Goal: Task Accomplishment & Management: Manage account settings

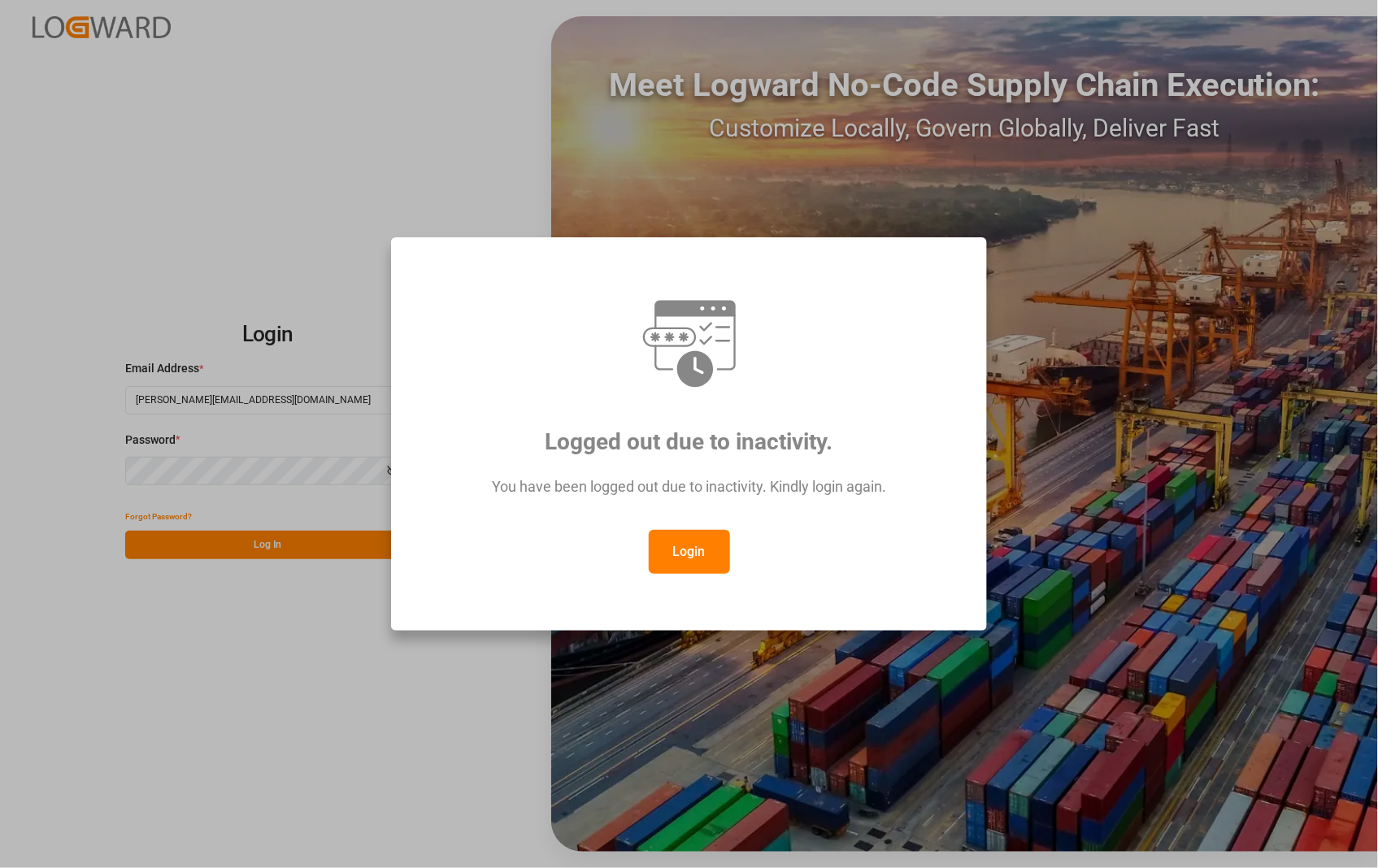
click at [689, 547] on button "Login" at bounding box center [689, 552] width 81 height 44
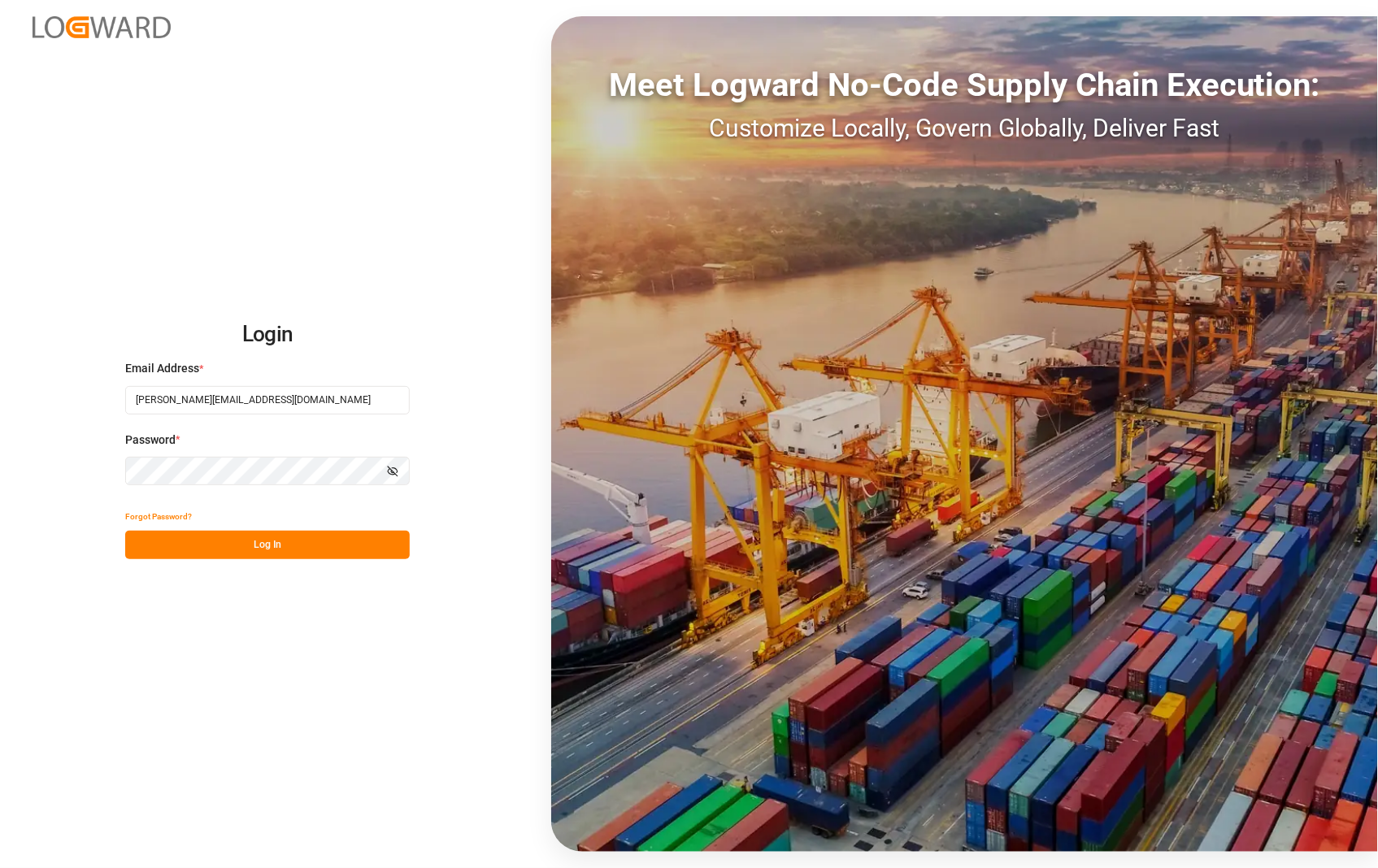
click at [265, 548] on button "Log In" at bounding box center [267, 545] width 285 height 29
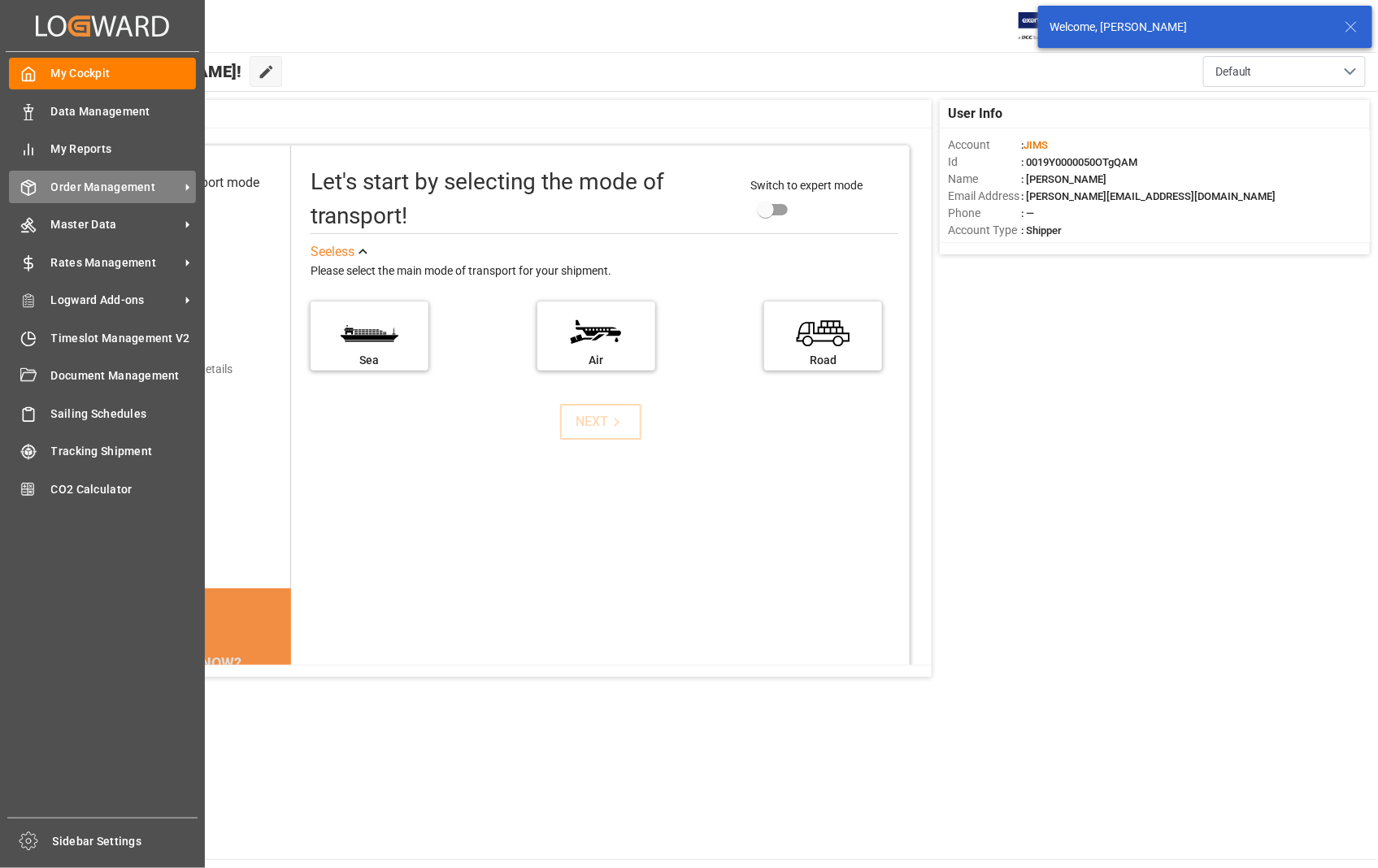
click at [94, 173] on div "Order Management Order Management" at bounding box center [102, 186] width 187 height 31
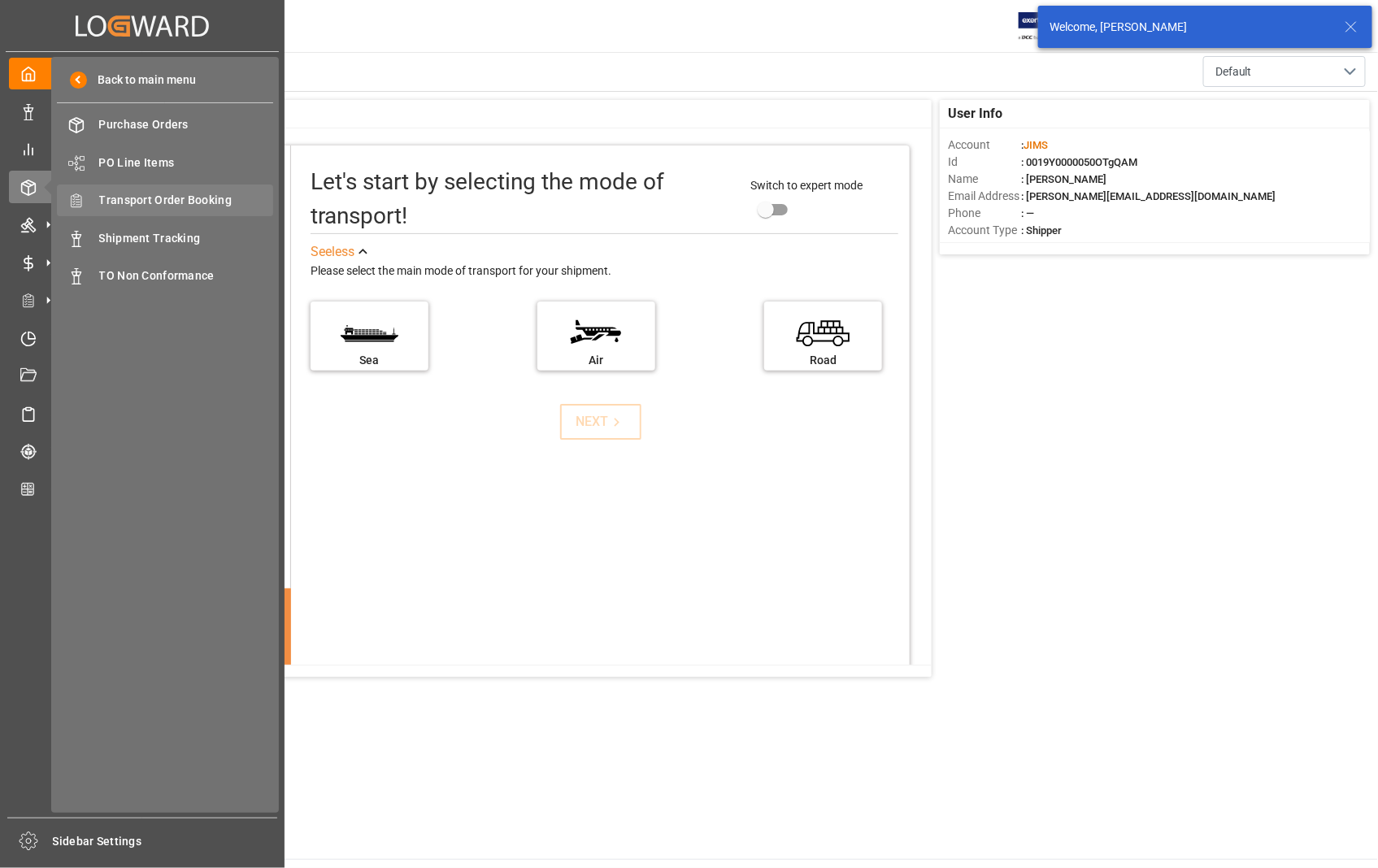
click at [141, 197] on span "Transport Order Booking" at bounding box center [187, 201] width 175 height 17
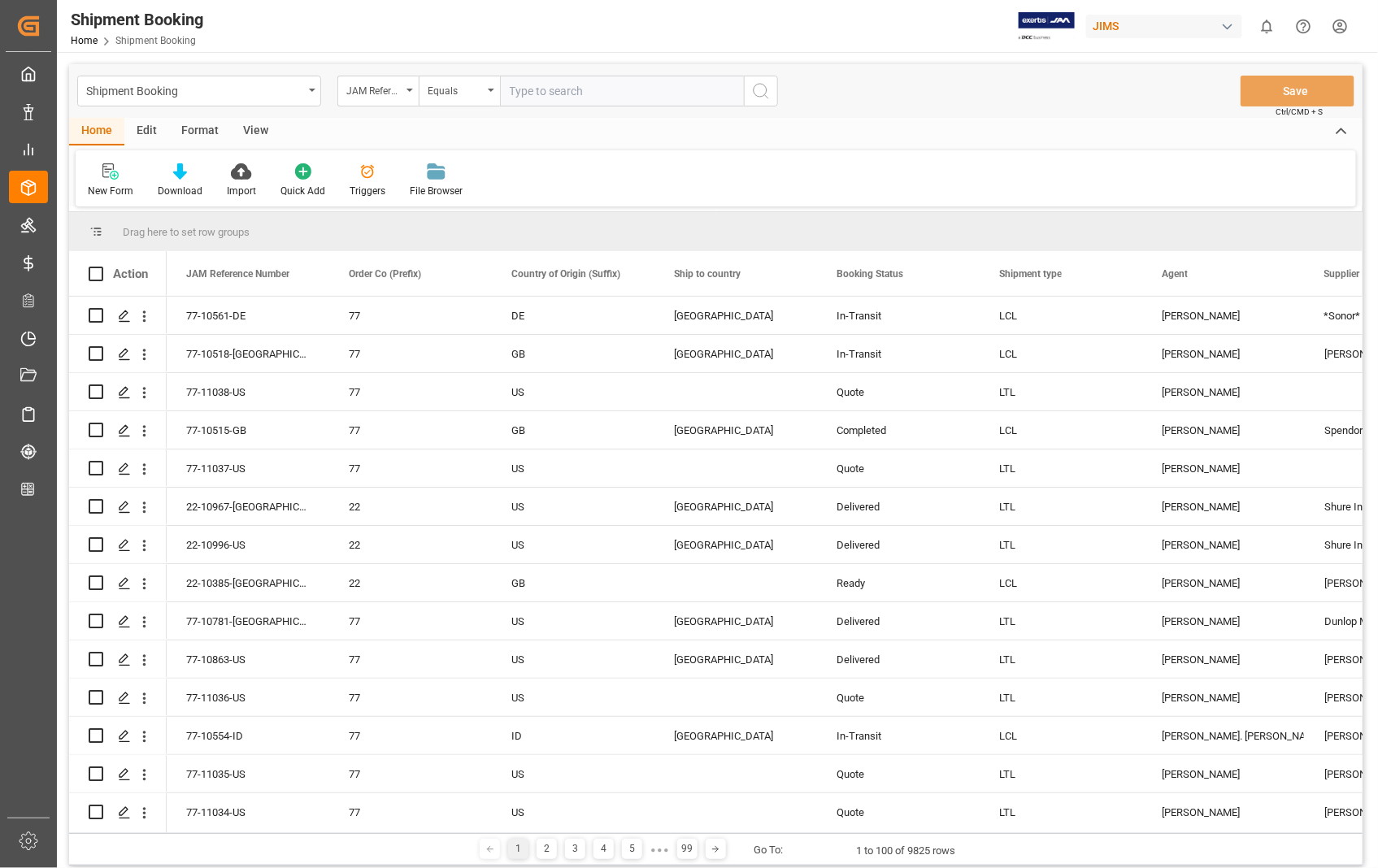
click at [628, 93] on input "text" at bounding box center [621, 91] width 244 height 31
type input "22-11005-US"
click at [759, 86] on icon "search button" at bounding box center [761, 91] width 19 height 19
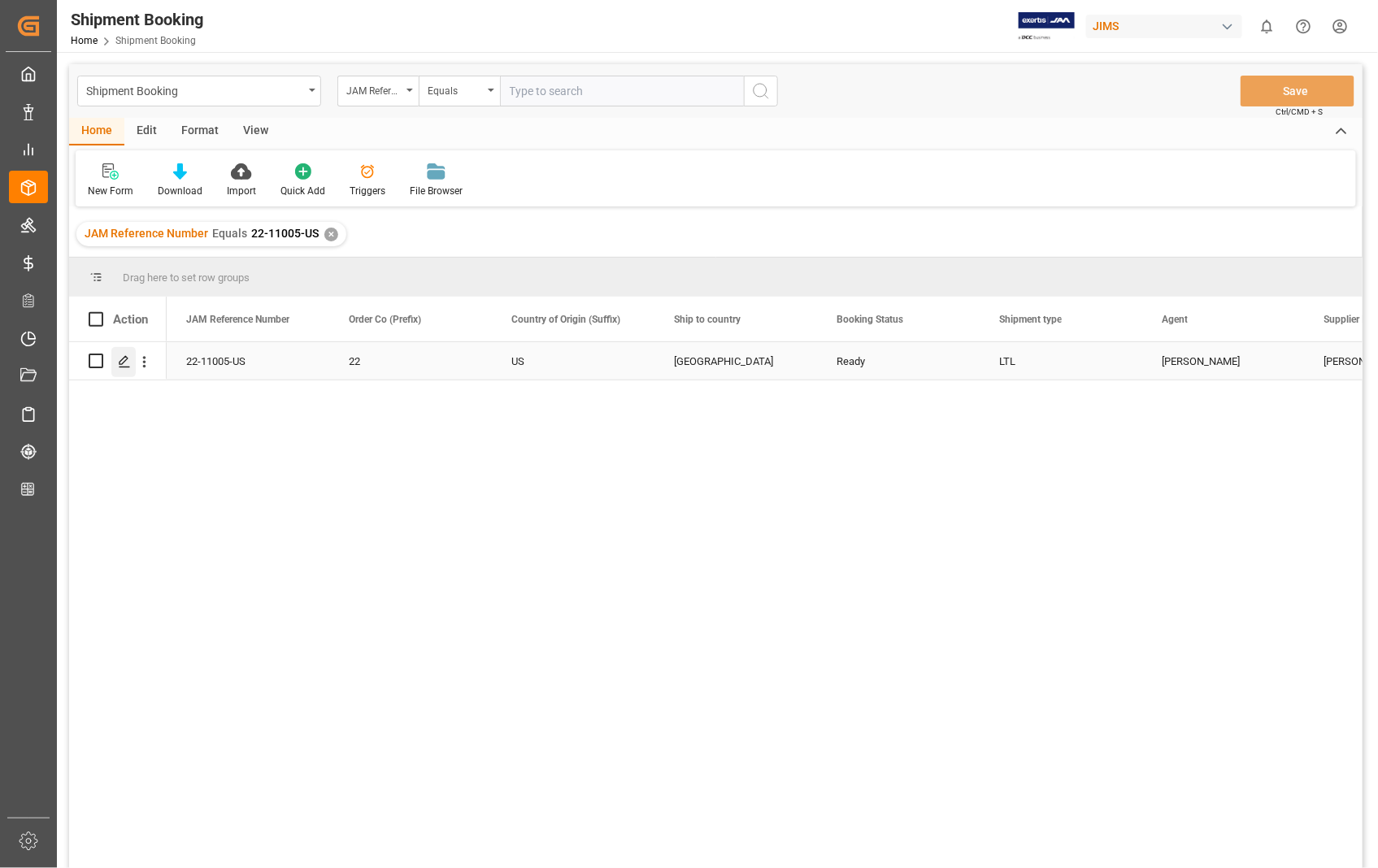
click at [125, 362] on icon "Press SPACE to select this row." at bounding box center [124, 362] width 13 height 13
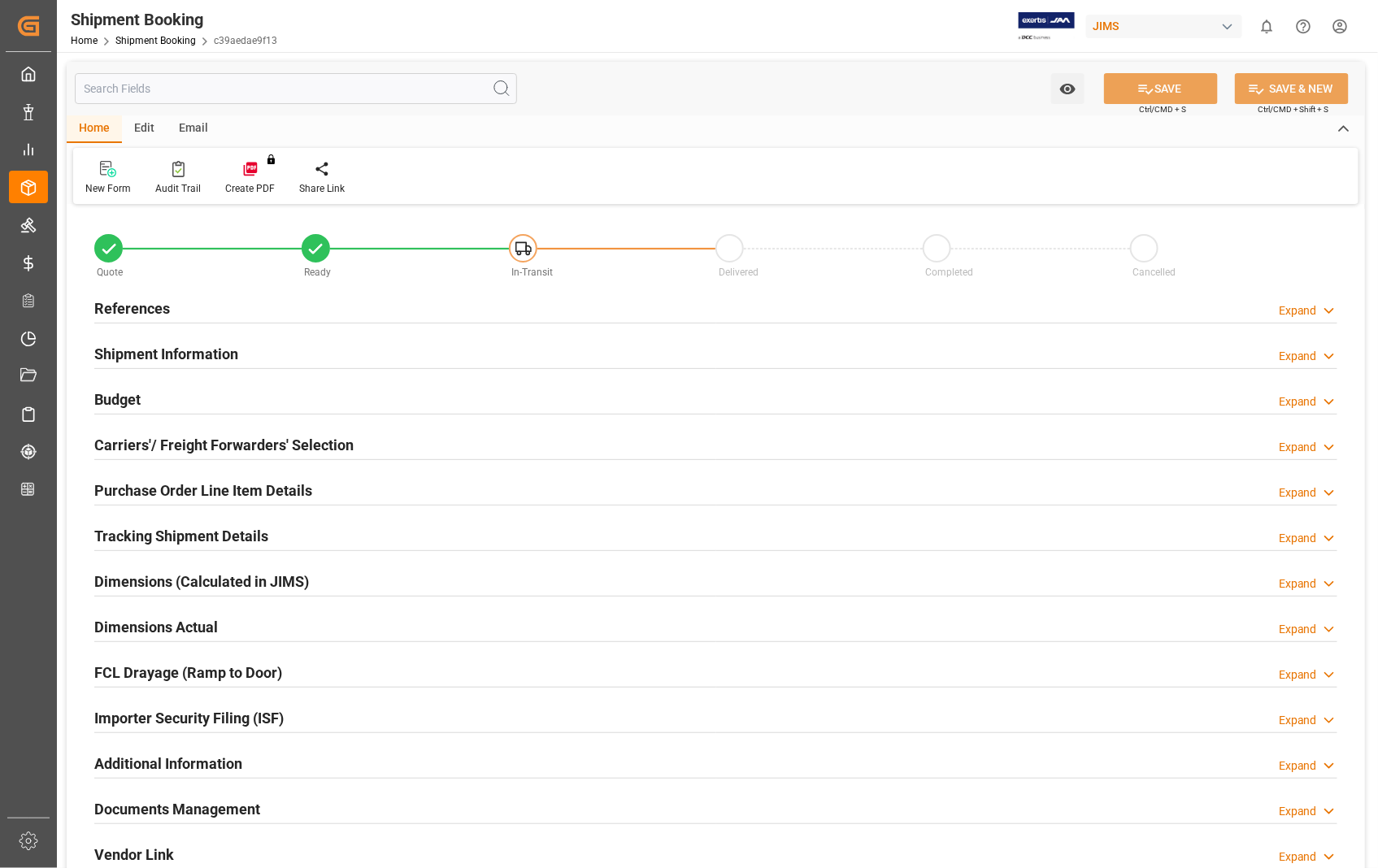
type input "0"
type input "[DATE] 00:00"
click at [158, 306] on h2 "References" at bounding box center [132, 308] width 76 height 22
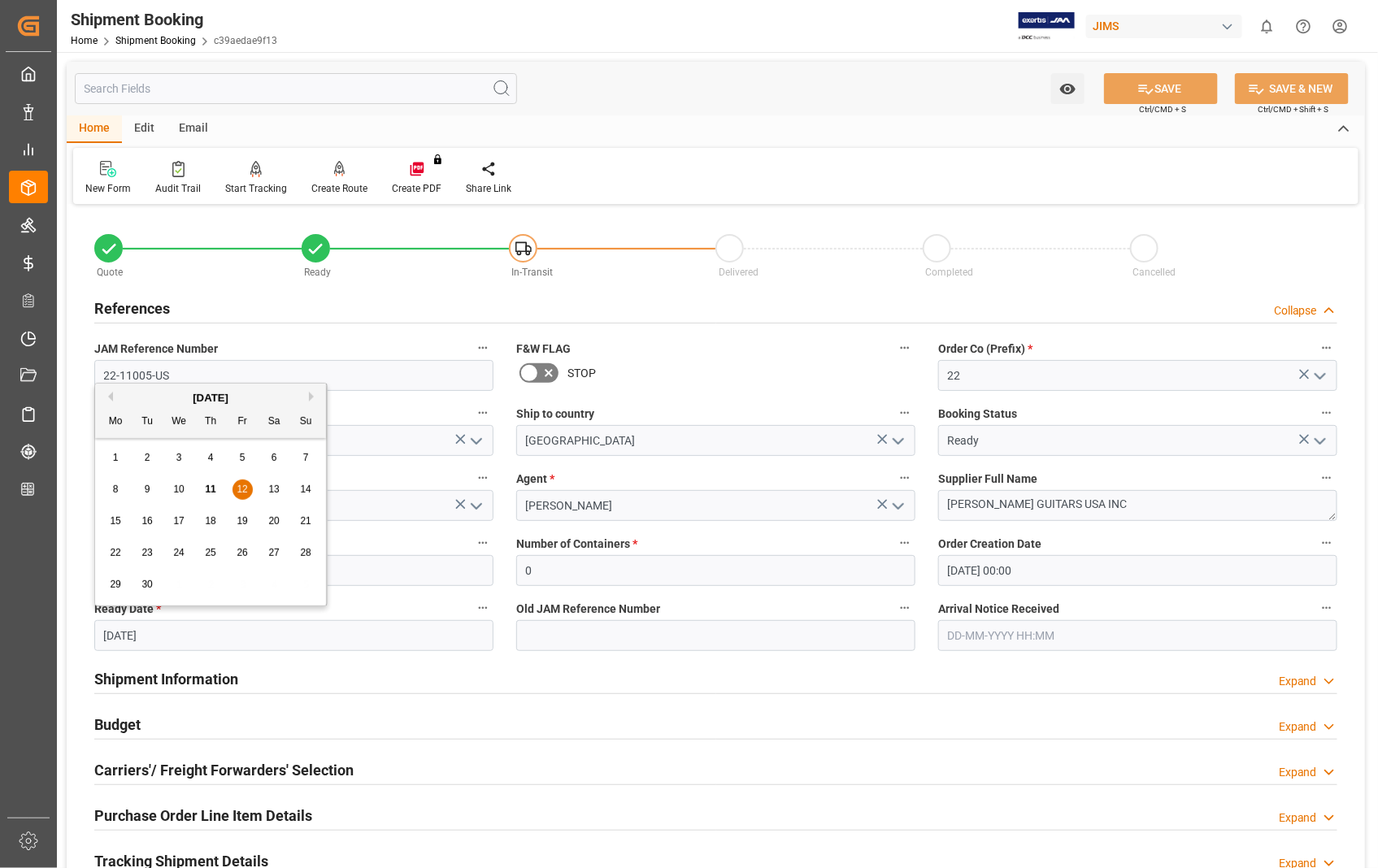
click at [211, 642] on input "[DATE]" at bounding box center [293, 635] width 399 height 31
click at [206, 492] on span "11" at bounding box center [210, 489] width 10 height 11
type input "[DATE]"
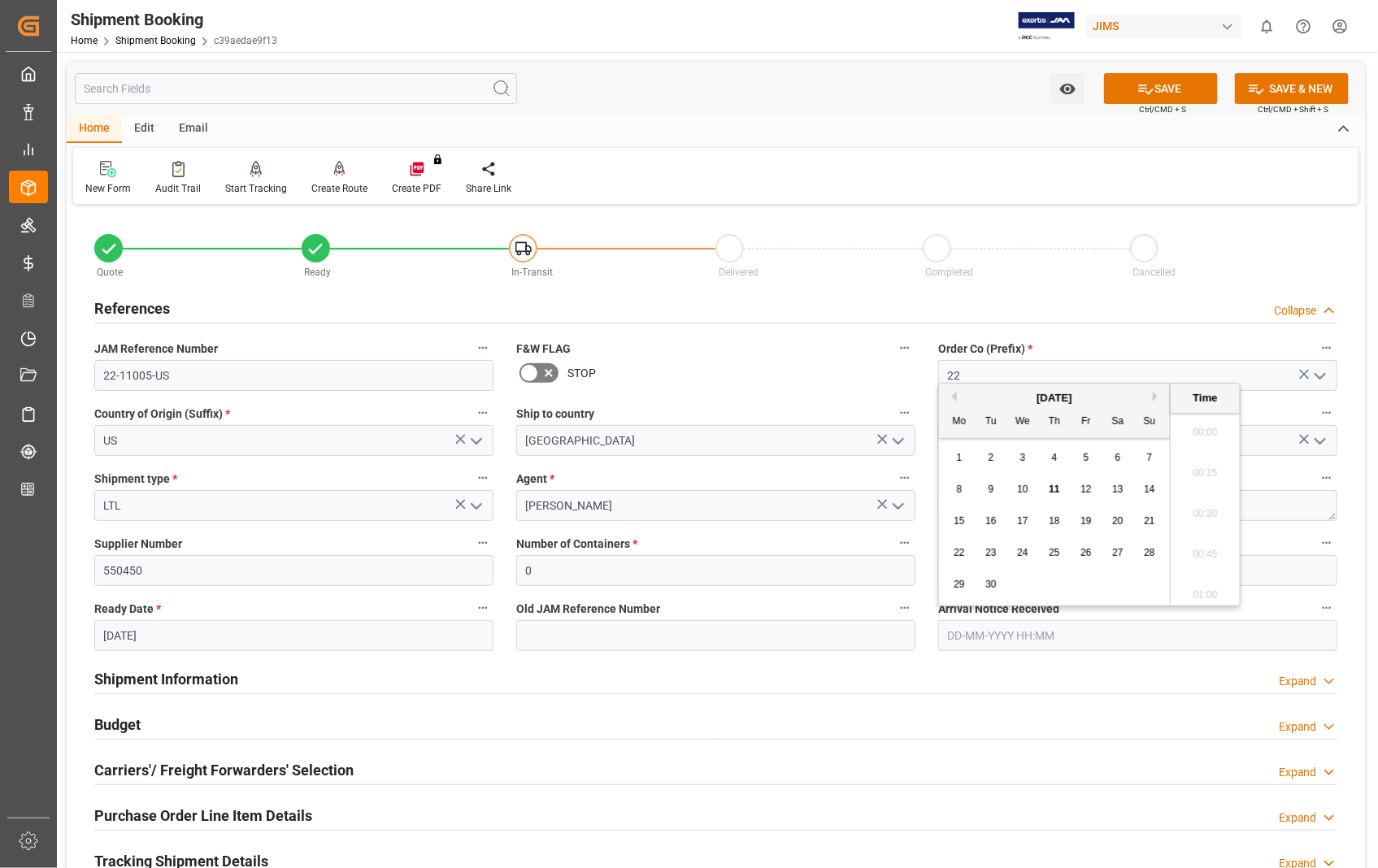
scroll to position [2159, 0]
click at [1110, 636] on input "text" at bounding box center [1137, 635] width 399 height 31
click at [996, 529] on div "16" at bounding box center [990, 521] width 20 height 19
type input "[DATE] 00:00"
click at [1189, 84] on button "SAVE" at bounding box center [1161, 88] width 114 height 31
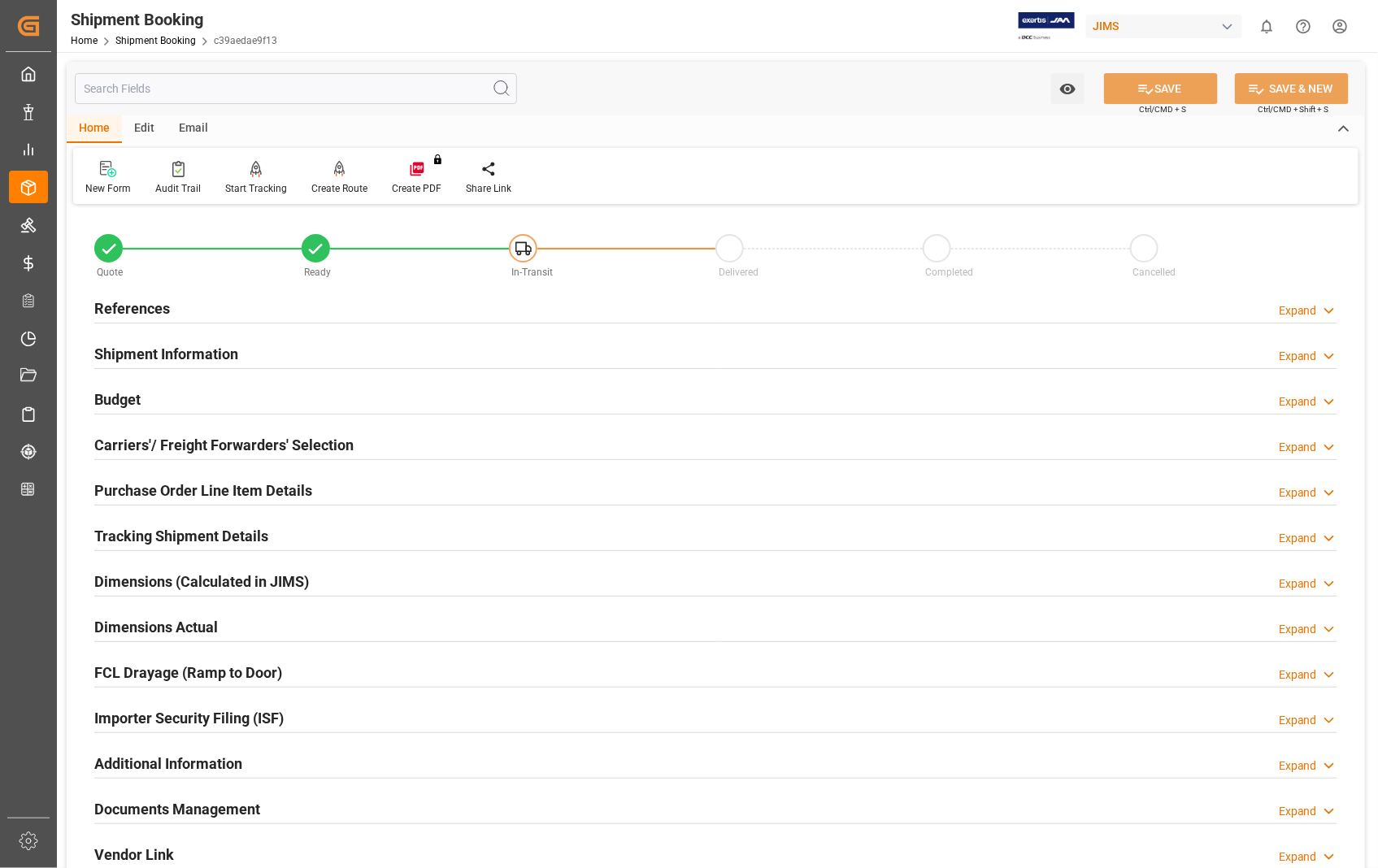
click at [124, 442] on h2 "Carriers'/ Freight Forwarders' Selection" at bounding box center [224, 444] width 259 height 22
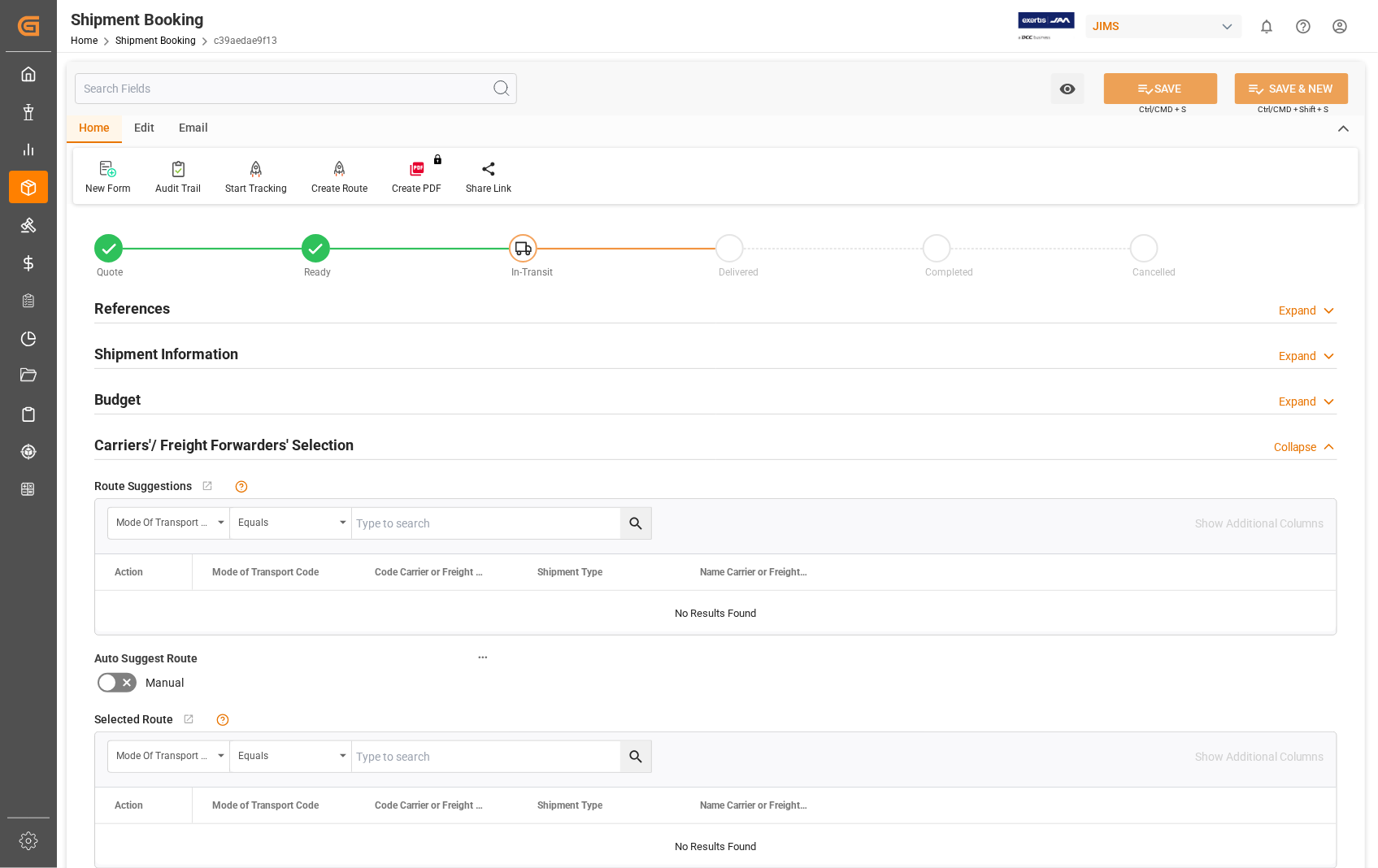
click at [124, 442] on h2 "Carriers'/ Freight Forwarders' Selection" at bounding box center [224, 444] width 259 height 22
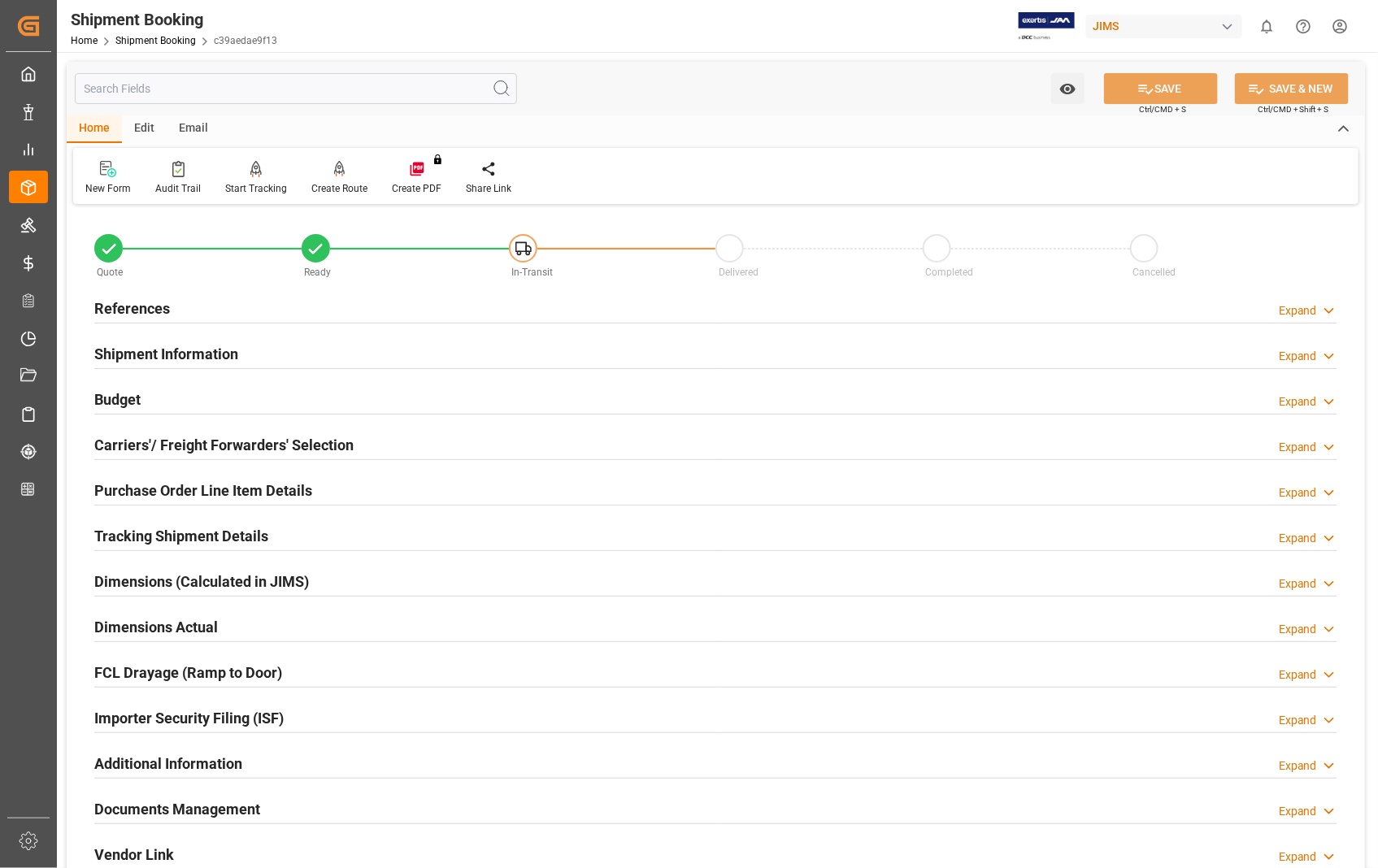
click at [176, 635] on h2 "Dimensions Actual" at bounding box center [155, 627] width 123 height 22
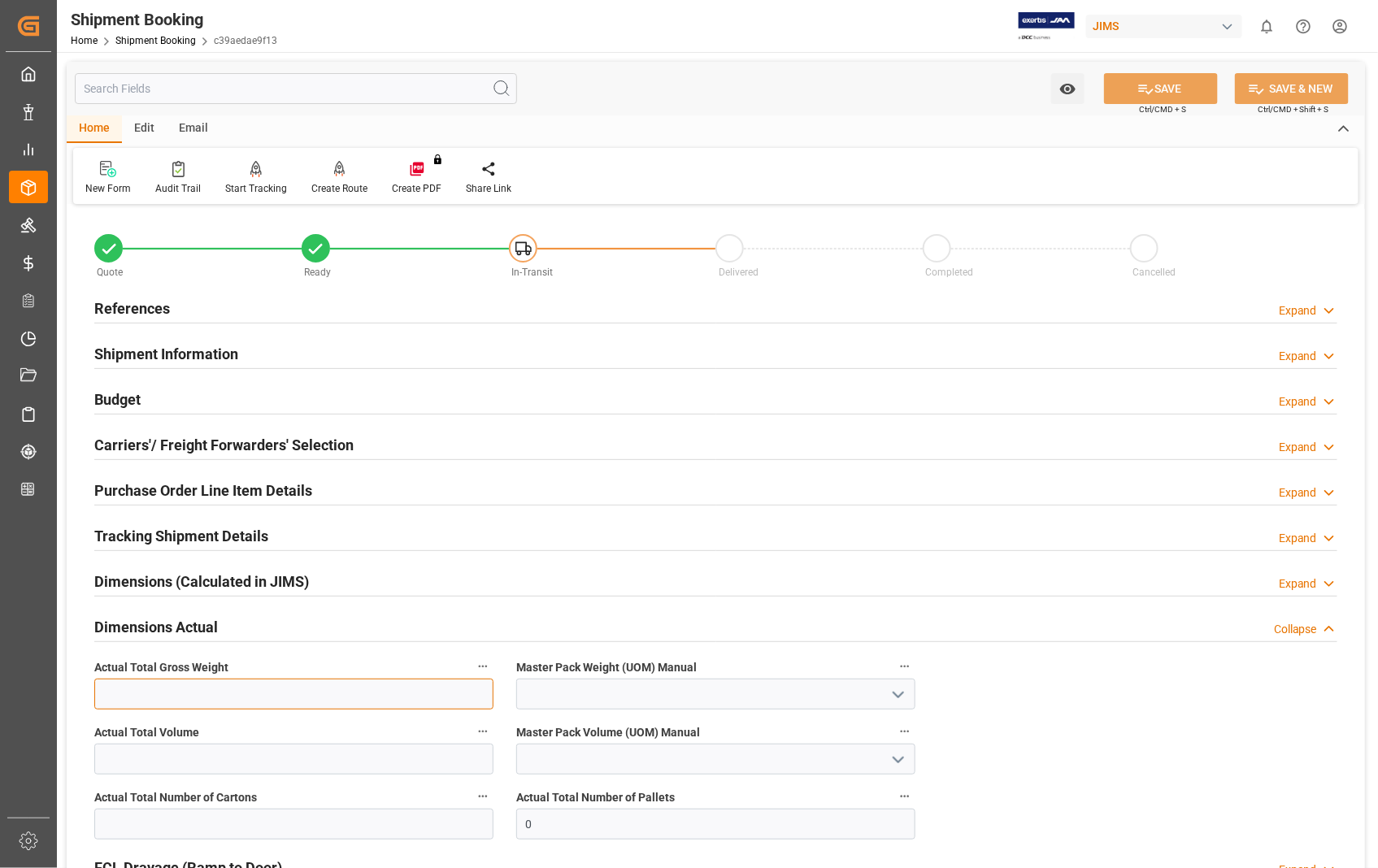
click at [401, 694] on input "text" at bounding box center [293, 693] width 399 height 31
type input "161"
click at [899, 700] on icon "open menu" at bounding box center [898, 695] width 19 height 19
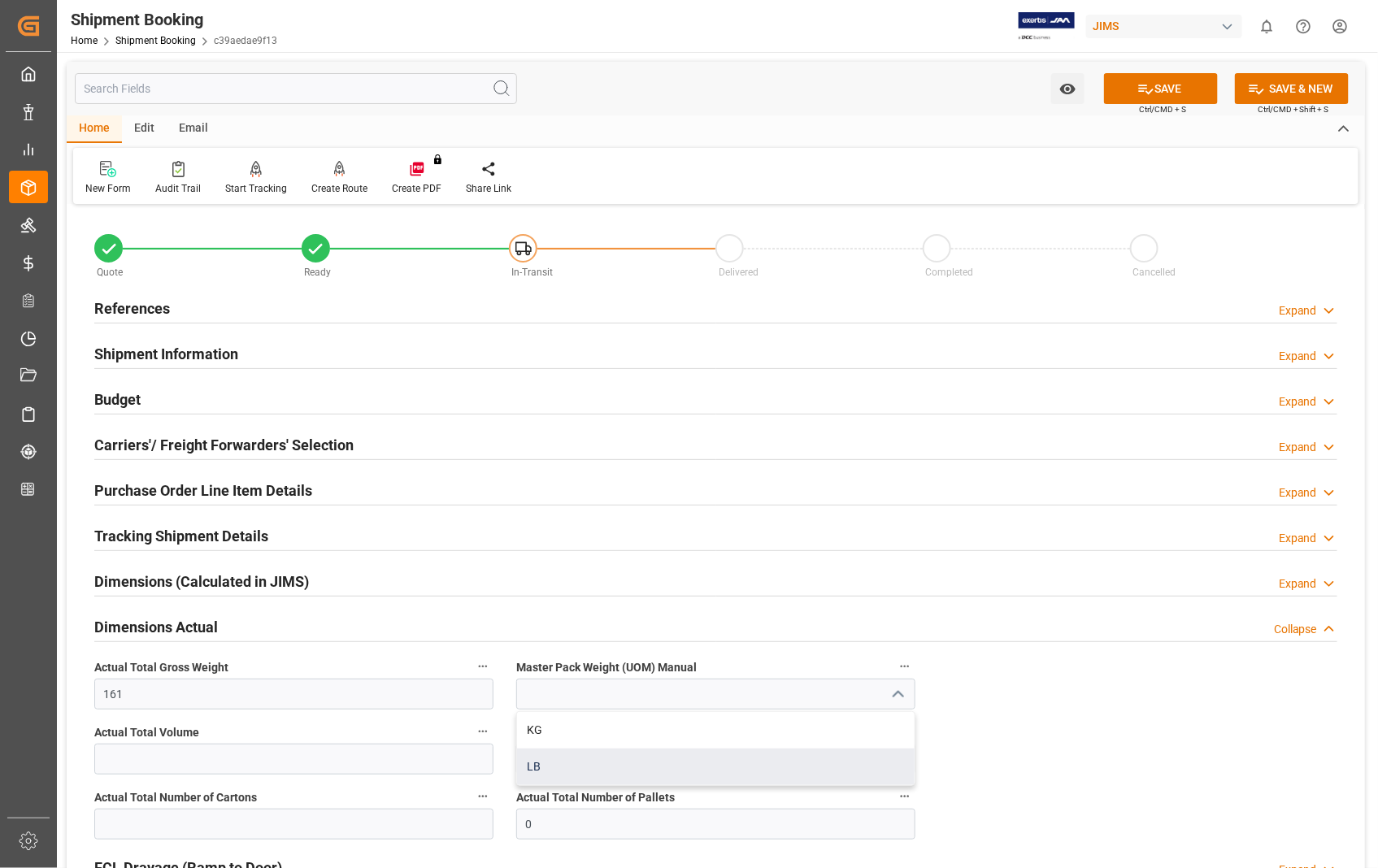
click at [553, 767] on div "LB" at bounding box center [715, 767] width 397 height 37
type input "LB"
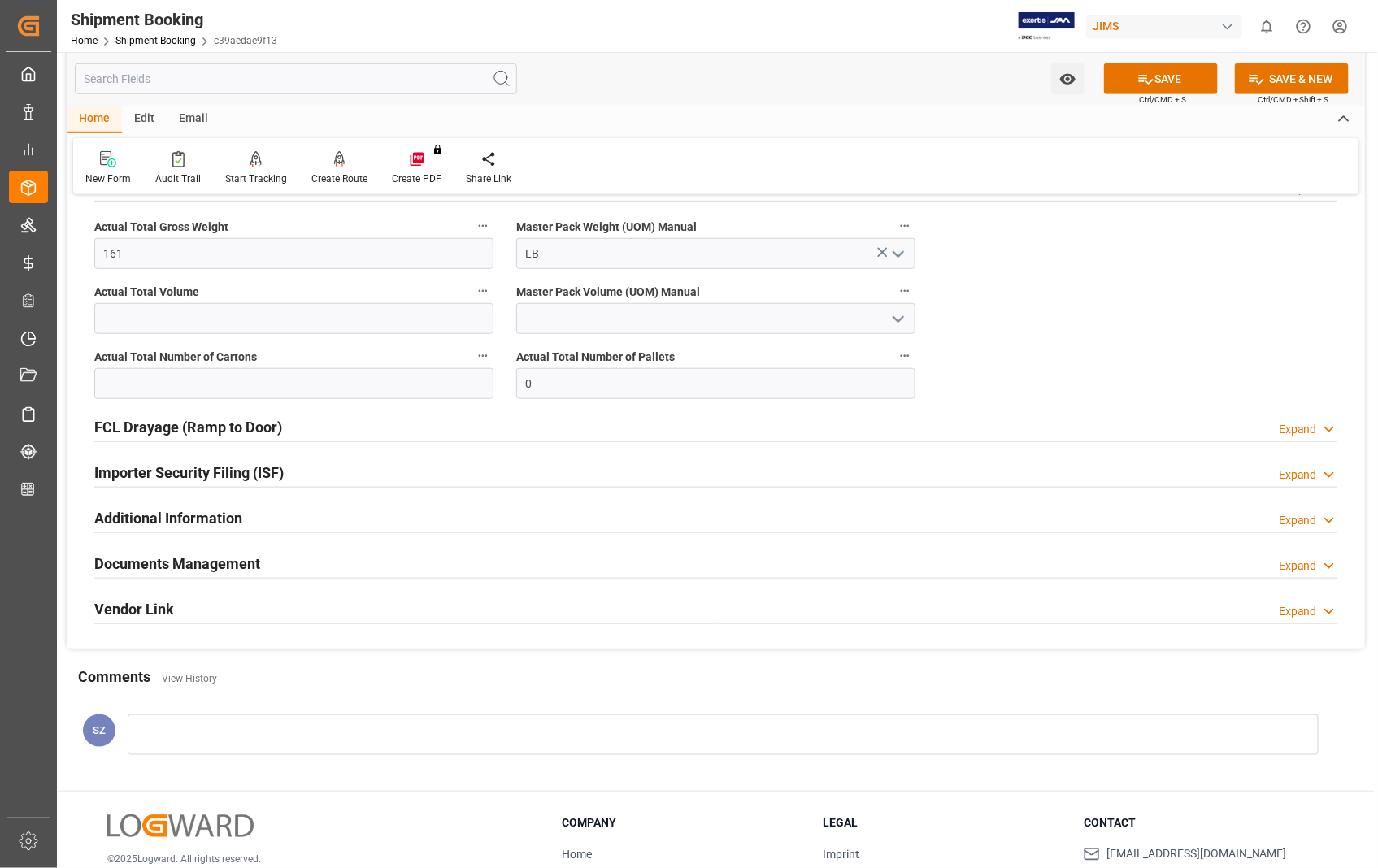
scroll to position [451, 0]
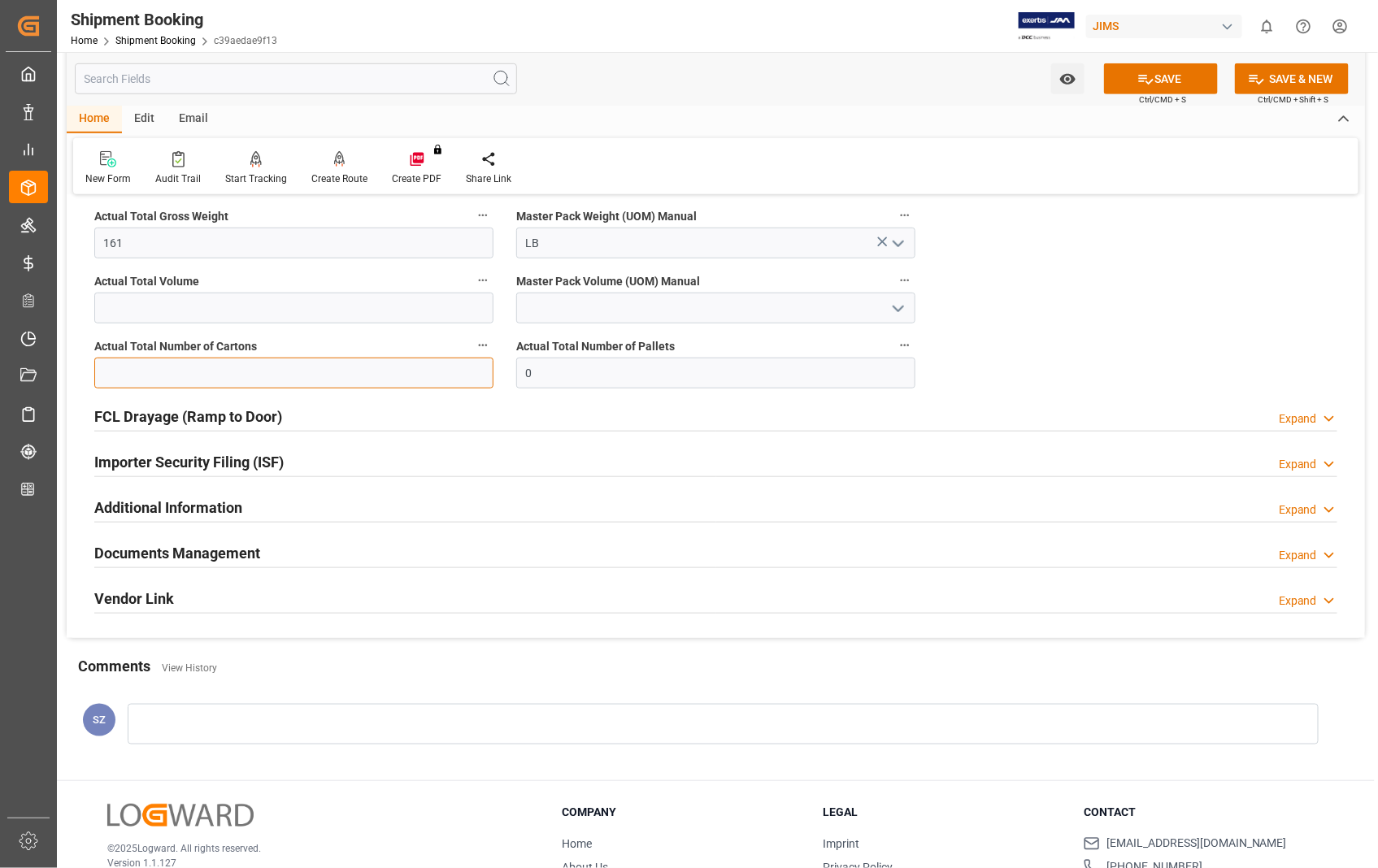
click at [264, 378] on input "text" at bounding box center [293, 373] width 399 height 31
type input "7"
click at [1167, 76] on button "SAVE" at bounding box center [1161, 79] width 114 height 31
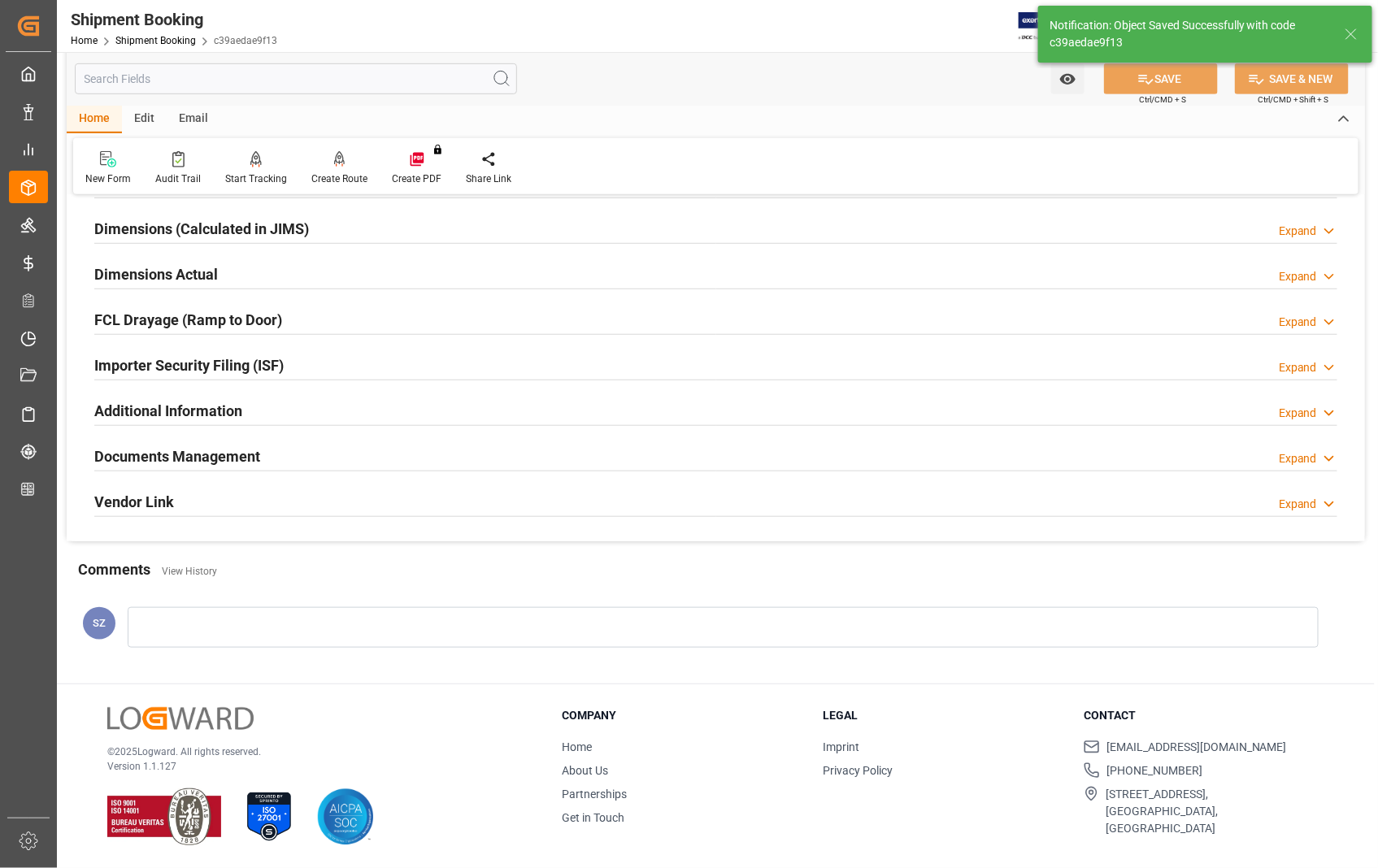
scroll to position [353, 0]
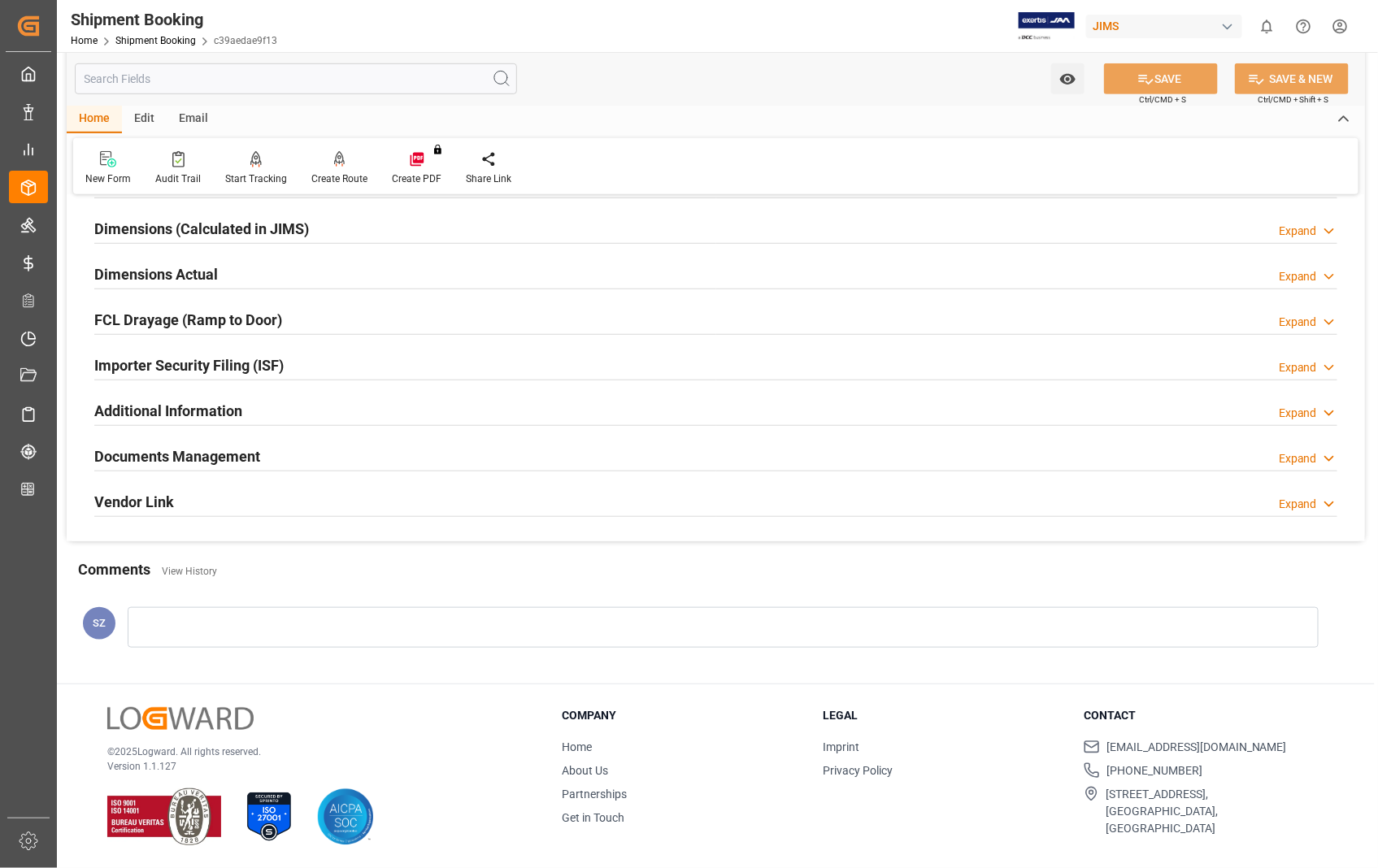
click at [211, 464] on h2 "Documents Management" at bounding box center [177, 456] width 166 height 22
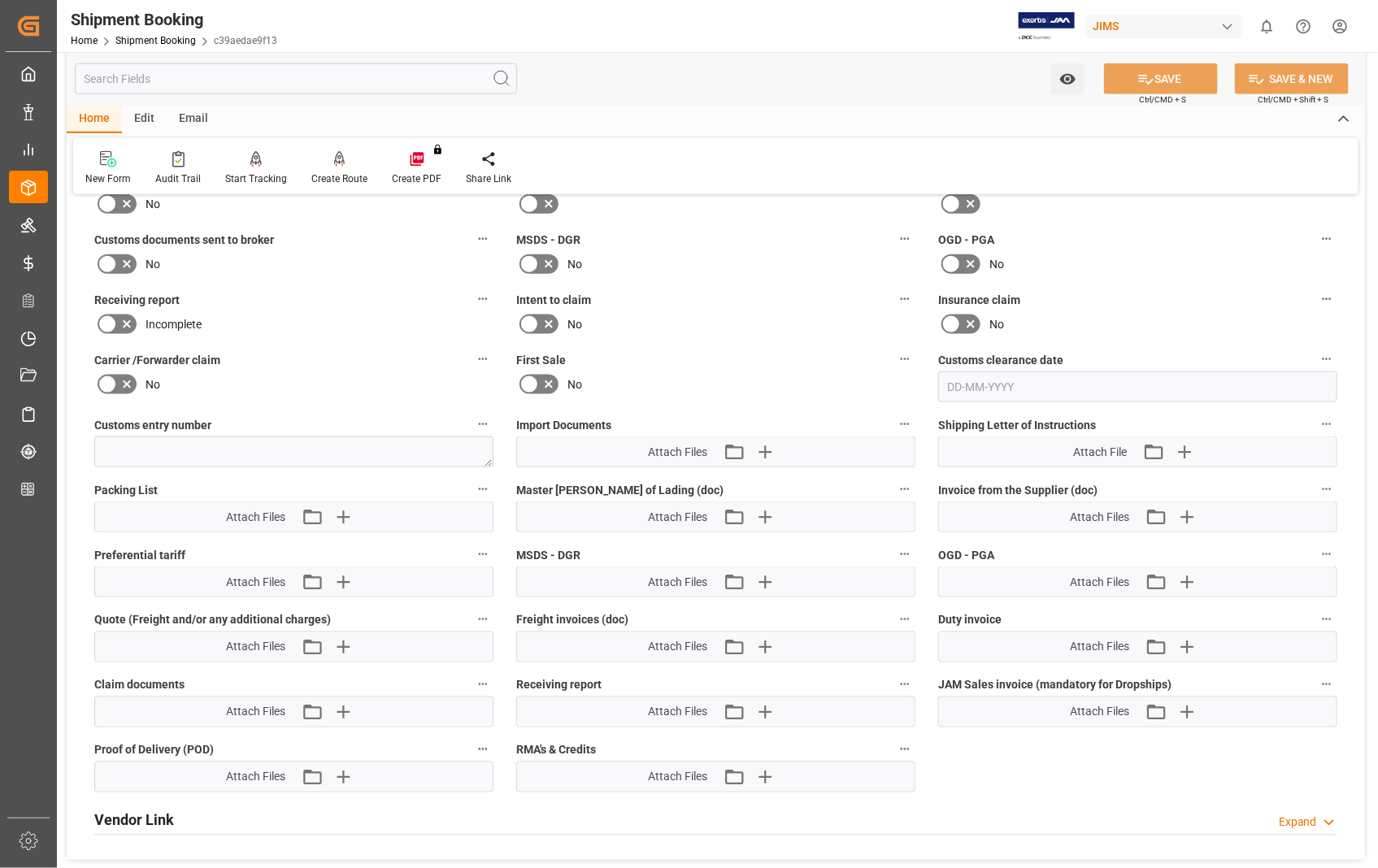
scroll to position [722, 0]
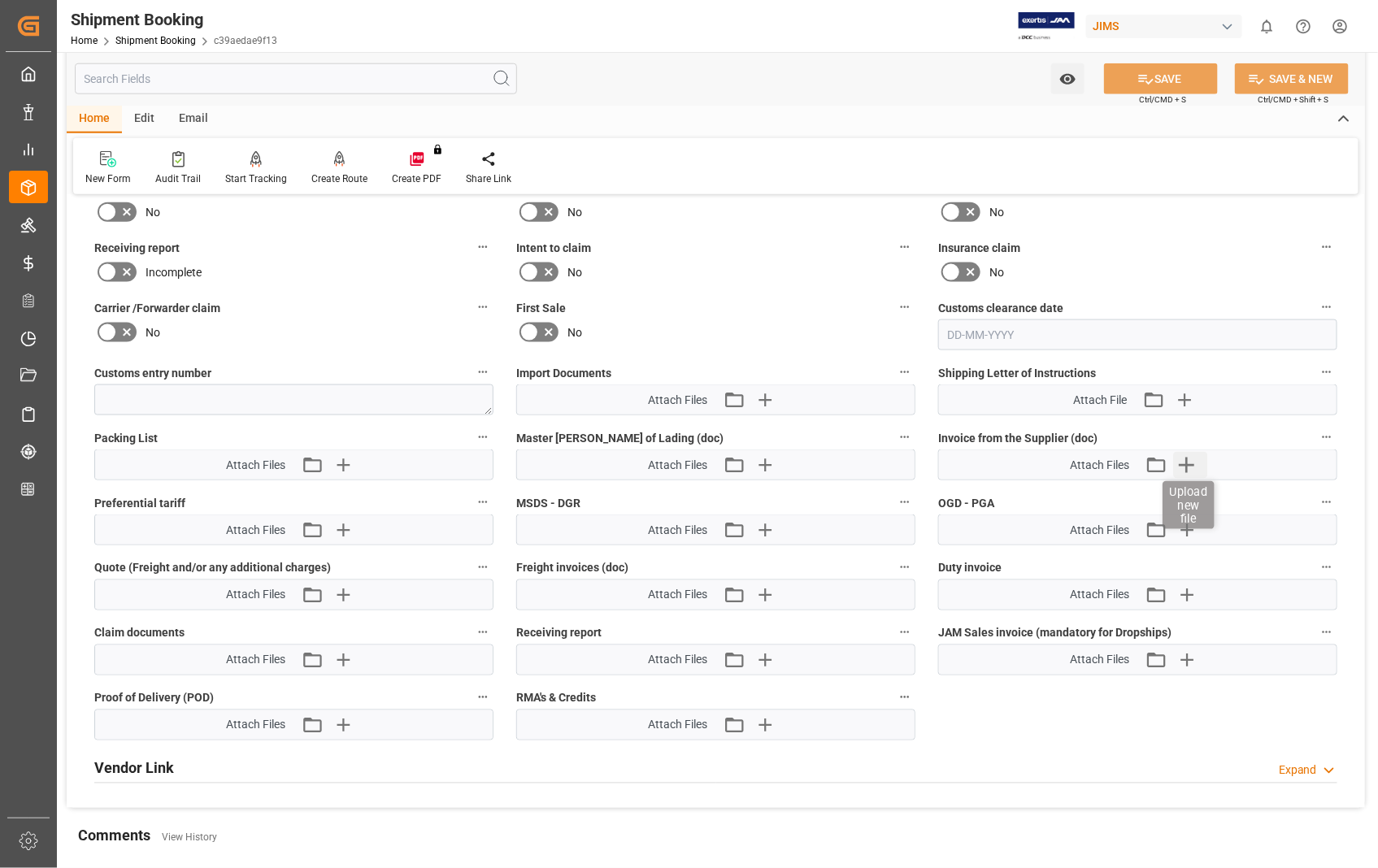
click at [1189, 464] on icon "button" at bounding box center [1187, 465] width 26 height 26
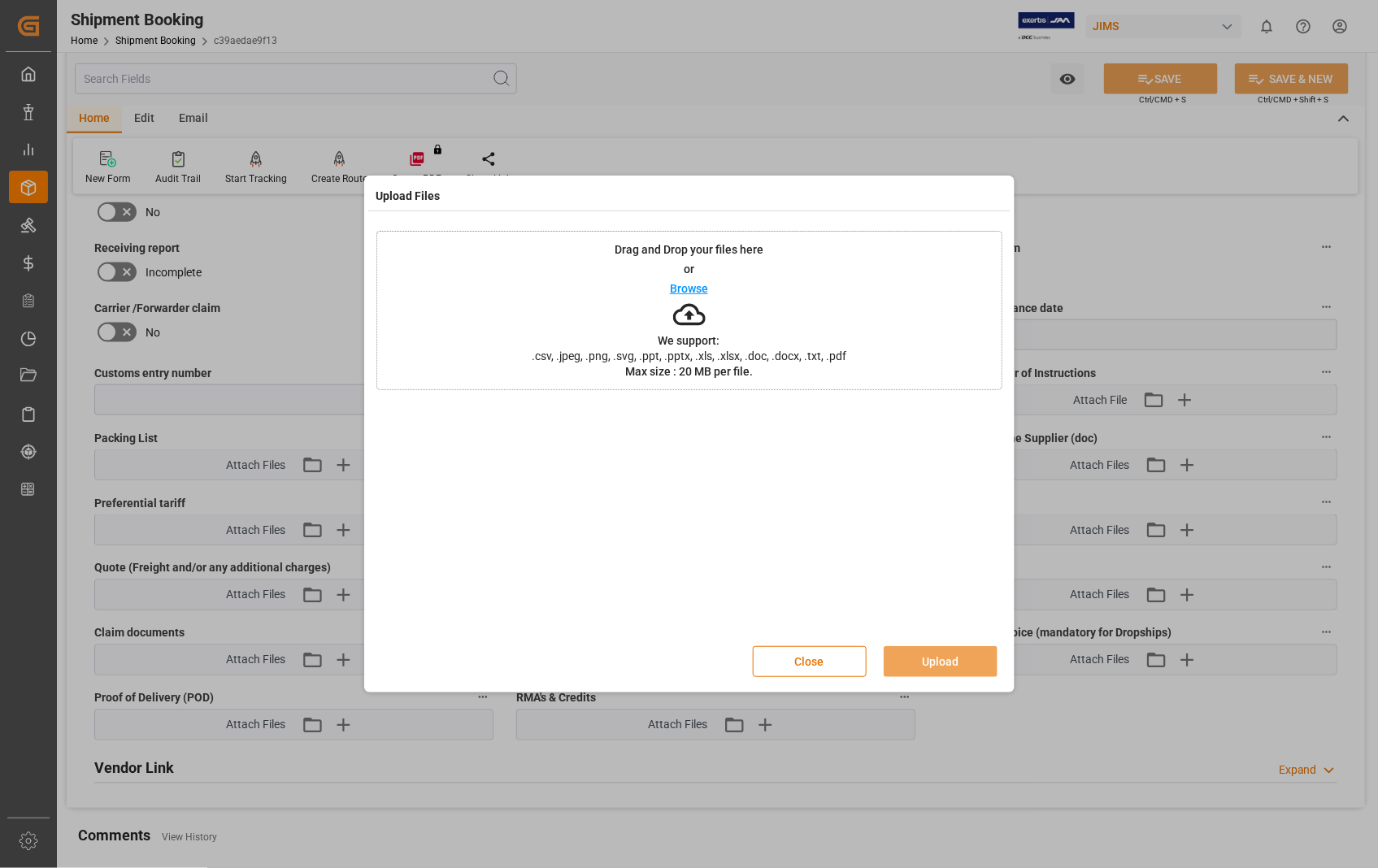
click at [704, 290] on p "Browse" at bounding box center [689, 288] width 38 height 11
click at [940, 657] on button "Upload" at bounding box center [940, 661] width 114 height 31
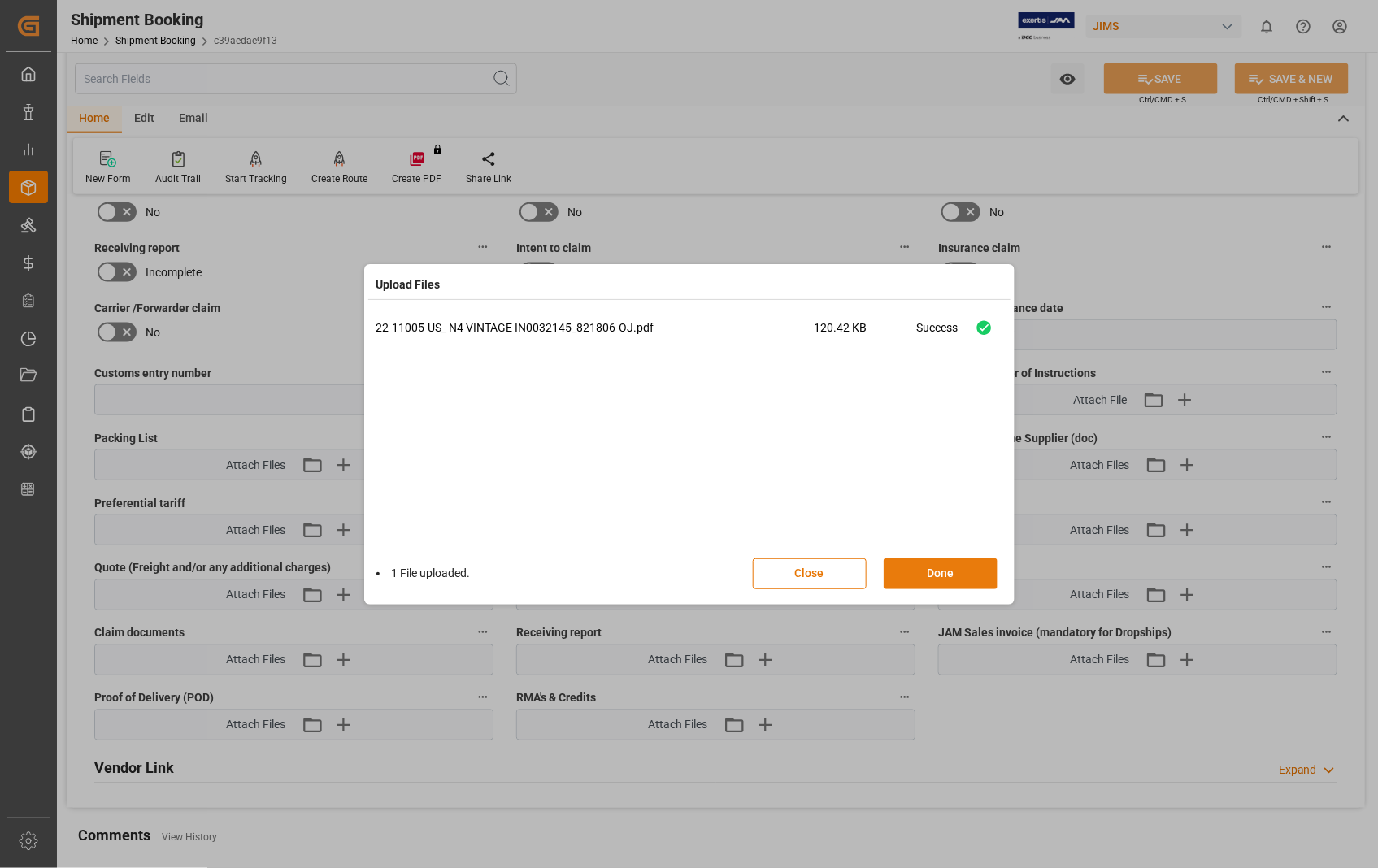
click at [930, 581] on button "Done" at bounding box center [940, 573] width 114 height 31
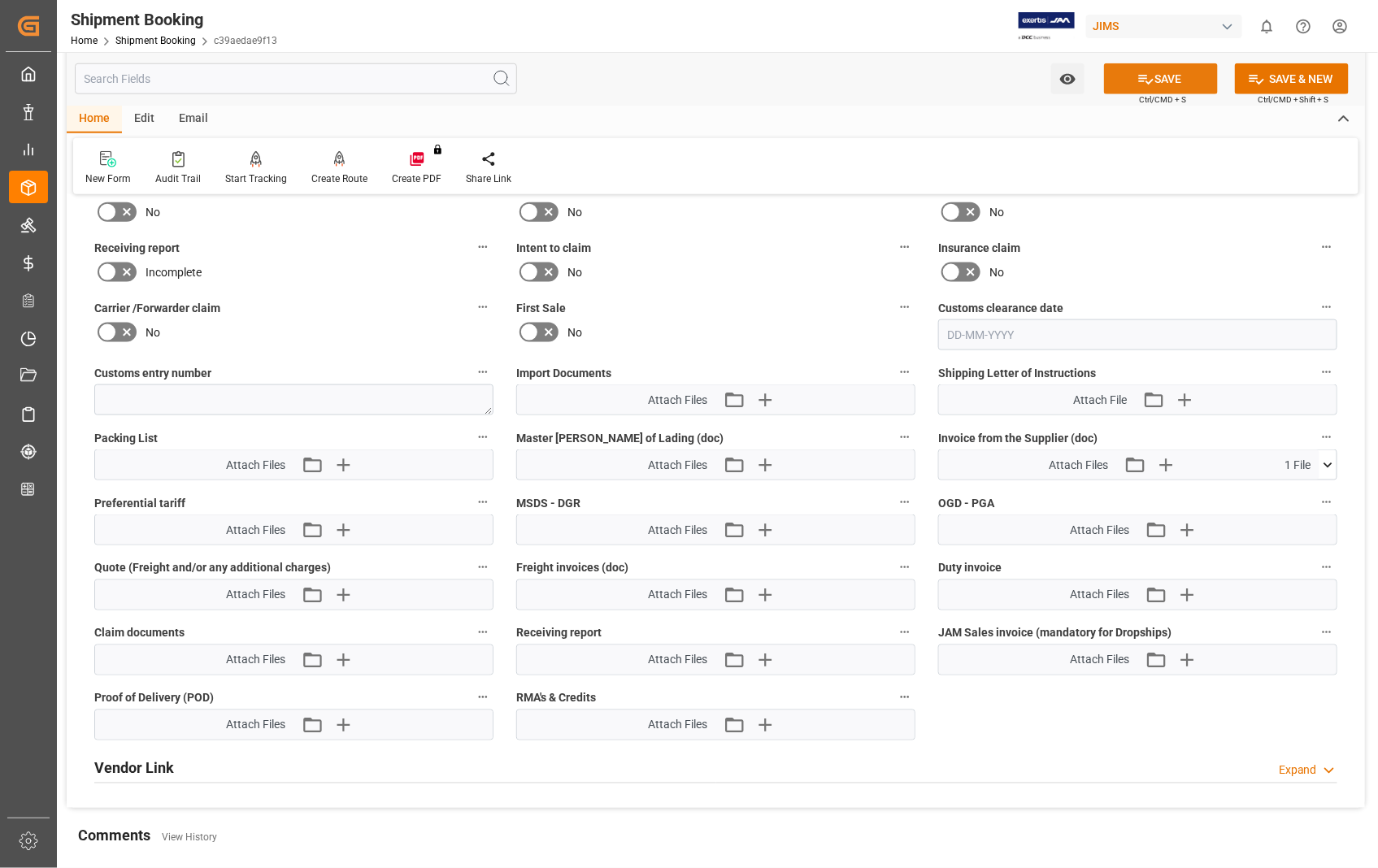
click at [1173, 84] on button "SAVE" at bounding box center [1161, 79] width 114 height 31
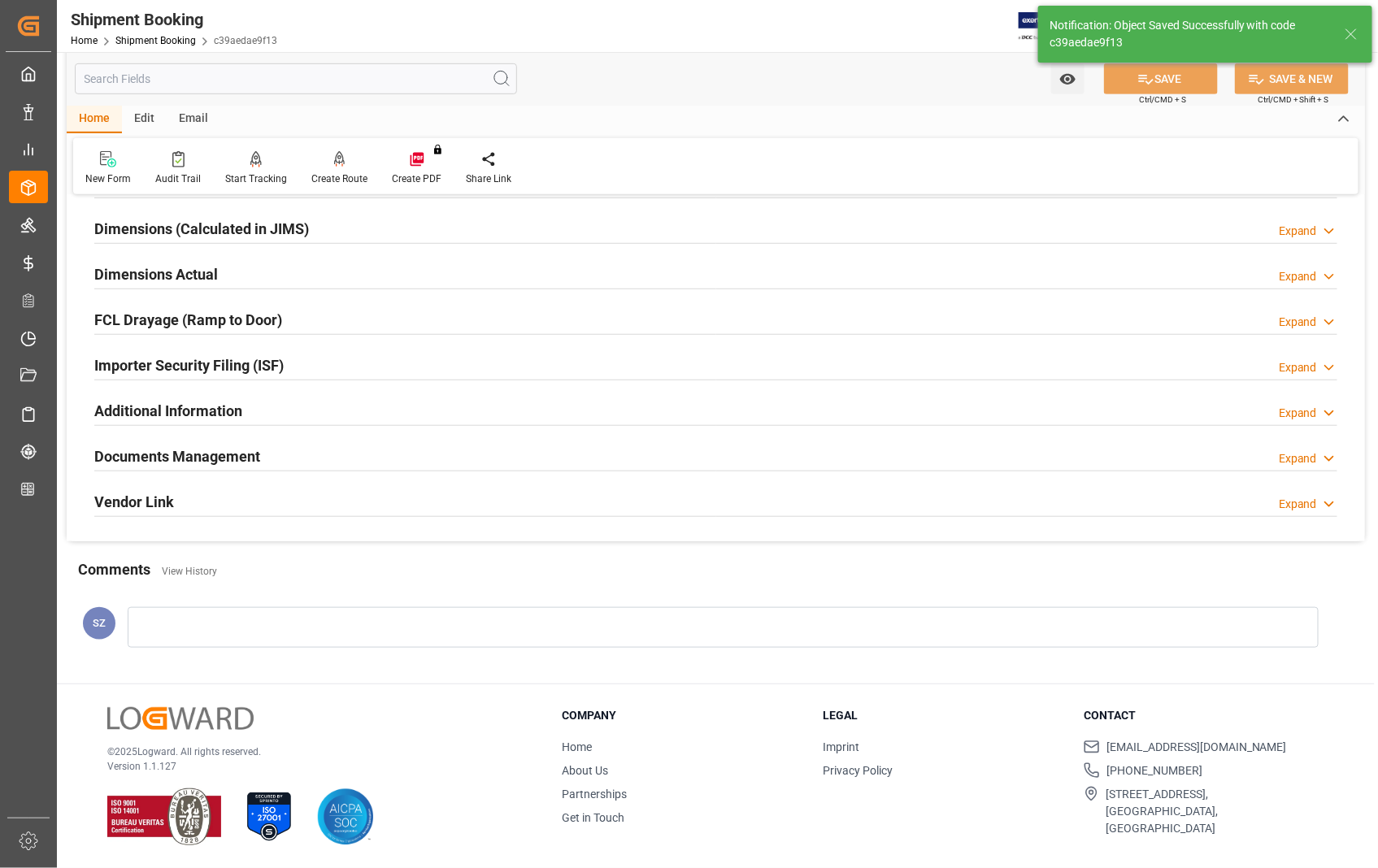
scroll to position [353, 0]
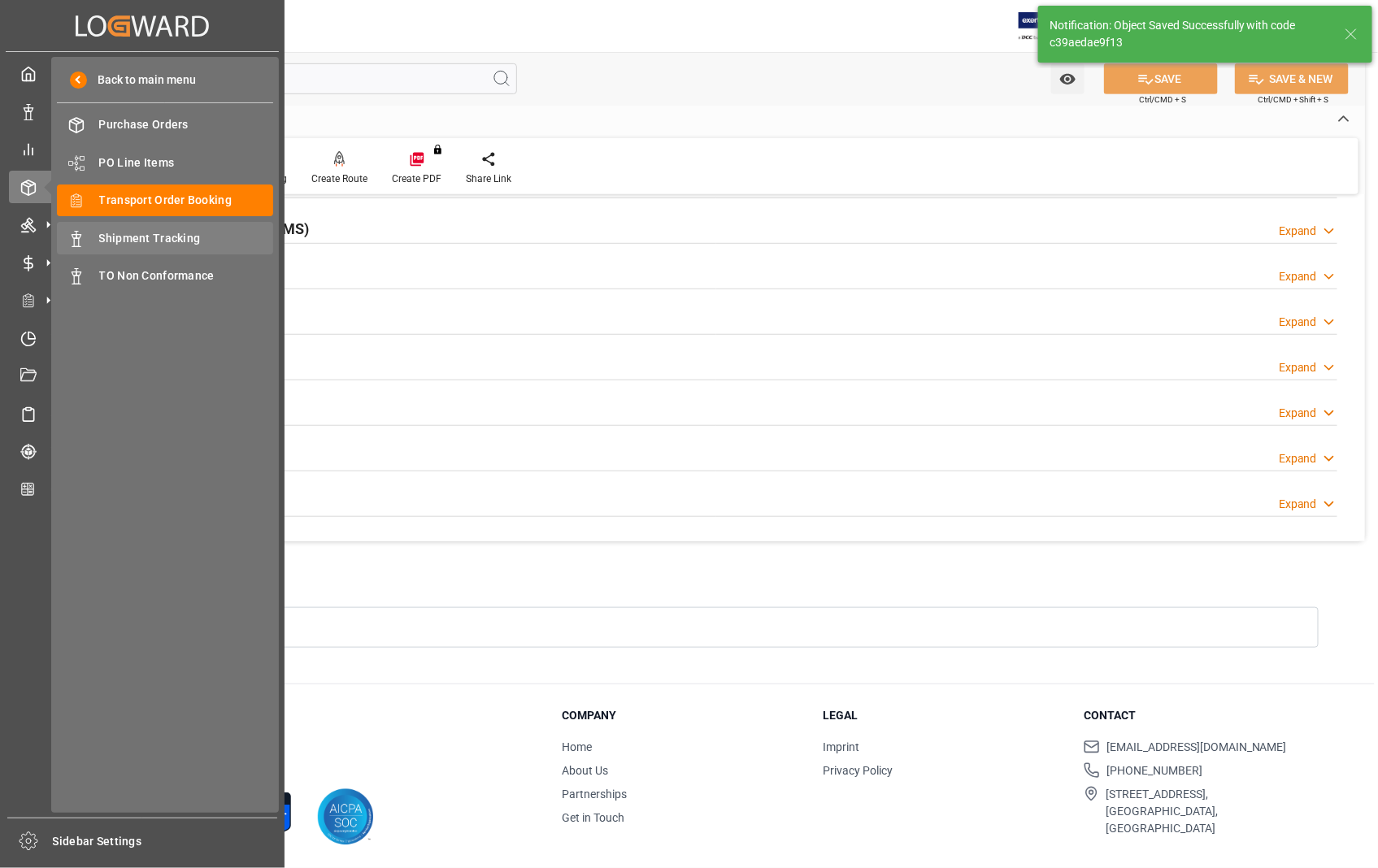
click at [183, 231] on span "Shipment Tracking" at bounding box center [187, 238] width 175 height 17
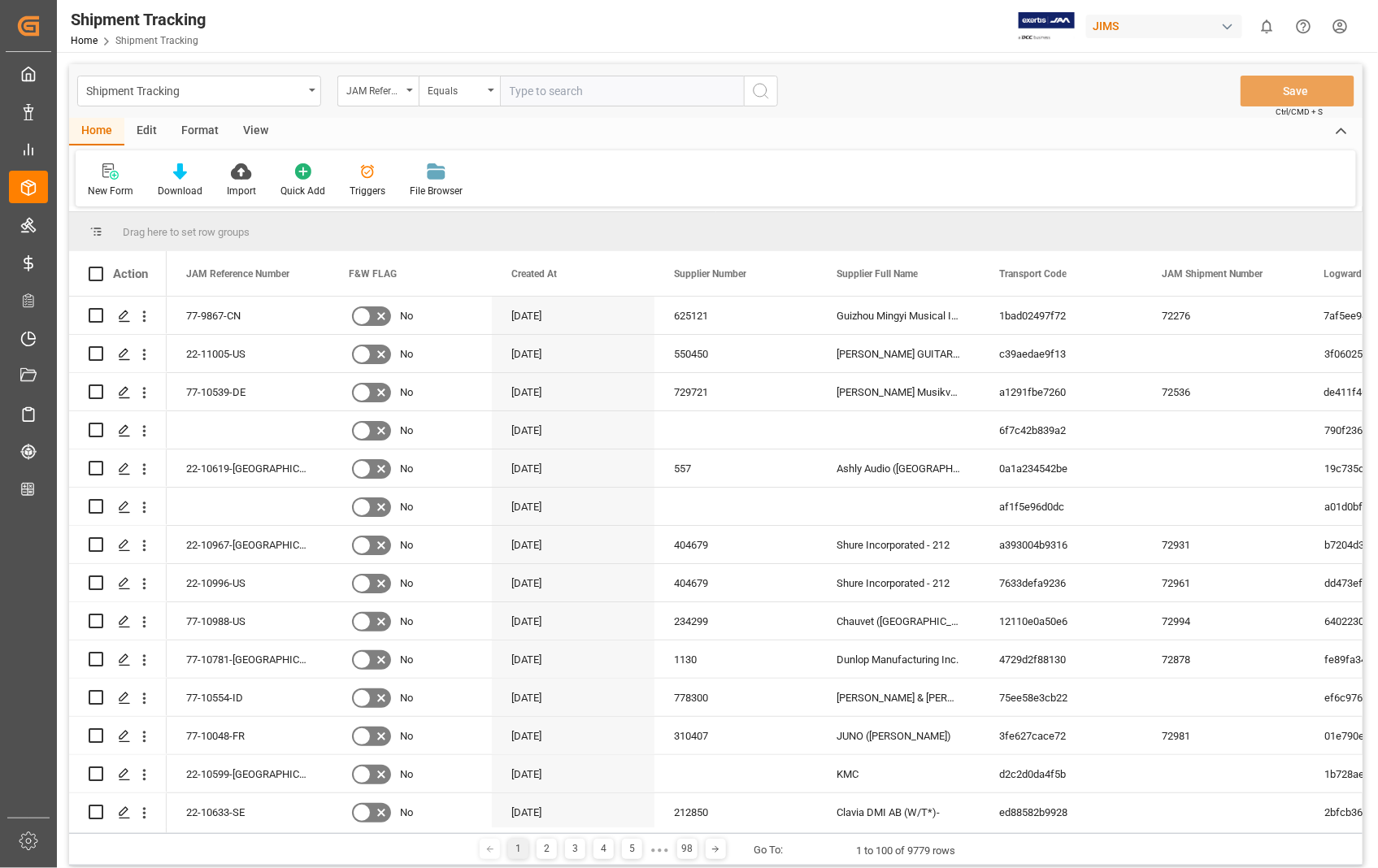
click at [639, 98] on input "text" at bounding box center [621, 91] width 244 height 31
type input "22-11005-US"
click at [765, 86] on circle "search button" at bounding box center [760, 90] width 13 height 13
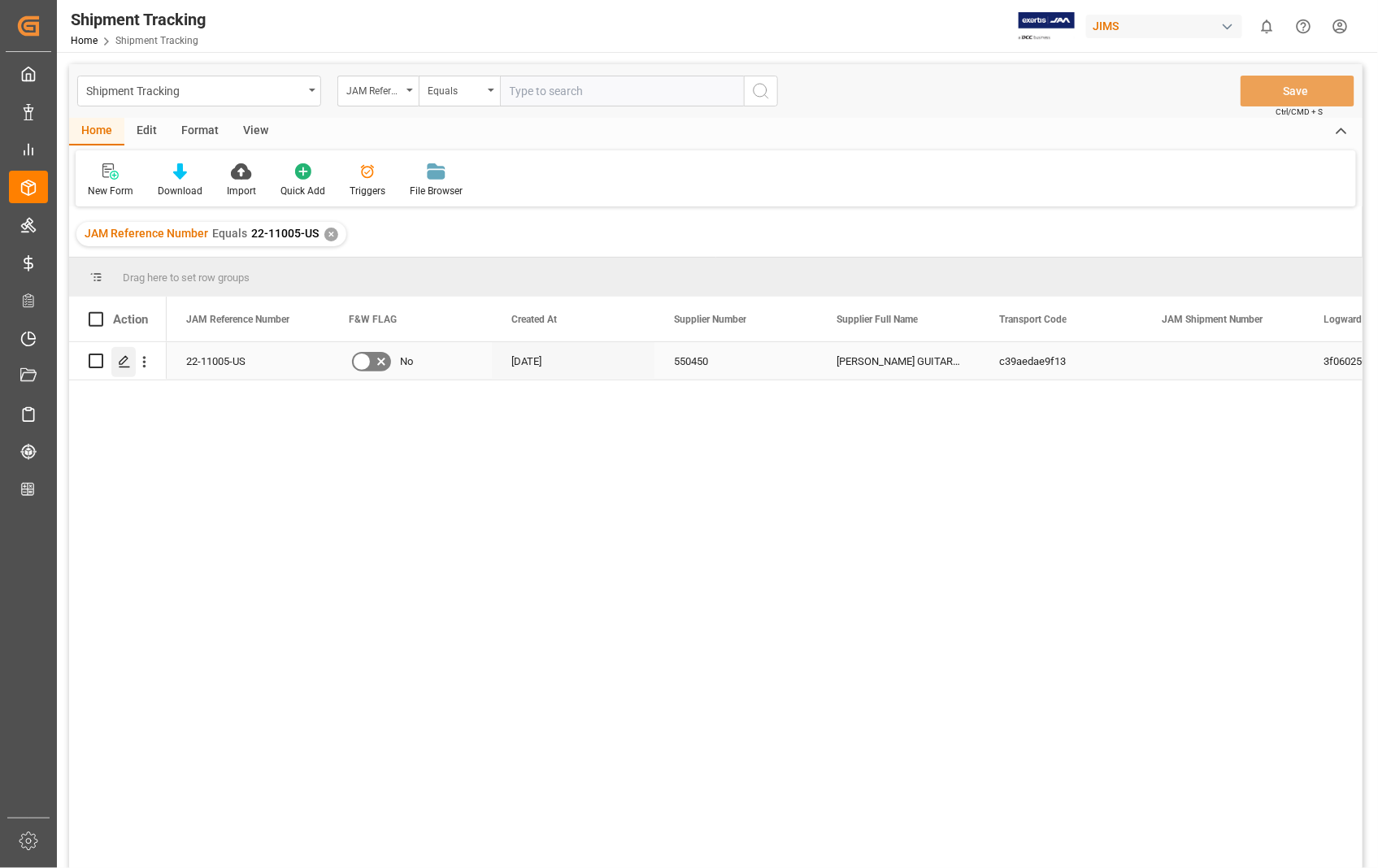
click at [121, 362] on icon "Press SPACE to select this row." at bounding box center [124, 362] width 13 height 13
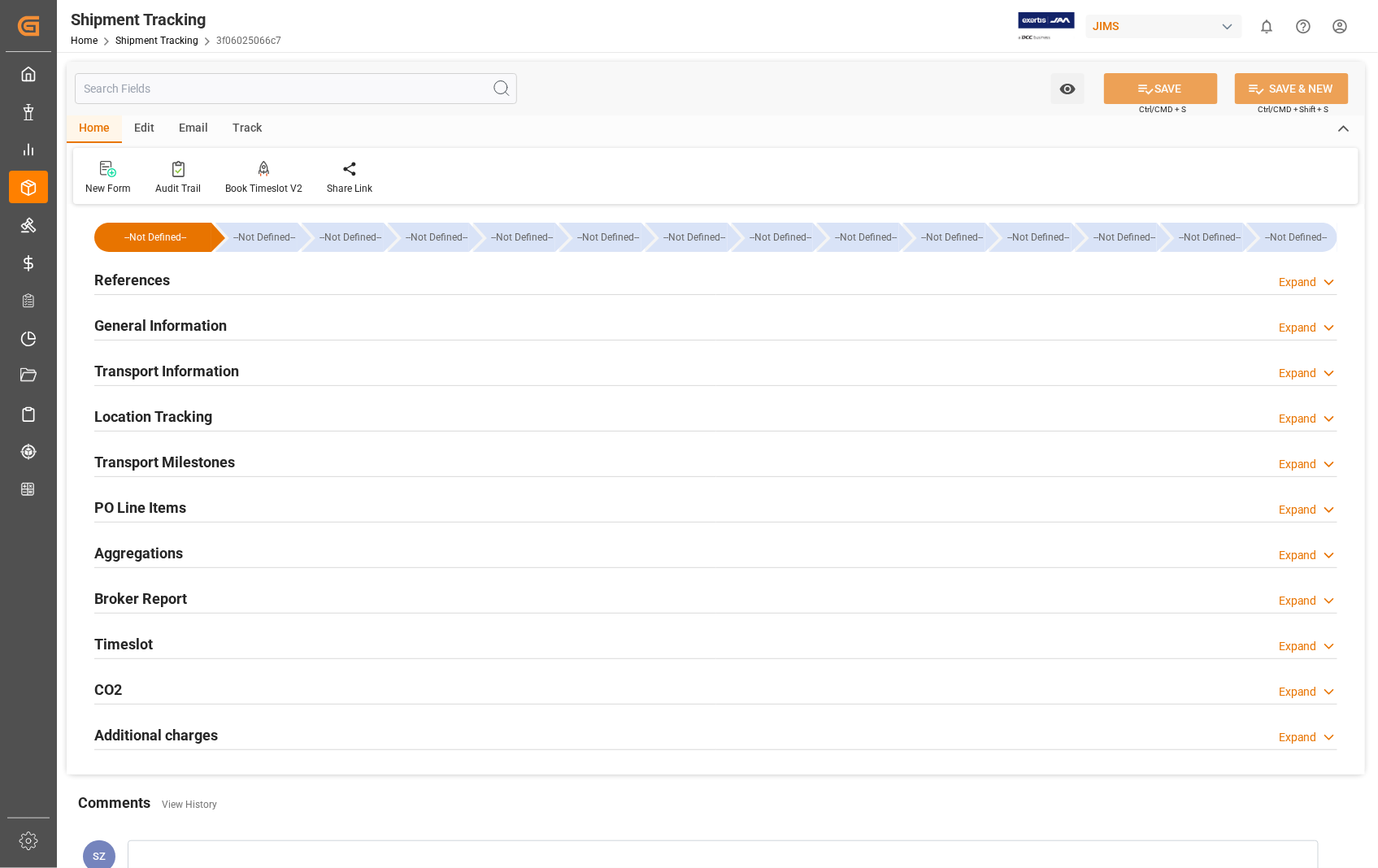
type input "[DATE]"
click at [130, 282] on h2 "References" at bounding box center [132, 279] width 76 height 22
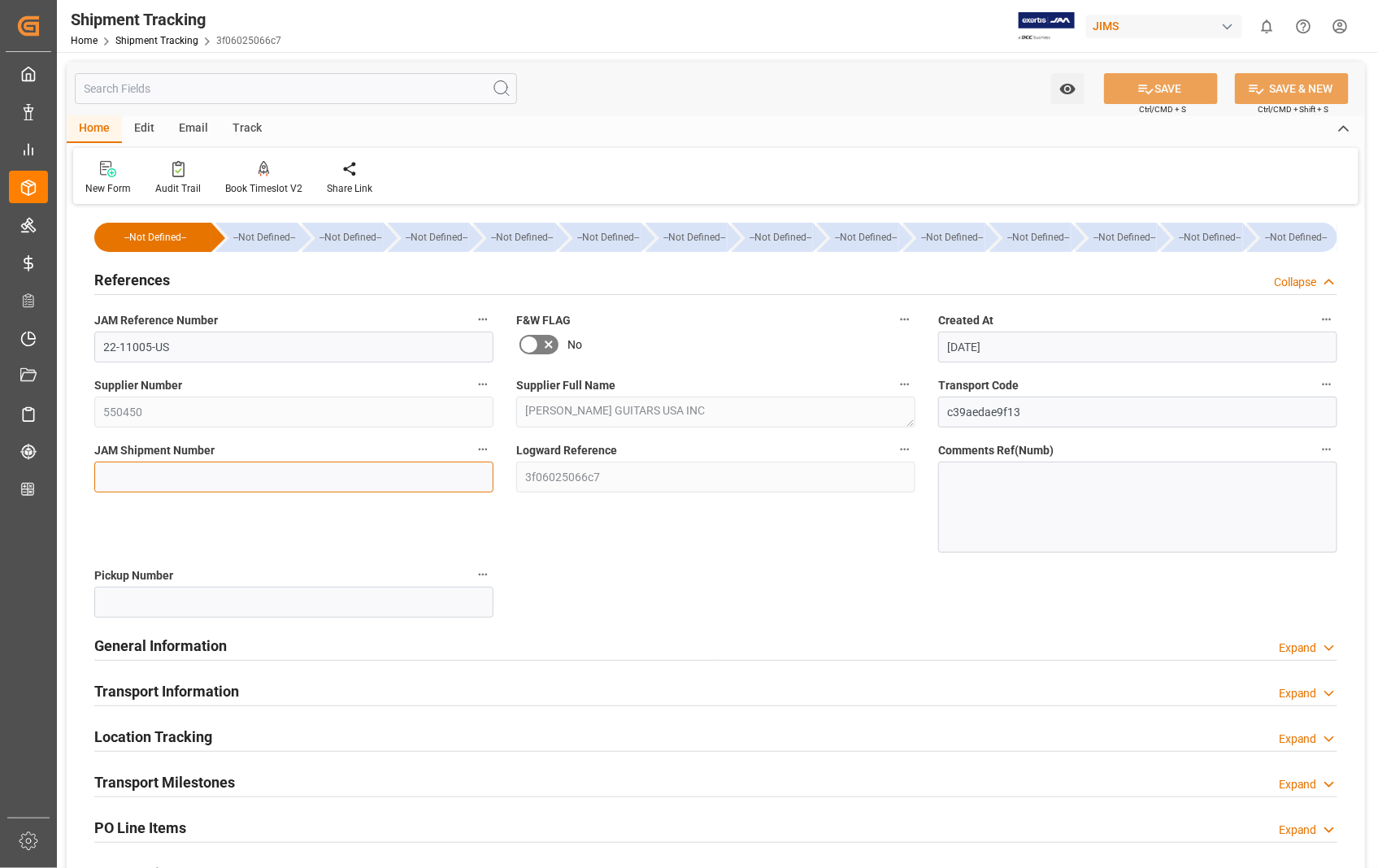
click at [338, 483] on input at bounding box center [293, 477] width 399 height 31
paste input "72995"
type input "72995"
click at [1168, 93] on button "SAVE" at bounding box center [1161, 88] width 114 height 31
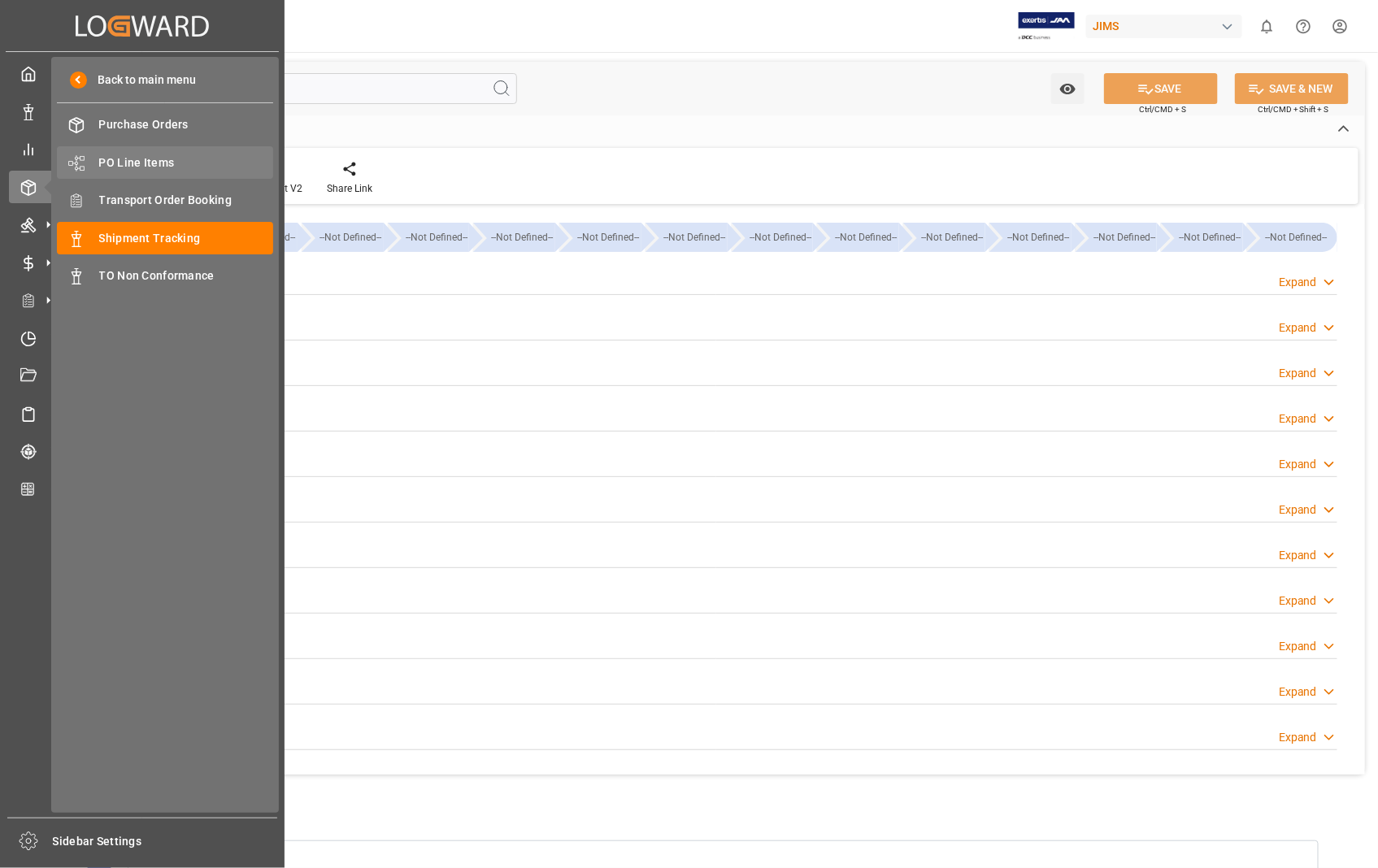
click at [142, 161] on span "PO Line Items" at bounding box center [187, 163] width 175 height 17
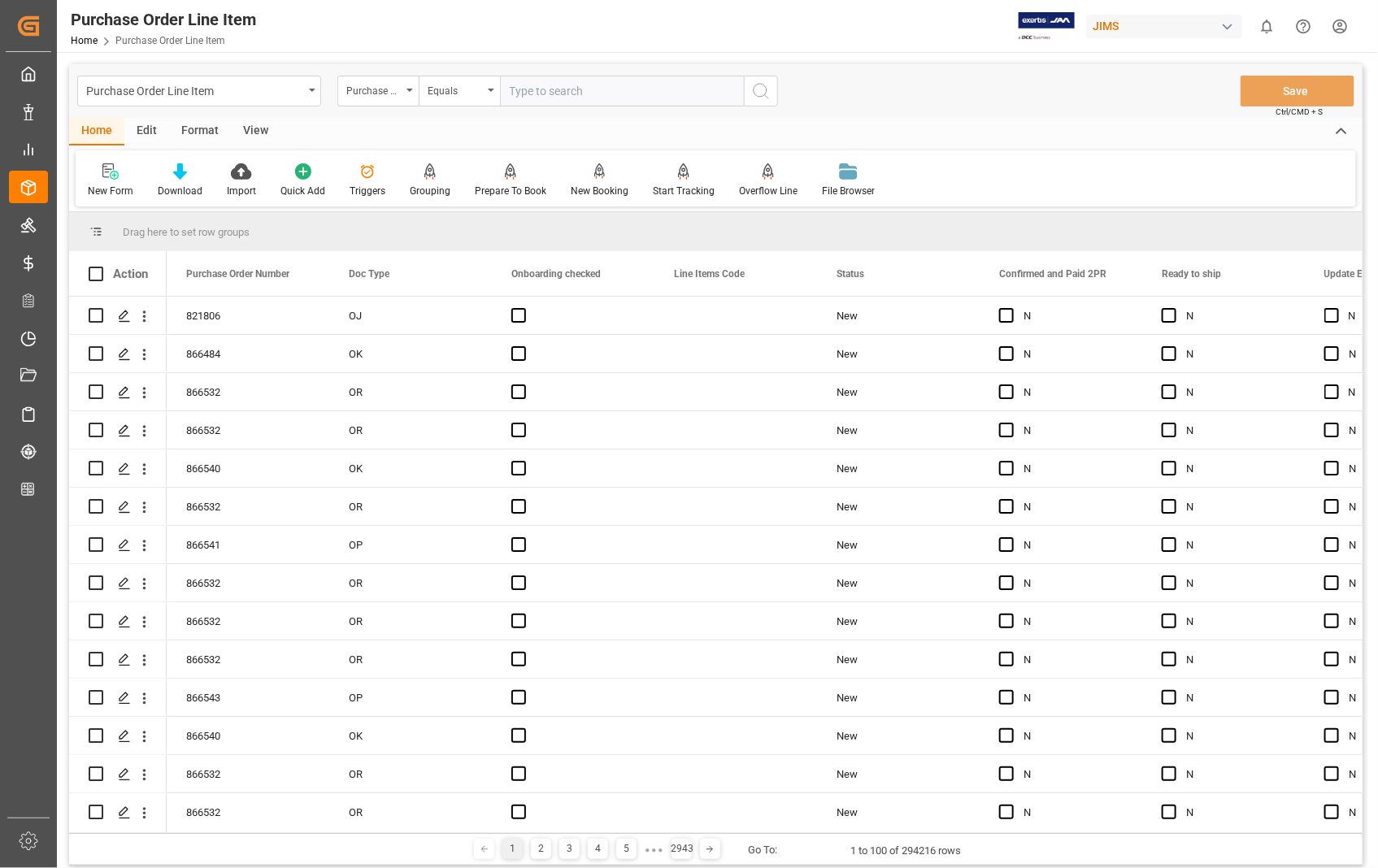
click at [636, 85] on input "text" at bounding box center [621, 91] width 244 height 31
type input "821806"
click at [756, 89] on icon "search button" at bounding box center [761, 91] width 19 height 19
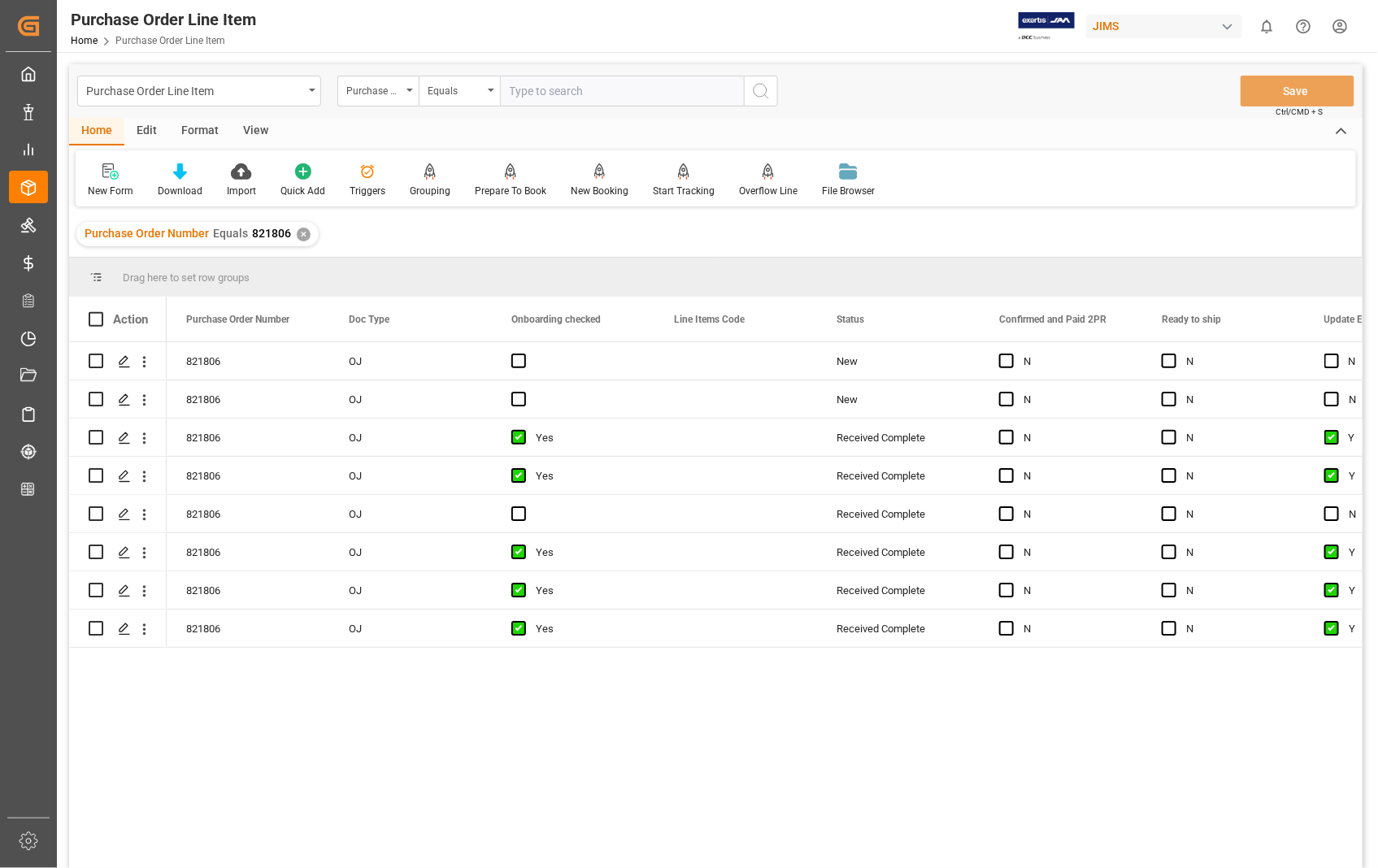
click at [258, 126] on div "View" at bounding box center [255, 132] width 50 height 28
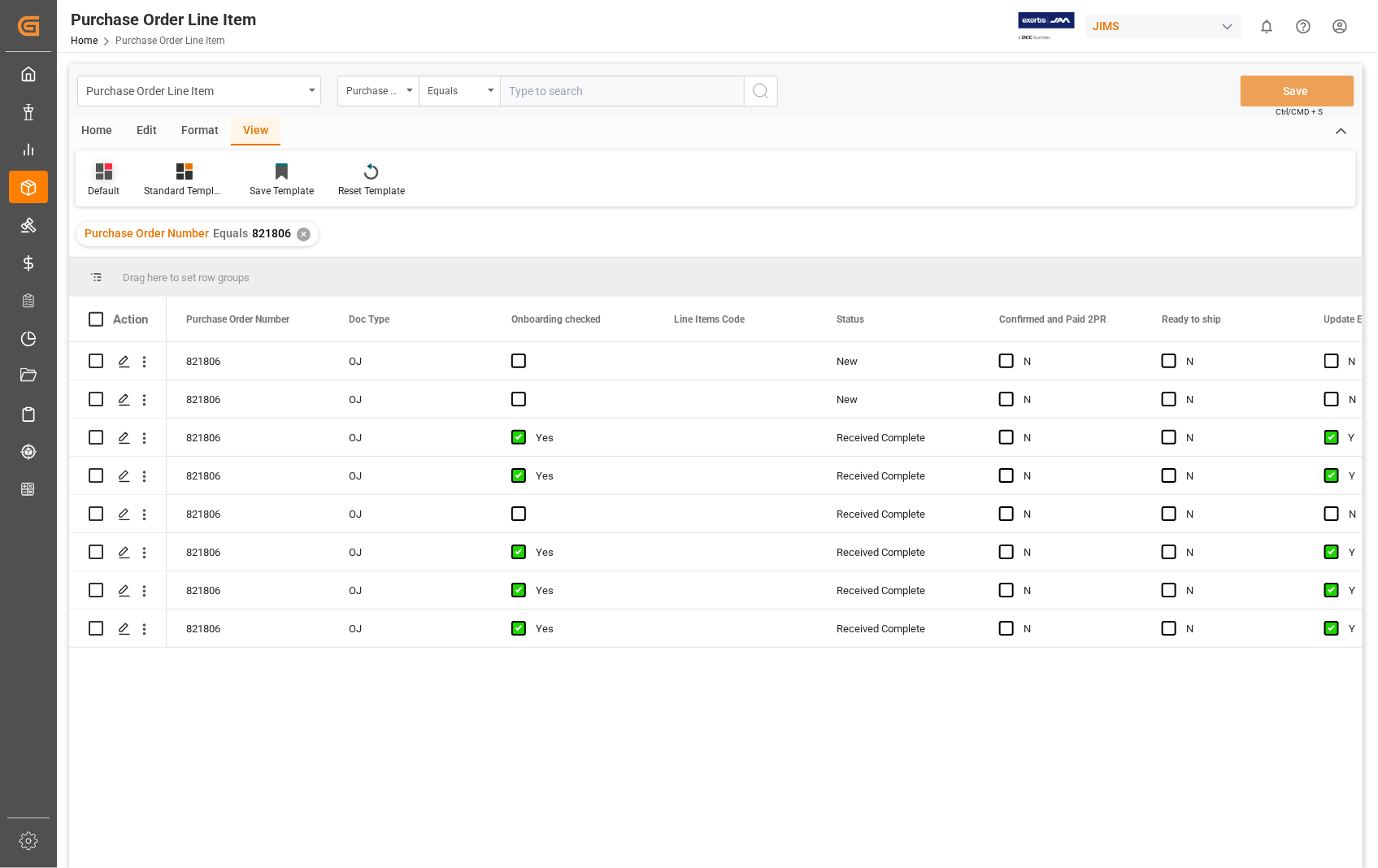
click at [112, 189] on div "Default" at bounding box center [104, 190] width 31 height 15
click at [165, 264] on div "Sophia setting." at bounding box center [167, 263] width 142 height 17
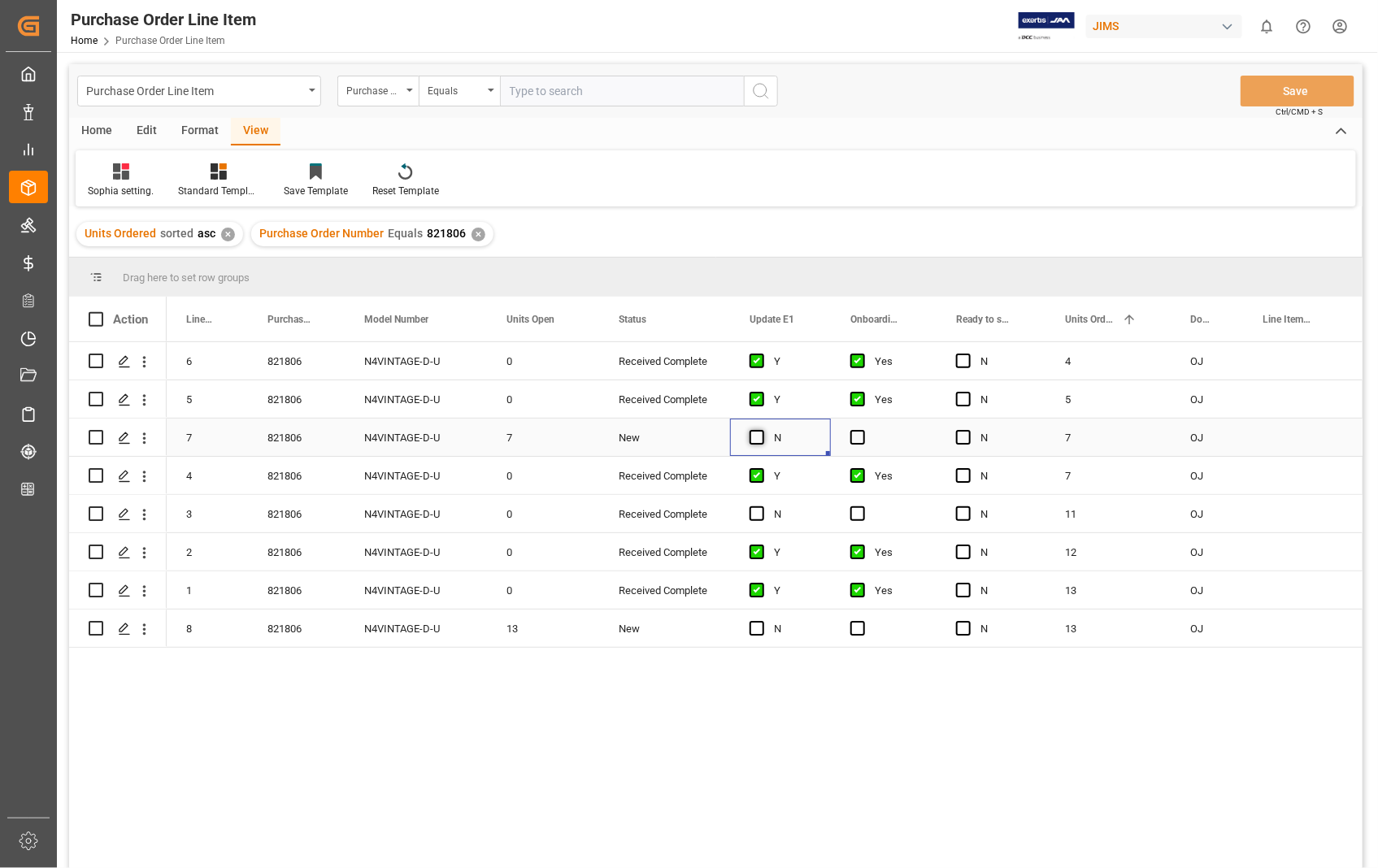
click at [759, 433] on span "Press SPACE to select this row." at bounding box center [756, 437] width 15 height 15
click at [761, 430] on input "Press SPACE to select this row." at bounding box center [761, 430] width 0 height 0
click at [860, 435] on span "Press SPACE to select this row." at bounding box center [858, 437] width 15 height 15
click at [863, 430] on input "Press SPACE to select this row." at bounding box center [863, 430] width 0 height 0
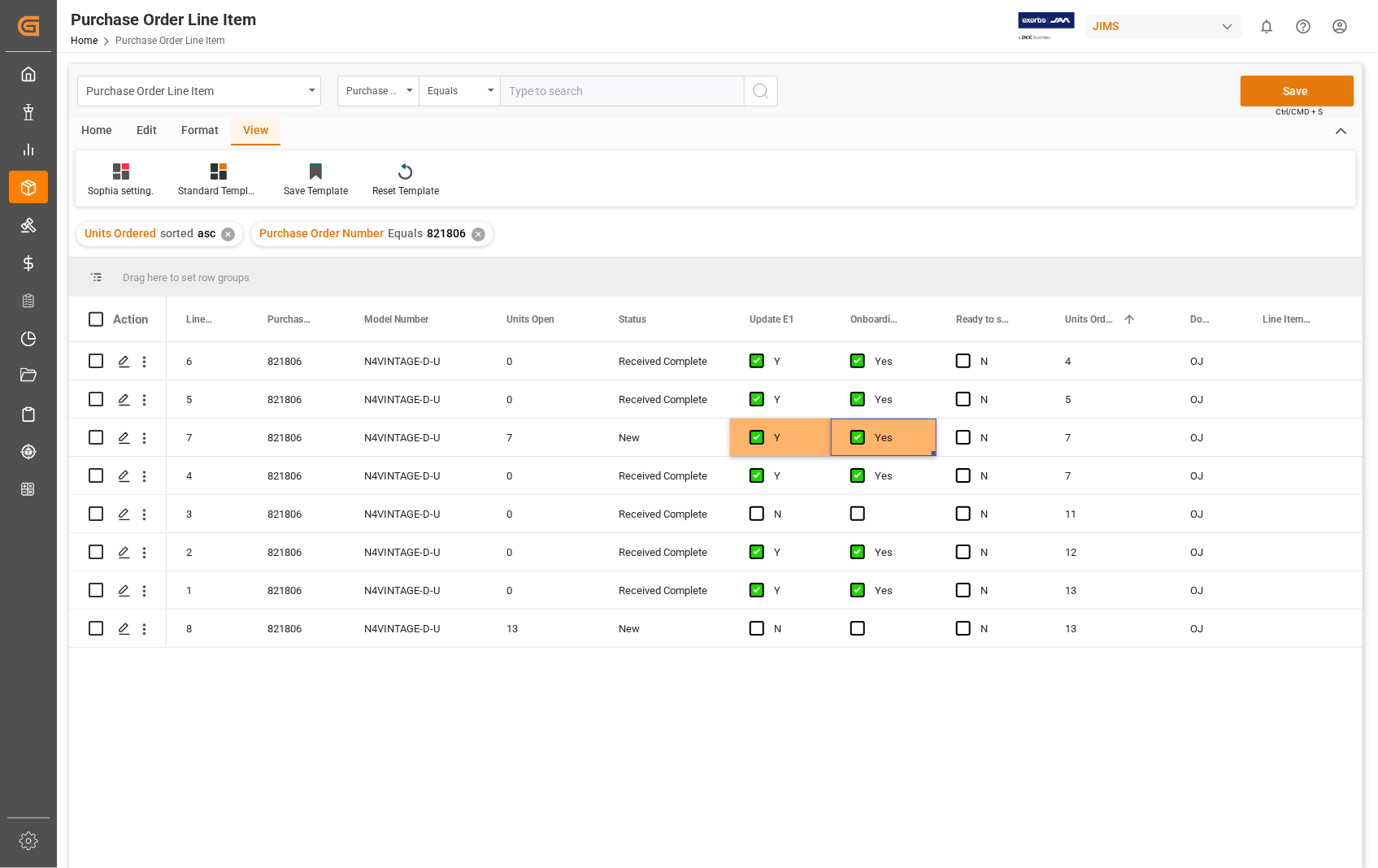
click at [1305, 99] on button "Save" at bounding box center [1297, 91] width 114 height 31
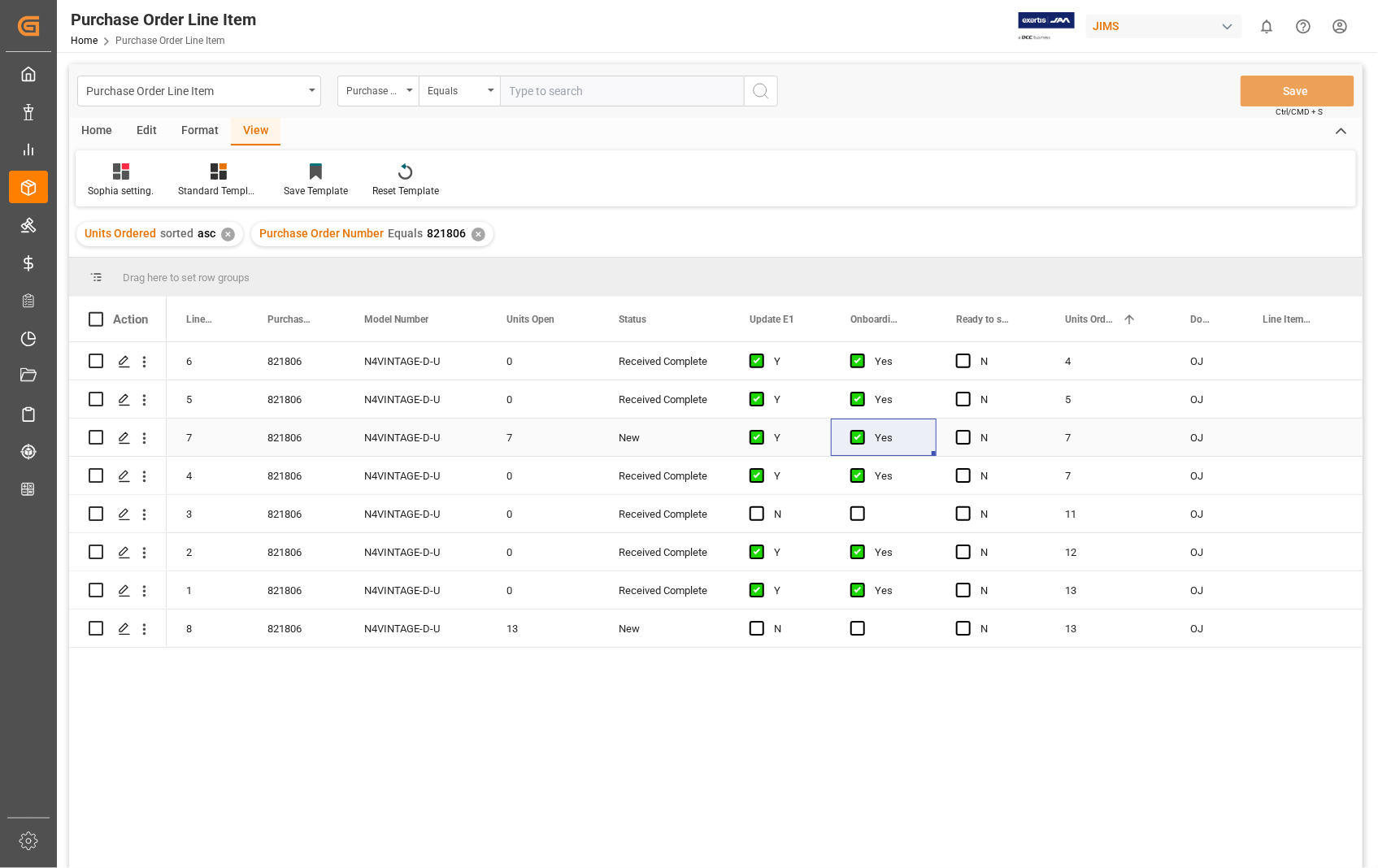
click at [96, 440] on input "Press Space to toggle row selection (unchecked)" at bounding box center [95, 437] width 15 height 15
checkbox input "true"
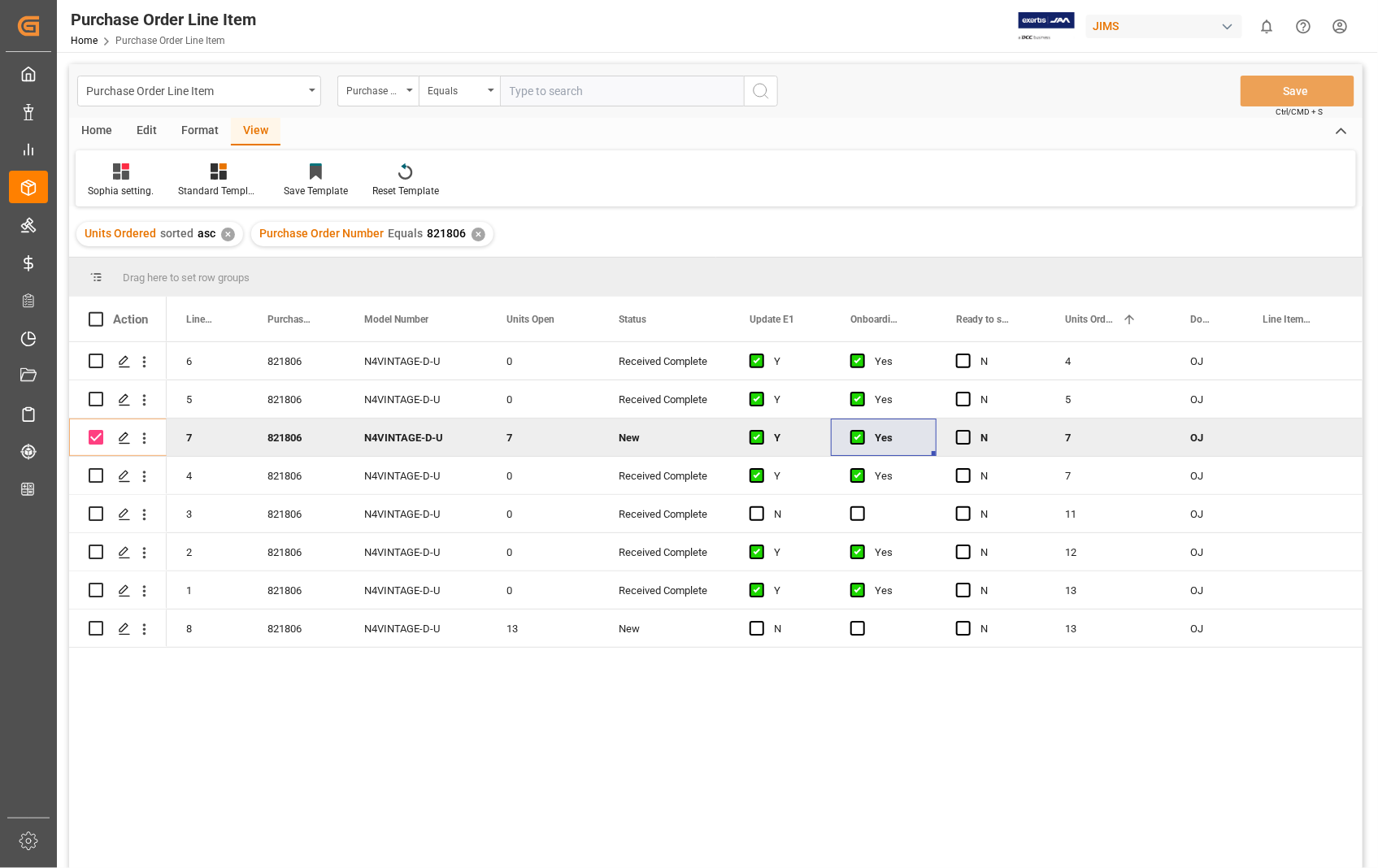
click at [95, 134] on div "Home" at bounding box center [96, 132] width 55 height 28
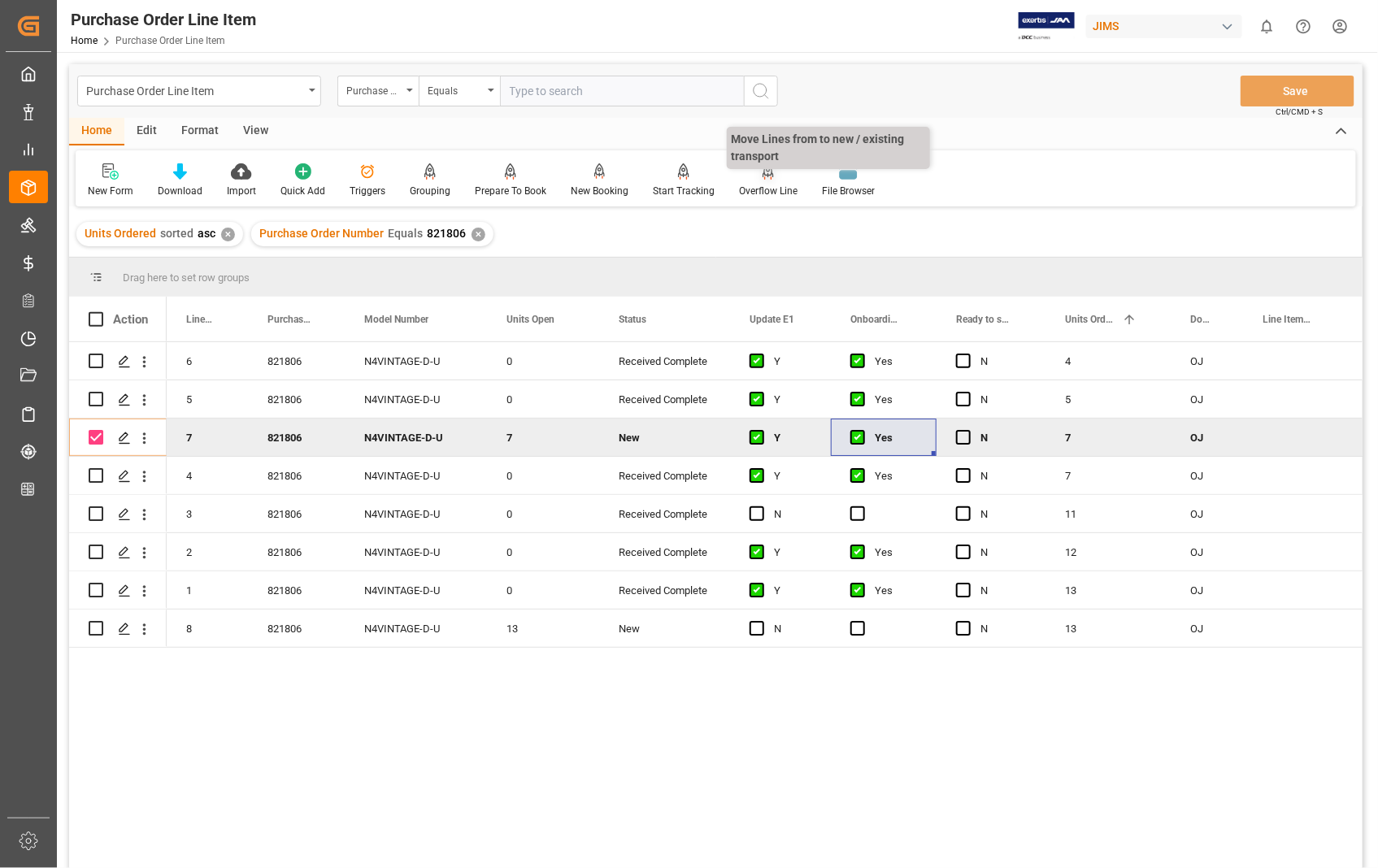
click at [758, 182] on div "Overflow Line" at bounding box center [768, 180] width 83 height 36
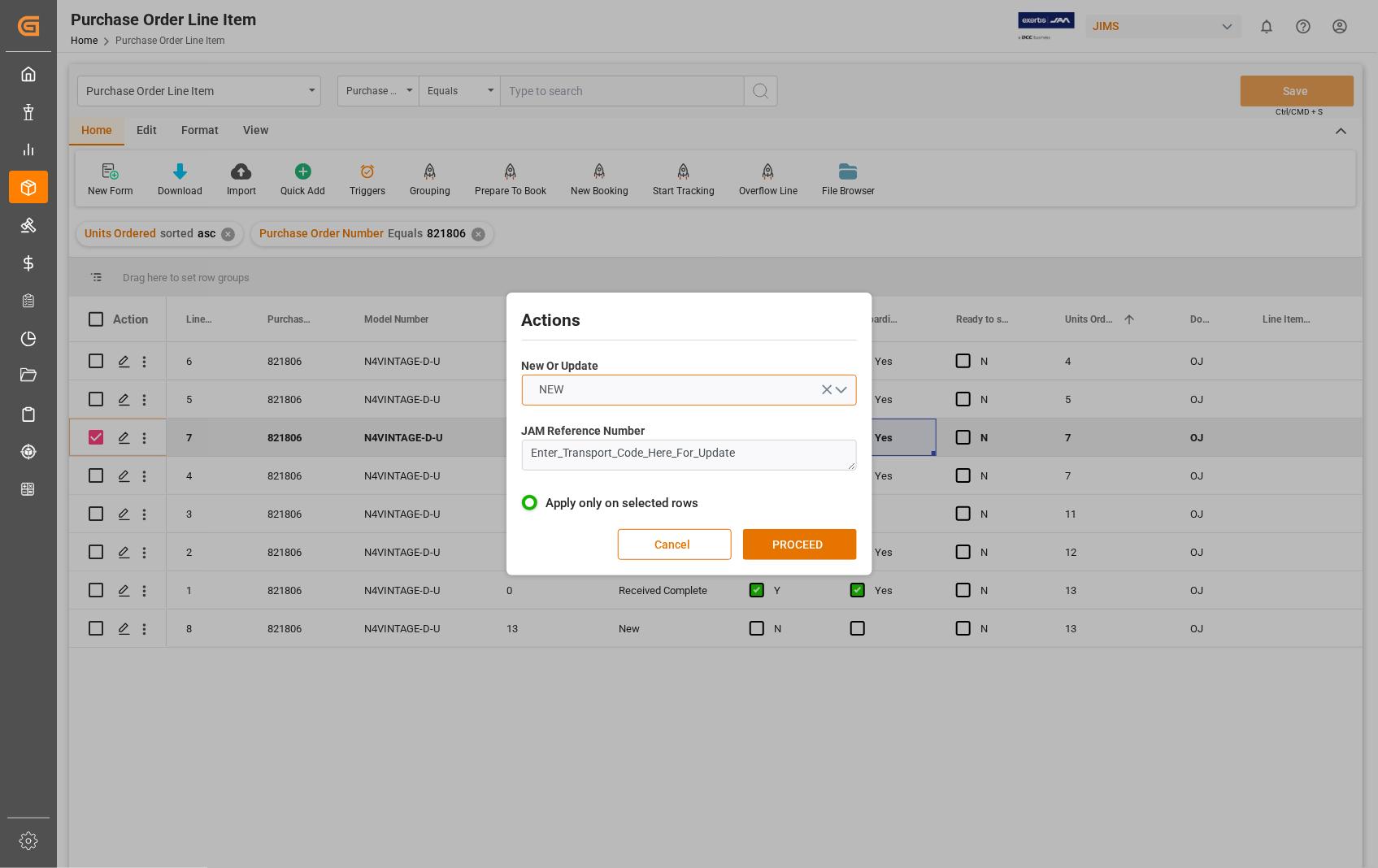
click at [844, 389] on button "NEW" at bounding box center [689, 389] width 334 height 31
click at [635, 425] on div "UPDATE" at bounding box center [689, 428] width 334 height 34
drag, startPoint x: 768, startPoint y: 458, endPoint x: 493, endPoint y: 455, distance: 275.0
click at [493, 455] on div "Actions New Or Update UPDATE JAM Reference Number Enter_Transport_Code_Here_For…" at bounding box center [689, 434] width 1378 height 868
paste textarea "22-11005-US"
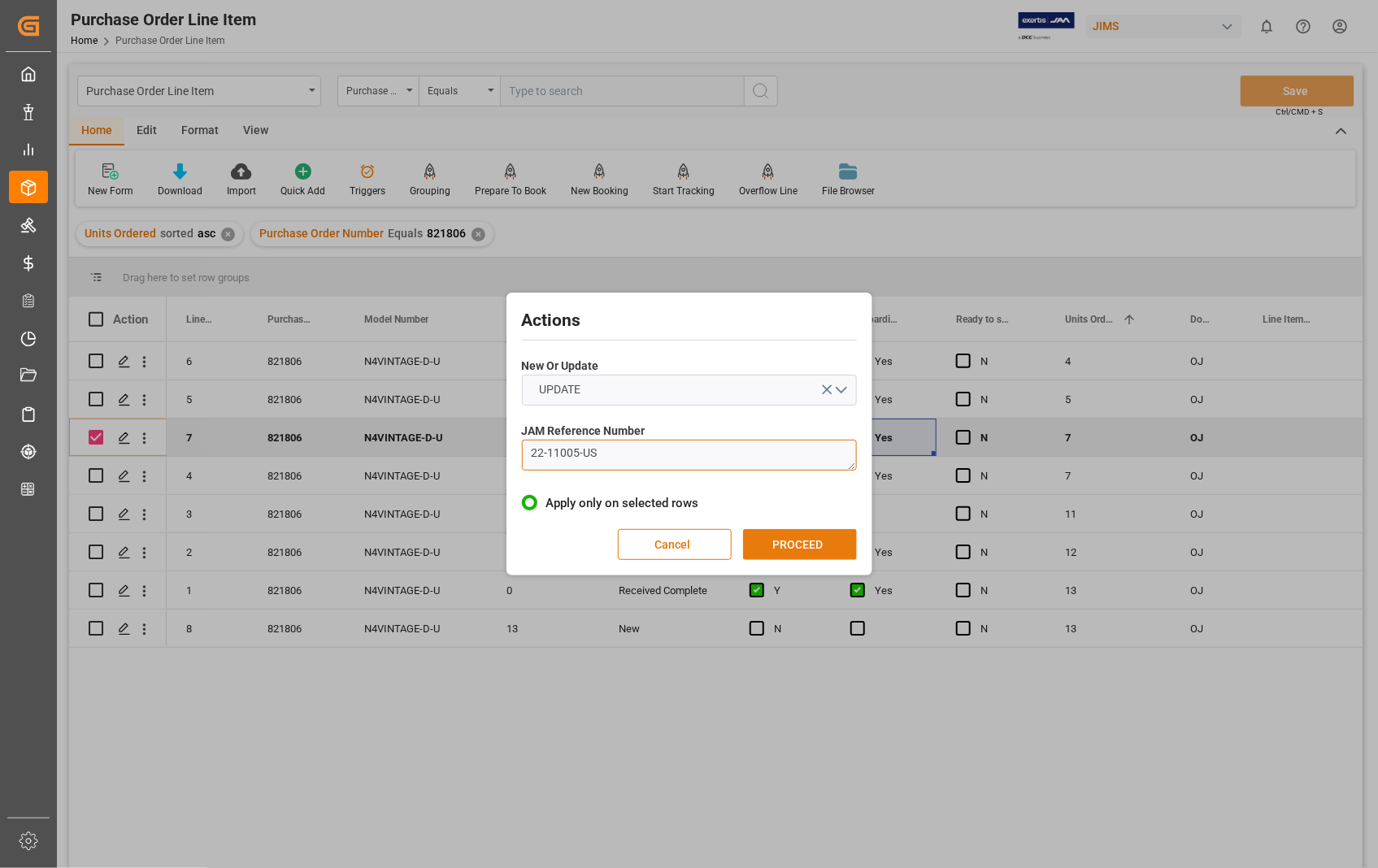
type textarea "22-11005-US"
click at [804, 546] on button "PROCEED" at bounding box center [800, 544] width 114 height 31
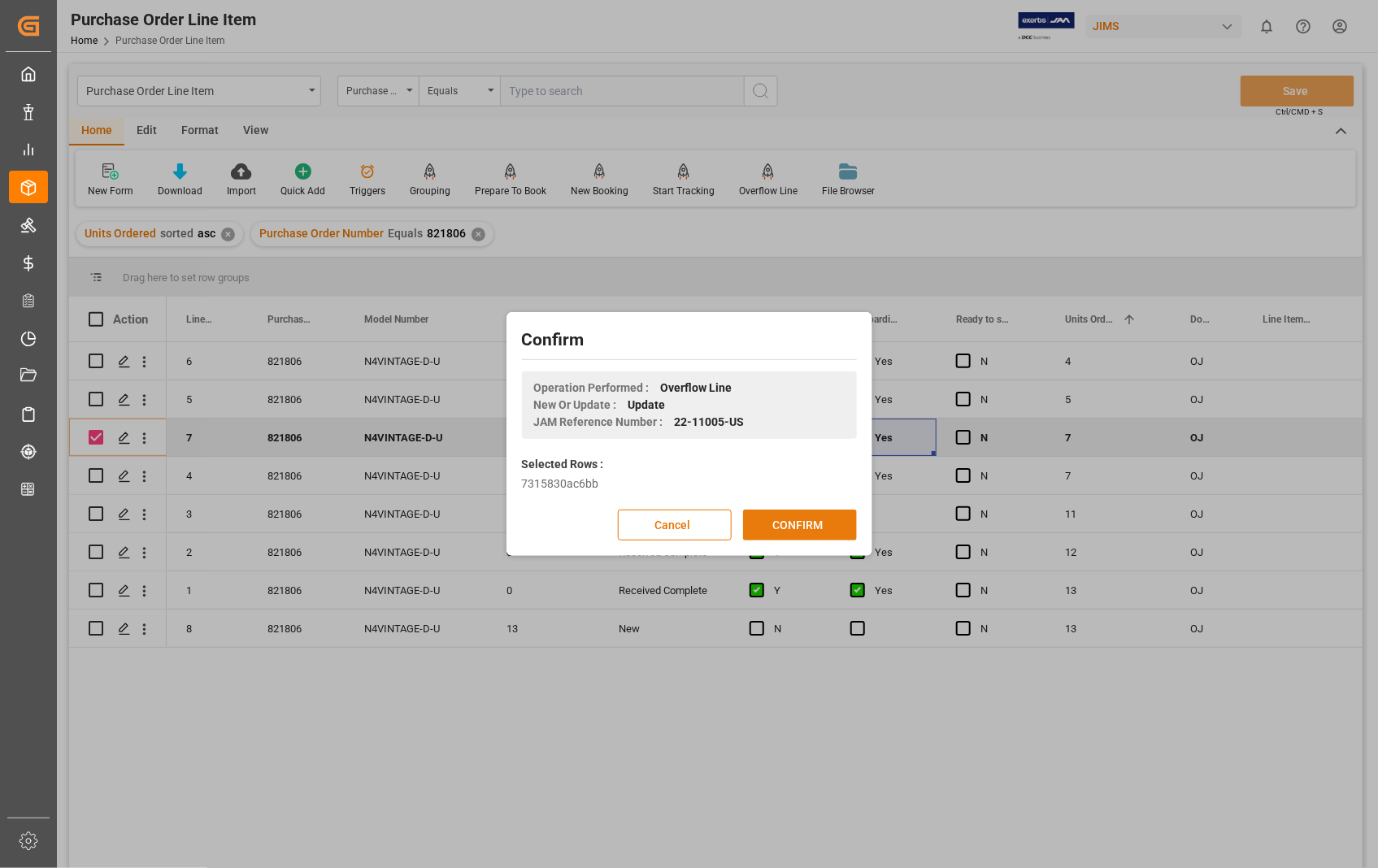
click at [795, 522] on button "CONFIRM" at bounding box center [800, 525] width 114 height 31
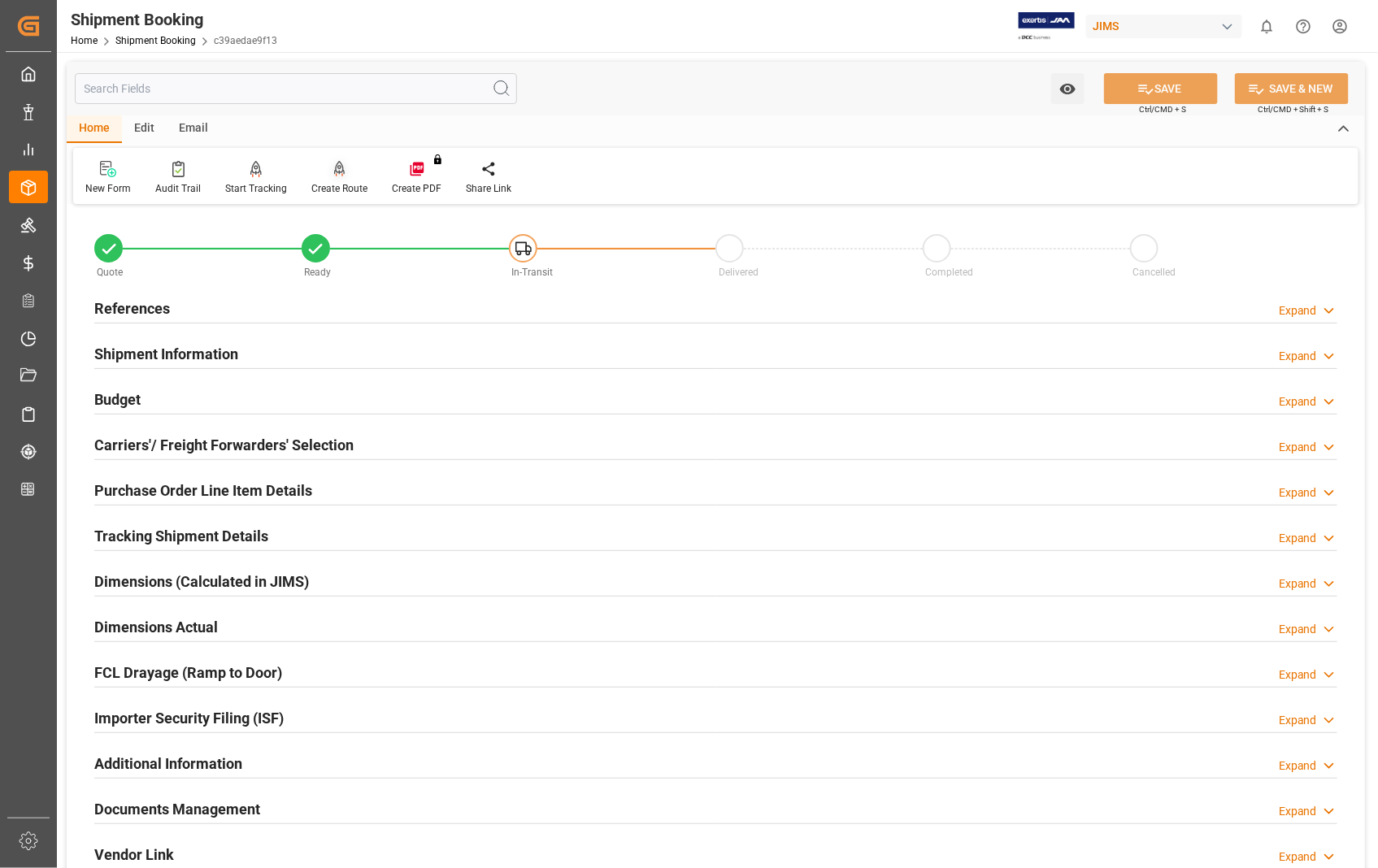
click at [338, 189] on div "Create Route" at bounding box center [339, 189] width 56 height 15
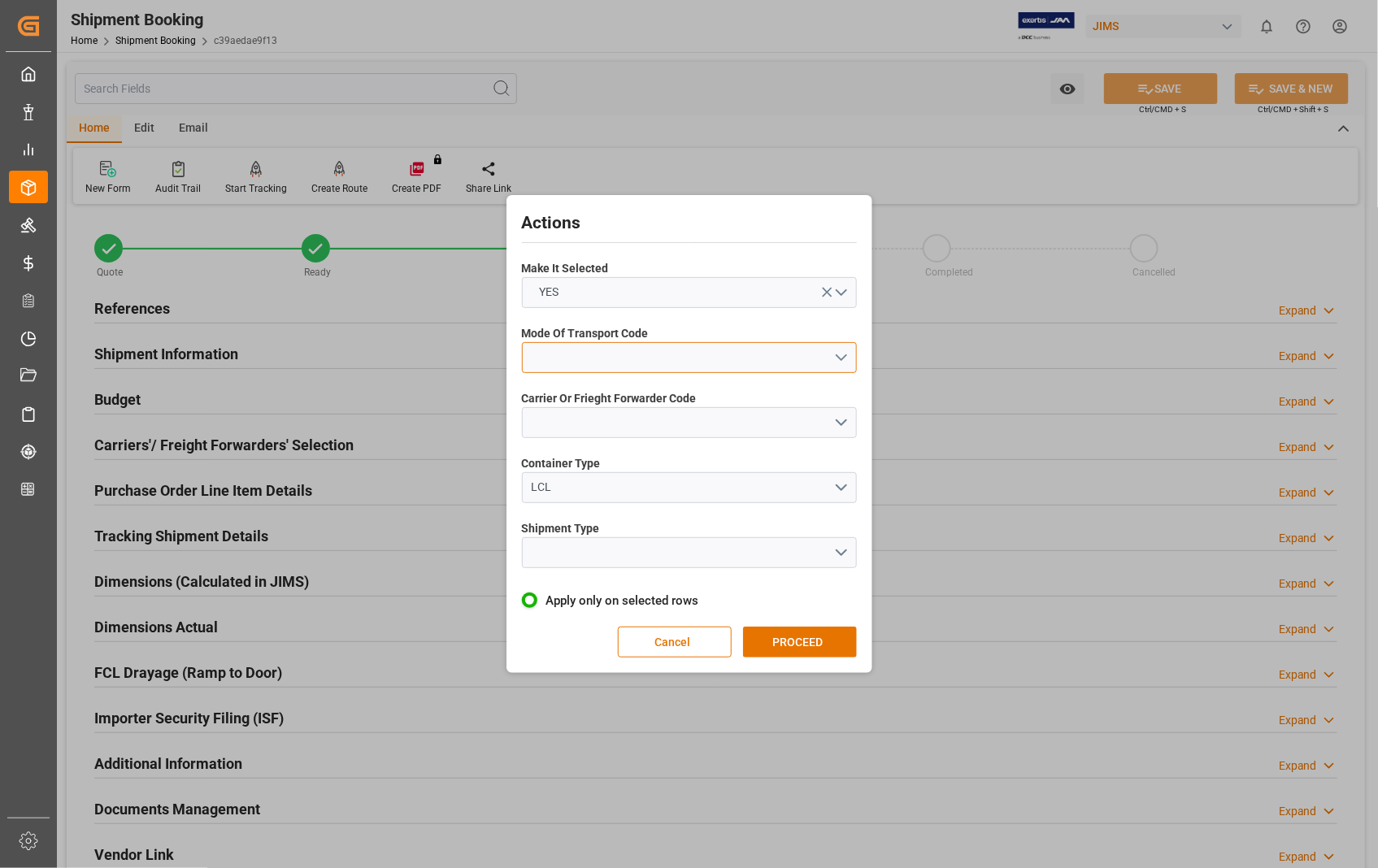
click at [839, 355] on button "open menu" at bounding box center [689, 357] width 334 height 31
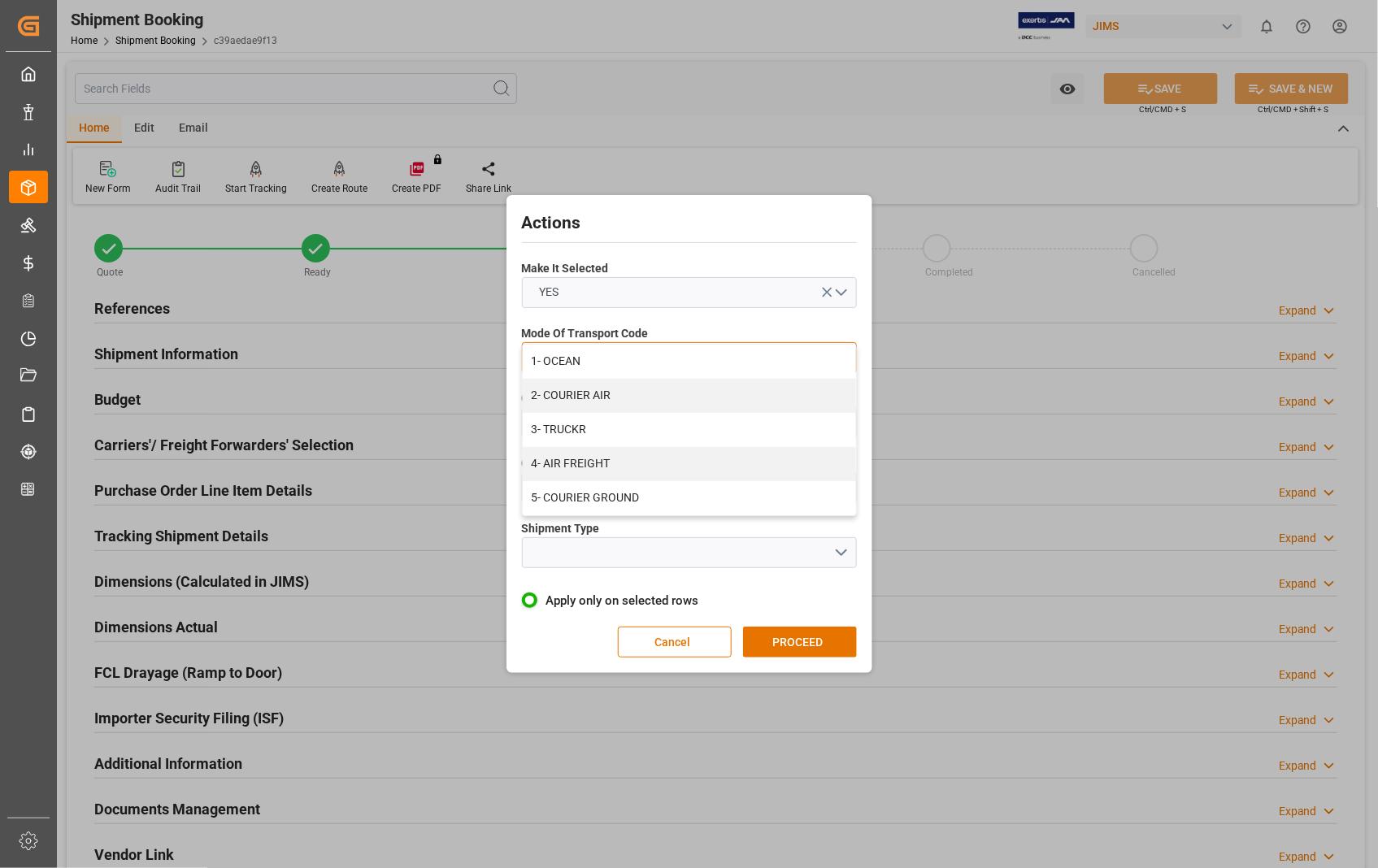
click at [839, 355] on div "1- OCEAN" at bounding box center [689, 362] width 334 height 34
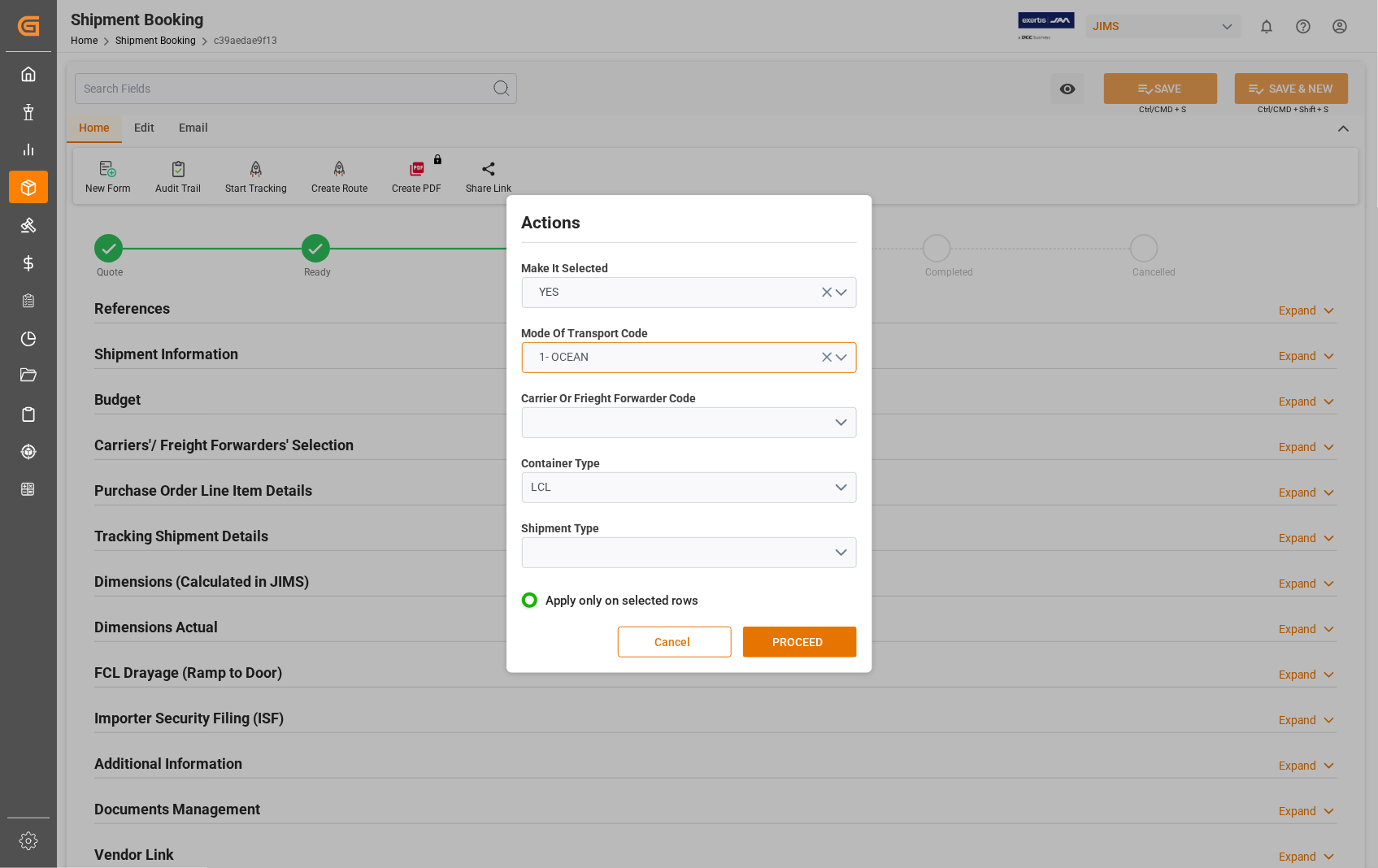
click at [839, 355] on button "1- OCEAN" at bounding box center [689, 357] width 334 height 31
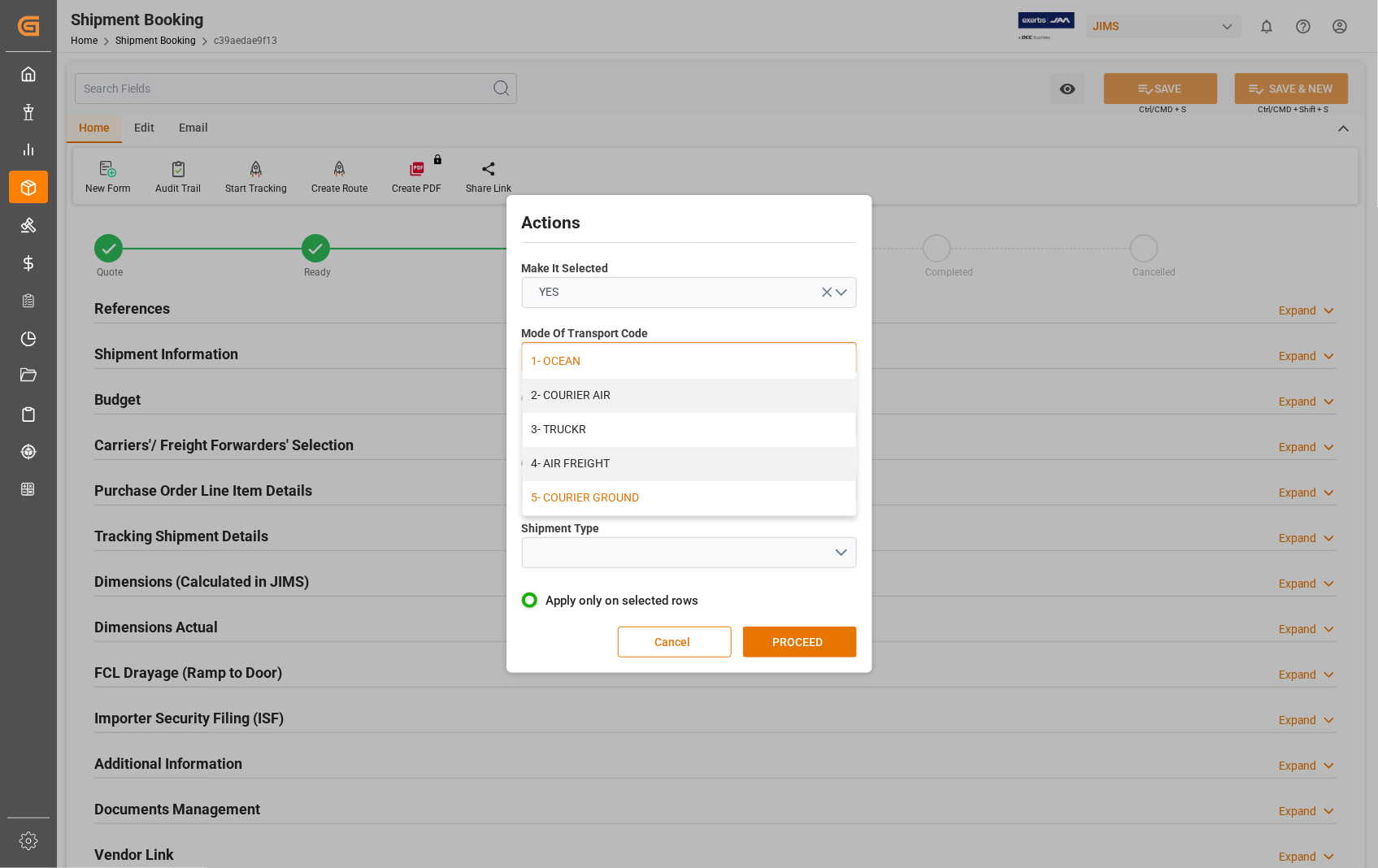
click at [617, 499] on div "5- COURIER GROUND" at bounding box center [689, 498] width 334 height 34
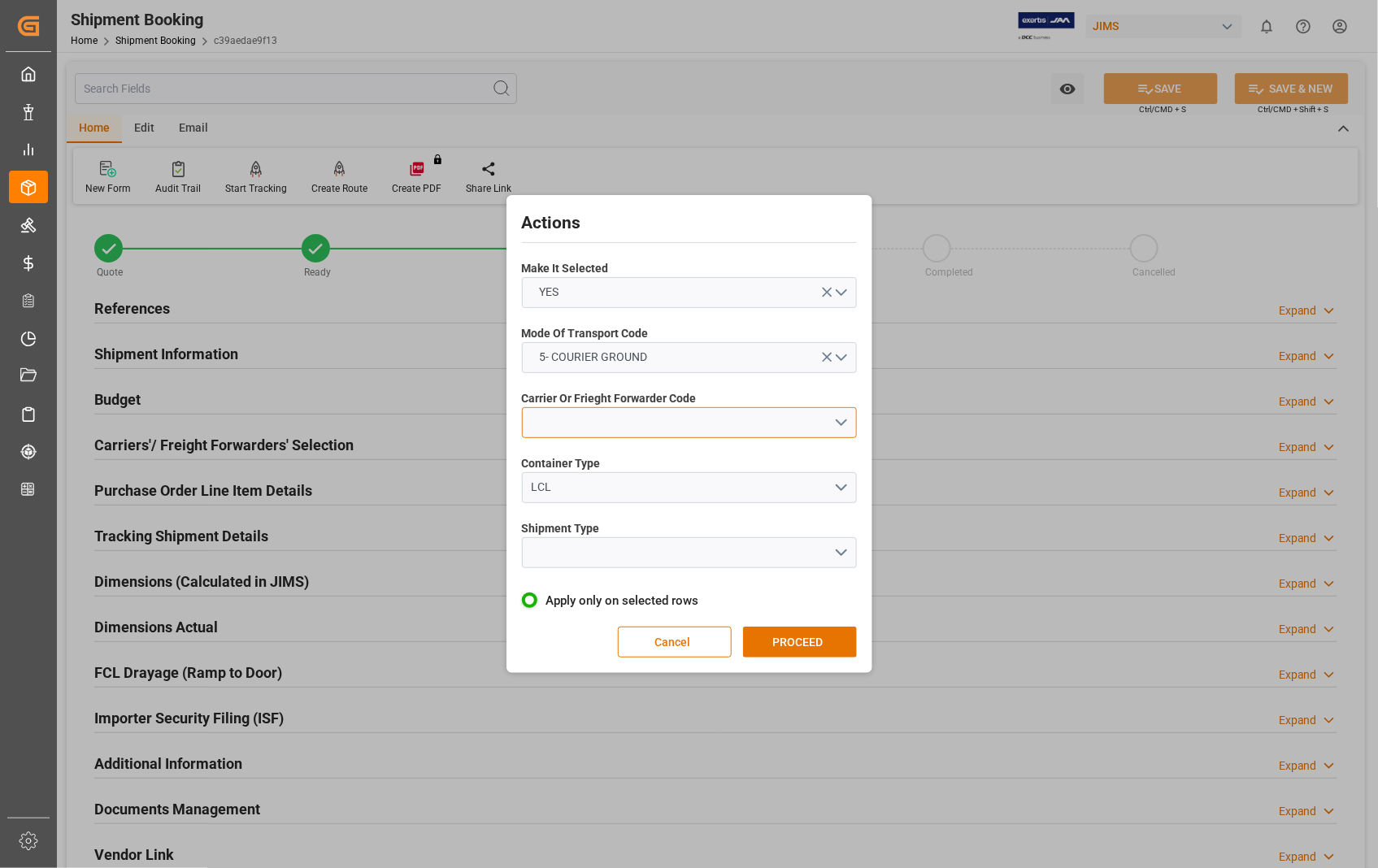
click at [842, 423] on button "open menu" at bounding box center [689, 422] width 334 height 31
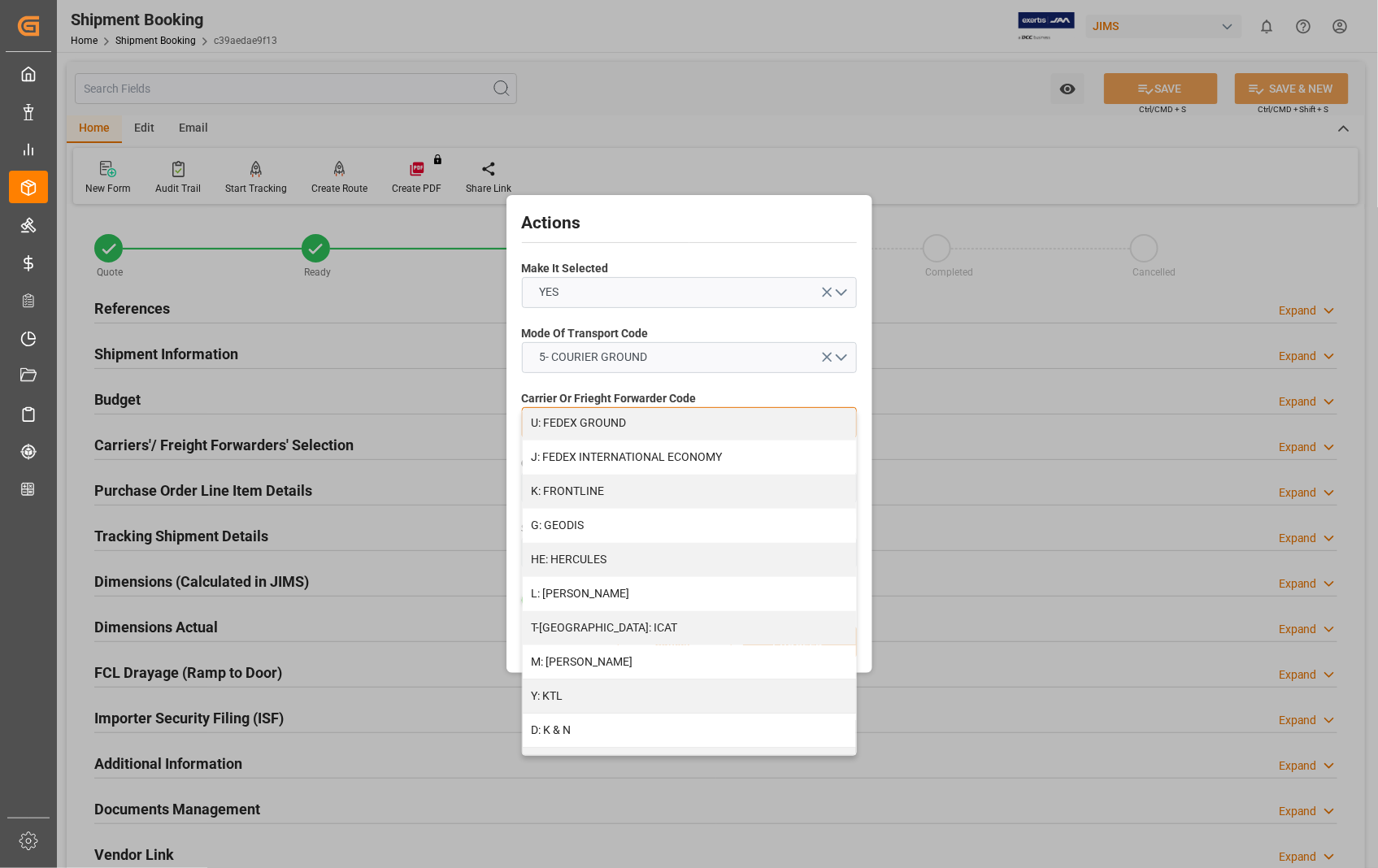
scroll to position [379, 0]
click at [684, 561] on div "U: FEDEX GROUND" at bounding box center [689, 560] width 334 height 34
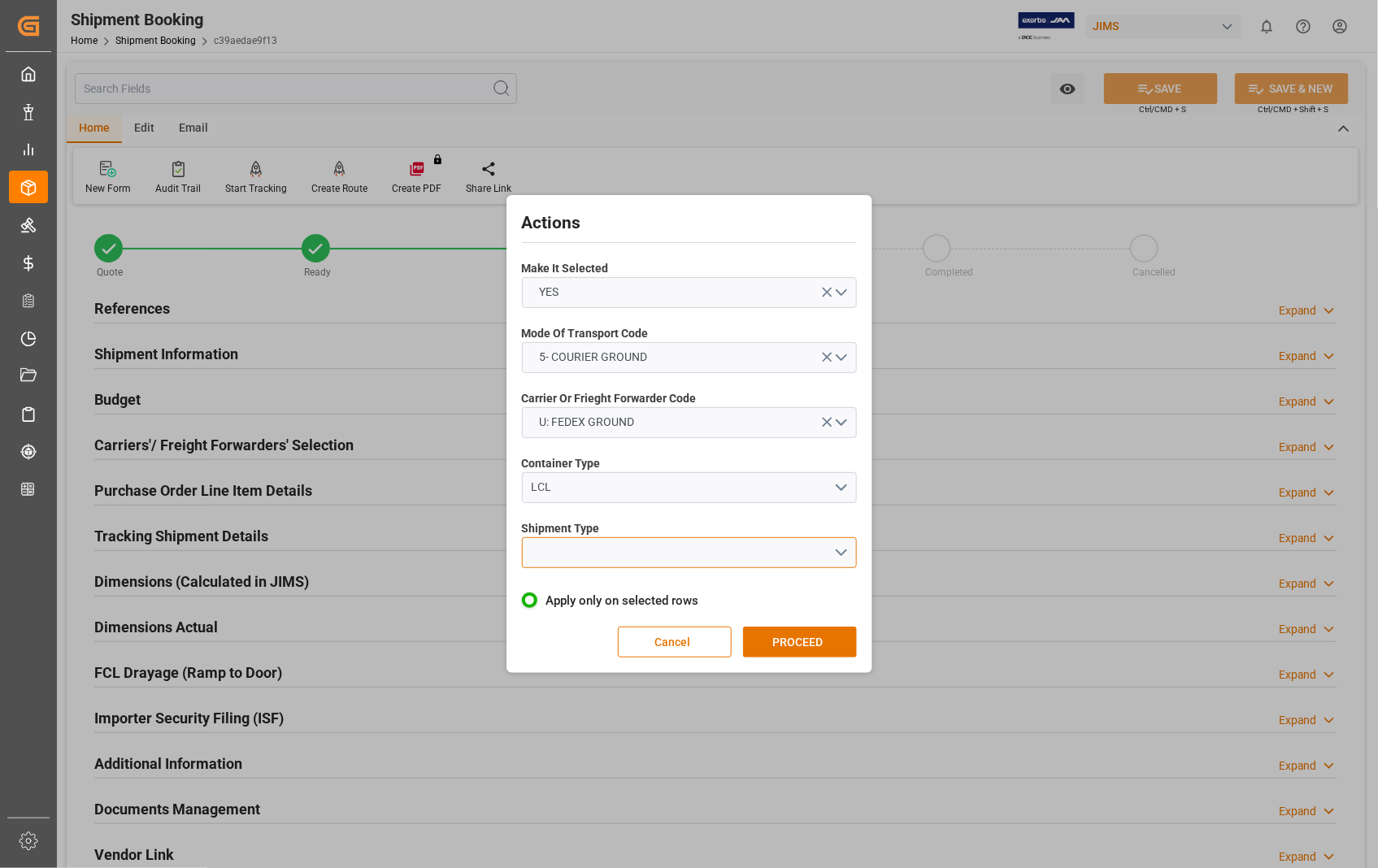
click at [838, 553] on button "open menu" at bounding box center [689, 552] width 334 height 31
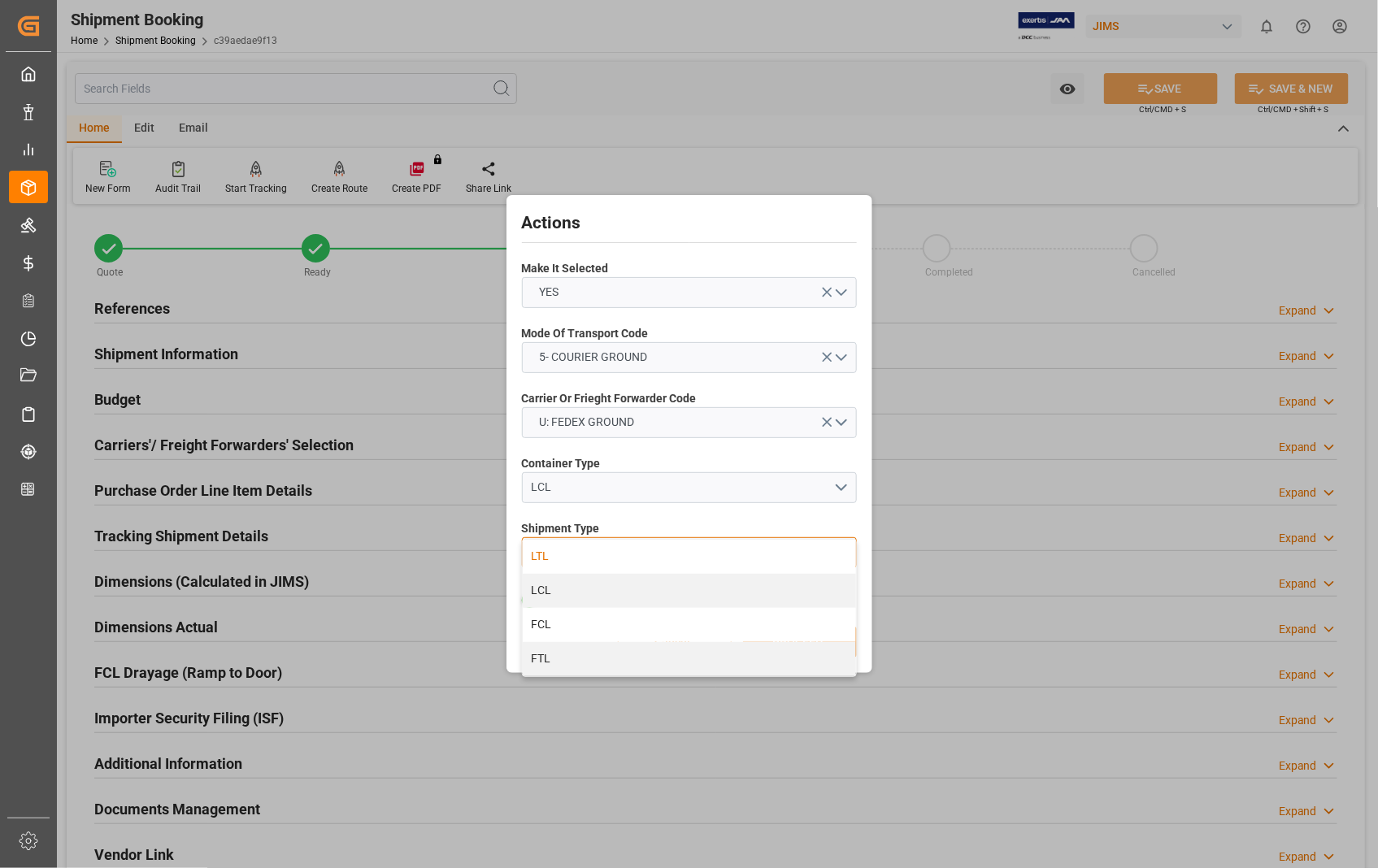
click at [554, 551] on div "LTL" at bounding box center [689, 556] width 334 height 34
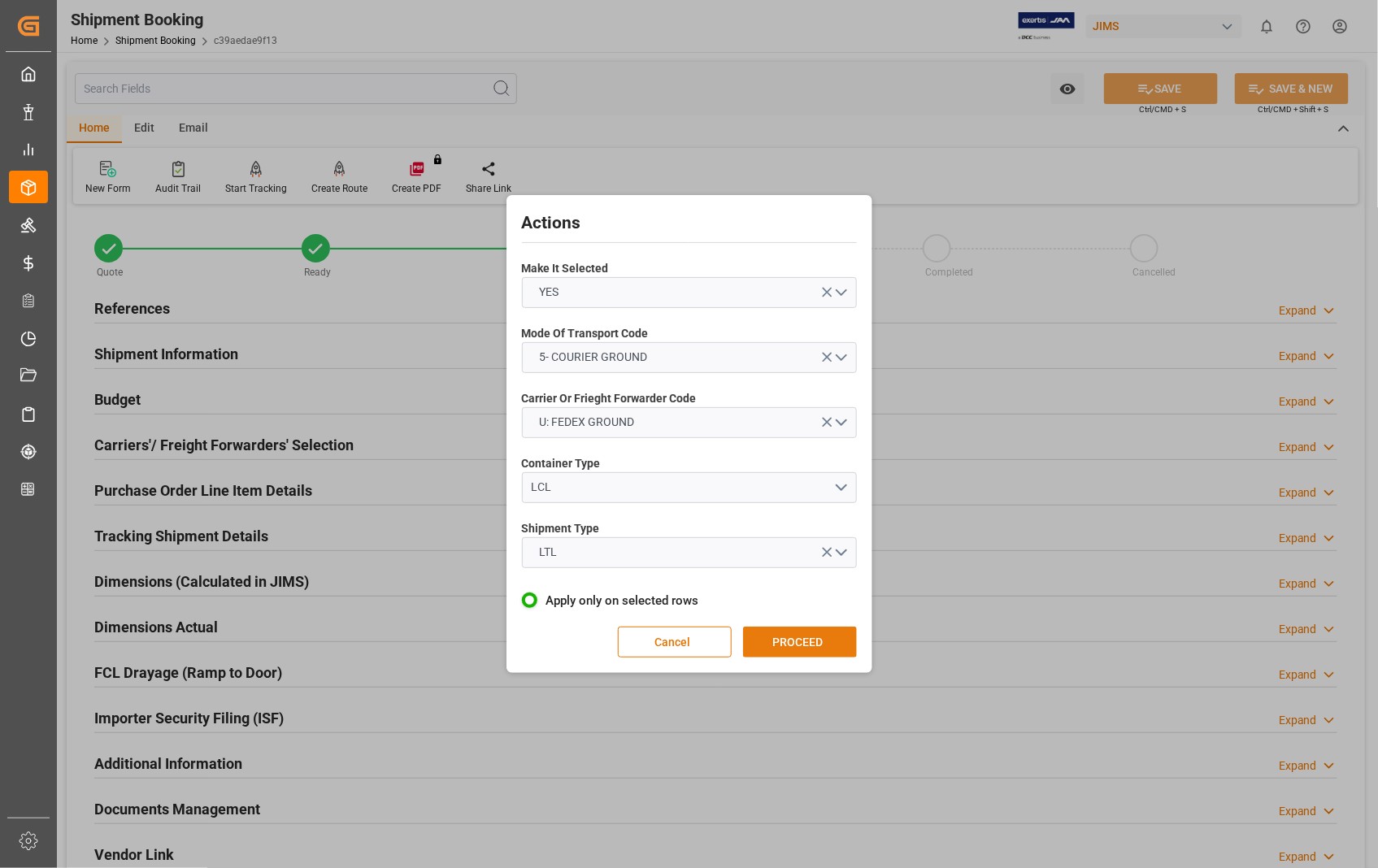
click at [783, 634] on button "PROCEED" at bounding box center [800, 642] width 114 height 31
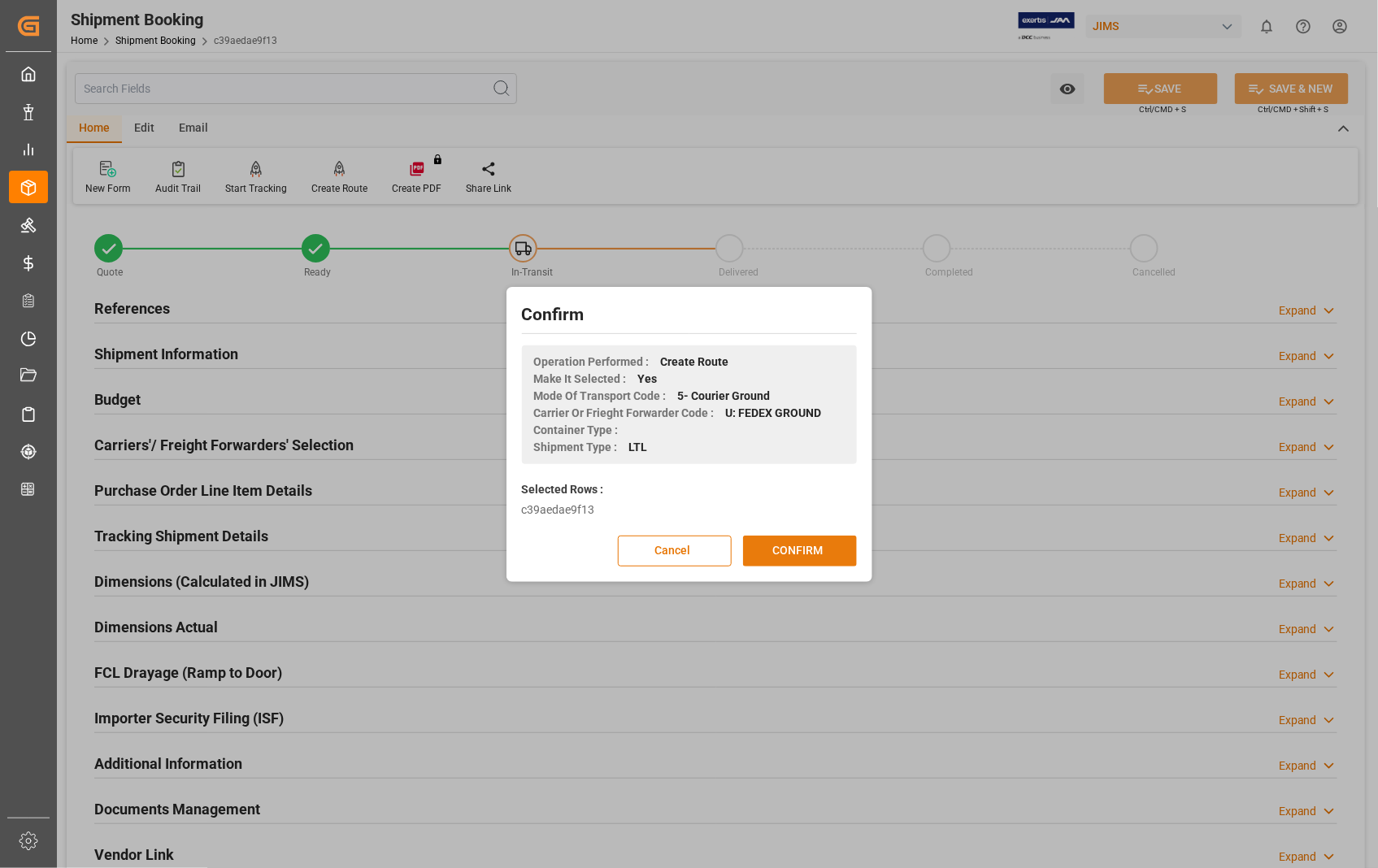
click at [810, 547] on button "CONFIRM" at bounding box center [800, 550] width 114 height 31
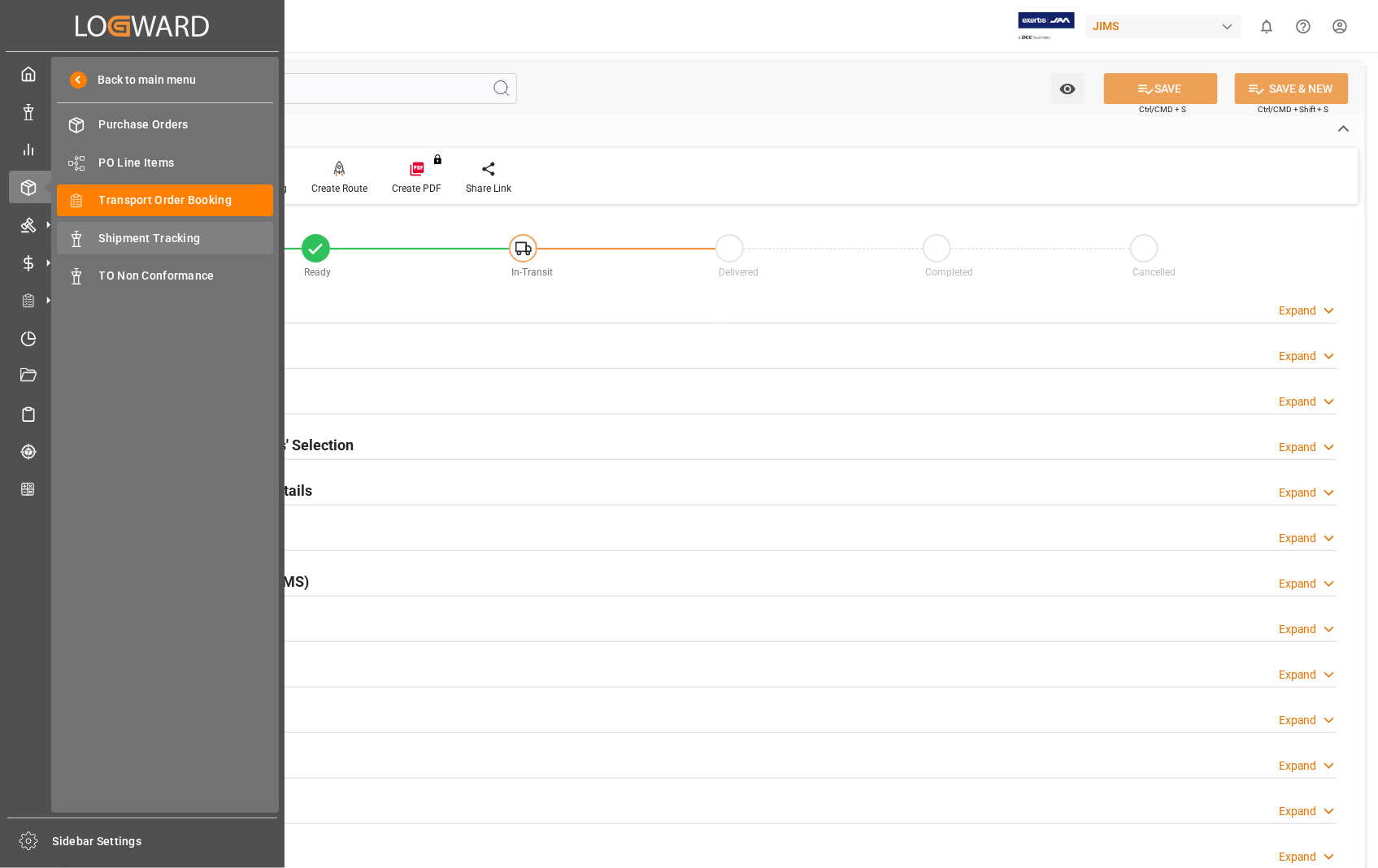
click at [117, 230] on span "Shipment Tracking" at bounding box center [187, 238] width 175 height 17
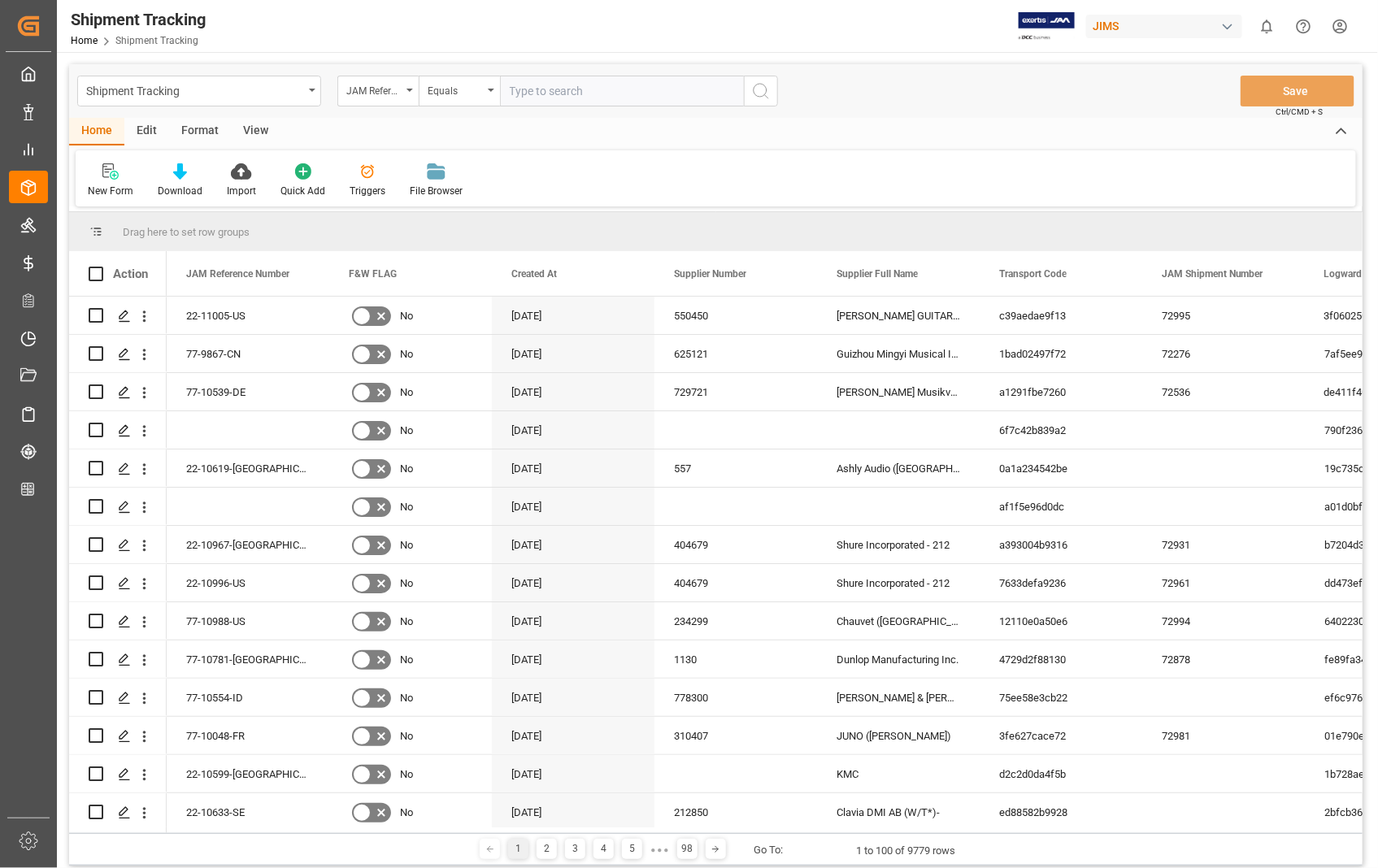
click at [548, 90] on input "text" at bounding box center [621, 91] width 244 height 31
paste input "22-11005-US"
type input "22-11005-US"
click at [765, 91] on icon "search button" at bounding box center [761, 91] width 19 height 19
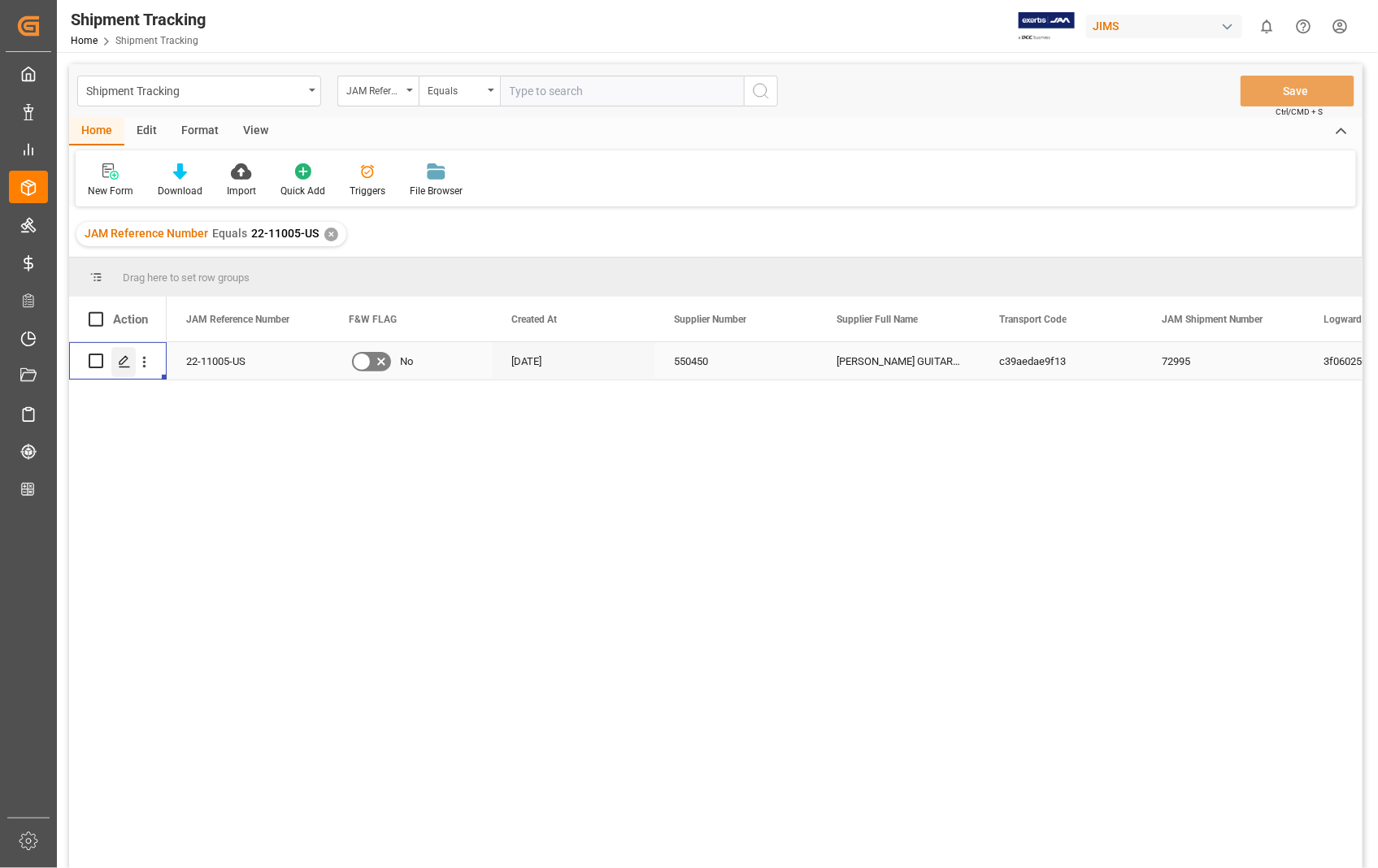
click at [127, 362] on icon "Press SPACE to select this row." at bounding box center [124, 362] width 13 height 13
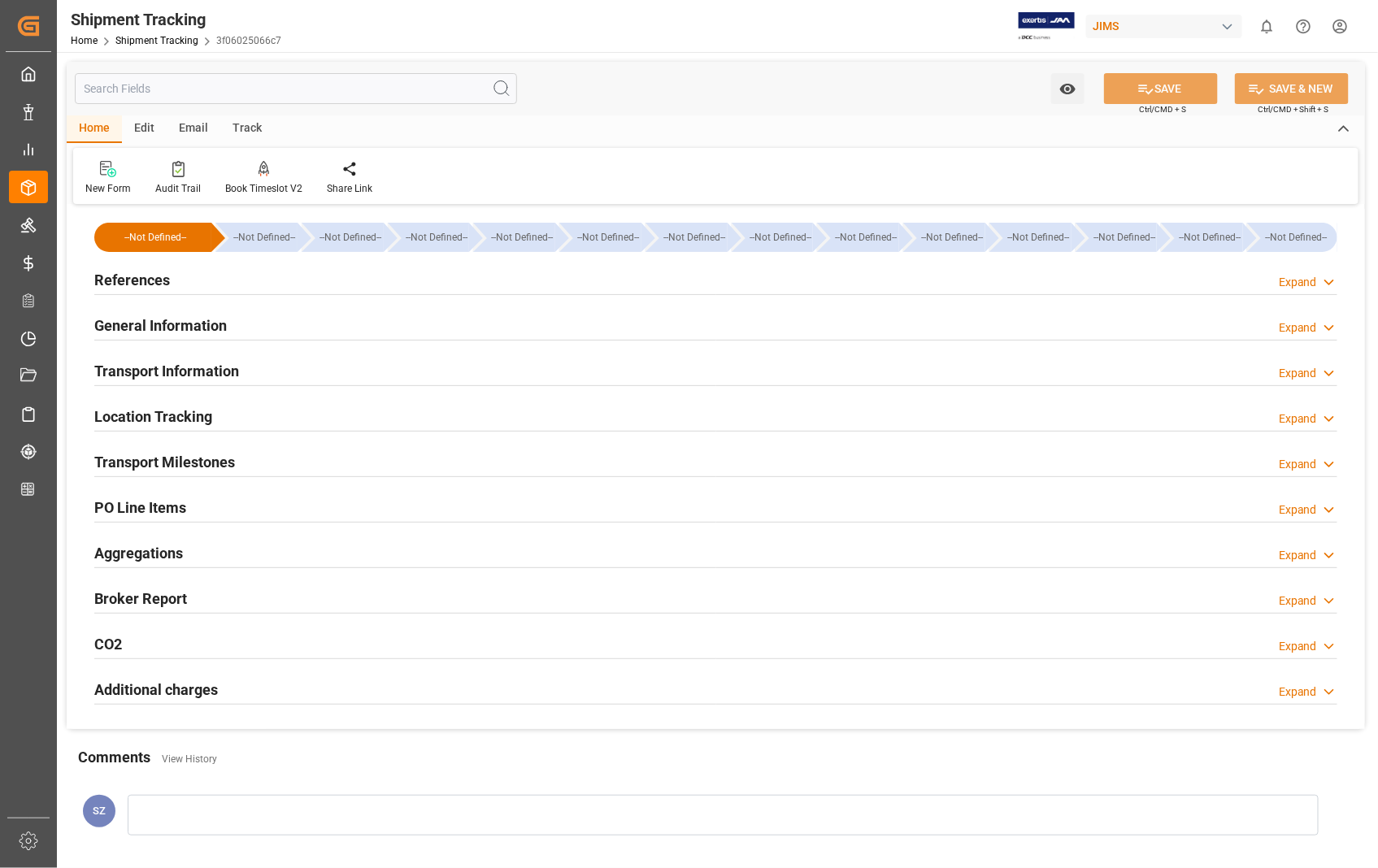
click at [179, 371] on h2 "Transport Information" at bounding box center [167, 370] width 145 height 22
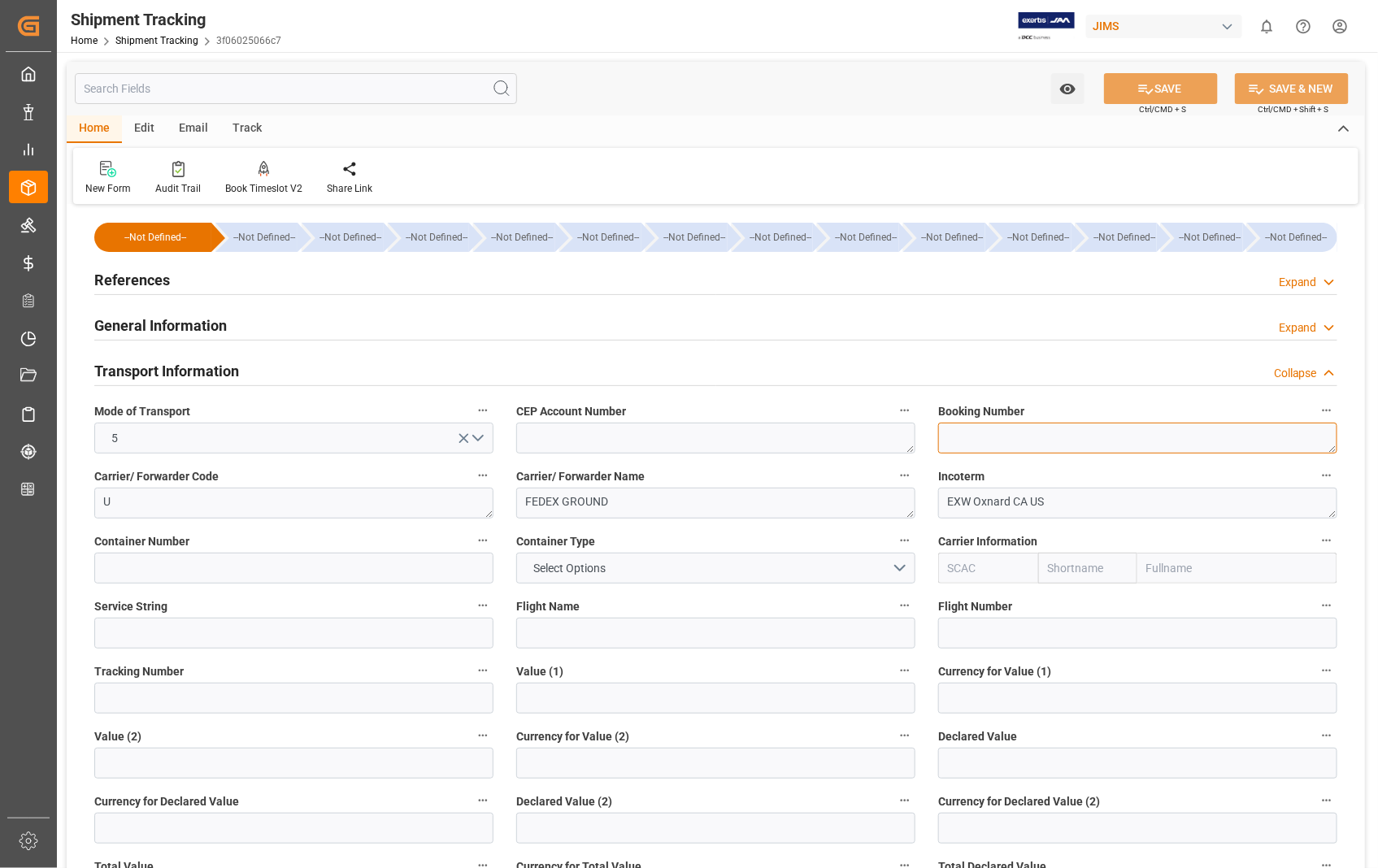
click at [1020, 440] on textarea at bounding box center [1137, 437] width 399 height 31
paste textarea "449802608438"
type textarea "449802608438"
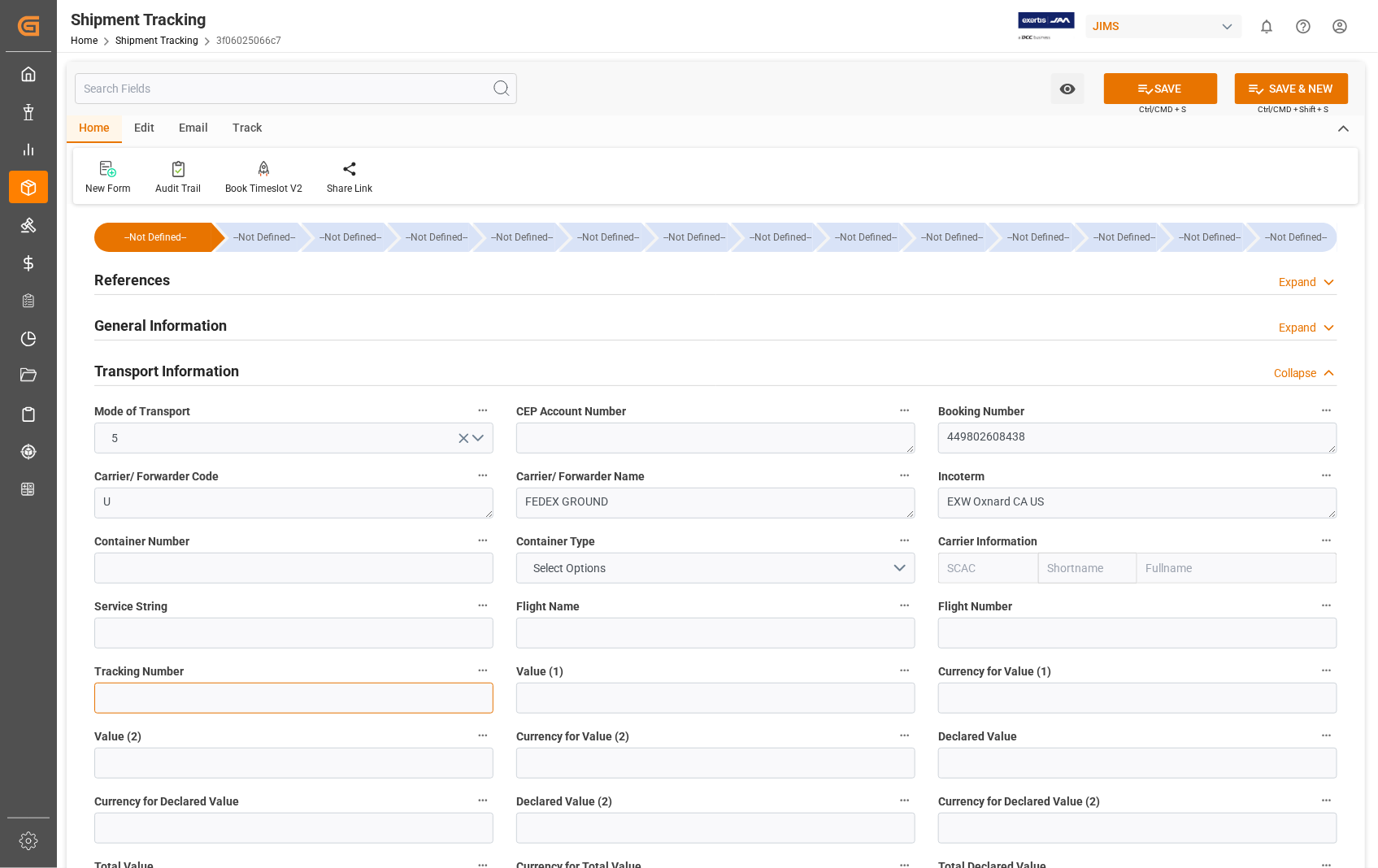
click at [317, 699] on input at bounding box center [293, 698] width 399 height 31
paste input "449802608438"
type input "449802608438"
click at [1166, 86] on button "SAVE" at bounding box center [1161, 88] width 114 height 31
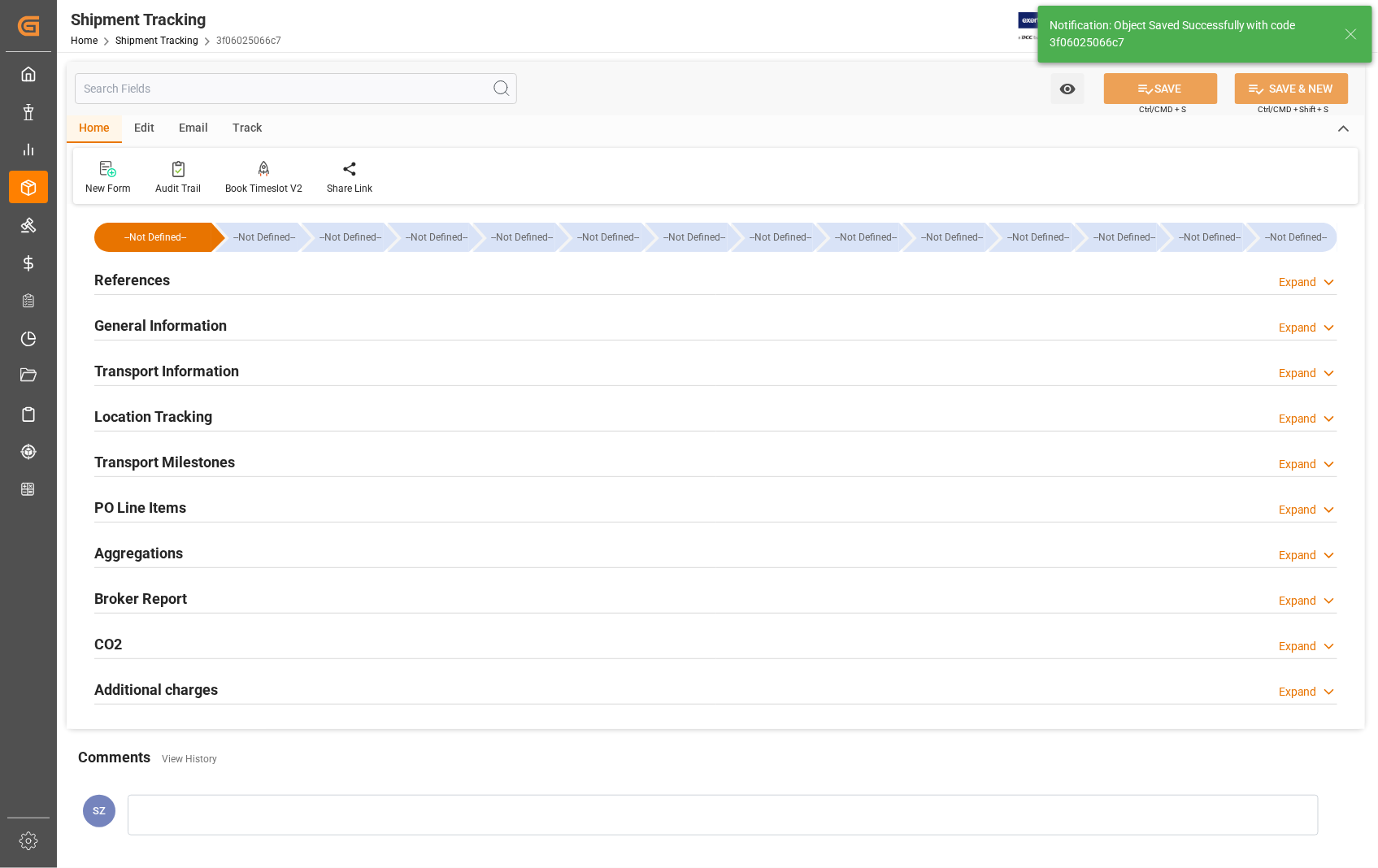
click at [225, 465] on h2 "Transport Milestones" at bounding box center [164, 462] width 141 height 22
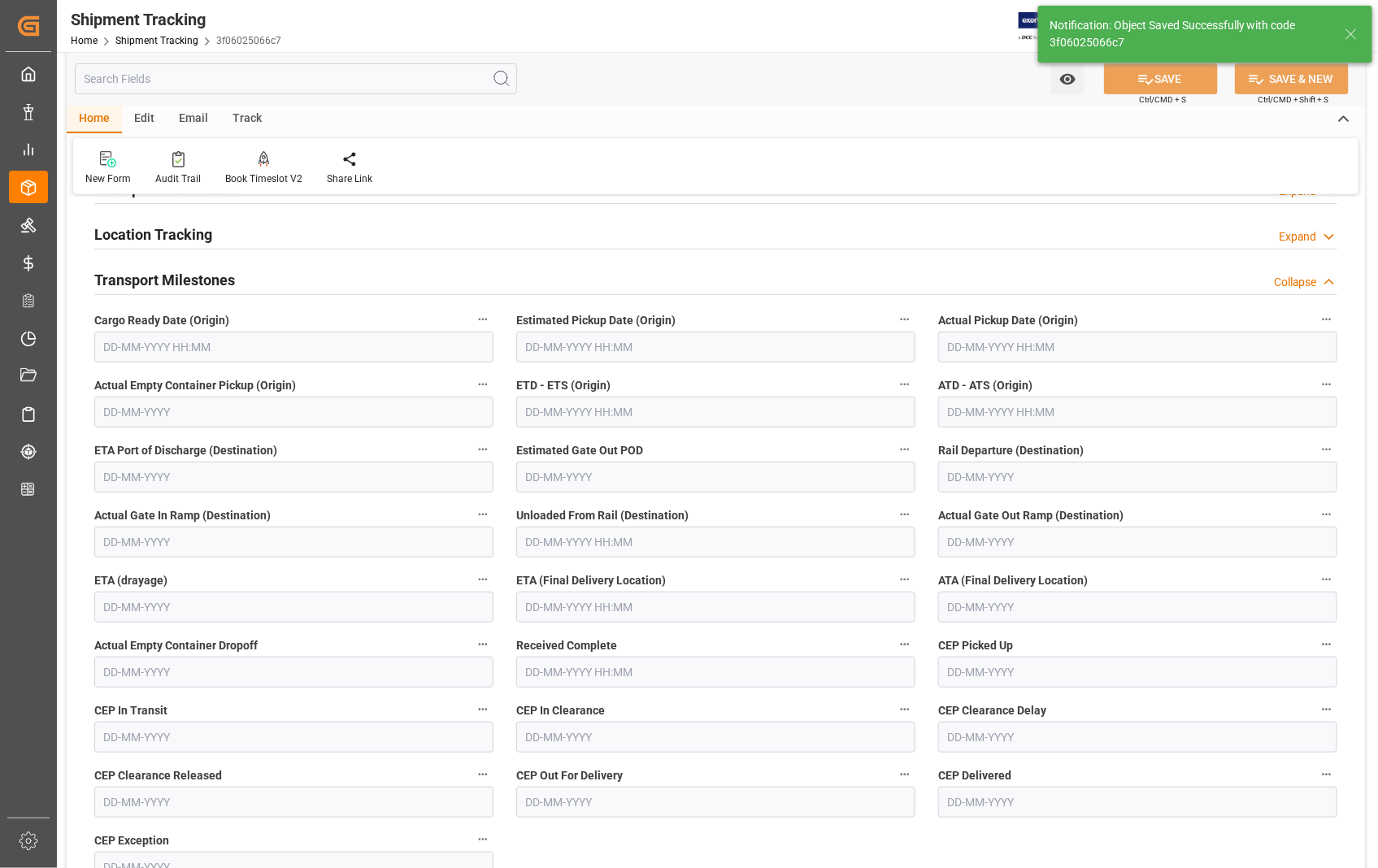
scroll to position [181, 0]
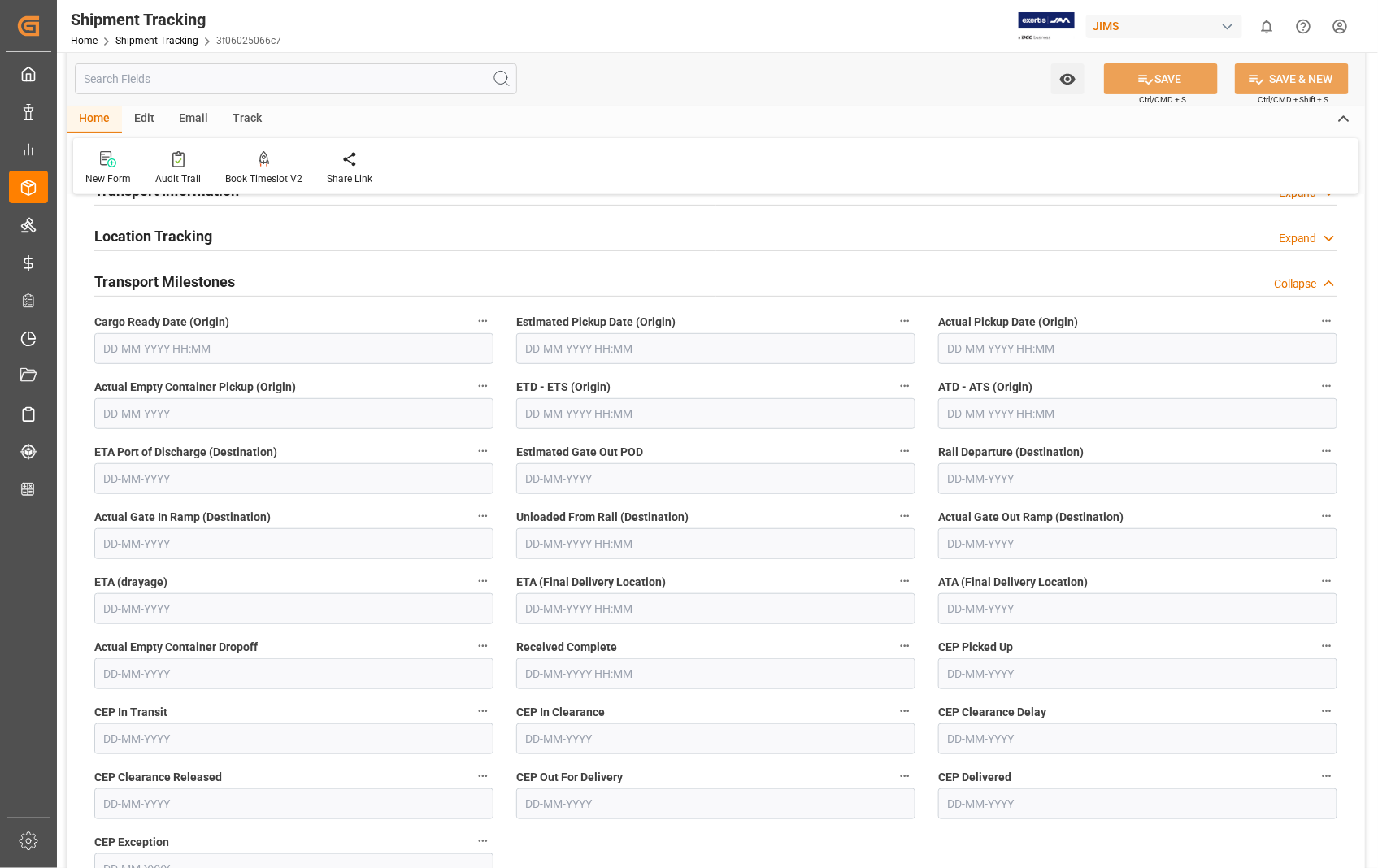
click at [628, 352] on input "text" at bounding box center [715, 348] width 399 height 31
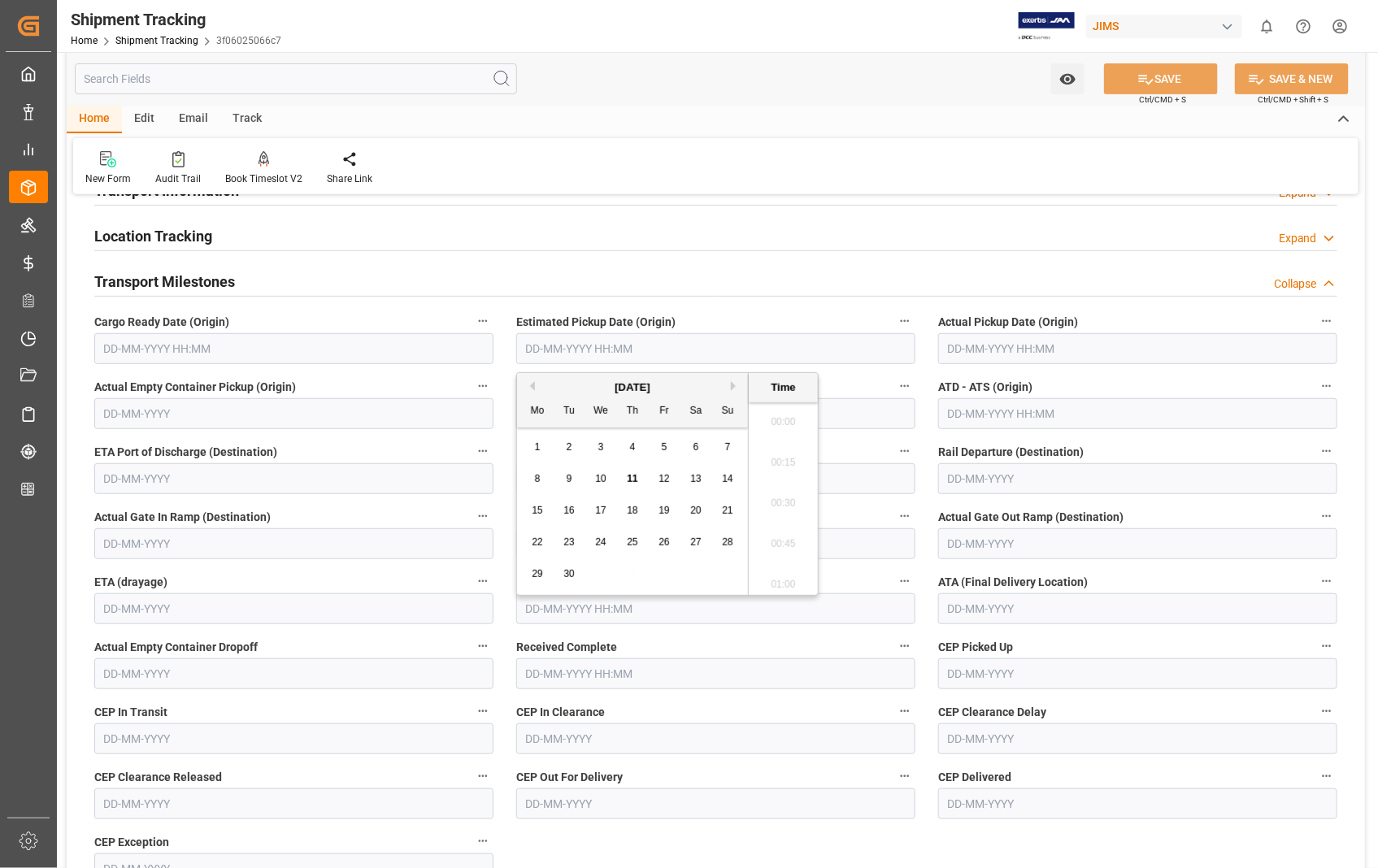
scroll to position [2200, 0]
click at [628, 478] on span "11" at bounding box center [632, 479] width 10 height 11
type input "11-09-2025 00:00"
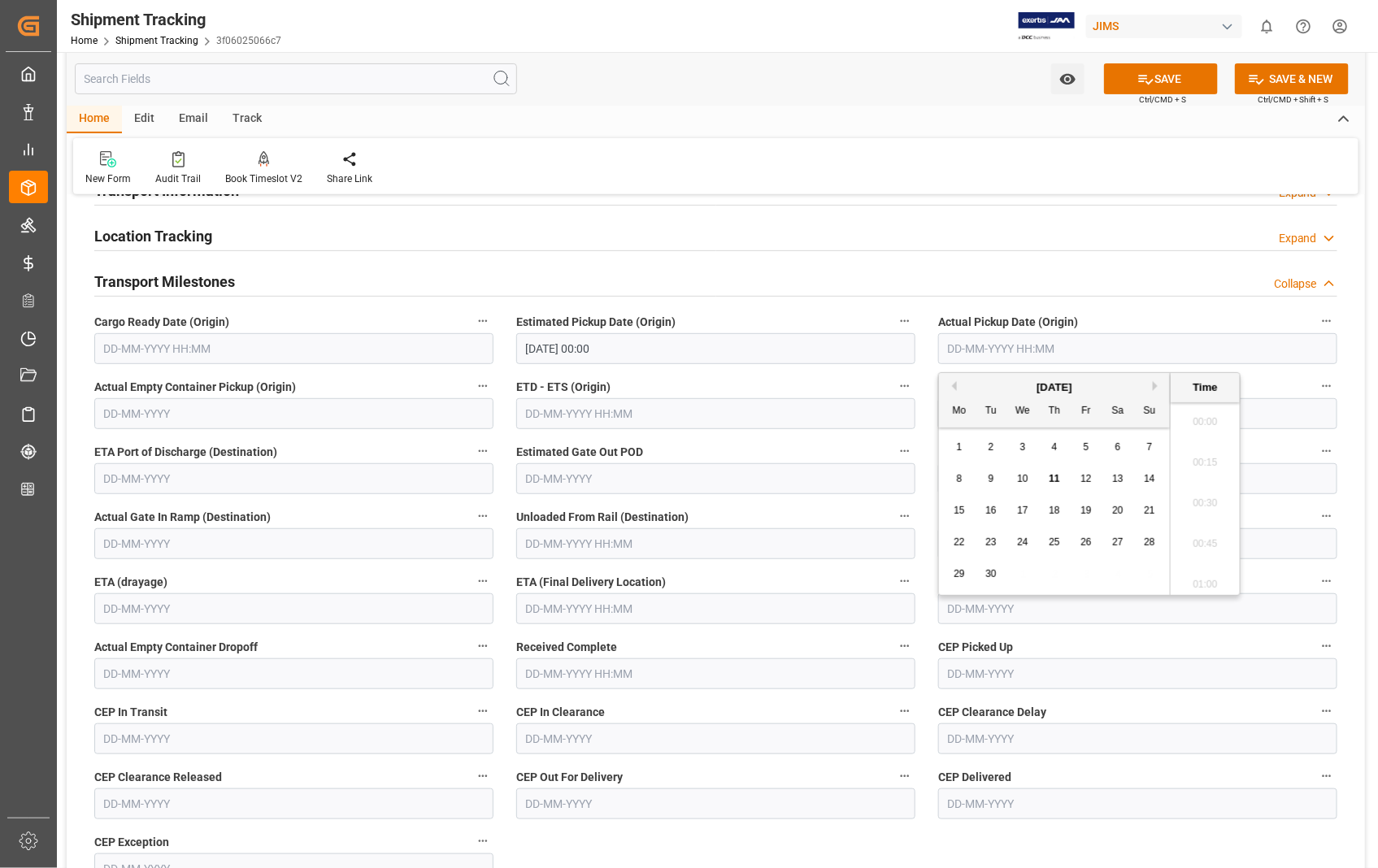
click at [1123, 349] on input "text" at bounding box center [1137, 348] width 399 height 31
click at [1054, 472] on div "11" at bounding box center [1054, 479] width 20 height 19
type input "11-09-2025 00:00"
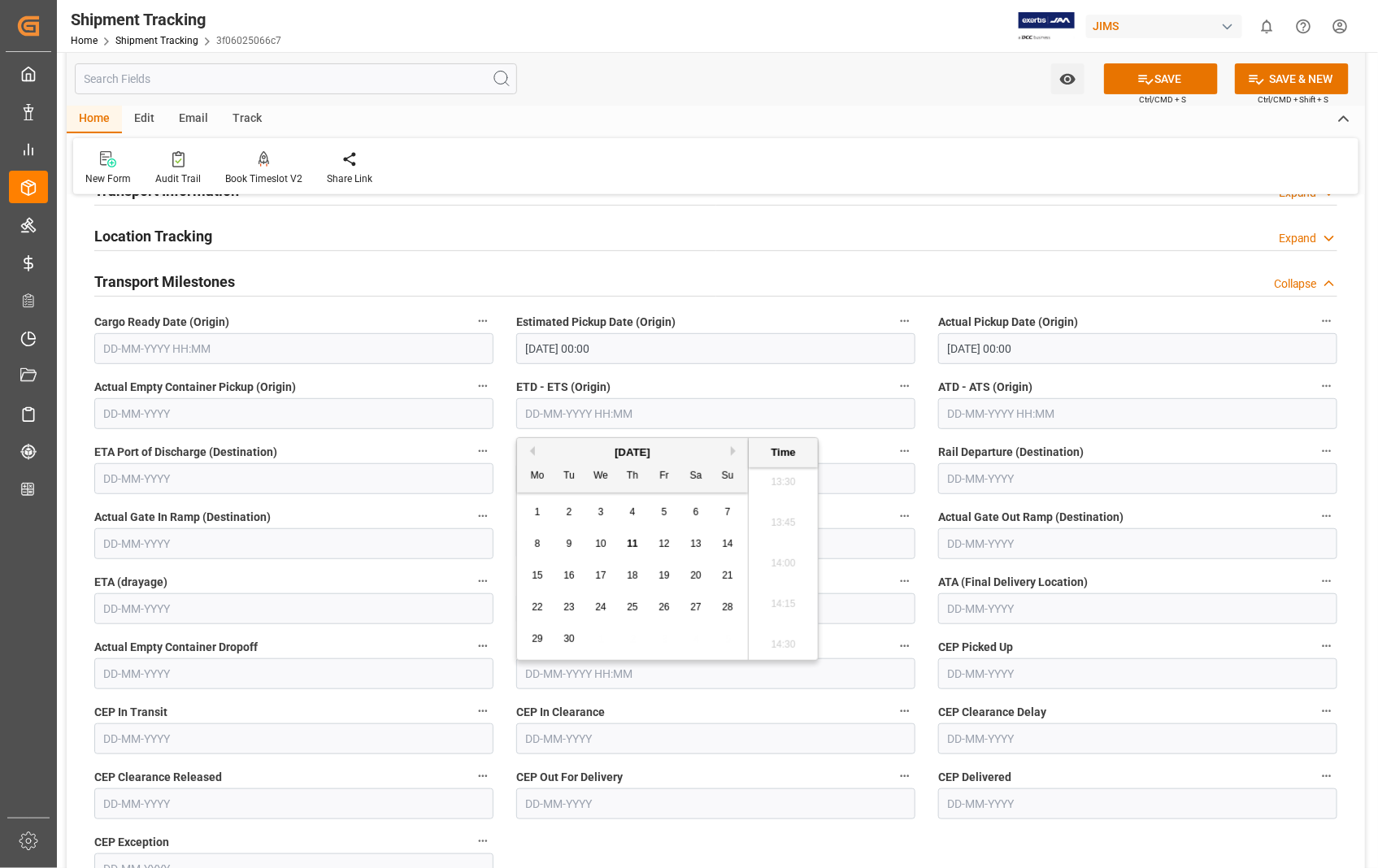
click at [632, 417] on input "text" at bounding box center [715, 413] width 399 height 31
click at [630, 542] on span "11" at bounding box center [632, 543] width 10 height 11
type input "11-09-2025 00:00"
click at [1184, 416] on input "text" at bounding box center [1137, 413] width 399 height 31
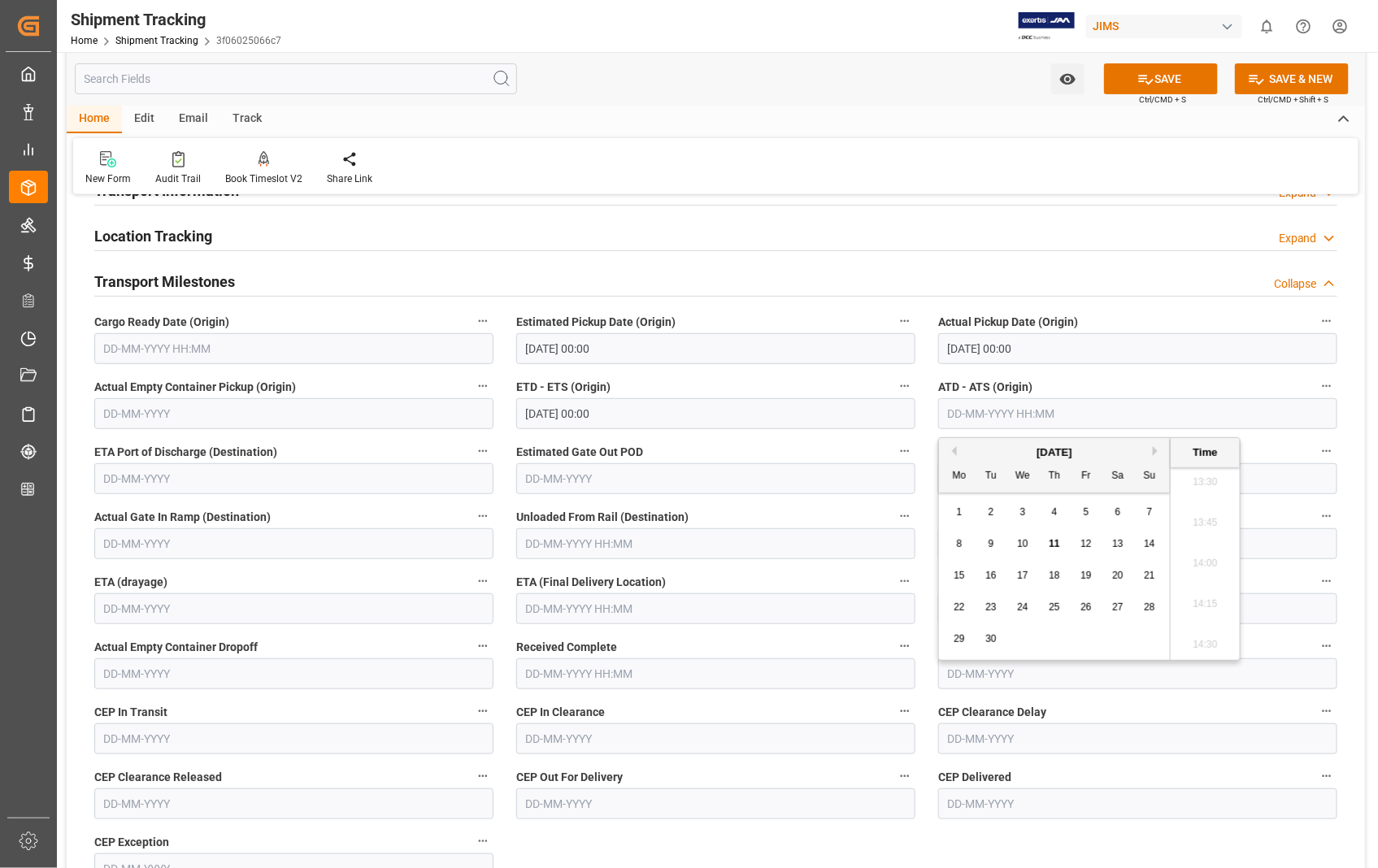
click at [1055, 541] on span "11" at bounding box center [1054, 543] width 10 height 11
type input "11-09-2025 00:00"
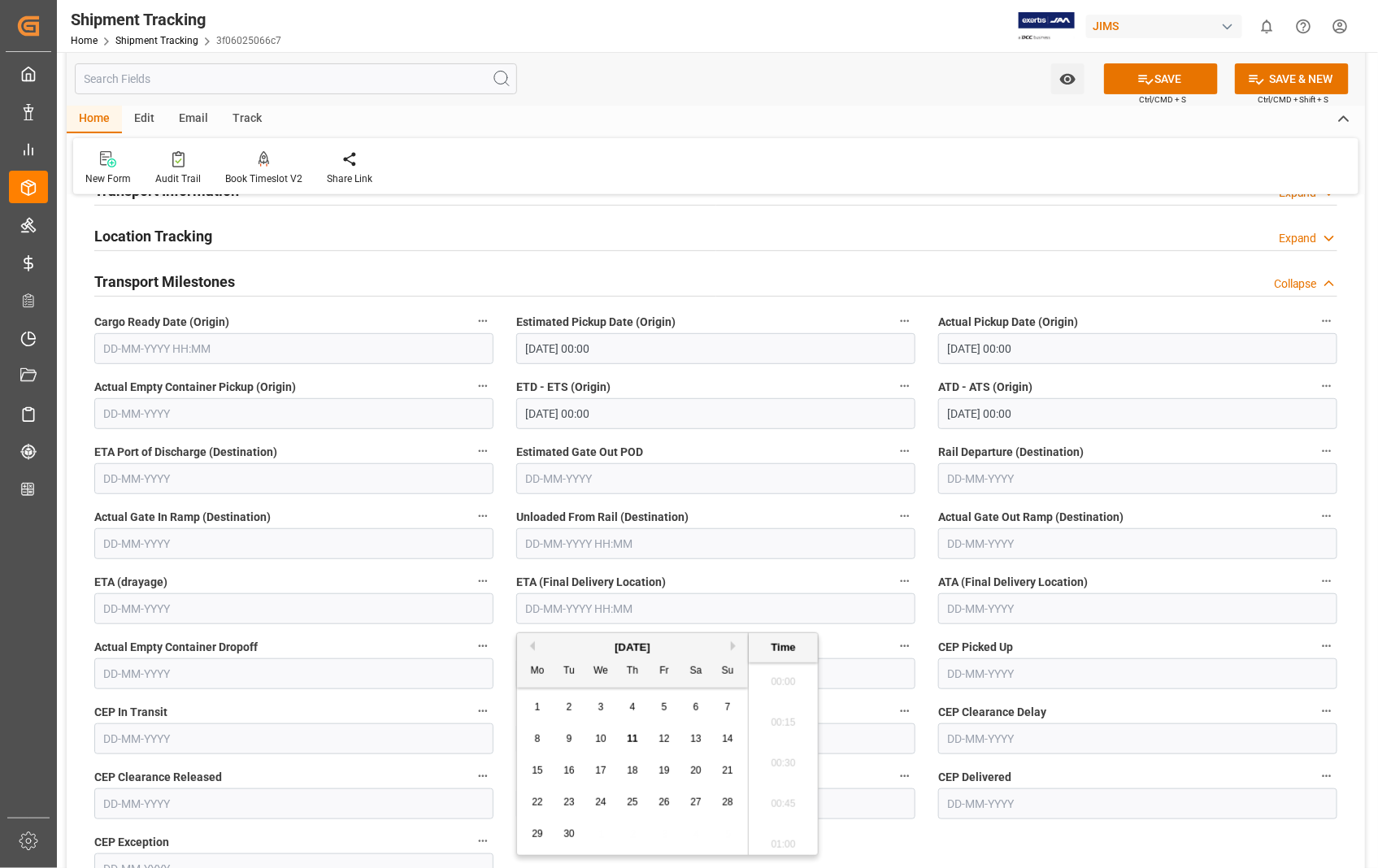
click at [726, 605] on input "text" at bounding box center [715, 608] width 399 height 31
click at [572, 773] on span "16" at bounding box center [568, 770] width 10 height 11
type input "[DATE] 00:00"
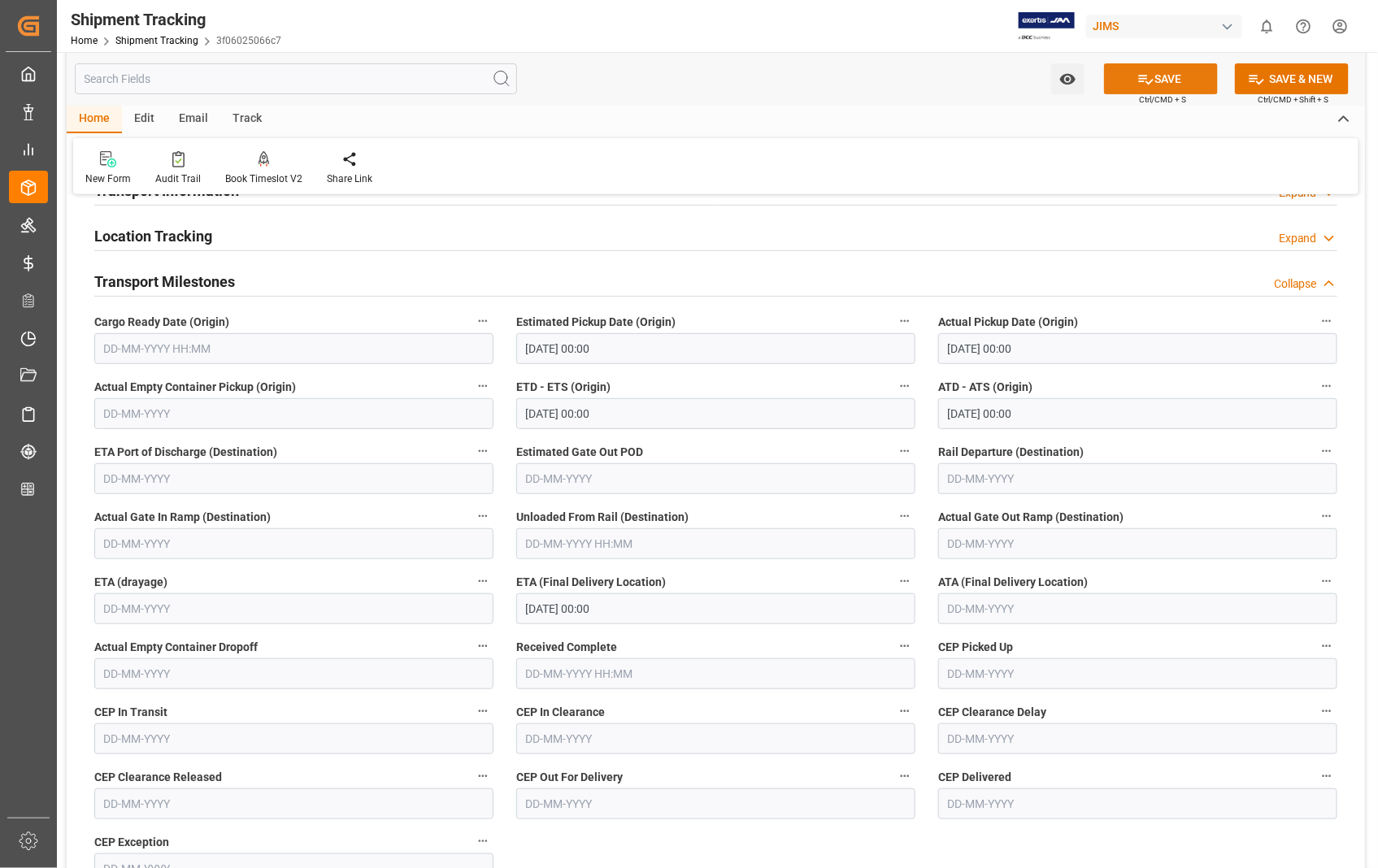
click at [1161, 81] on button "SAVE" at bounding box center [1161, 79] width 114 height 31
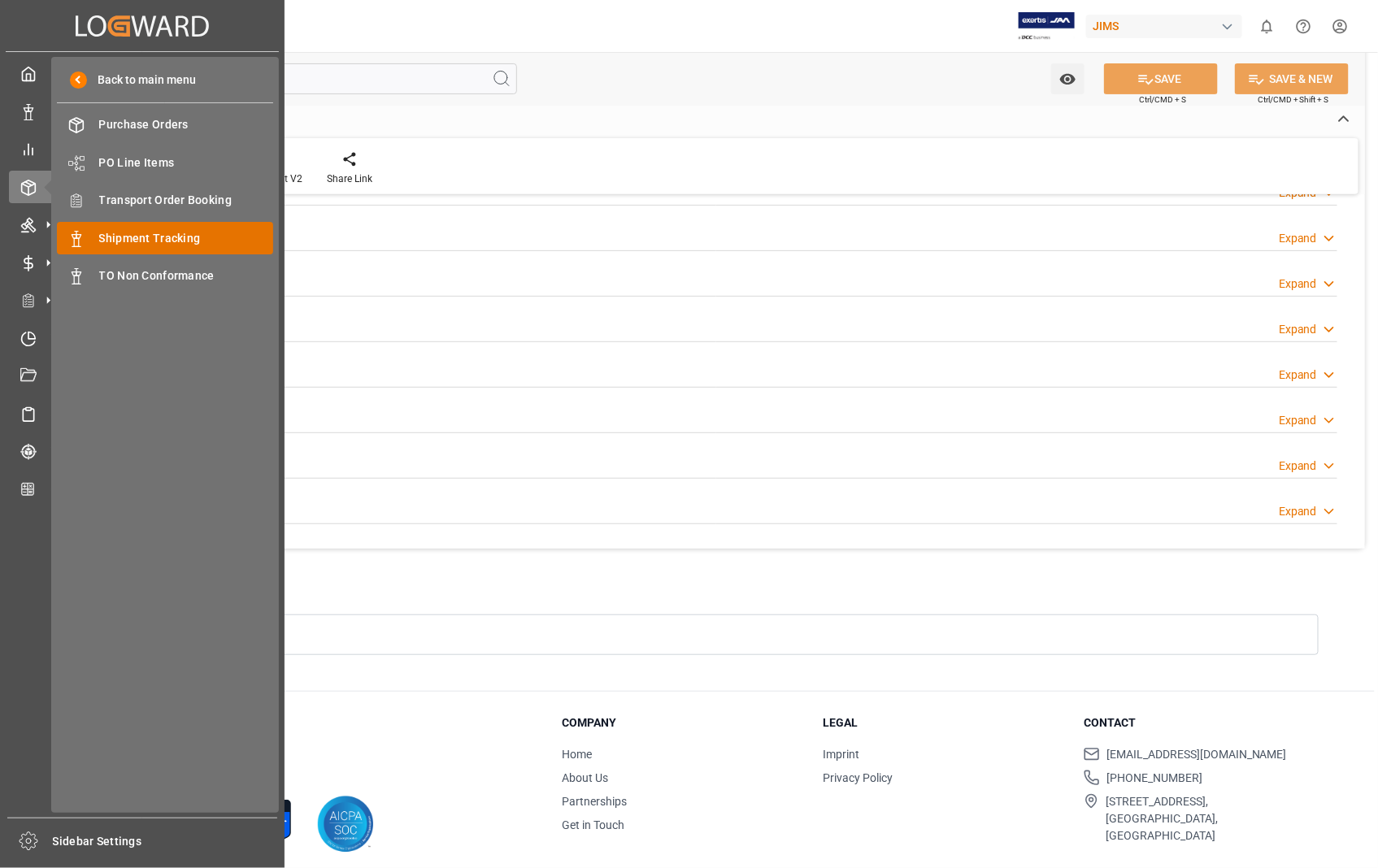
click at [180, 234] on span "Shipment Tracking" at bounding box center [187, 238] width 175 height 17
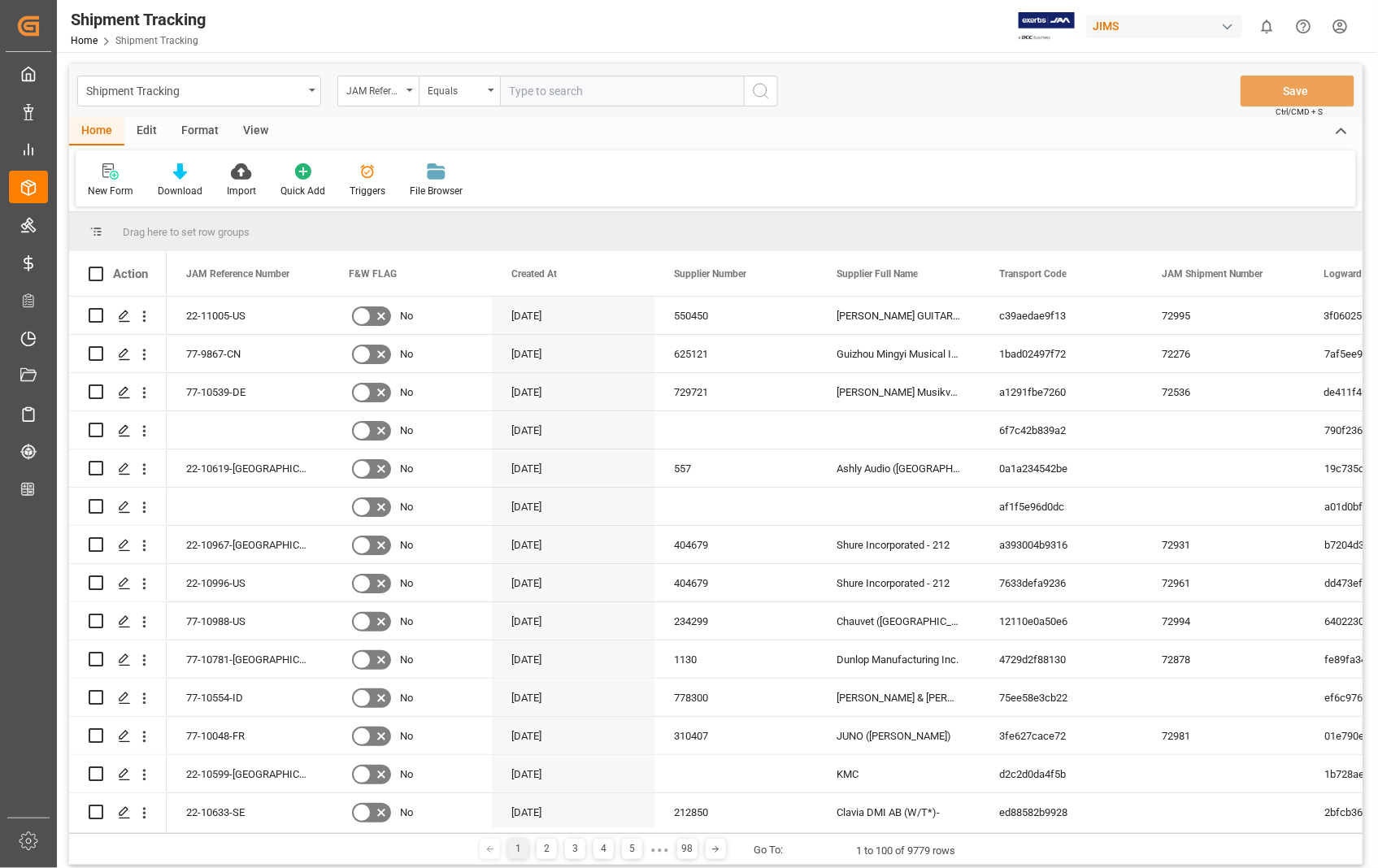
click at [599, 99] on input "text" at bounding box center [621, 91] width 244 height 31
paste input "22-6432-ID"
type input "22-6432-ID"
click at [757, 100] on icon "search button" at bounding box center [761, 91] width 19 height 19
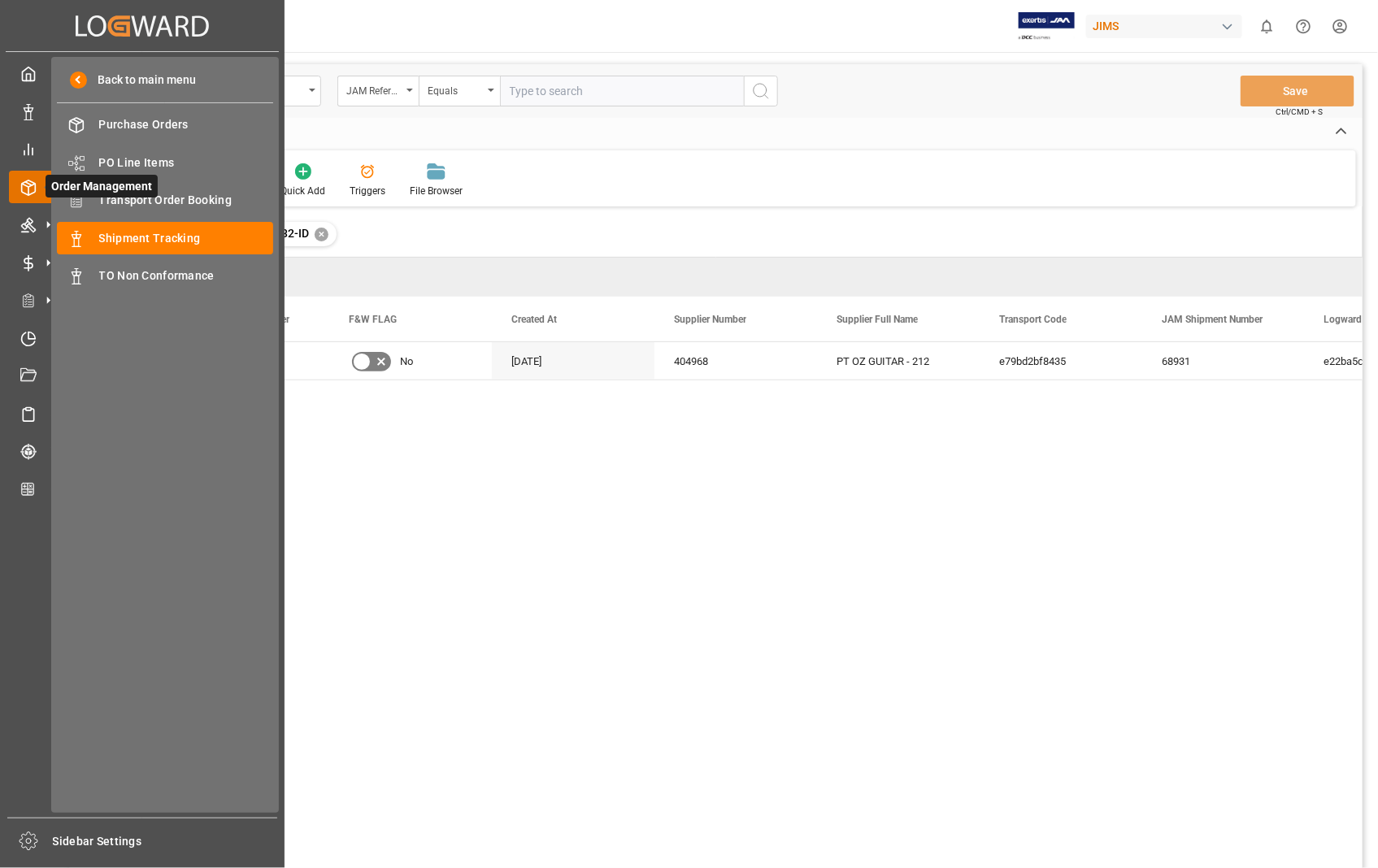
click at [123, 196] on span "Order Management" at bounding box center [101, 186] width 112 height 23
click at [175, 197] on span "Transport Order Booking" at bounding box center [187, 201] width 175 height 17
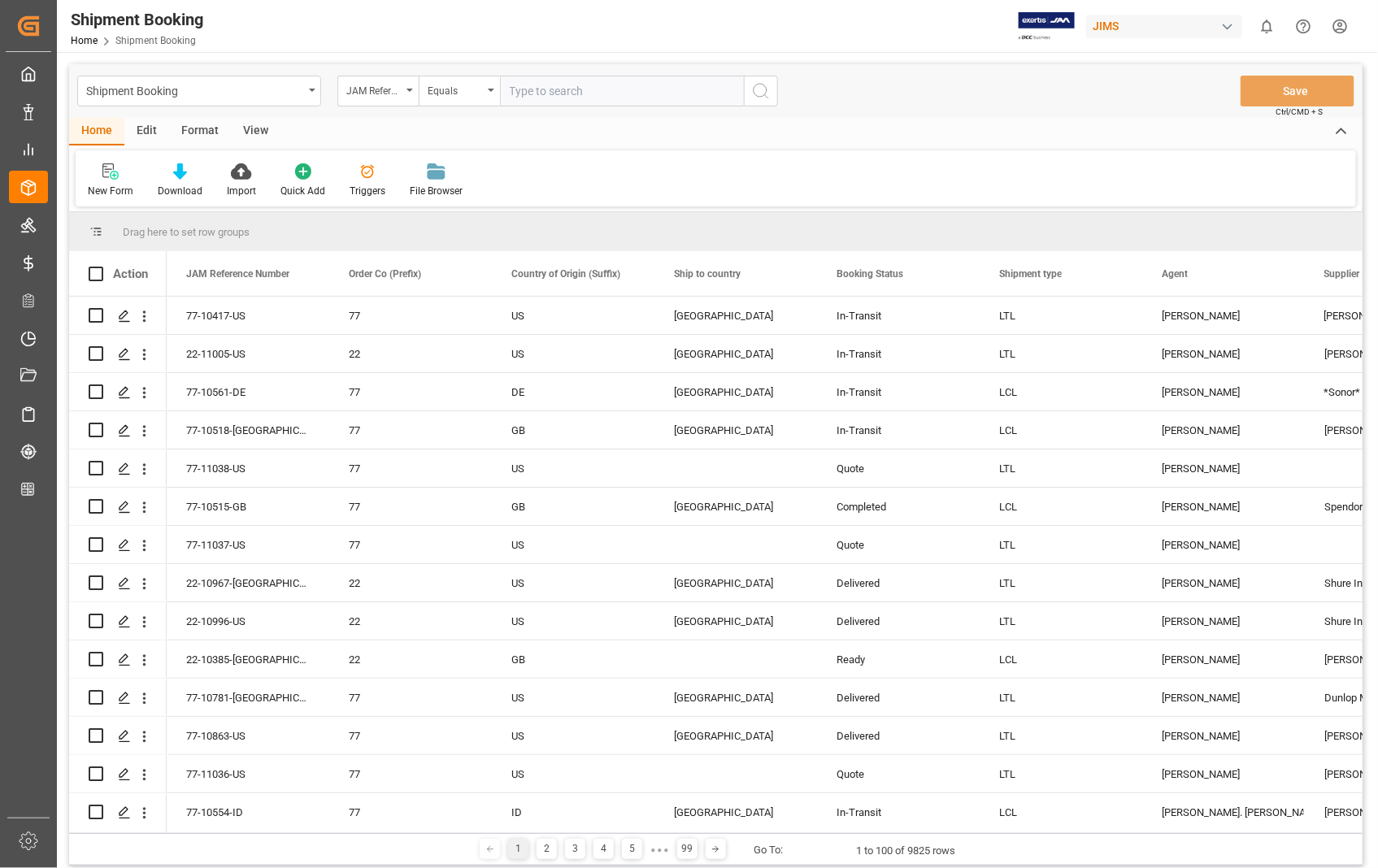
click at [619, 92] on input "text" at bounding box center [621, 91] width 244 height 31
paste input "22-6432-ID"
type input "22-6432-ID"
click at [768, 94] on icon "search button" at bounding box center [761, 91] width 19 height 19
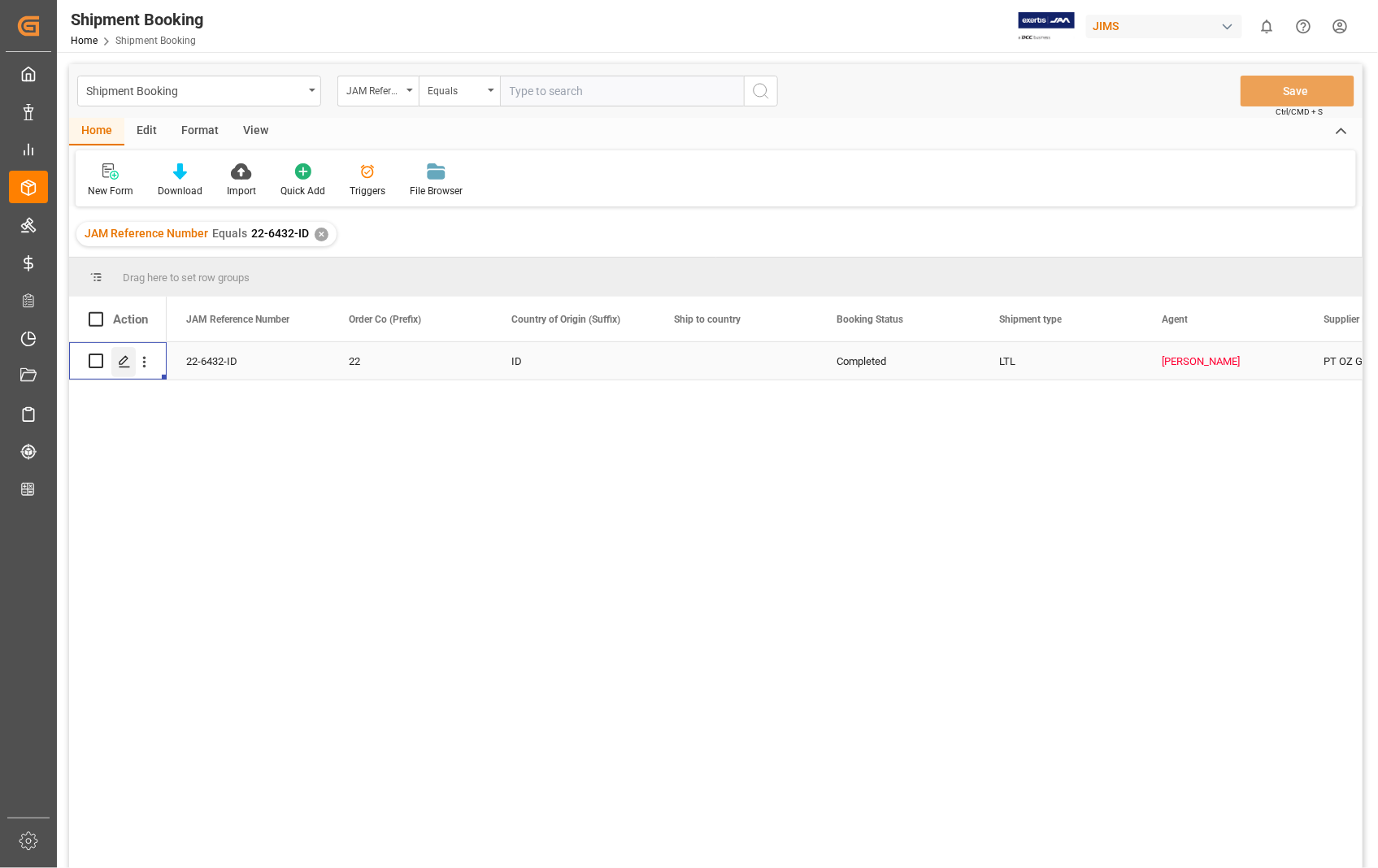
click at [123, 362] on polygon "Press SPACE to select this row." at bounding box center [123, 360] width 8 height 8
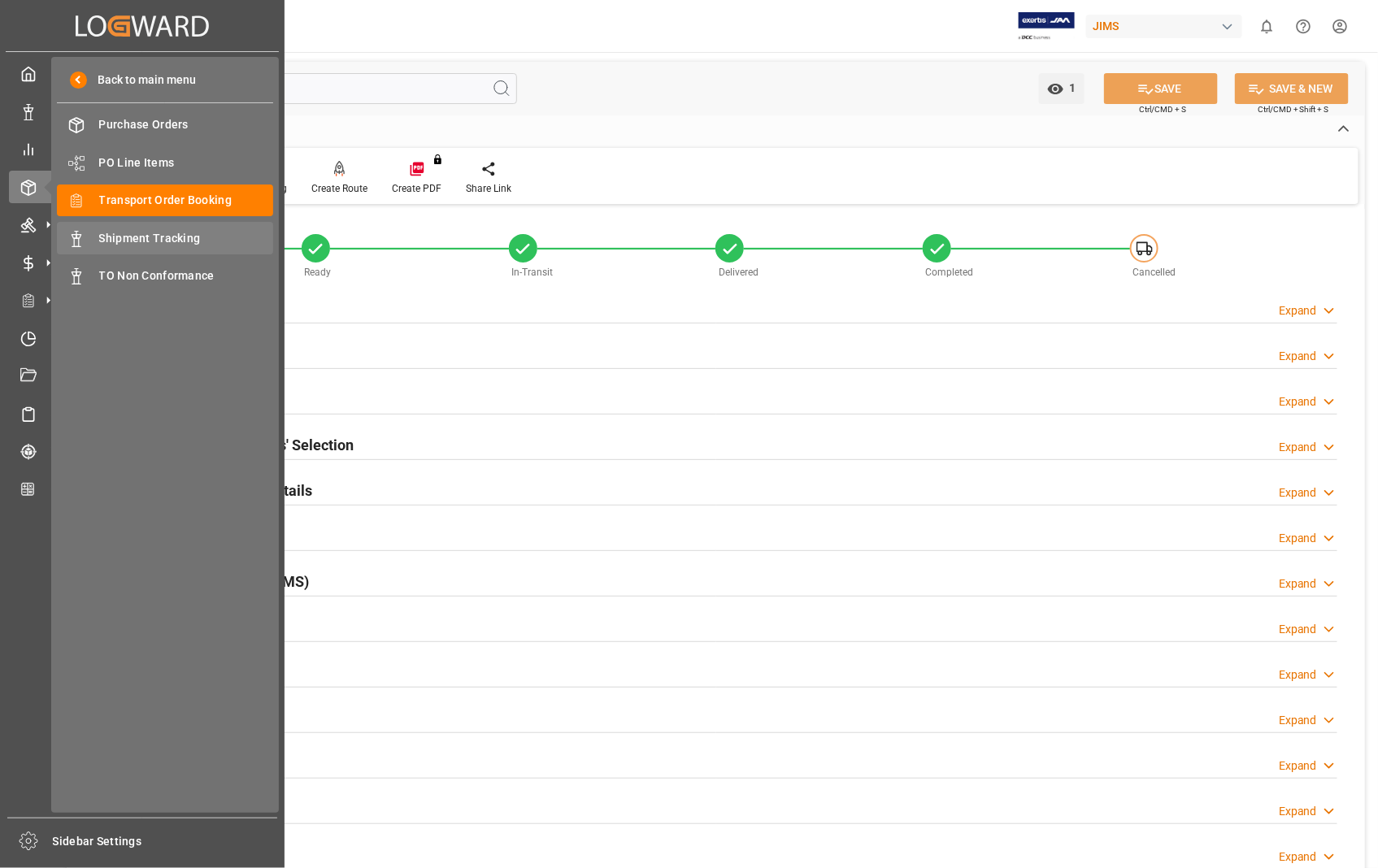
click at [131, 237] on span "Shipment Tracking" at bounding box center [187, 238] width 175 height 17
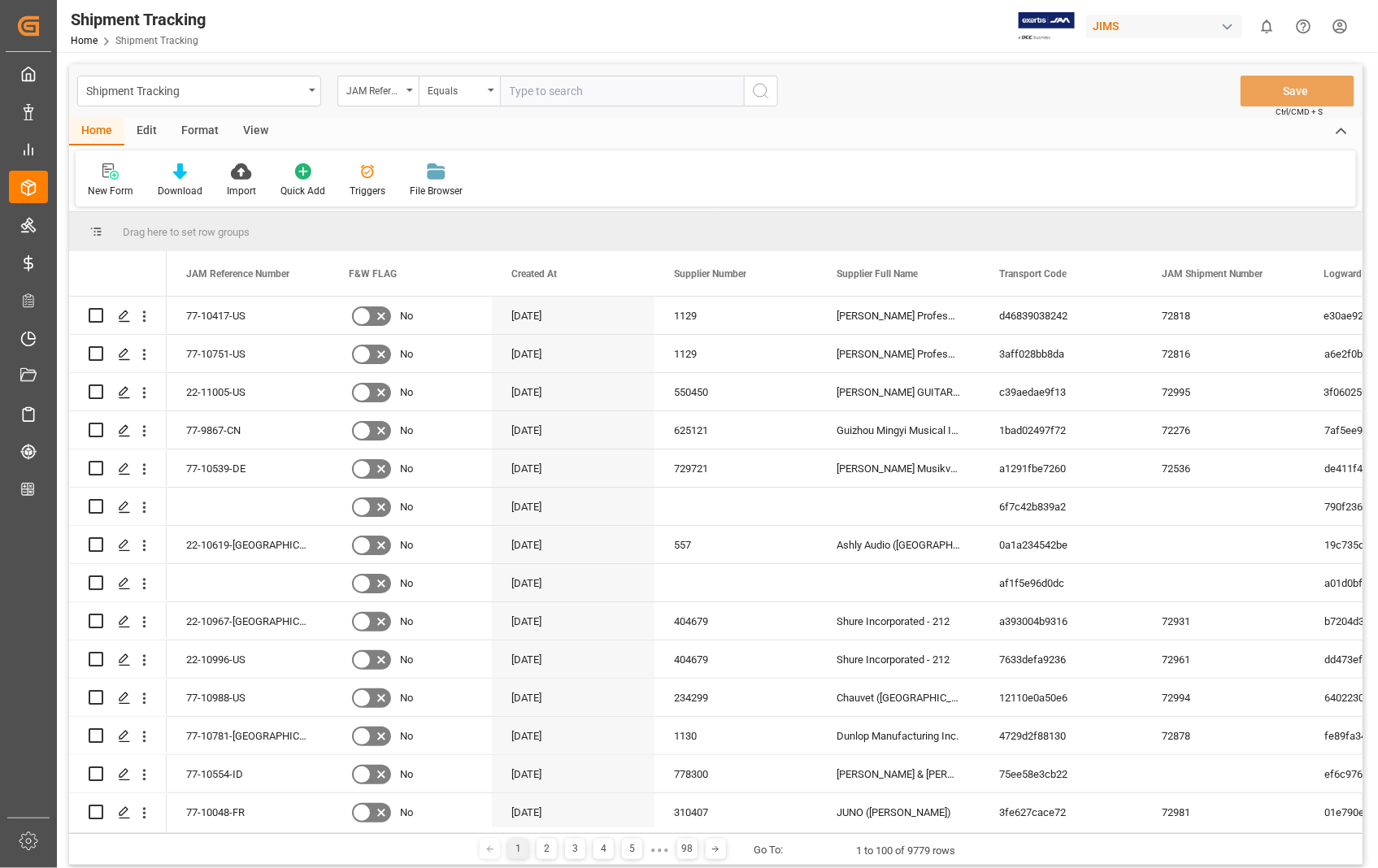
click at [616, 93] on input "text" at bounding box center [621, 91] width 244 height 31
type input "22-6432-ID"
click at [757, 86] on icon "search button" at bounding box center [761, 91] width 19 height 19
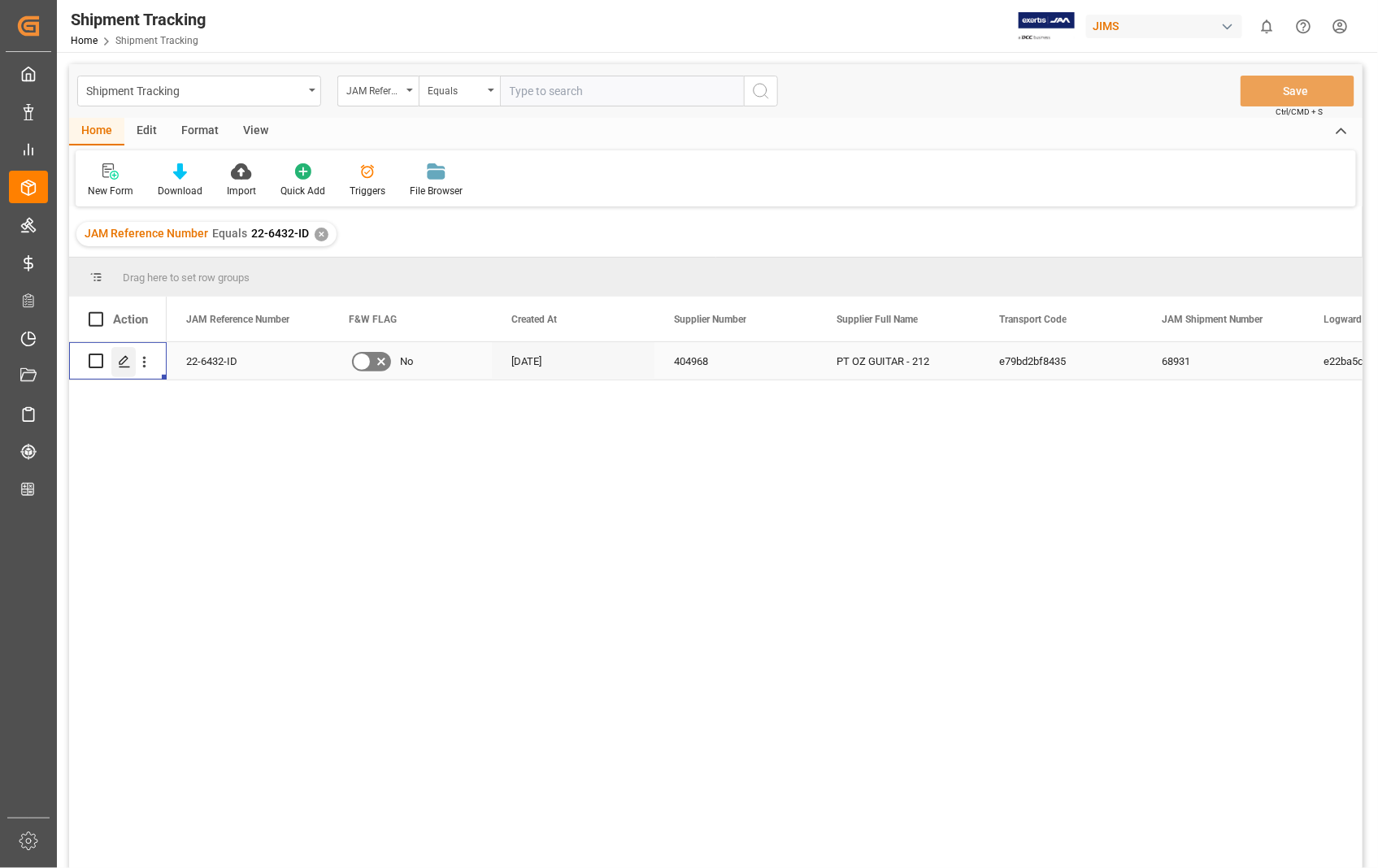
click at [124, 355] on icon "Press SPACE to select this row." at bounding box center [124, 362] width 13 height 13
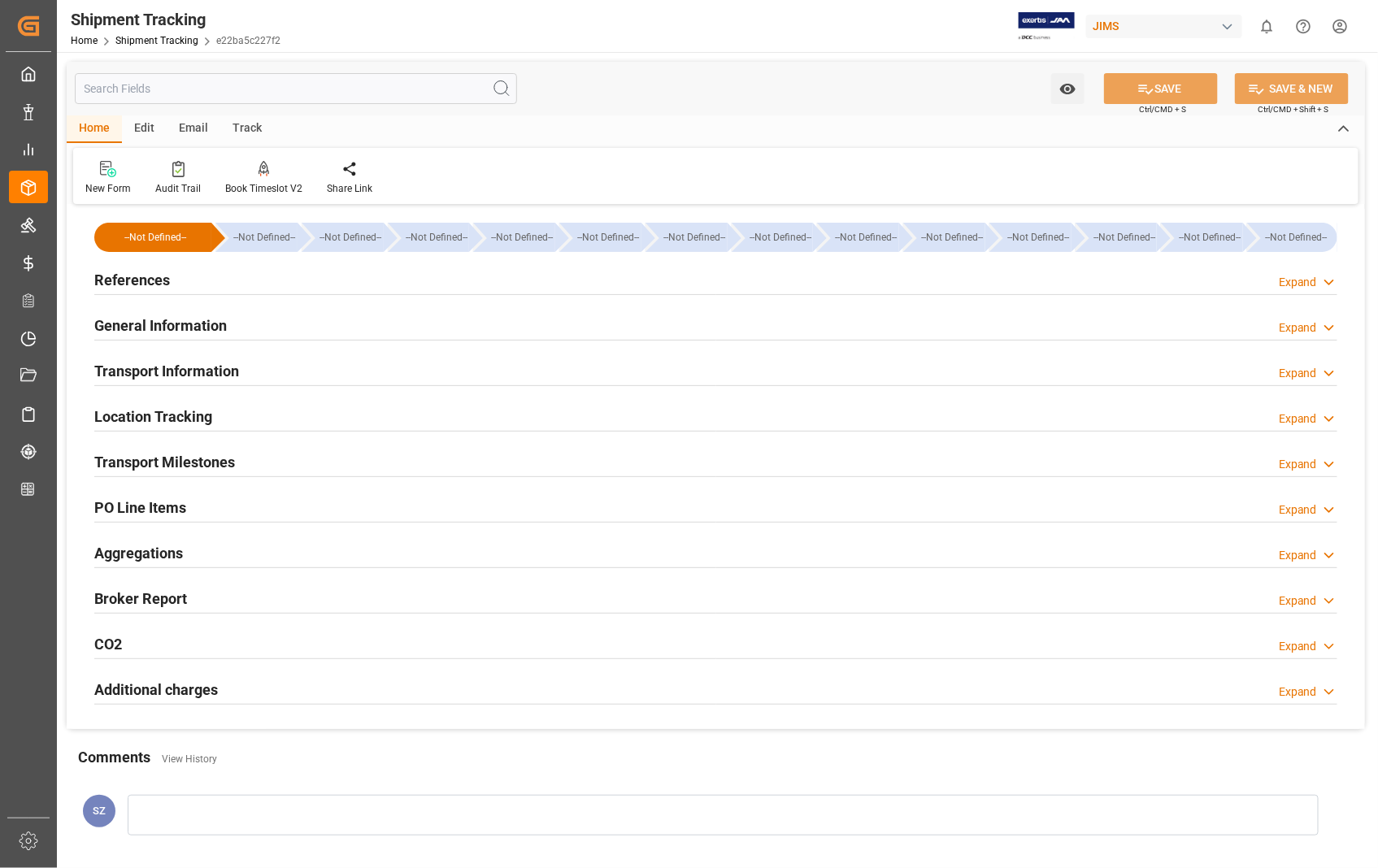
click at [164, 554] on h2 "Aggregations" at bounding box center [138, 553] width 88 height 22
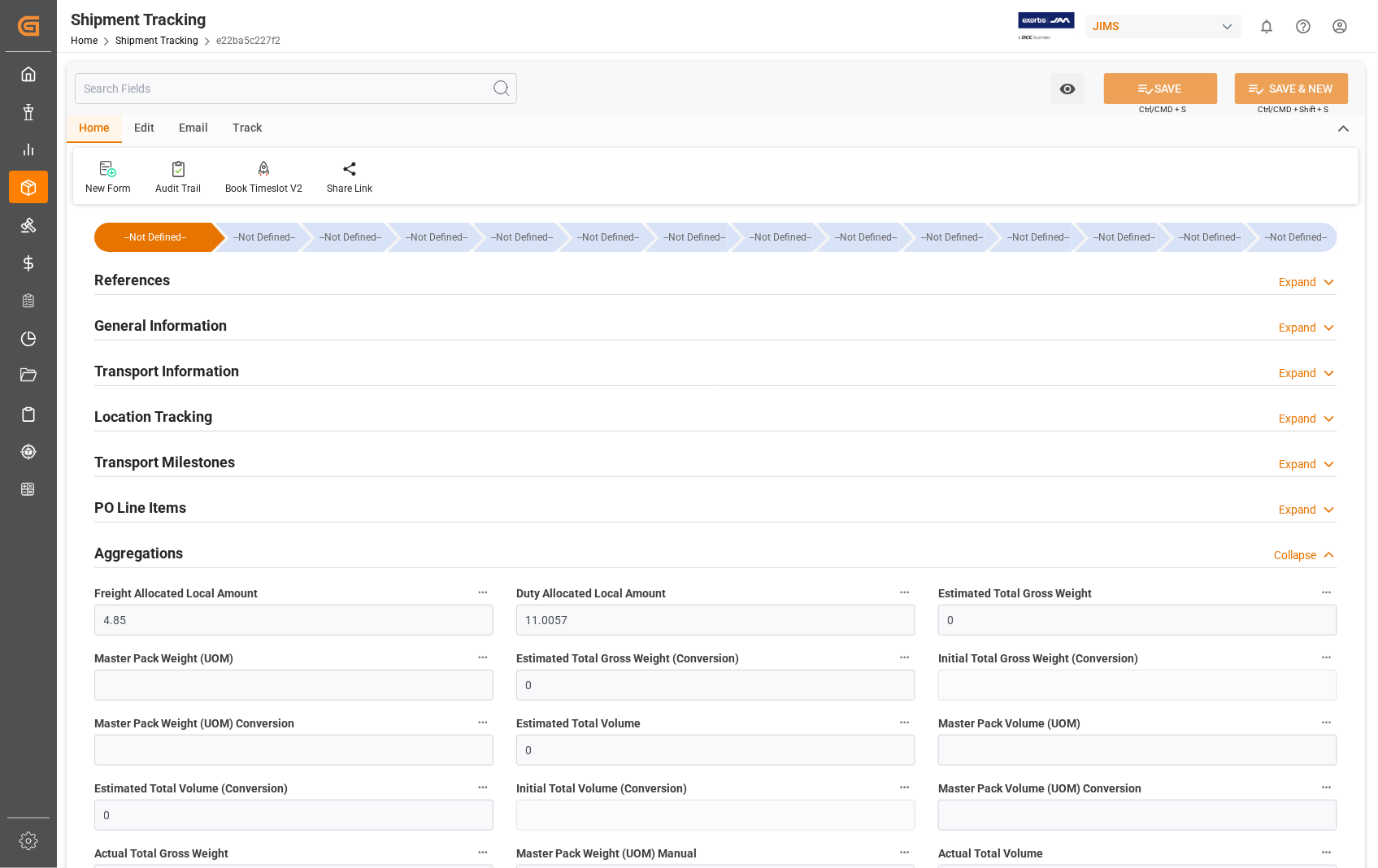
click at [164, 554] on h2 "Aggregations" at bounding box center [138, 553] width 88 height 22
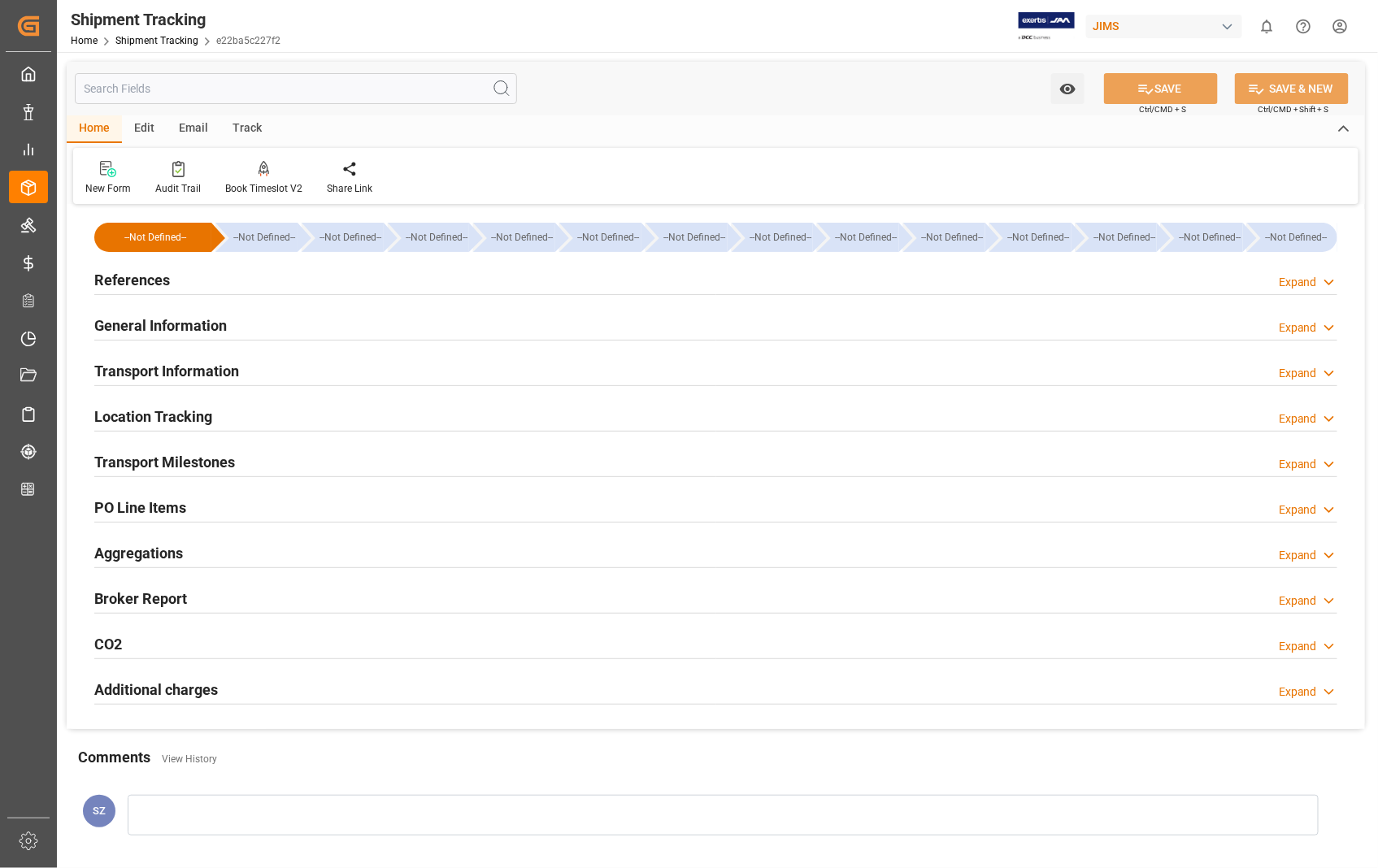
click at [175, 457] on h2 "Transport Milestones" at bounding box center [164, 462] width 141 height 22
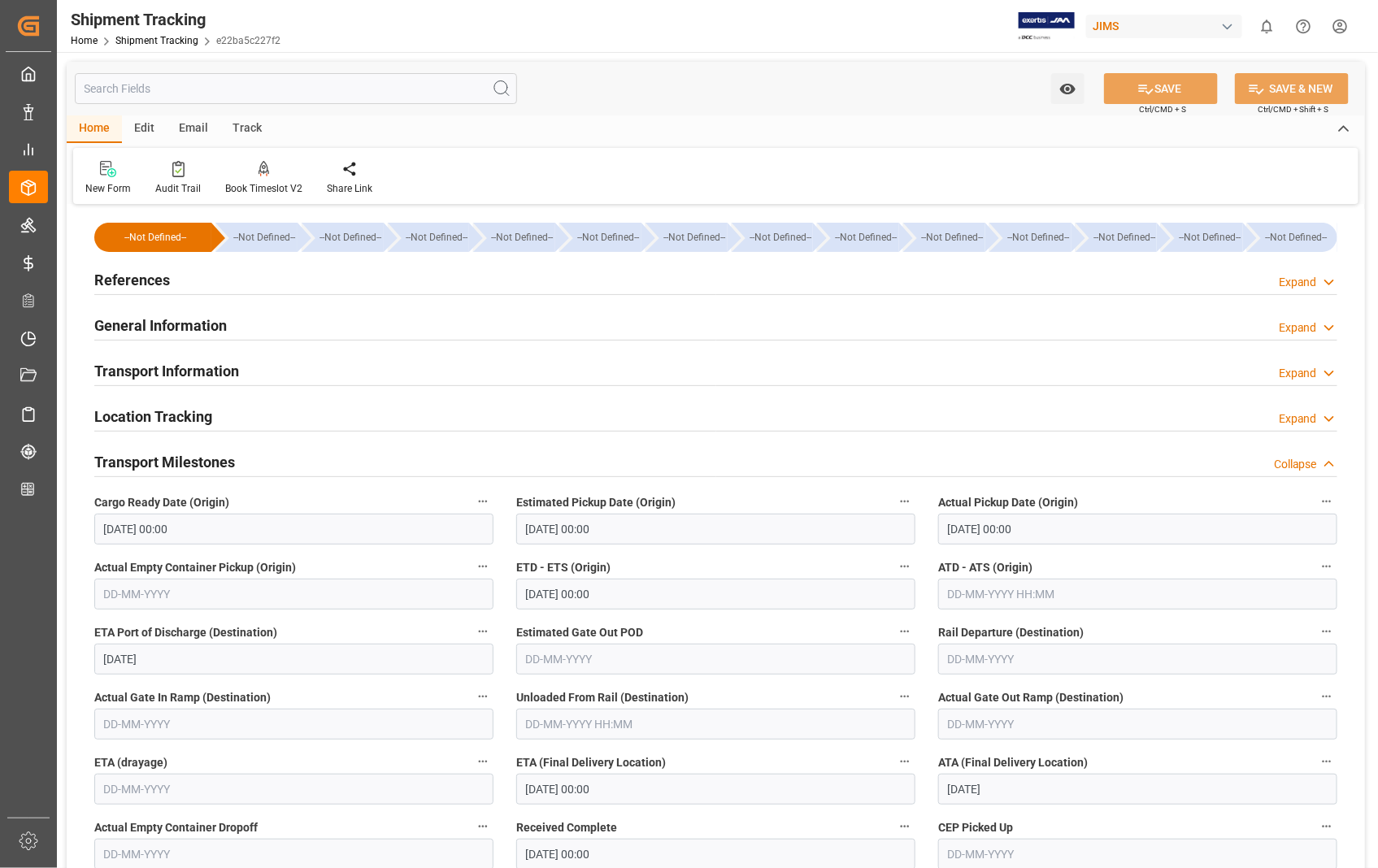
click at [175, 457] on h2 "Transport Milestones" at bounding box center [164, 462] width 141 height 22
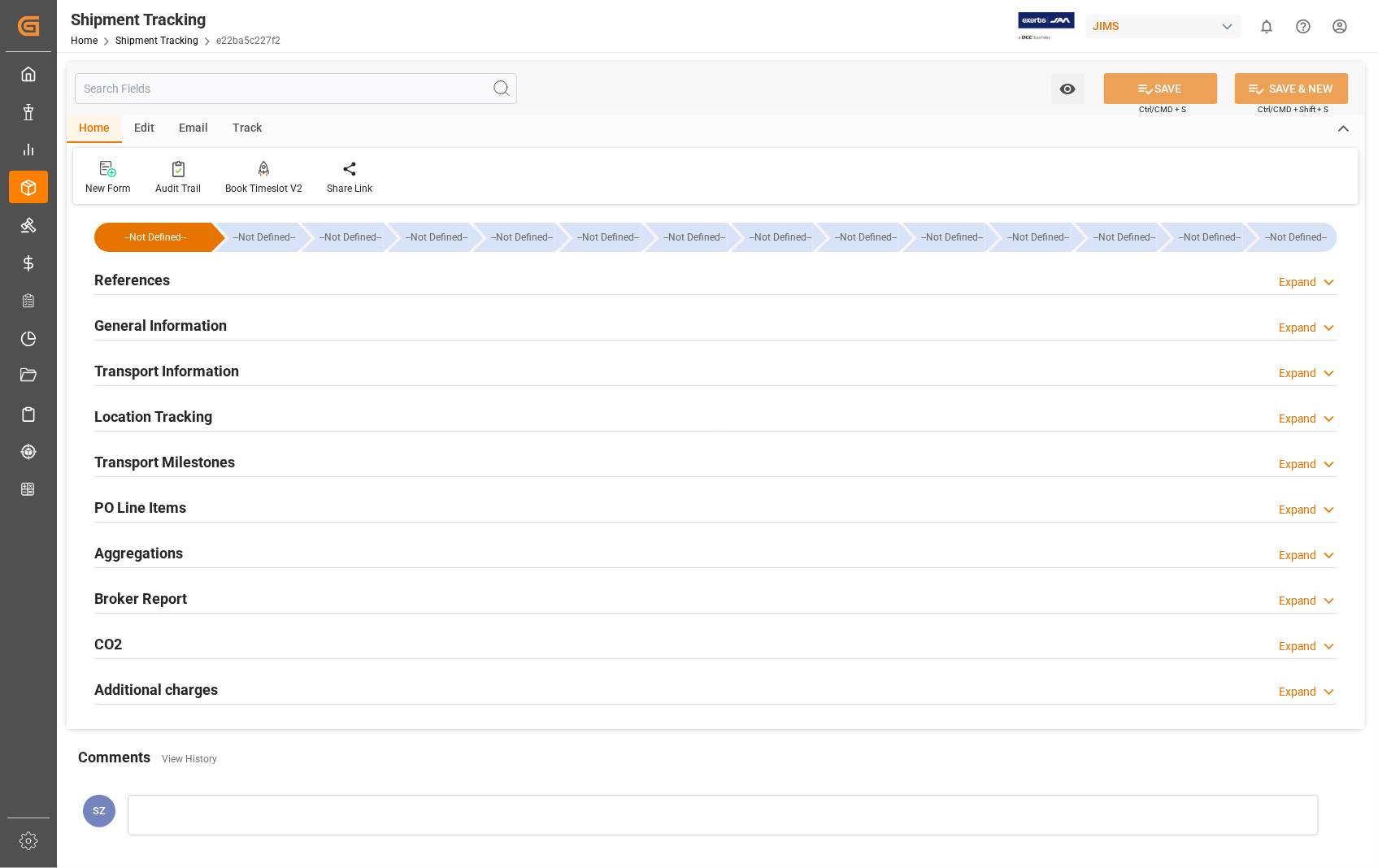
click at [175, 457] on h2 "Transport Milestones" at bounding box center [164, 462] width 141 height 22
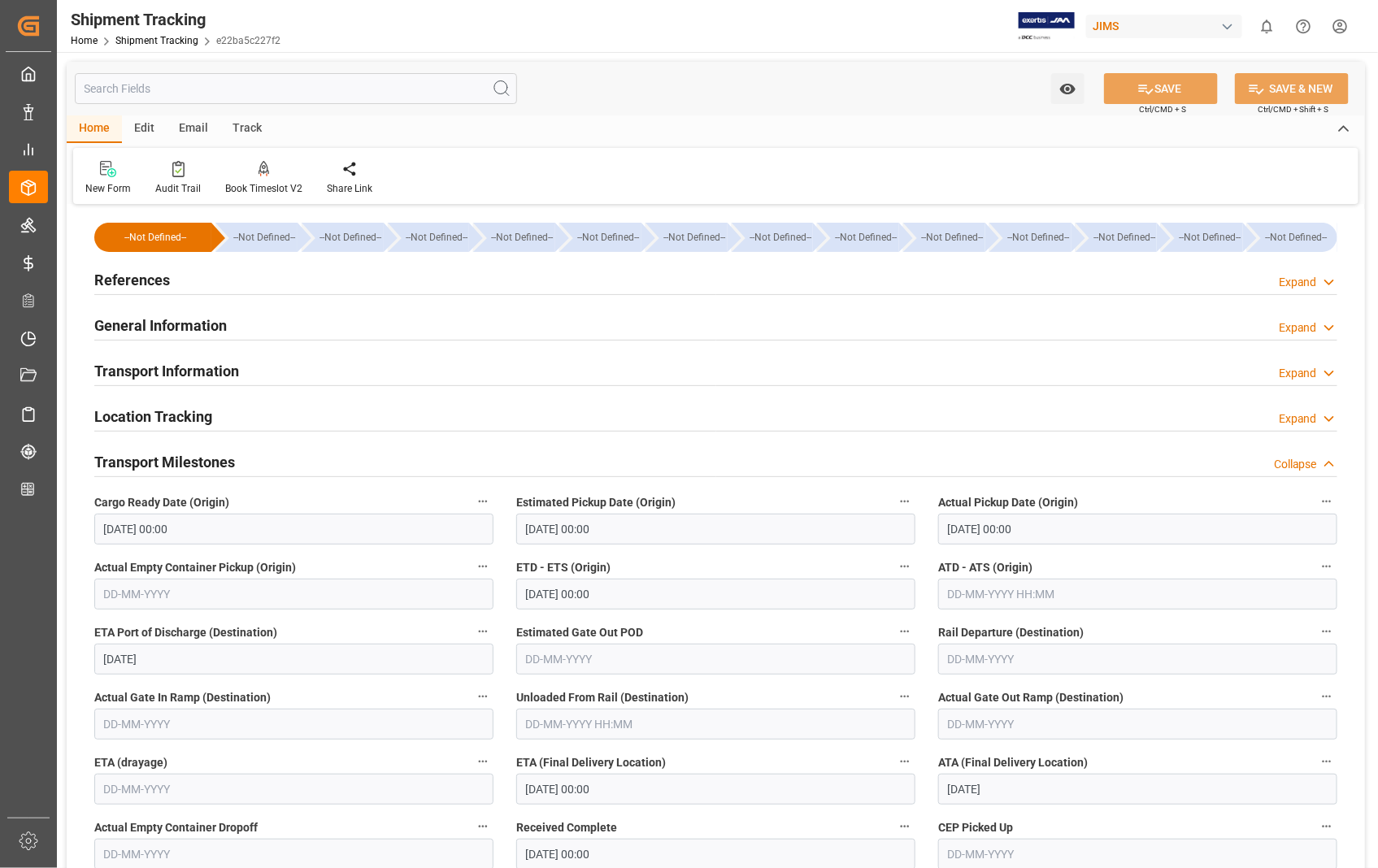
click at [174, 457] on h2 "Transport Milestones" at bounding box center [164, 462] width 141 height 22
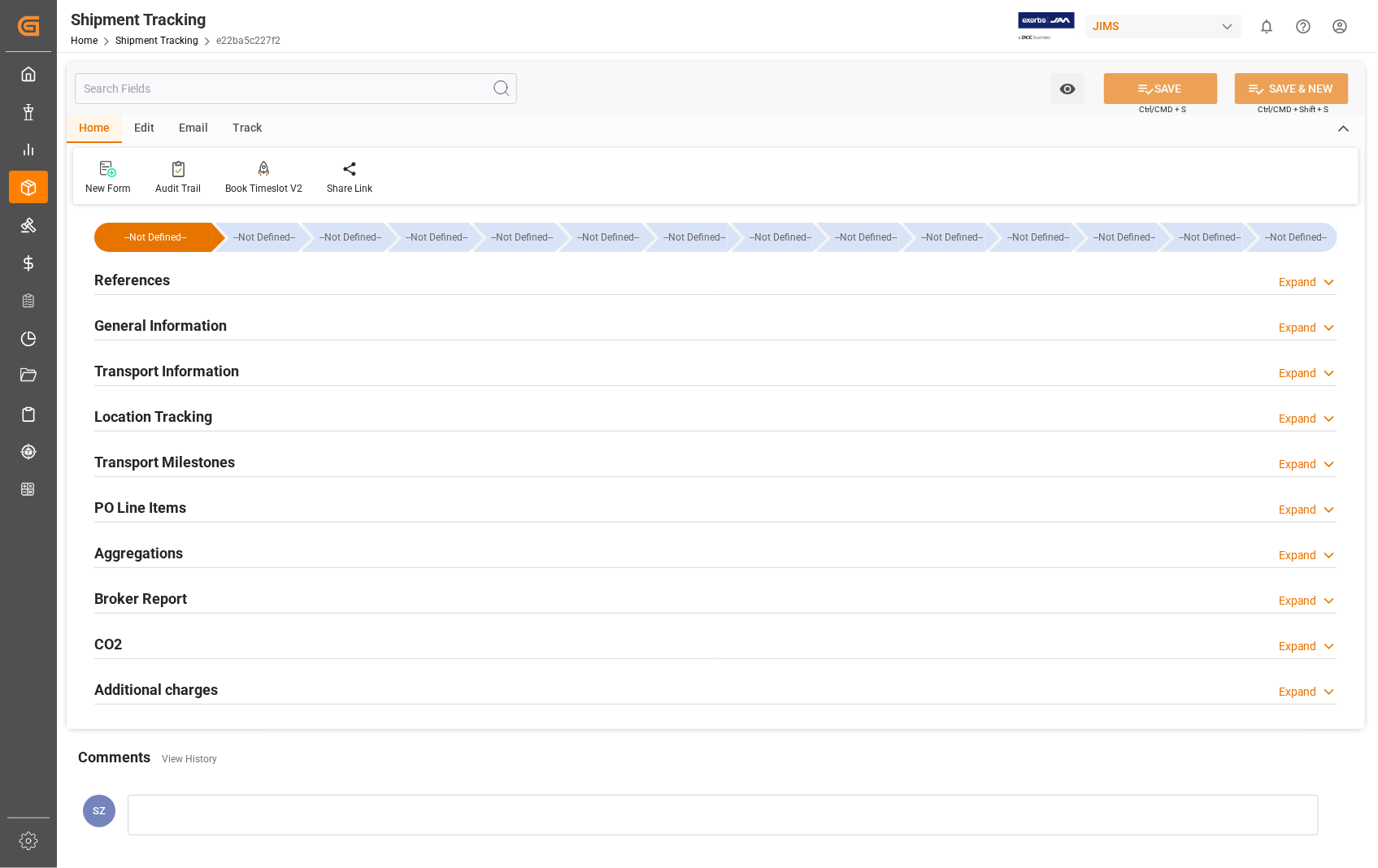
click at [173, 417] on h2 "Location Tracking" at bounding box center [153, 416] width 118 height 22
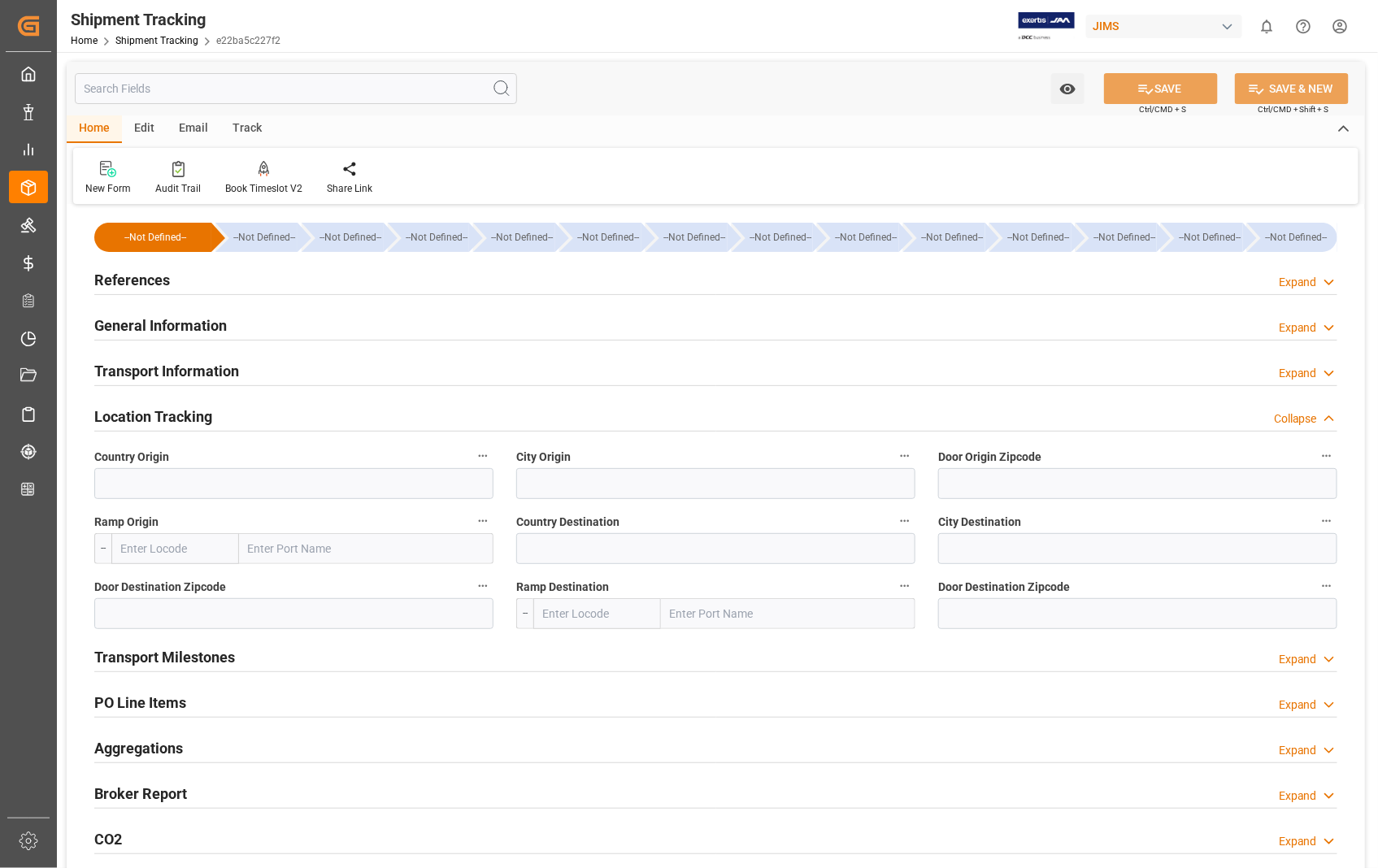
click at [173, 417] on h2 "Location Tracking" at bounding box center [153, 416] width 118 height 22
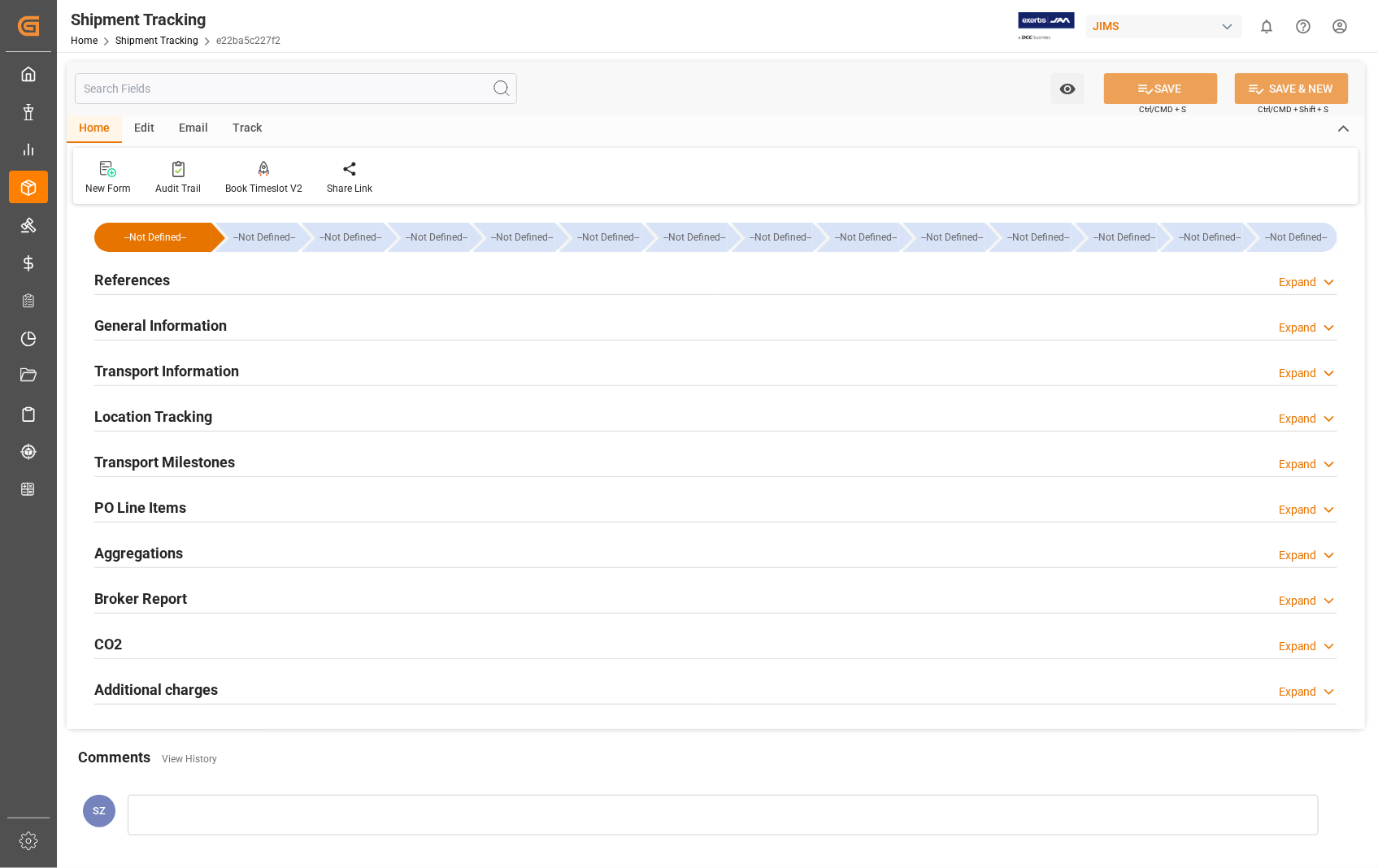
click at [188, 375] on h2 "Transport Information" at bounding box center [167, 370] width 145 height 22
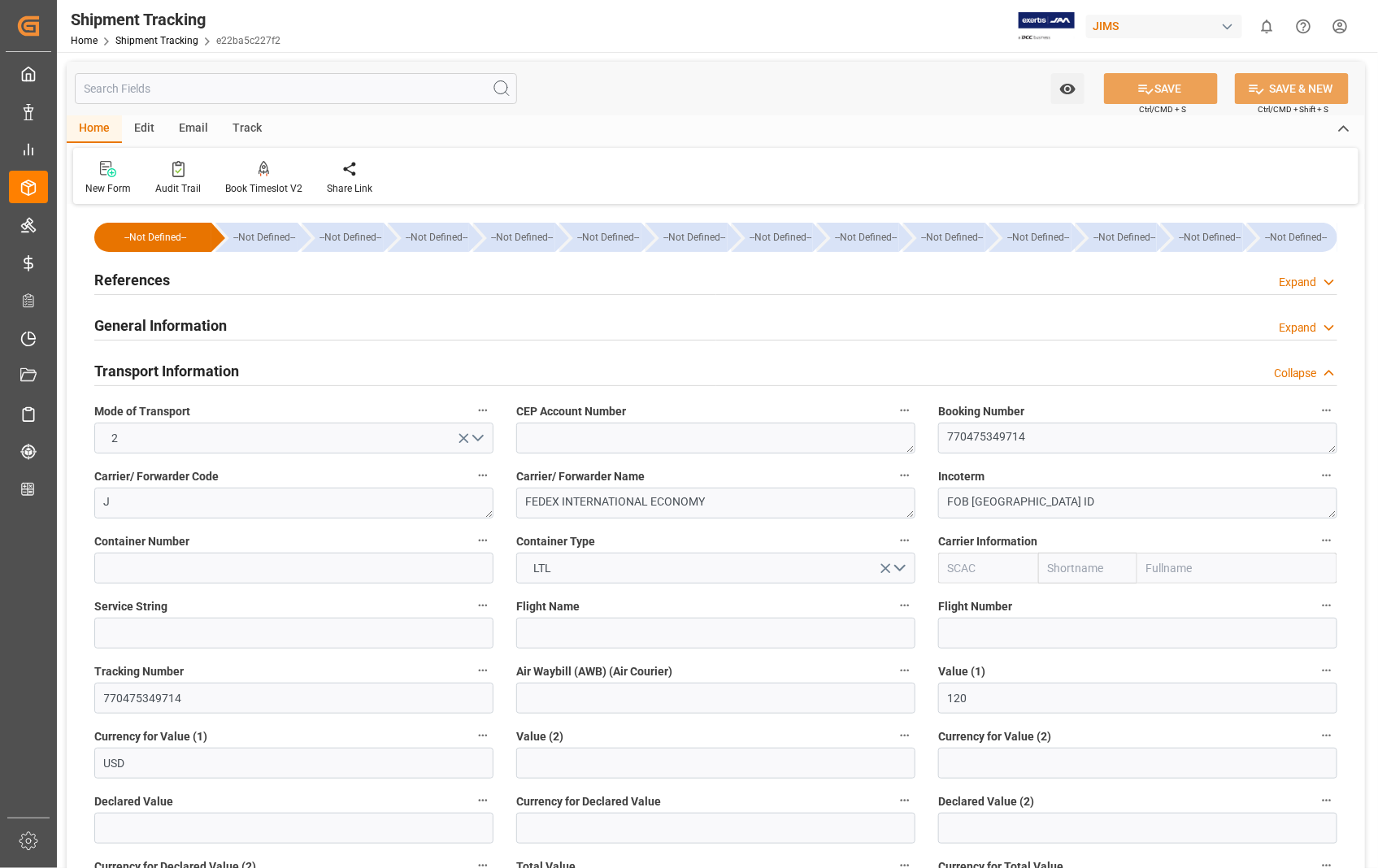
click at [188, 375] on h2 "Transport Information" at bounding box center [167, 370] width 145 height 22
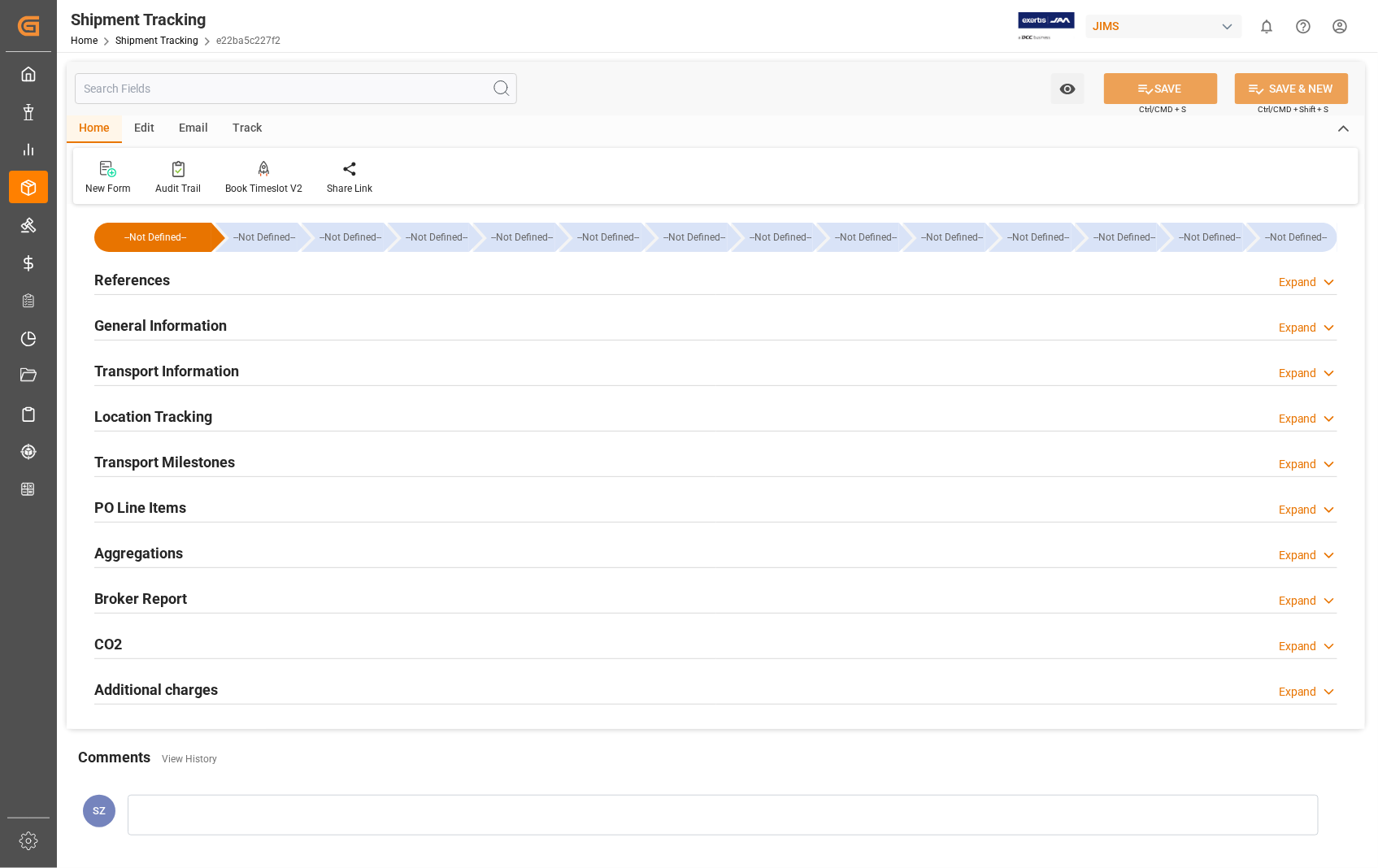
click at [173, 323] on h2 "General Information" at bounding box center [161, 325] width 133 height 22
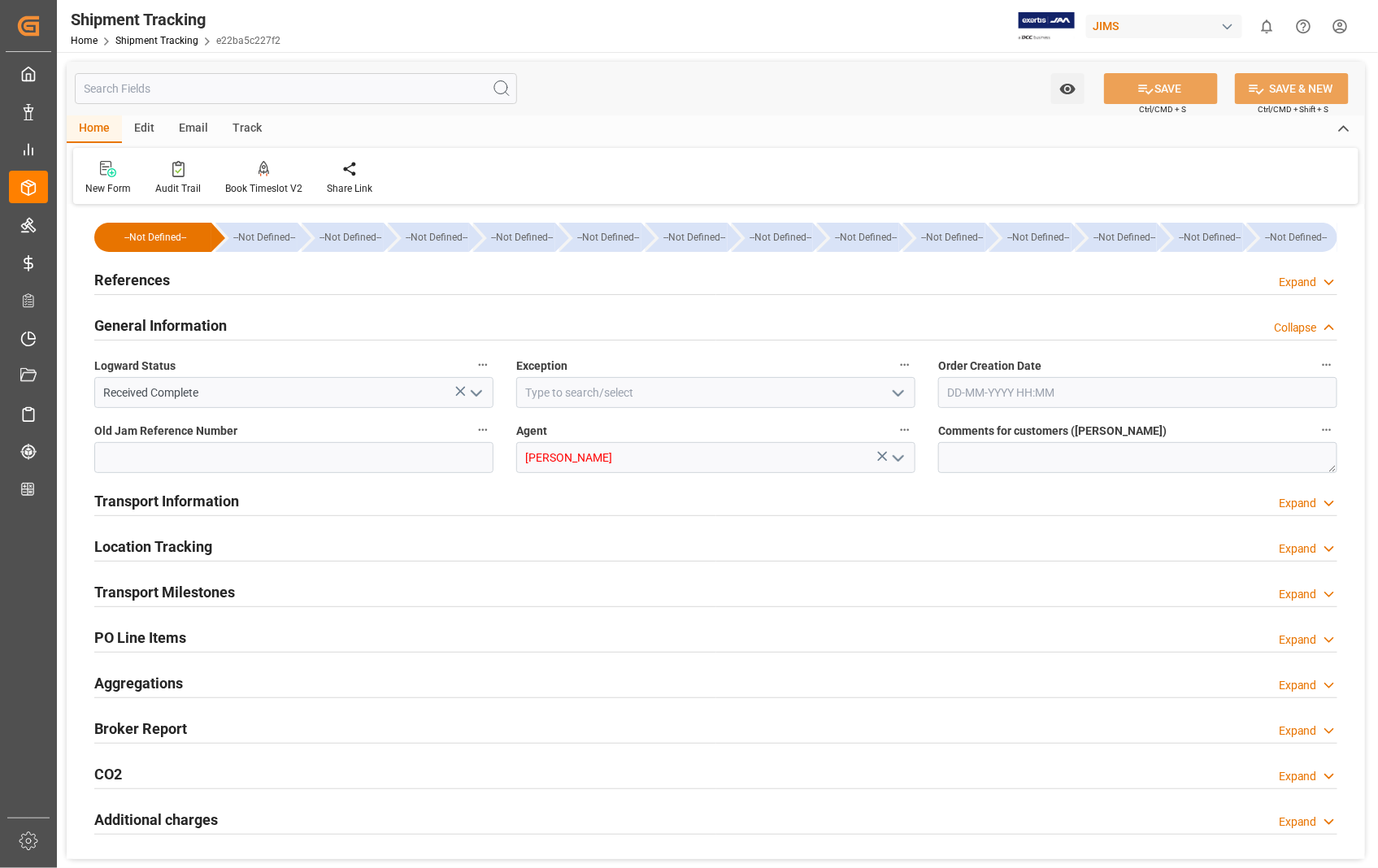
click at [173, 323] on h2 "General Information" at bounding box center [161, 325] width 133 height 22
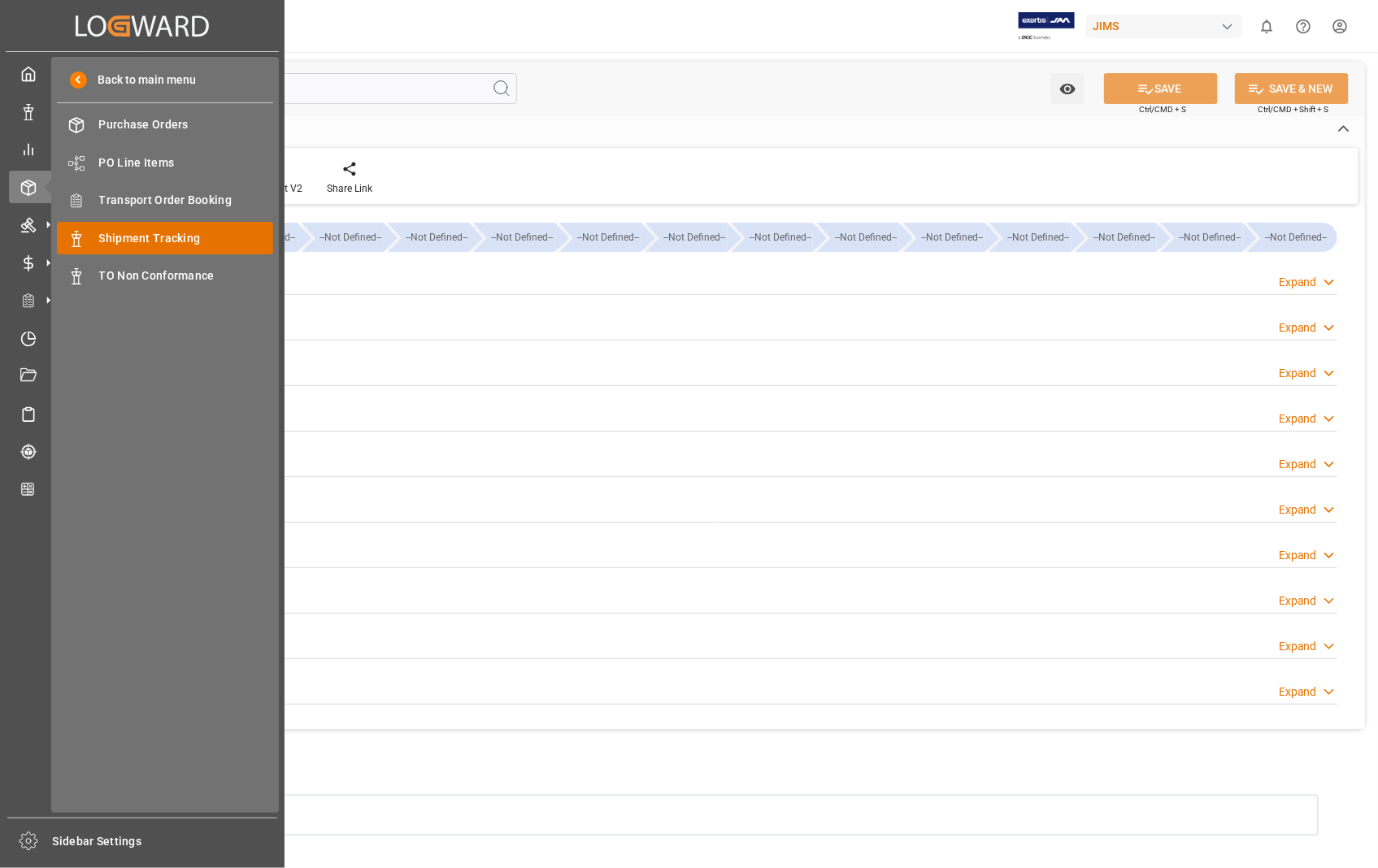
click at [155, 233] on span "Shipment Tracking" at bounding box center [187, 238] width 175 height 17
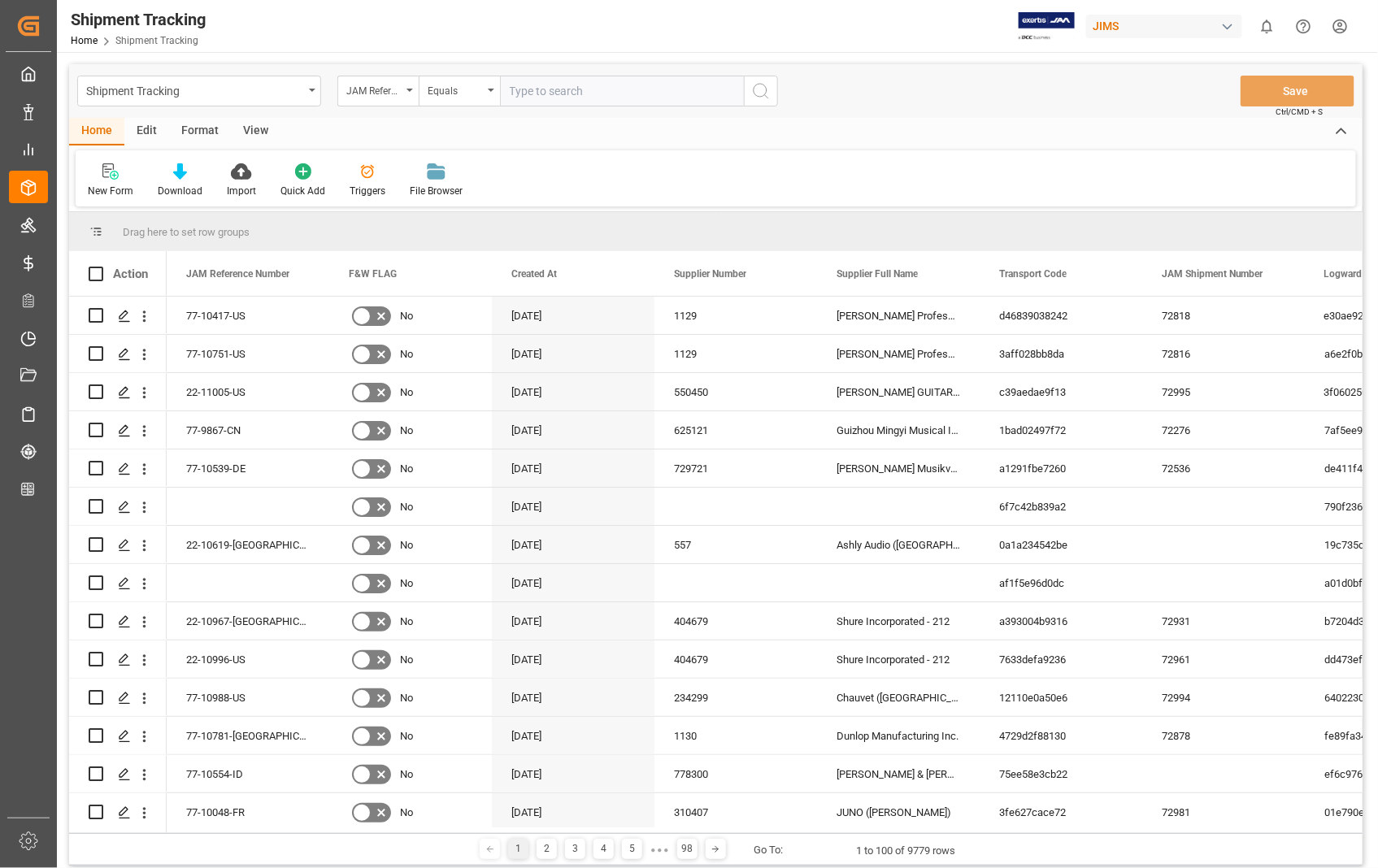
click at [577, 91] on input "text" at bounding box center [621, 91] width 244 height 31
paste input "22-10871-US"
type input "22-10871-US"
click at [761, 90] on icon "search button" at bounding box center [761, 91] width 19 height 19
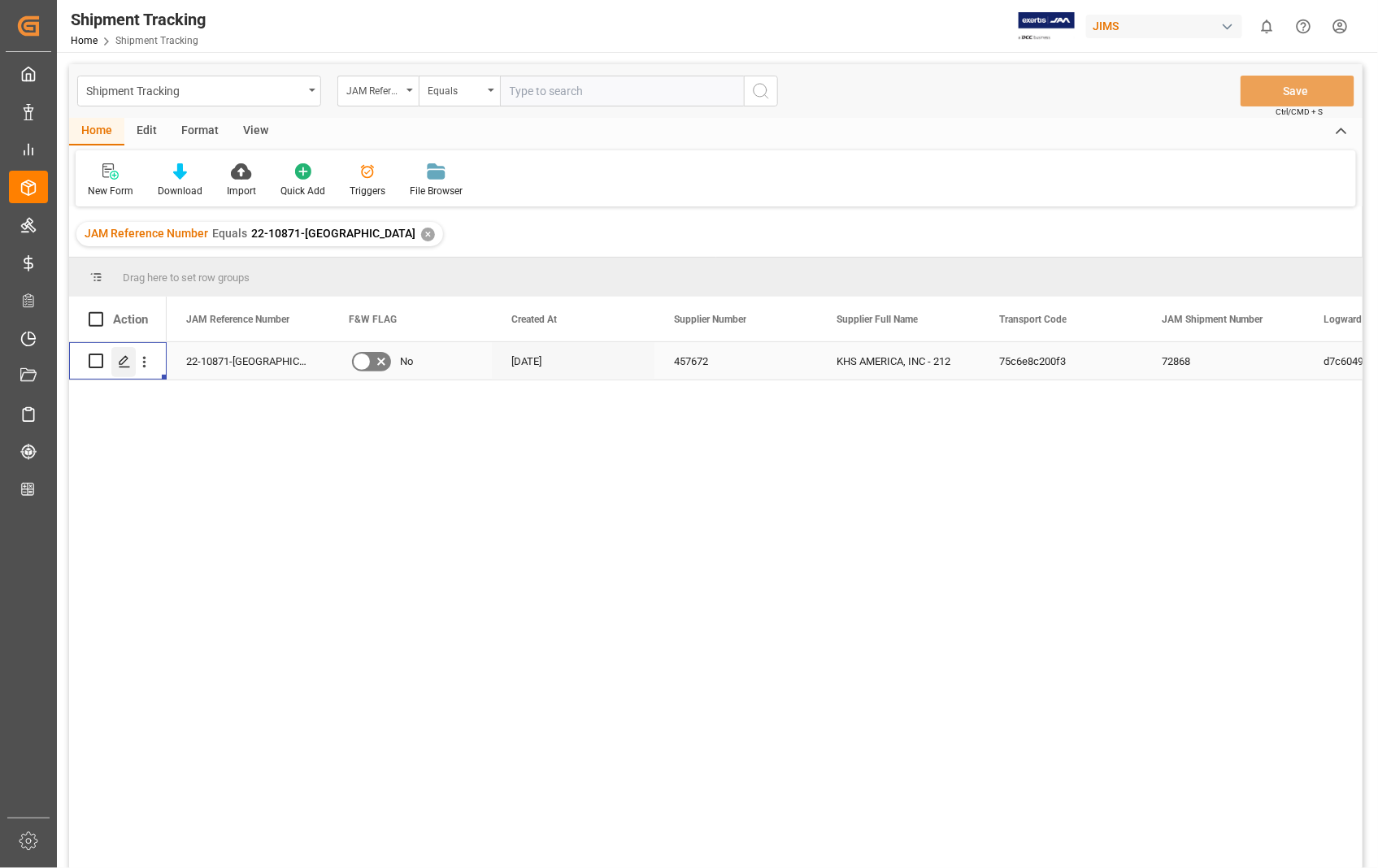
click at [123, 361] on polygon "Press SPACE to select this row." at bounding box center [123, 360] width 8 height 8
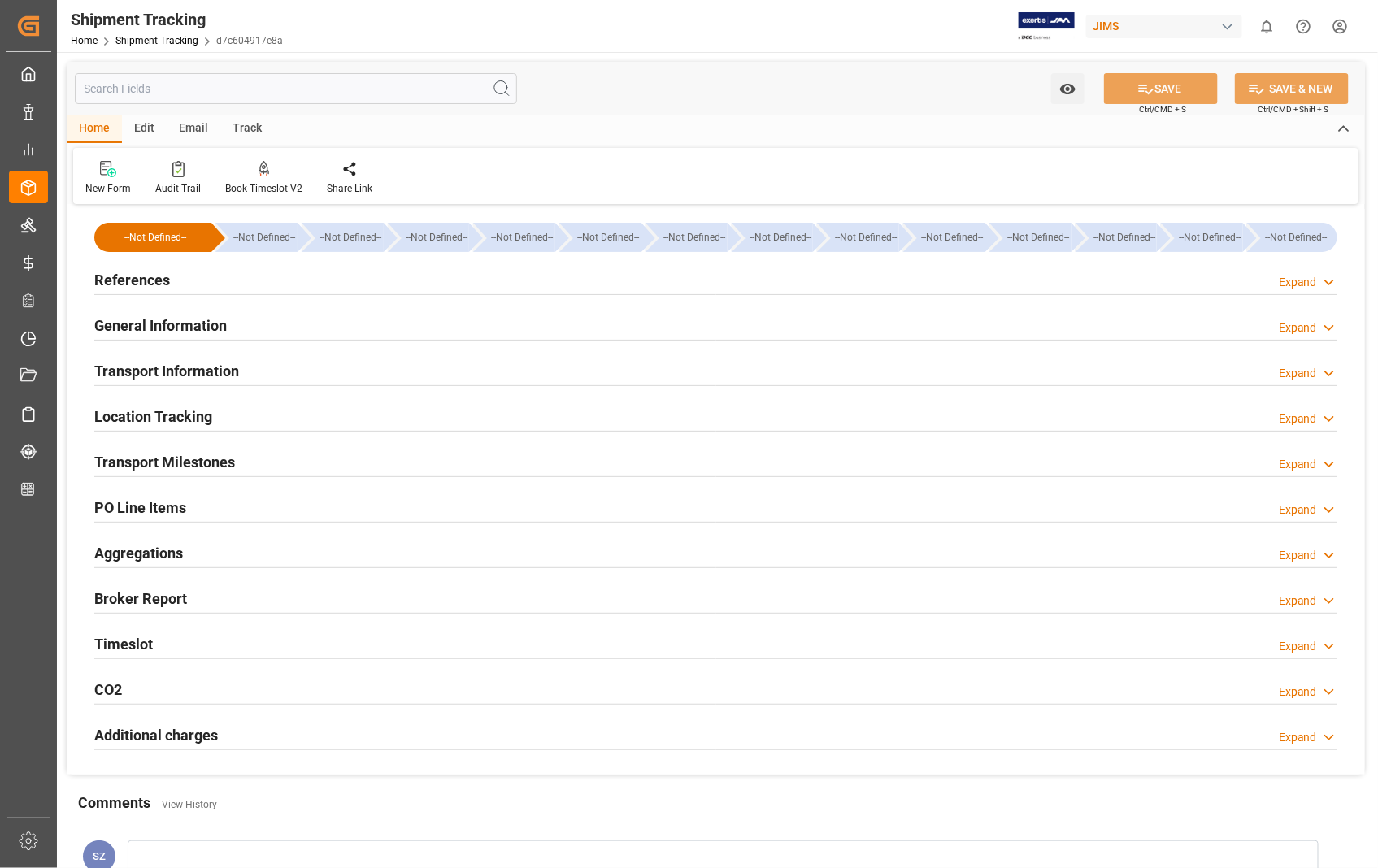
type input "04-09-2025 12:59"
click at [179, 326] on h2 "General Information" at bounding box center [161, 325] width 133 height 22
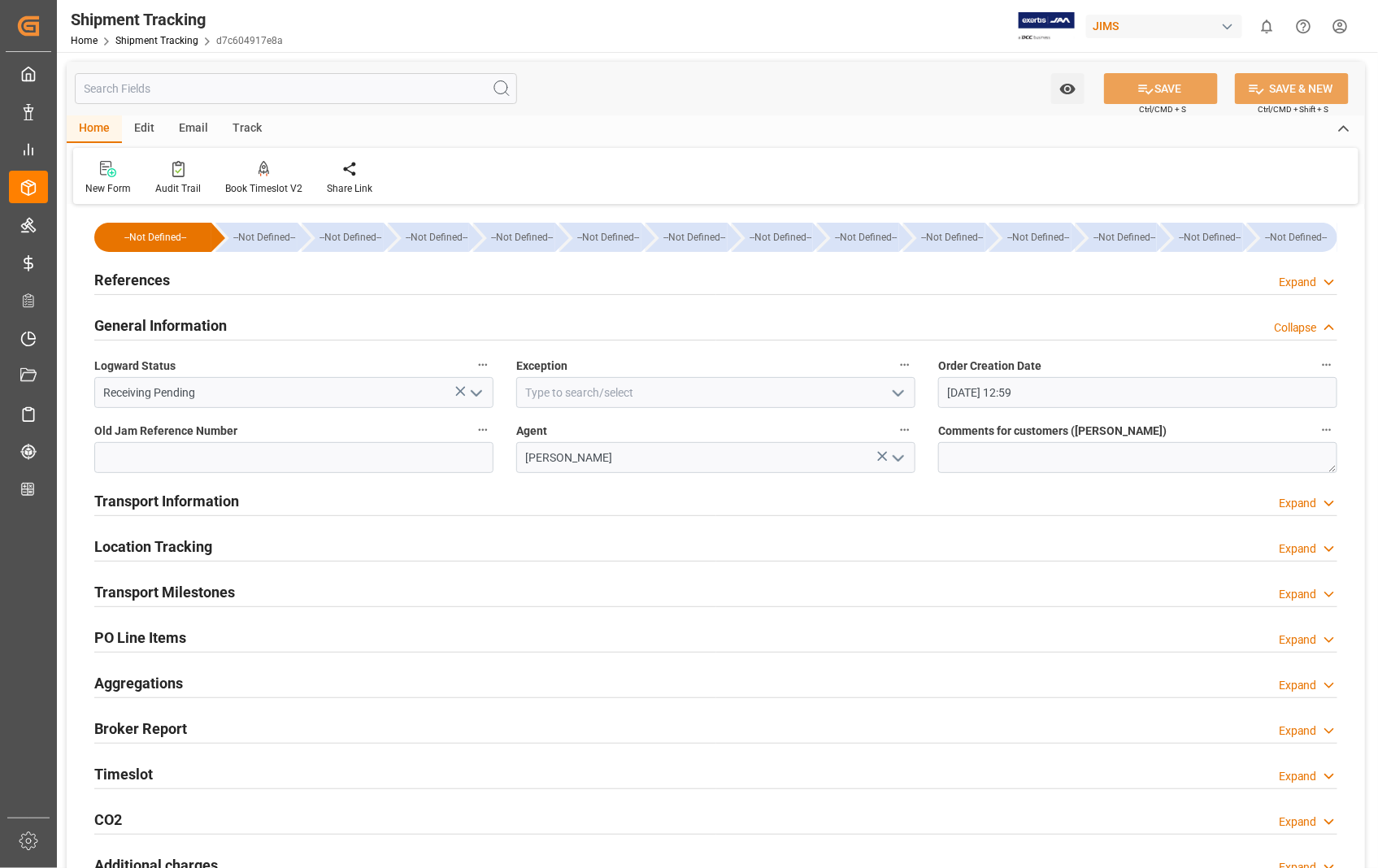
click at [475, 394] on polyline "open menu" at bounding box center [476, 394] width 10 height 5
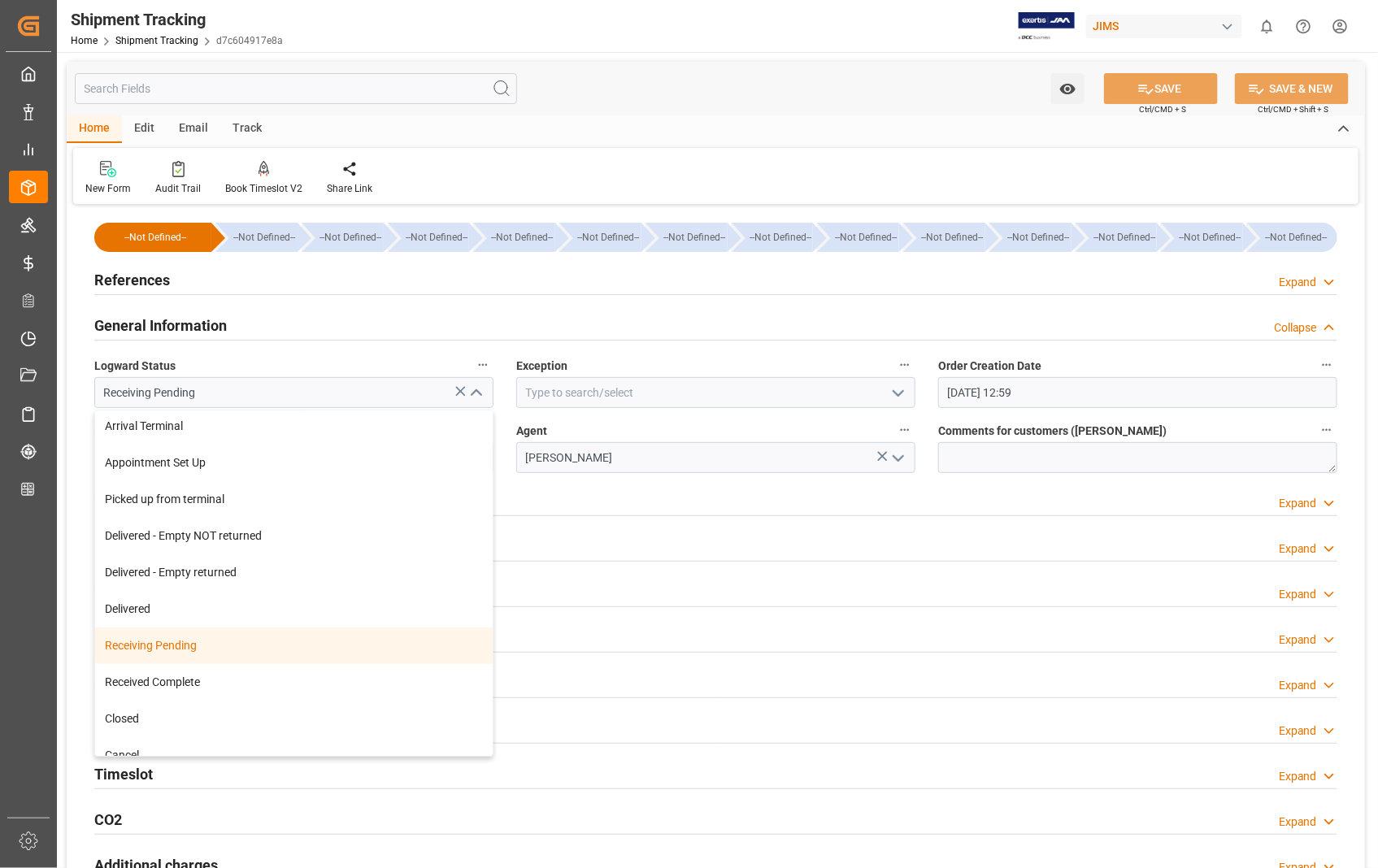
scroll to position [239, 0]
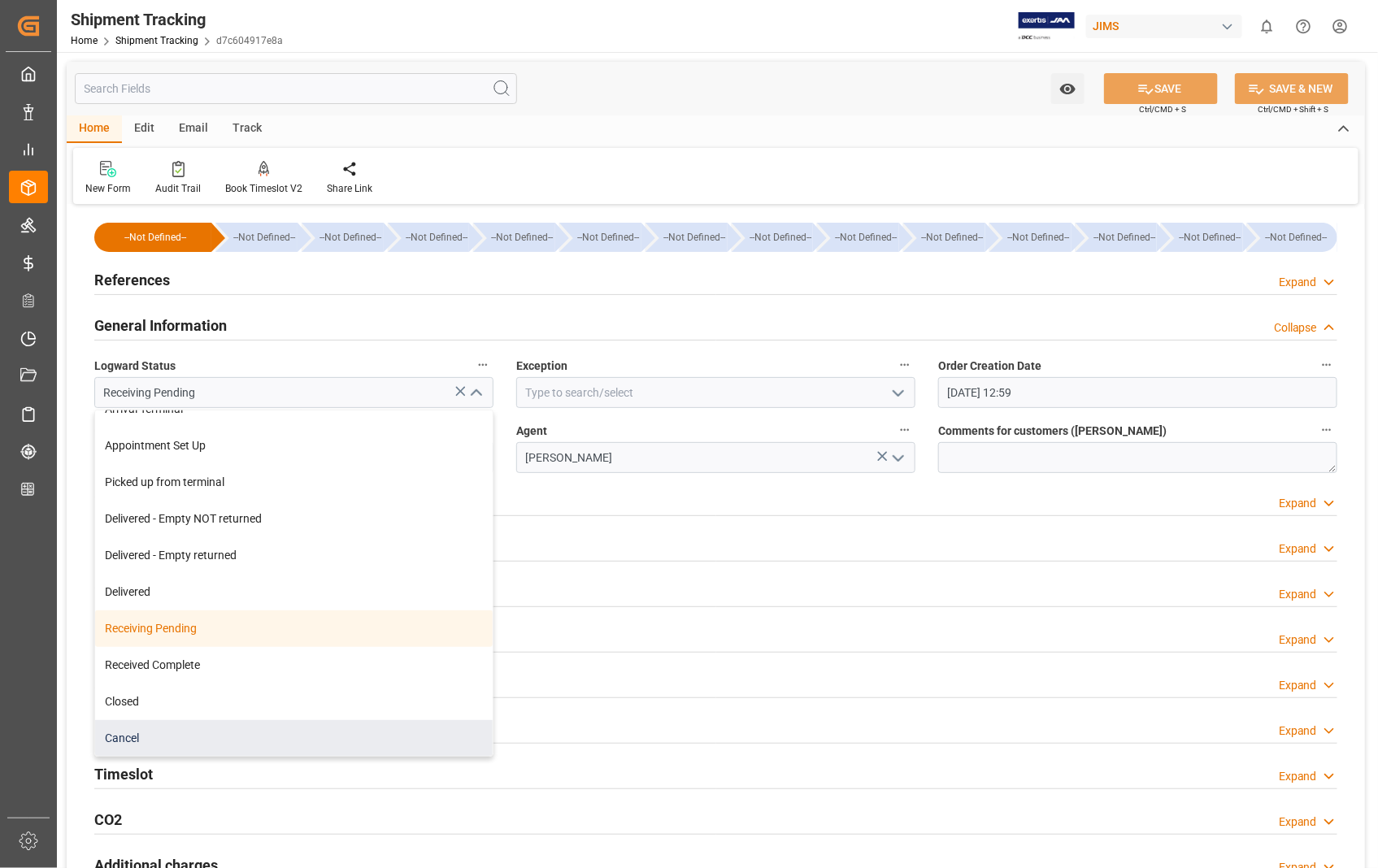
click at [140, 737] on div "Cancel" at bounding box center [293, 739] width 397 height 37
type input "Cancel"
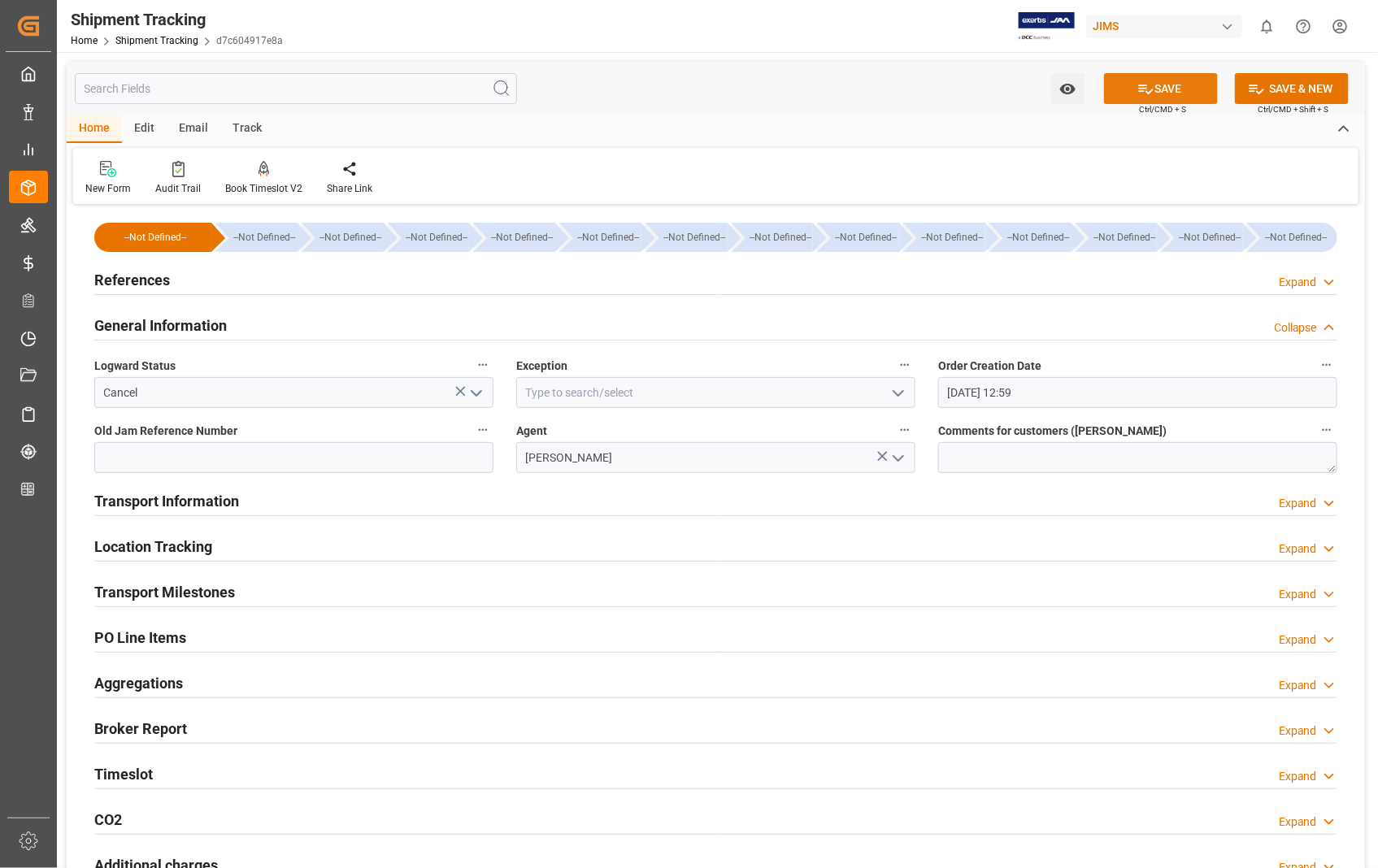
click at [1188, 92] on button "SAVE" at bounding box center [1161, 88] width 114 height 31
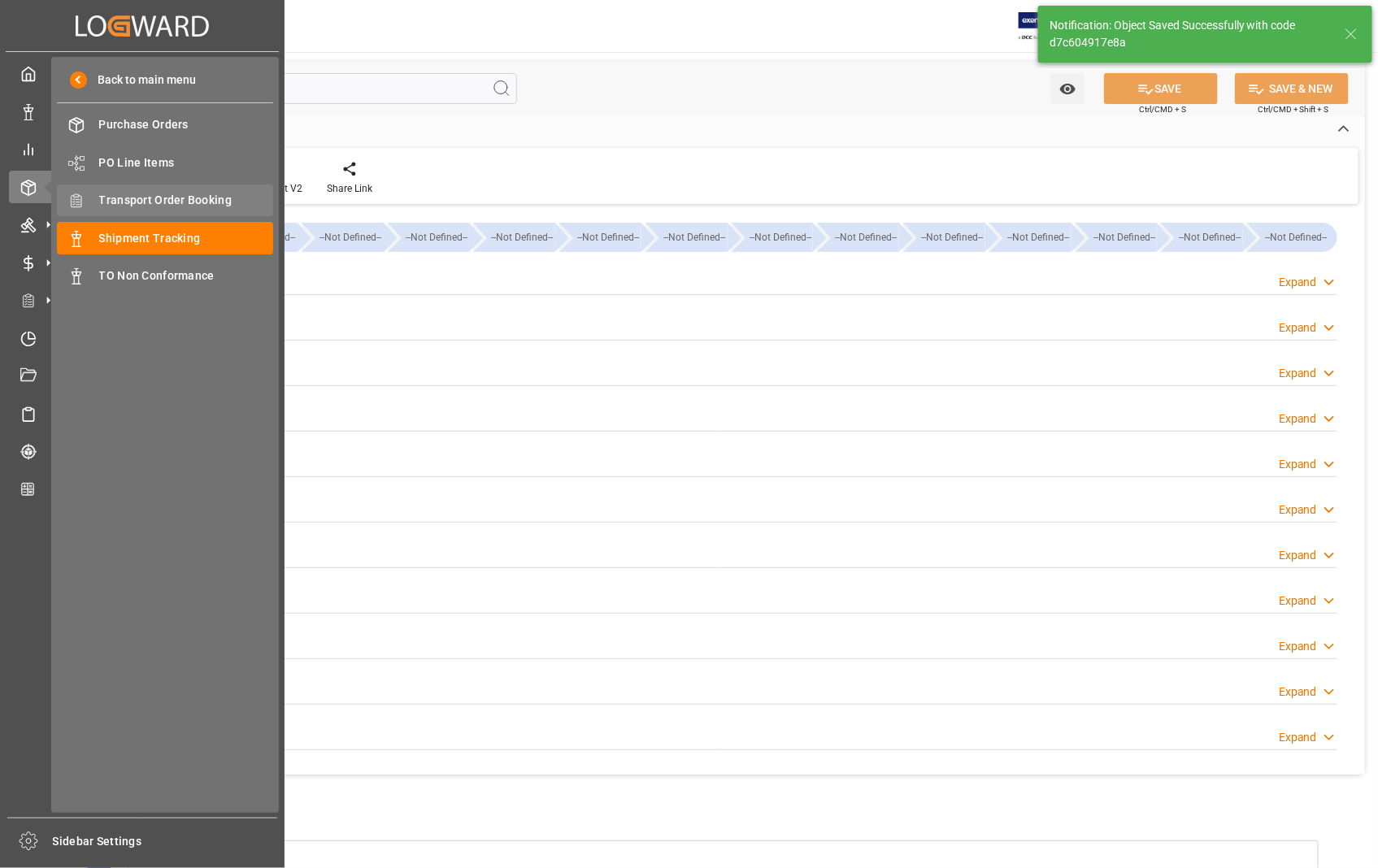
click at [183, 196] on span "Transport Order Booking" at bounding box center [187, 201] width 175 height 17
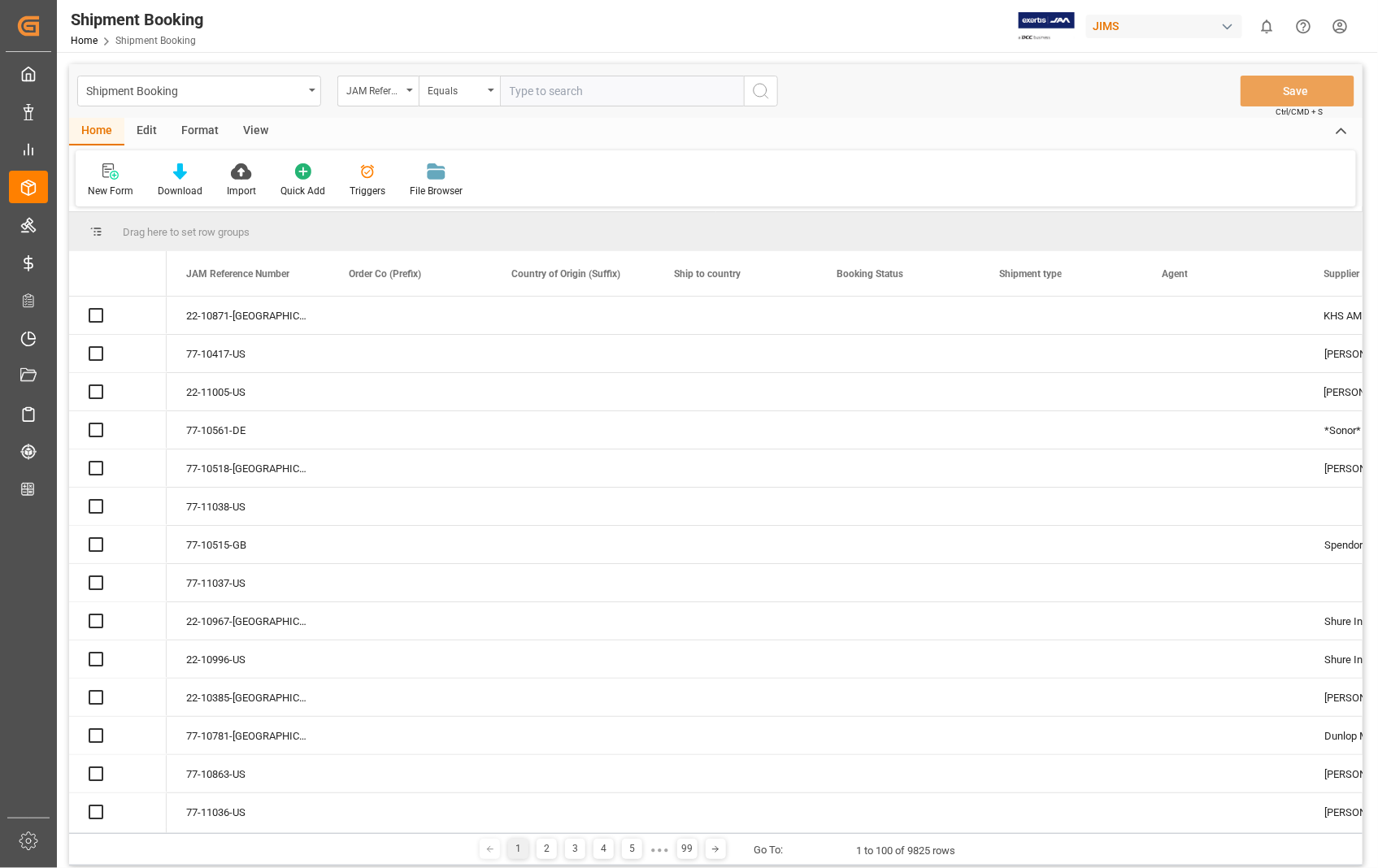
click at [554, 89] on input "text" at bounding box center [621, 91] width 244 height 31
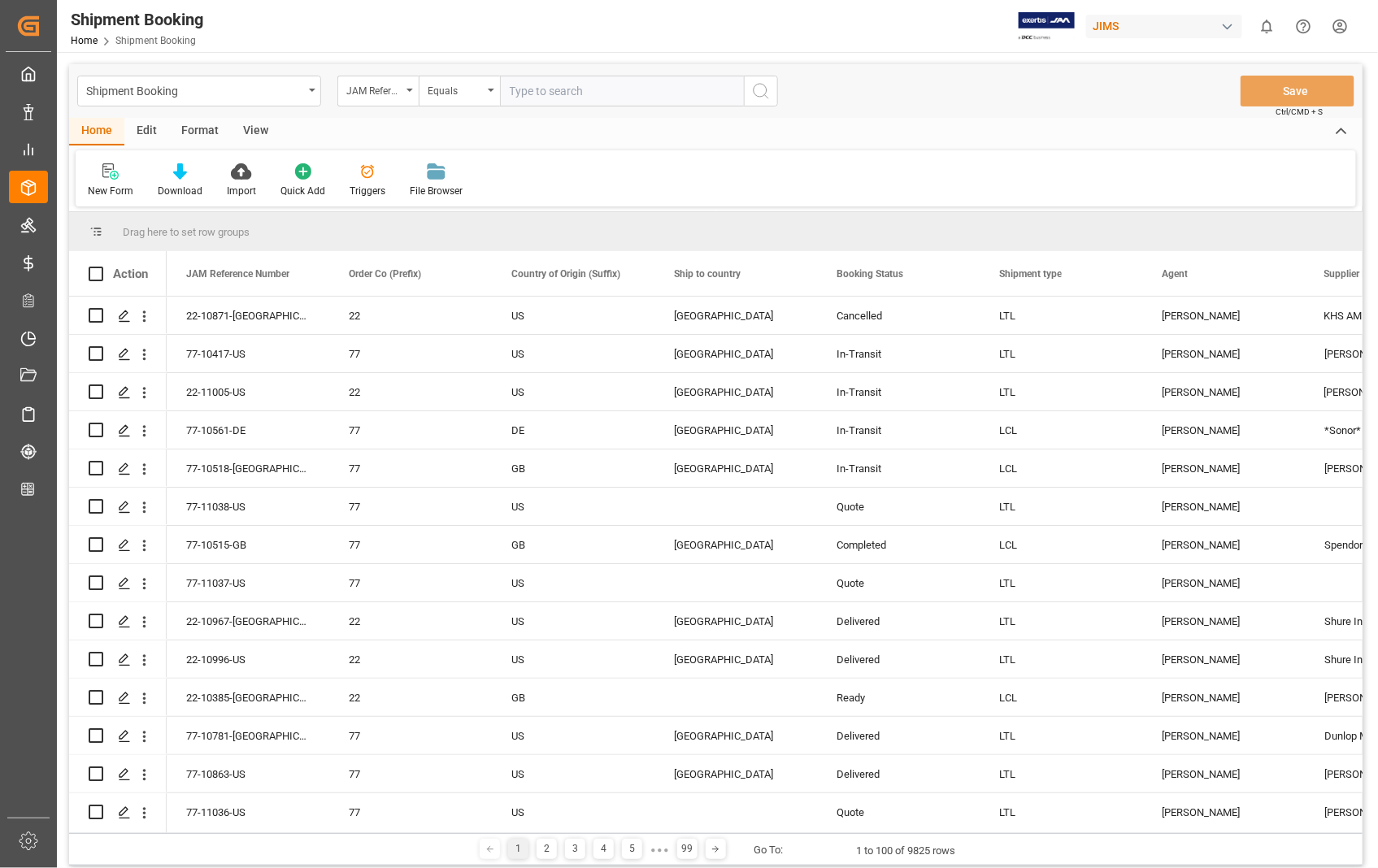
click at [554, 89] on input "text" at bounding box center [621, 91] width 244 height 31
type input "22-10871-US"
click at [759, 87] on icon "search button" at bounding box center [761, 91] width 19 height 19
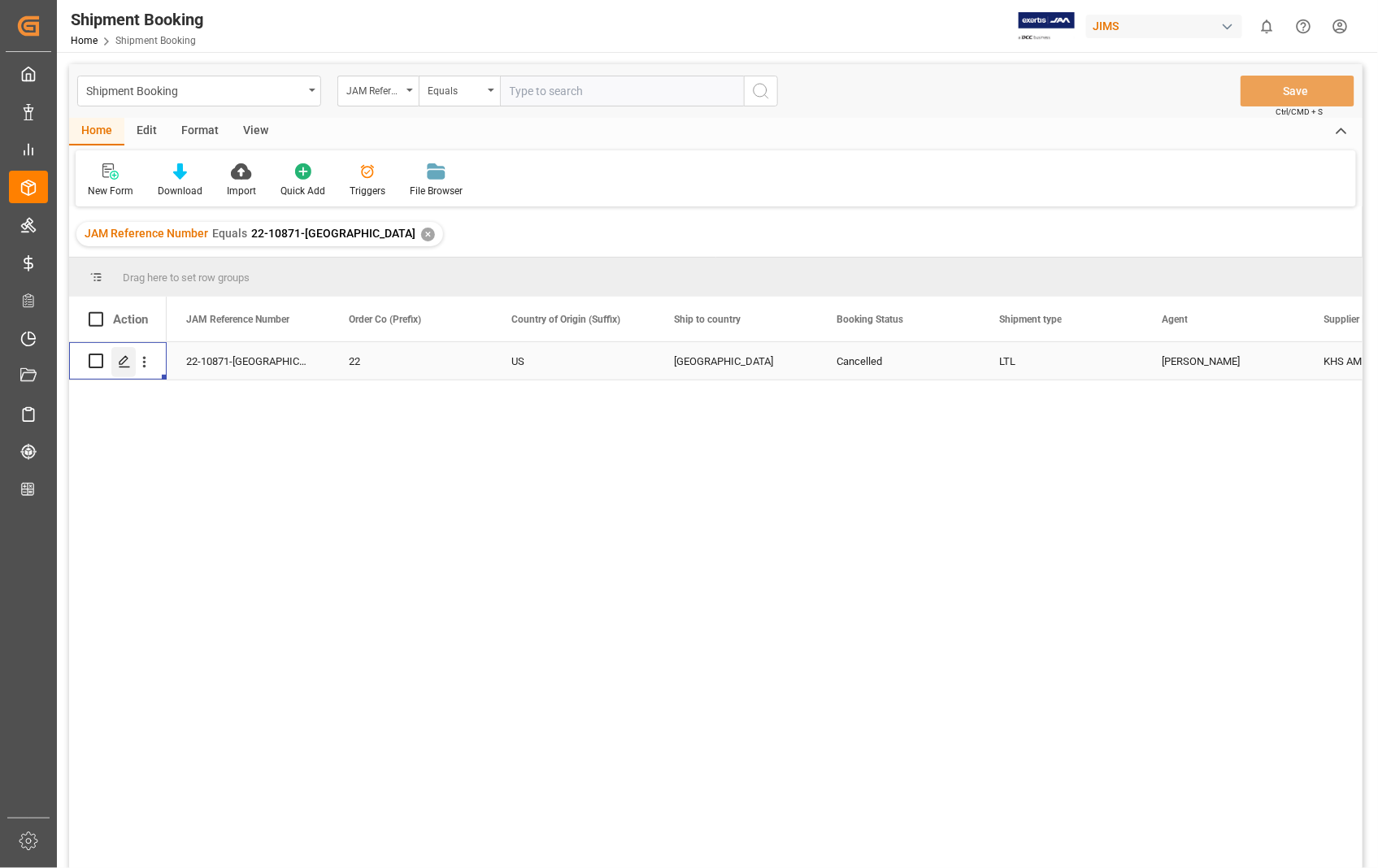
click at [125, 361] on icon "Press SPACE to select this row." at bounding box center [124, 362] width 13 height 13
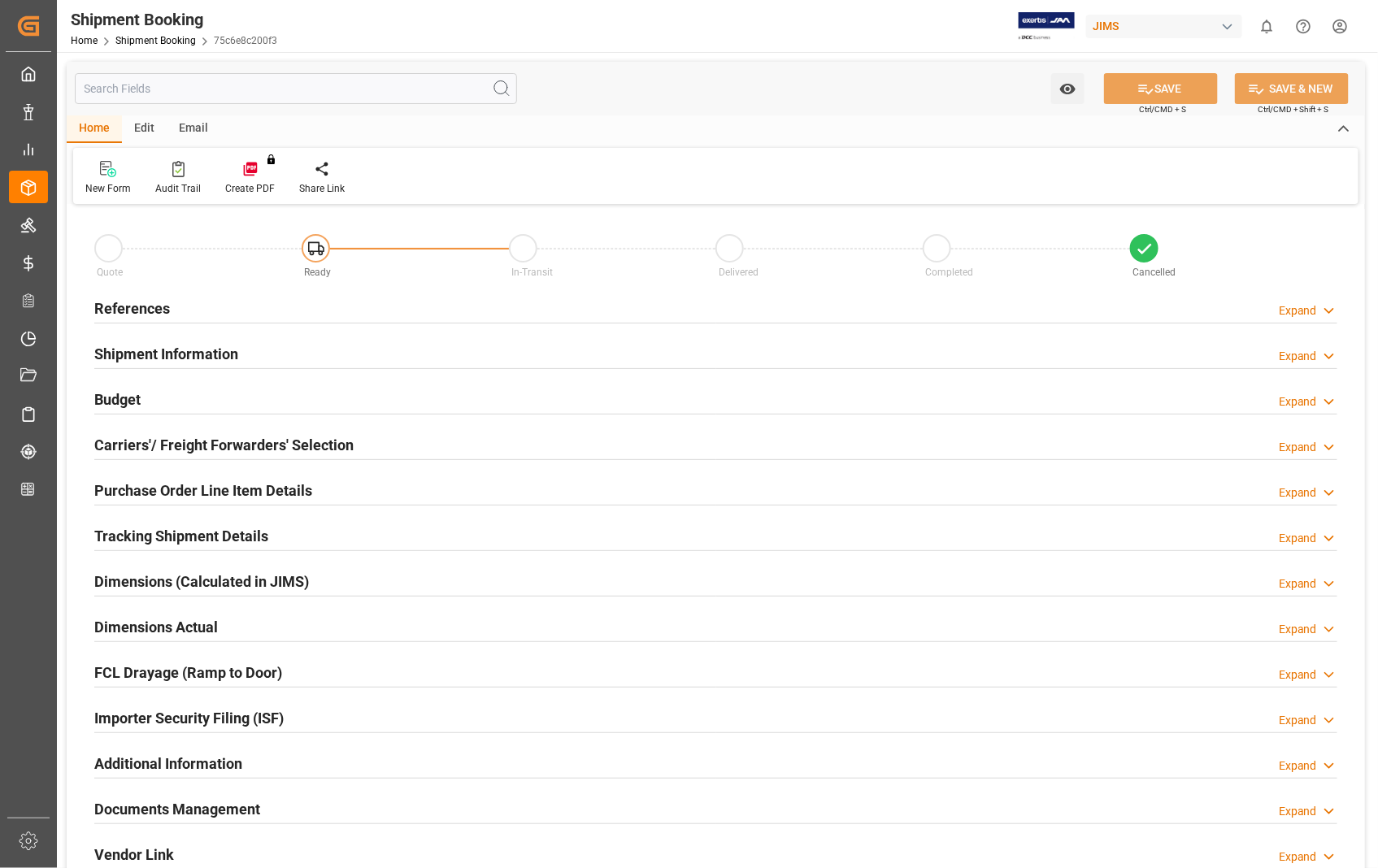
type input "0"
type input "04-09-2025 12:59"
type input "[DATE]"
type input "04-09-2025 00:00"
click at [148, 310] on h2 "References" at bounding box center [132, 308] width 76 height 22
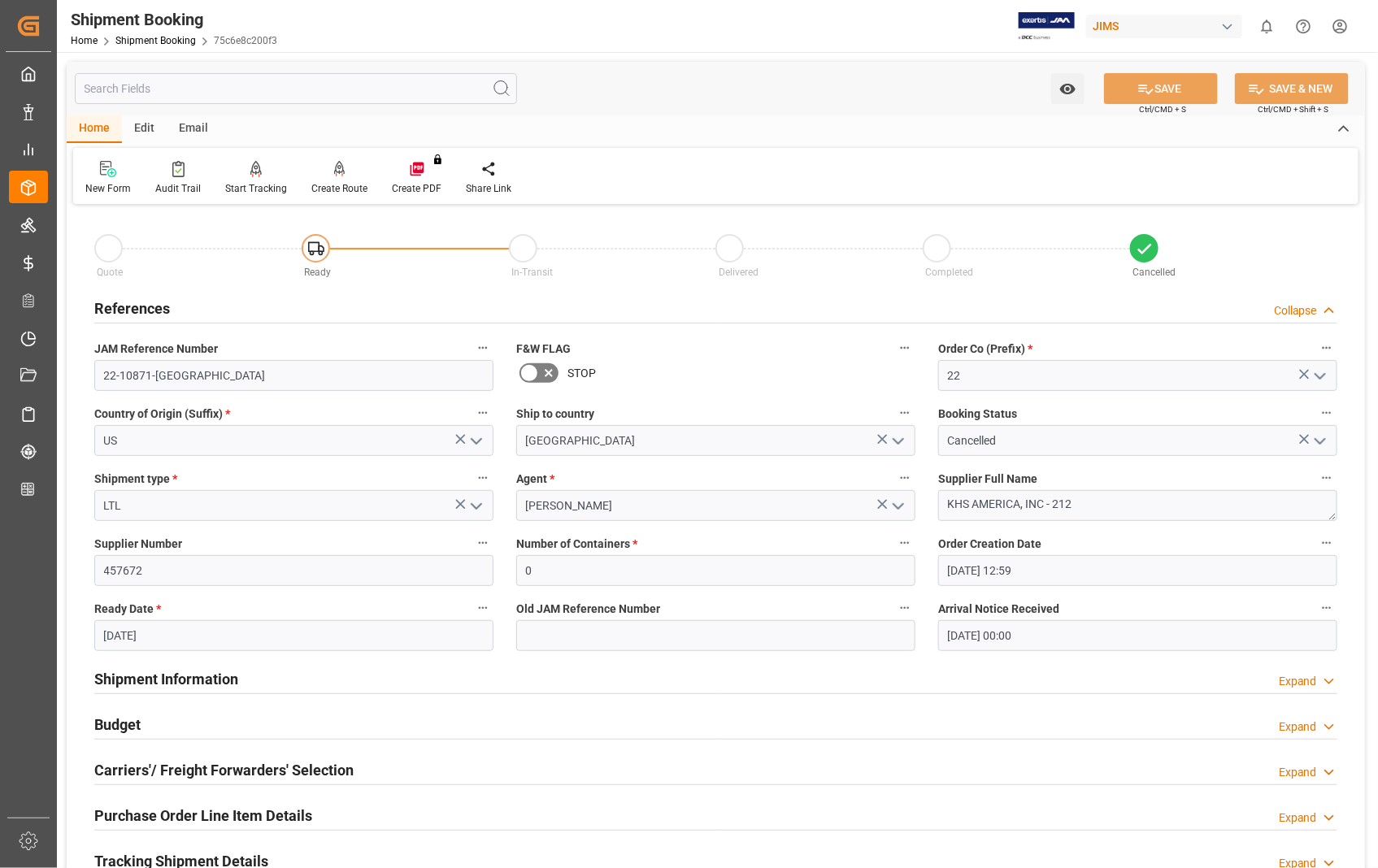
click at [148, 310] on h2 "References" at bounding box center [132, 308] width 76 height 22
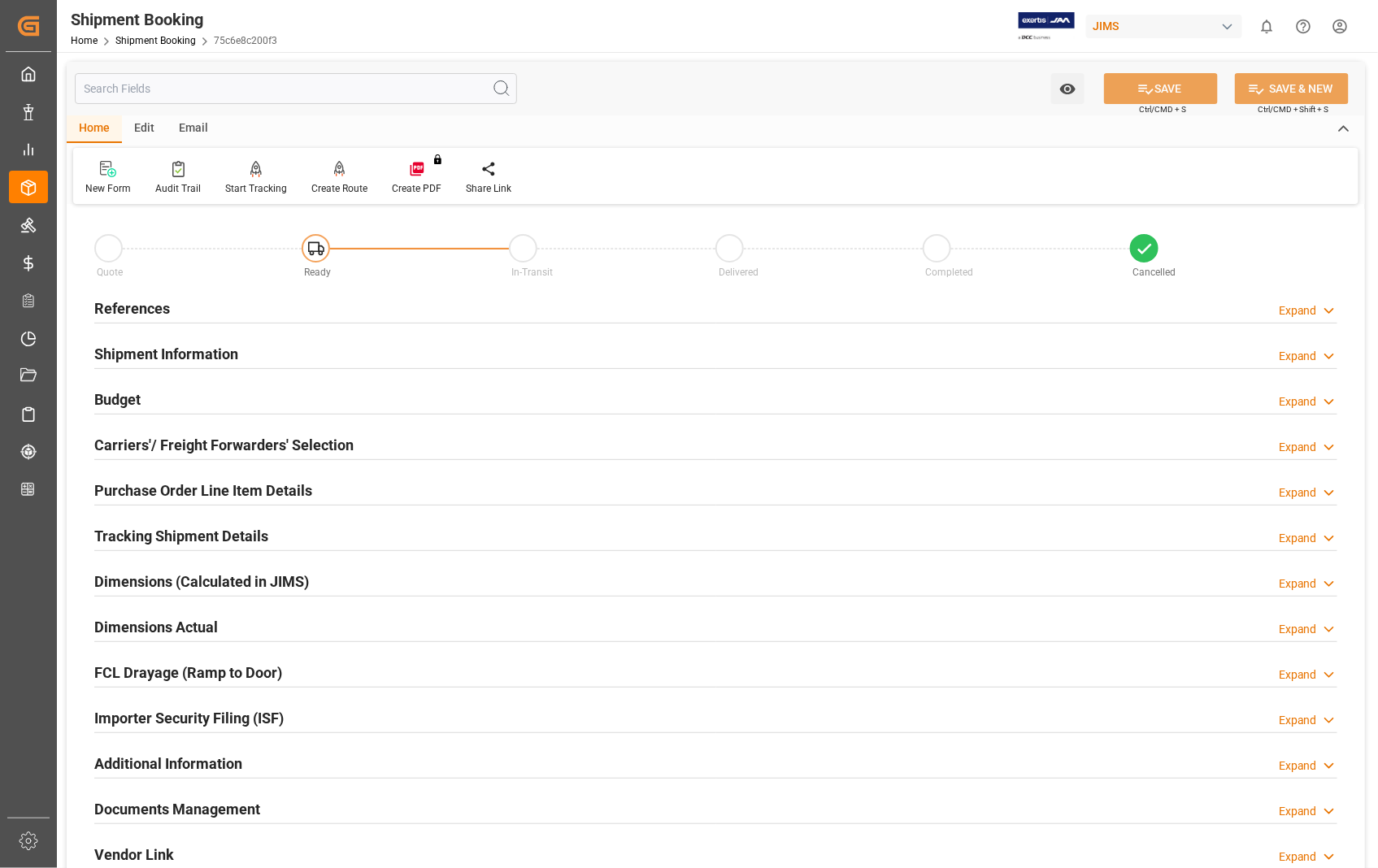
click at [145, 356] on h2 "Shipment Information" at bounding box center [166, 354] width 144 height 22
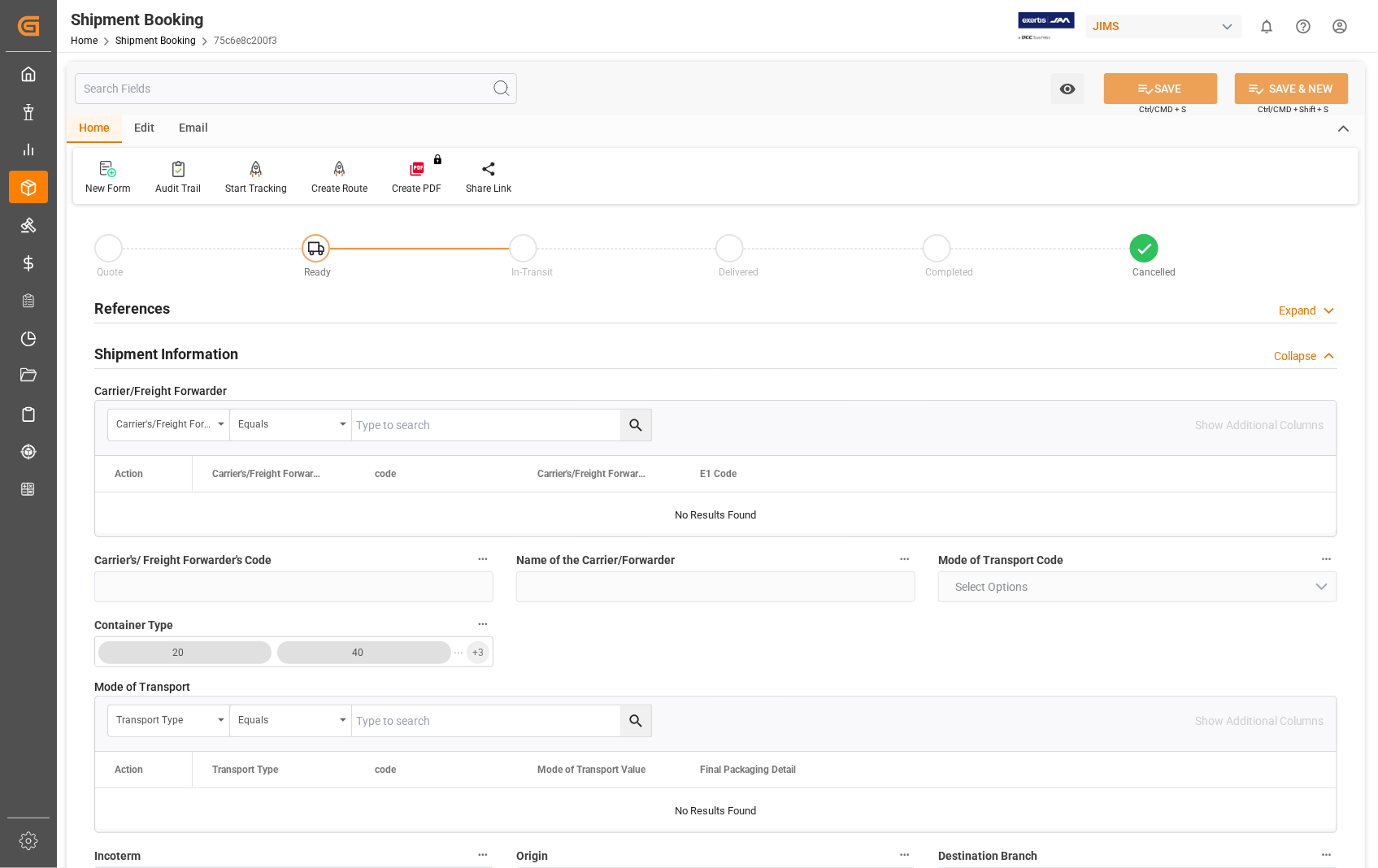
click at [145, 356] on h2 "Shipment Information" at bounding box center [166, 354] width 144 height 22
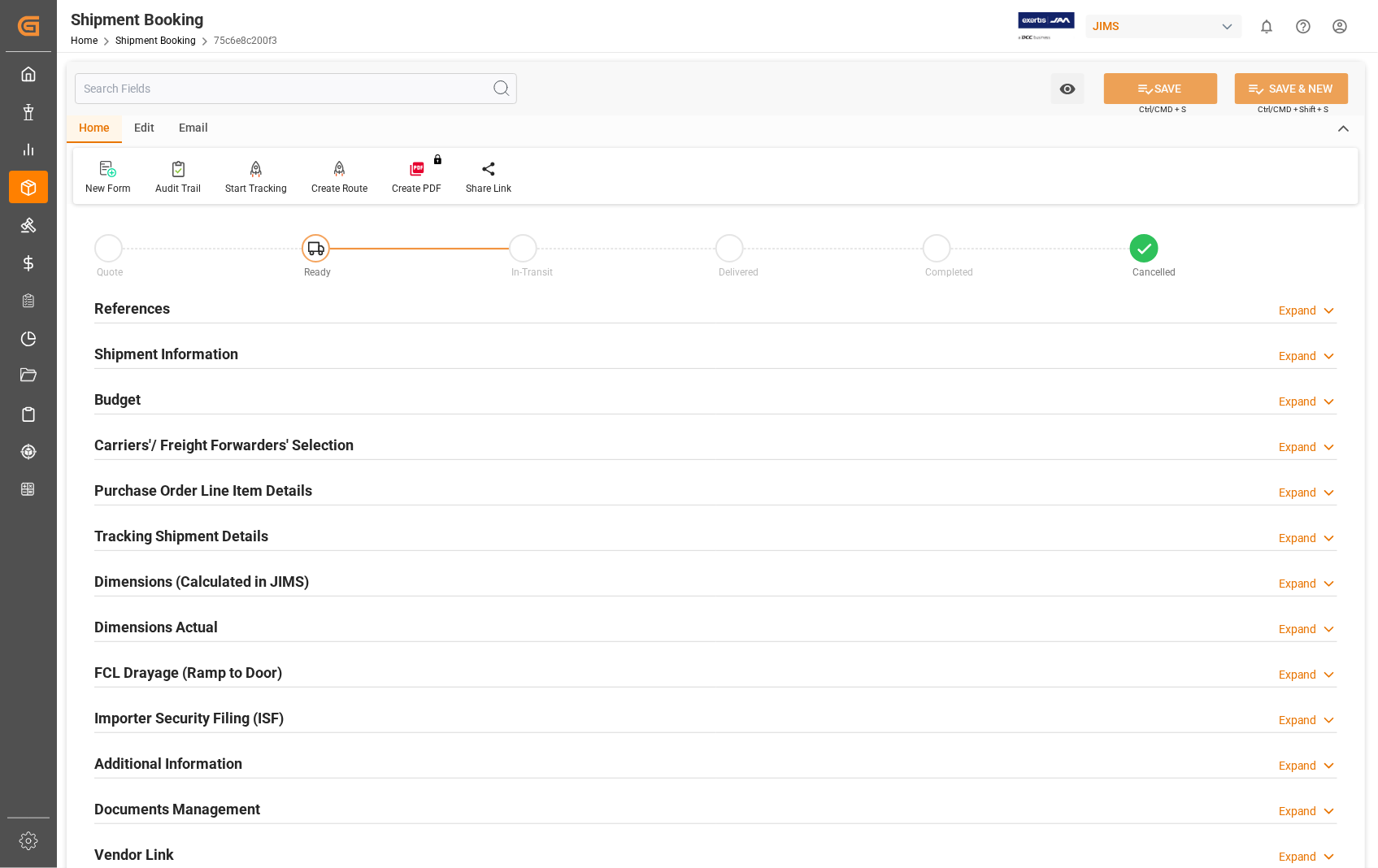
click at [199, 814] on h2 "Documents Management" at bounding box center [177, 809] width 166 height 22
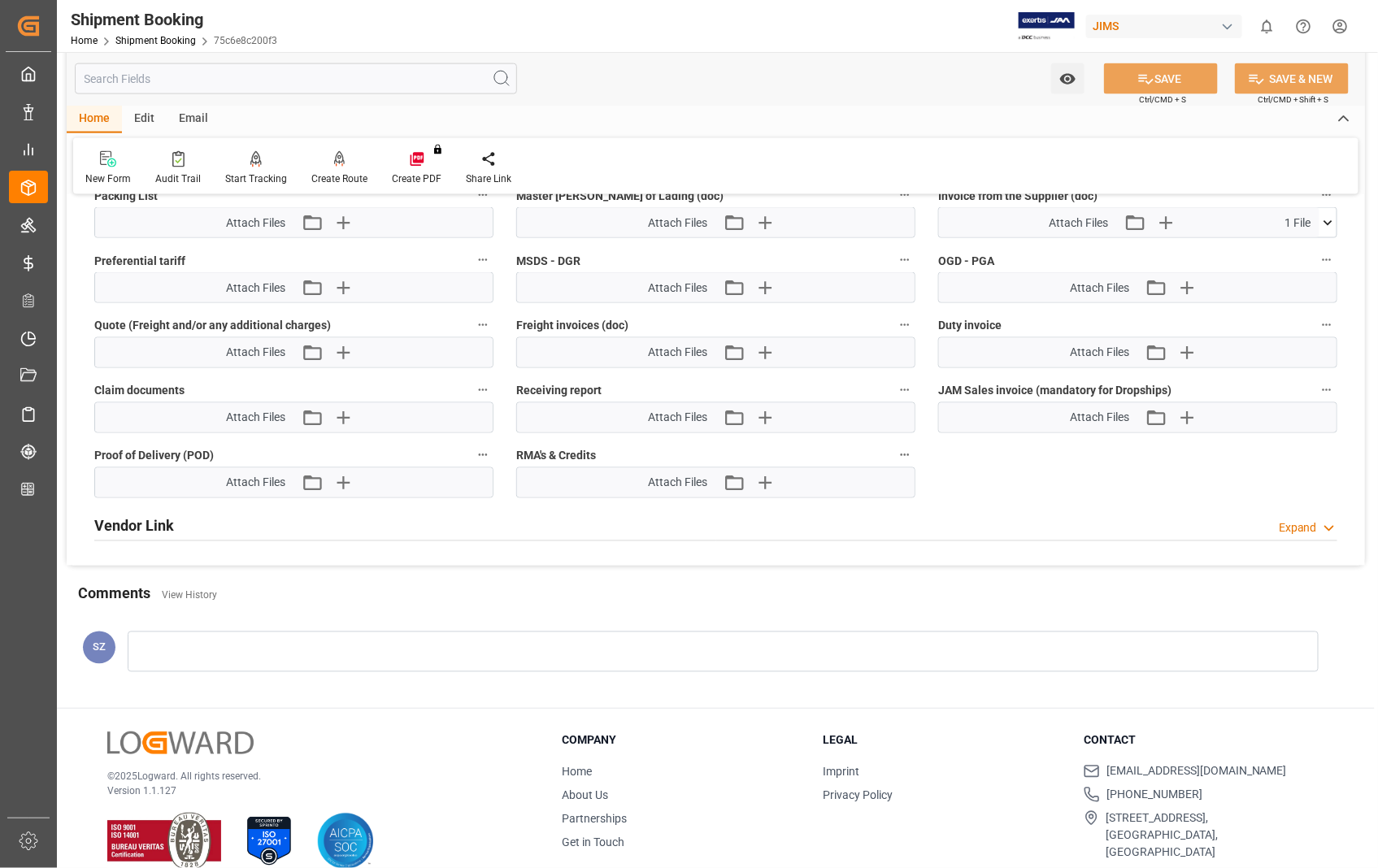
scroll to position [985, 0]
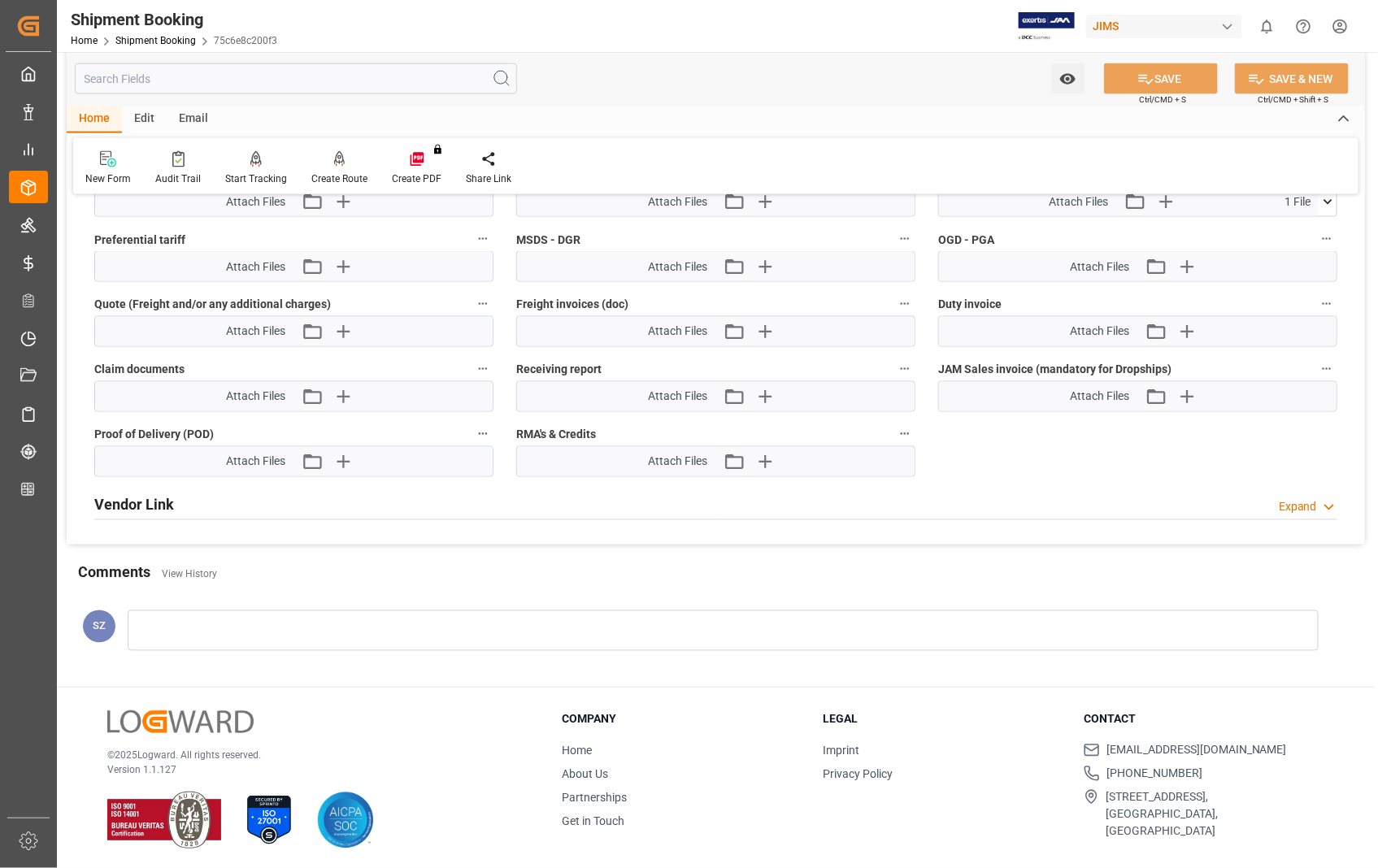
click at [214, 611] on div at bounding box center [723, 630] width 1191 height 41
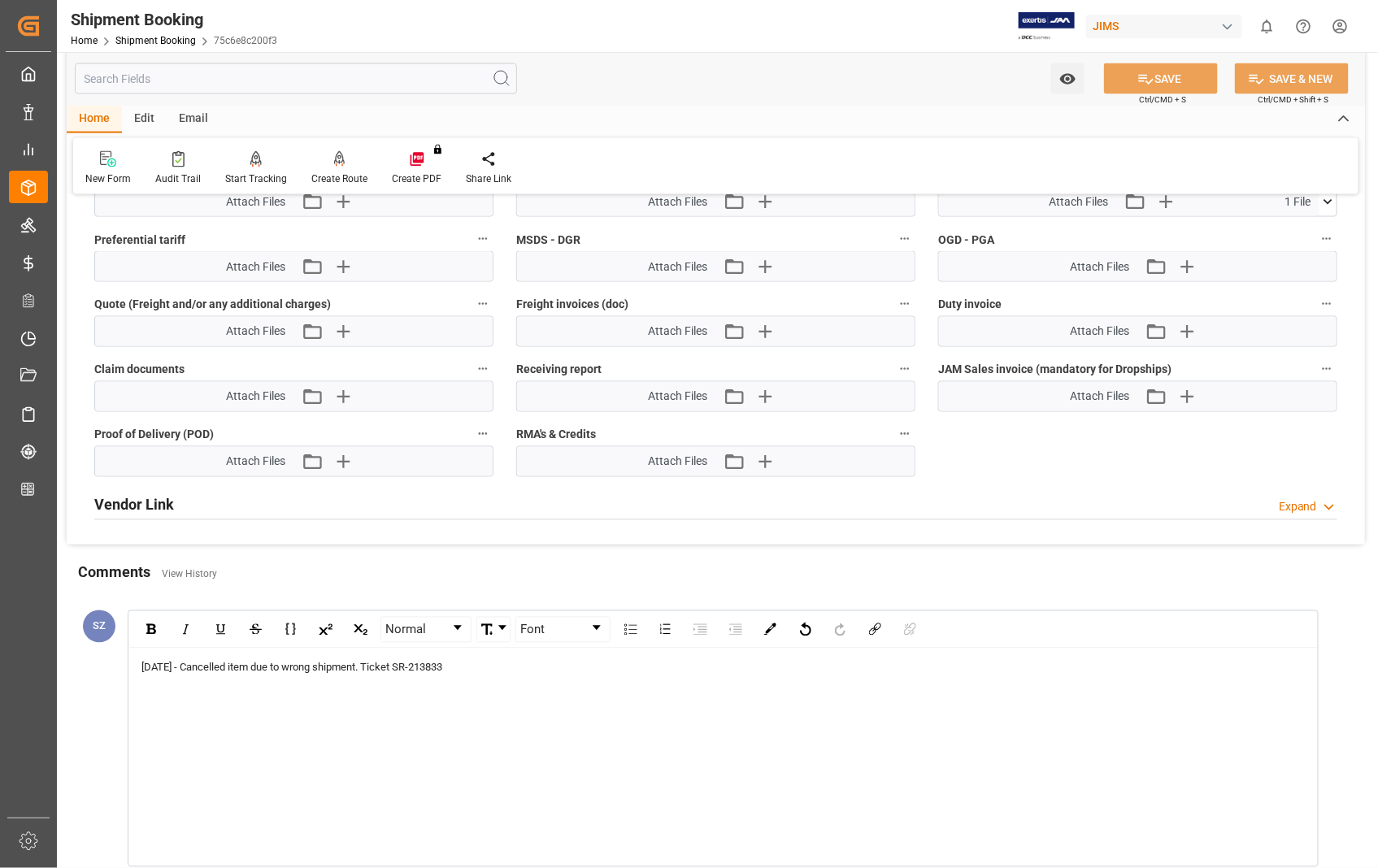
drag, startPoint x: 478, startPoint y: 658, endPoint x: 421, endPoint y: 663, distance: 57.2
click at [421, 663] on div "09/11/2025 - Cancelled item due to wrong shipment. Ticket SR-213833" at bounding box center [723, 668] width 1164 height 17
click at [148, 626] on img "rdw-inline-control" at bounding box center [151, 630] width 10 height 10
click at [389, 662] on span "09/11/2025 - Cancelled item due to wrong shipment. Ticket" at bounding box center [265, 668] width 248 height 12
click at [482, 715] on div "09/11/2025 - Cancelled item due to wrong shipment, division approved Ticket SR-…" at bounding box center [723, 757] width 1188 height 217
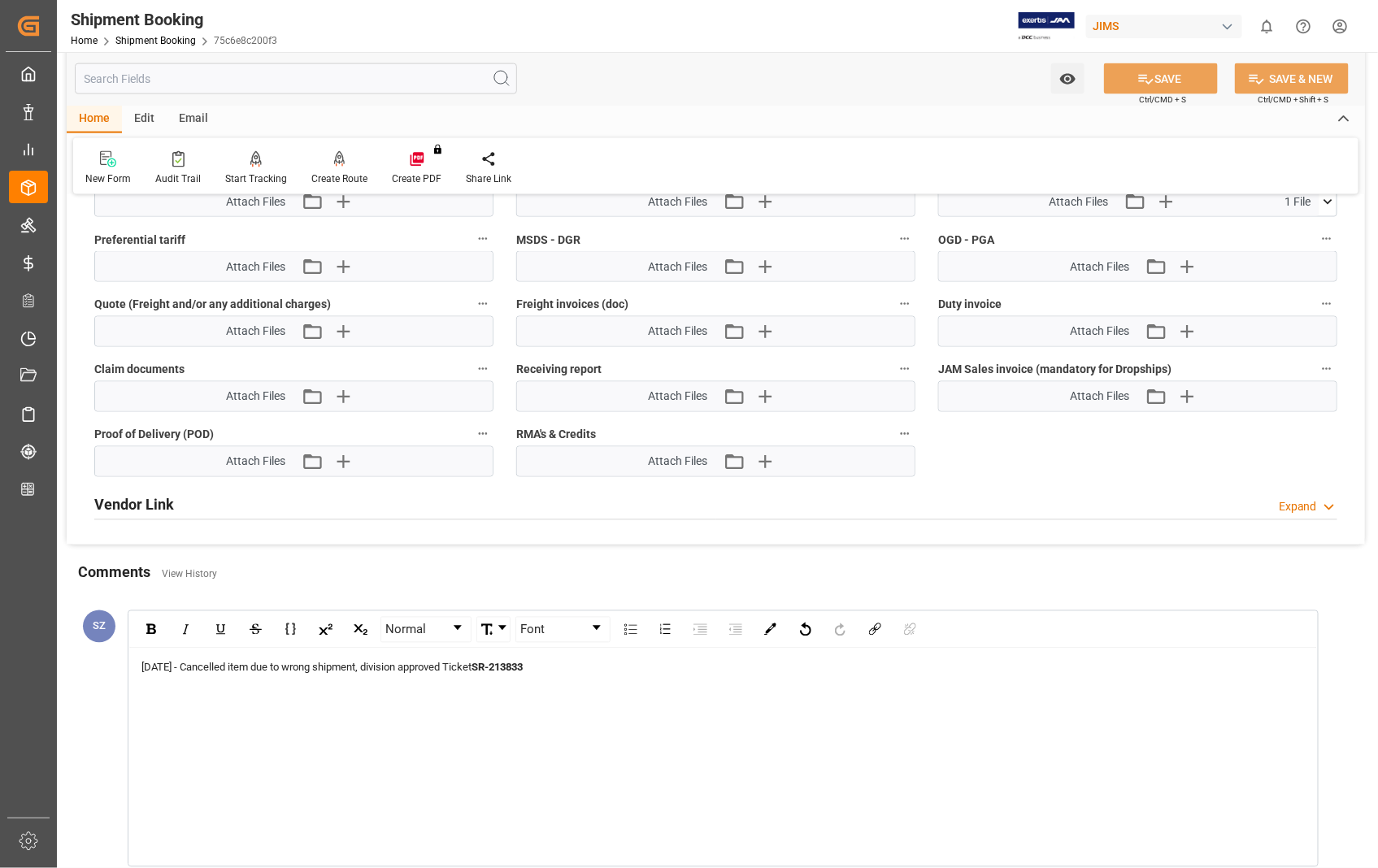
click at [358, 717] on div "09/11/2025 - Cancelled item due to wrong shipment, division approved Ticket SR-…" at bounding box center [723, 757] width 1188 height 217
click at [605, 670] on div "09/11/2025 - Cancelled item due to wrong shipment, division approved Ticket SR-…" at bounding box center [723, 668] width 1164 height 17
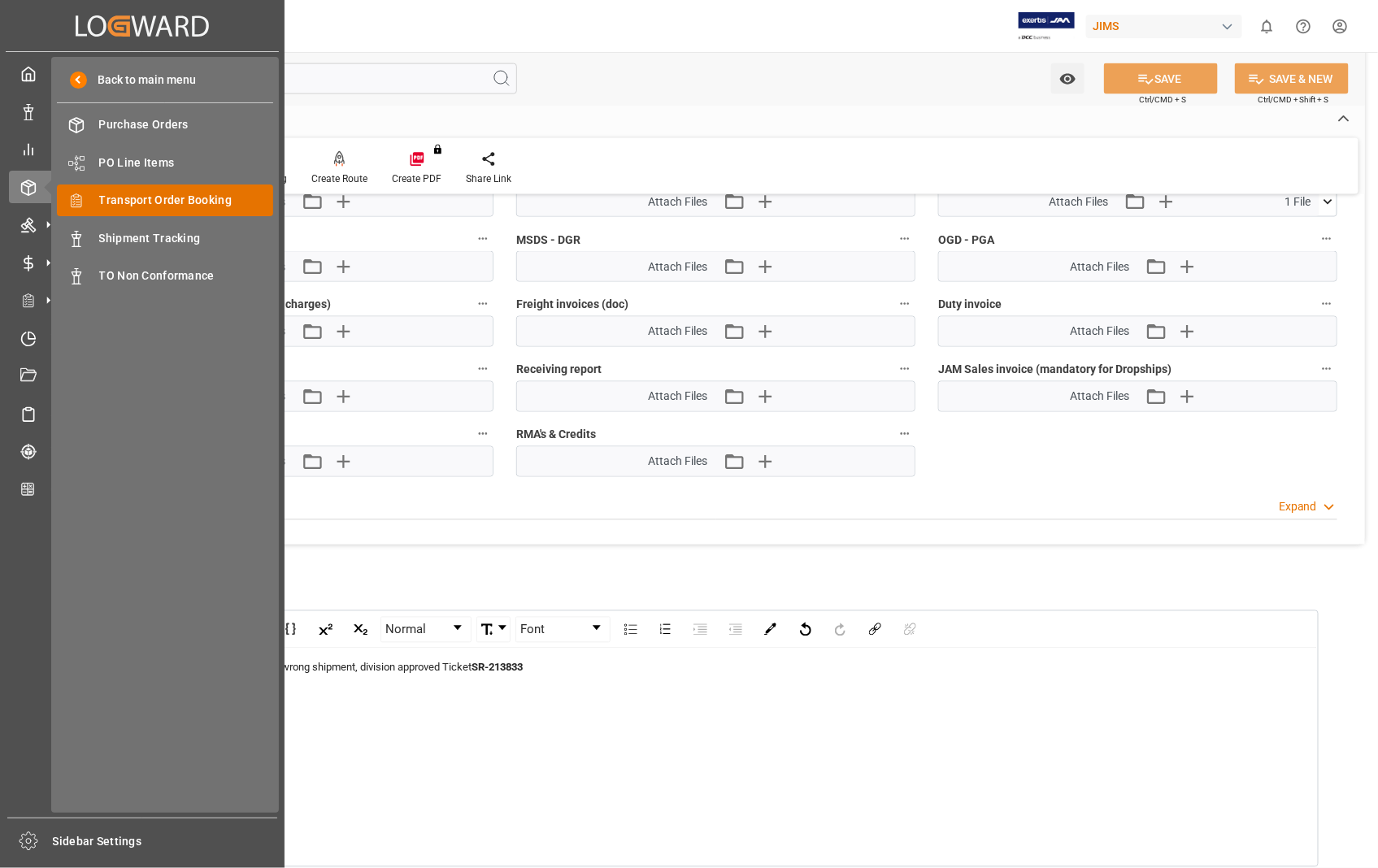
click at [116, 198] on span "Transport Order Booking" at bounding box center [187, 201] width 175 height 17
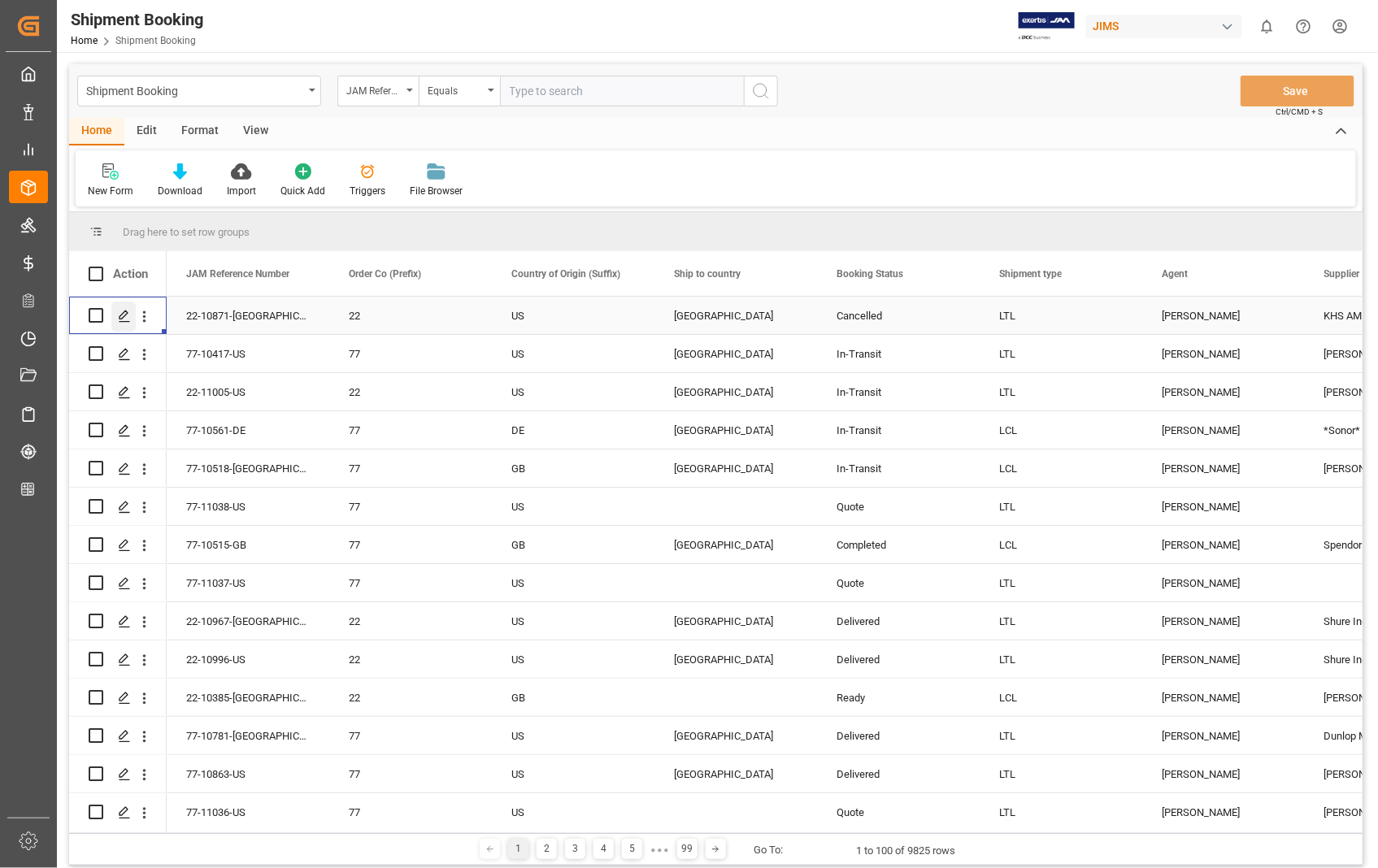
click at [119, 314] on icon "Press SPACE to select this row." at bounding box center [124, 316] width 13 height 13
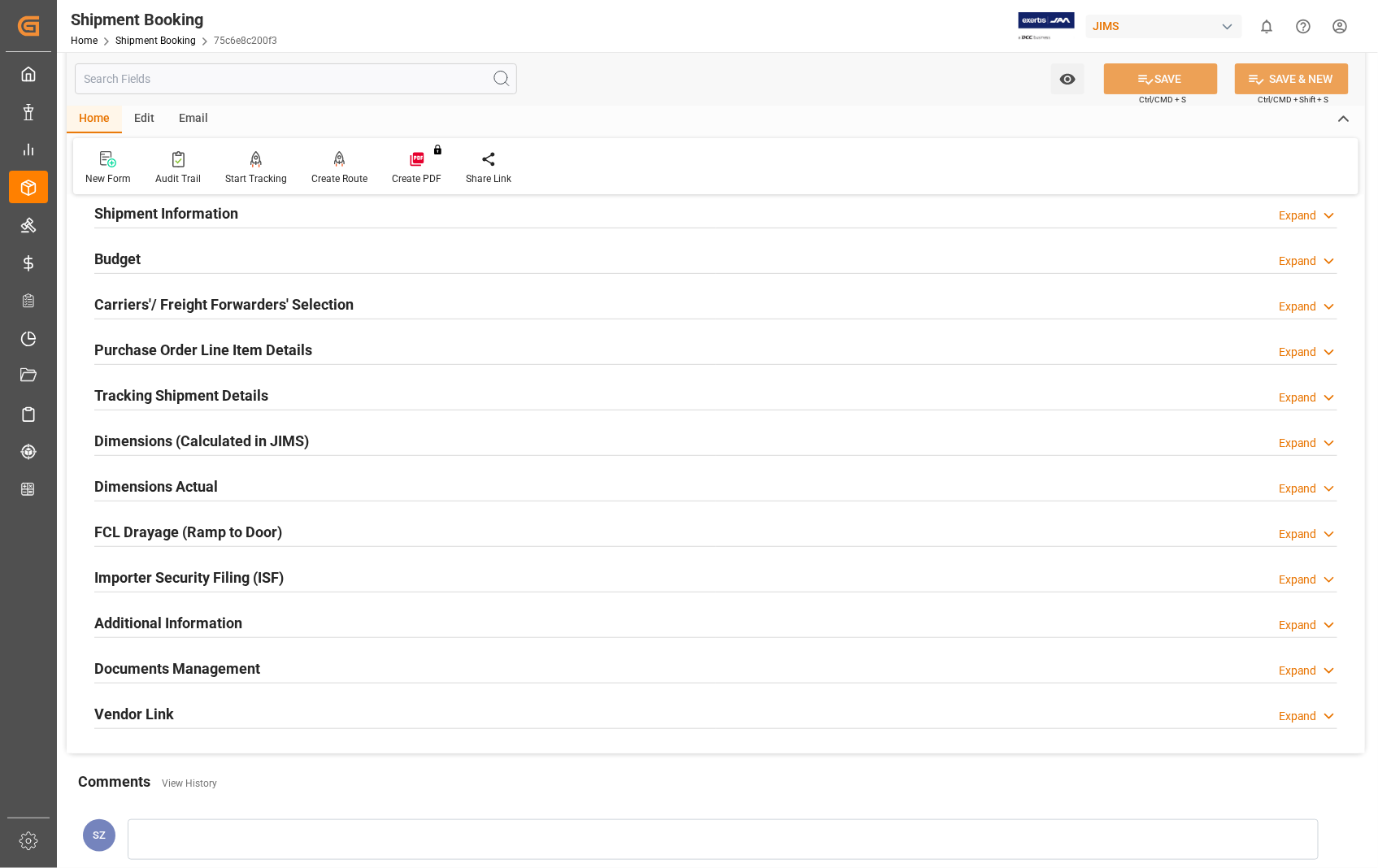
scroll to position [353, 0]
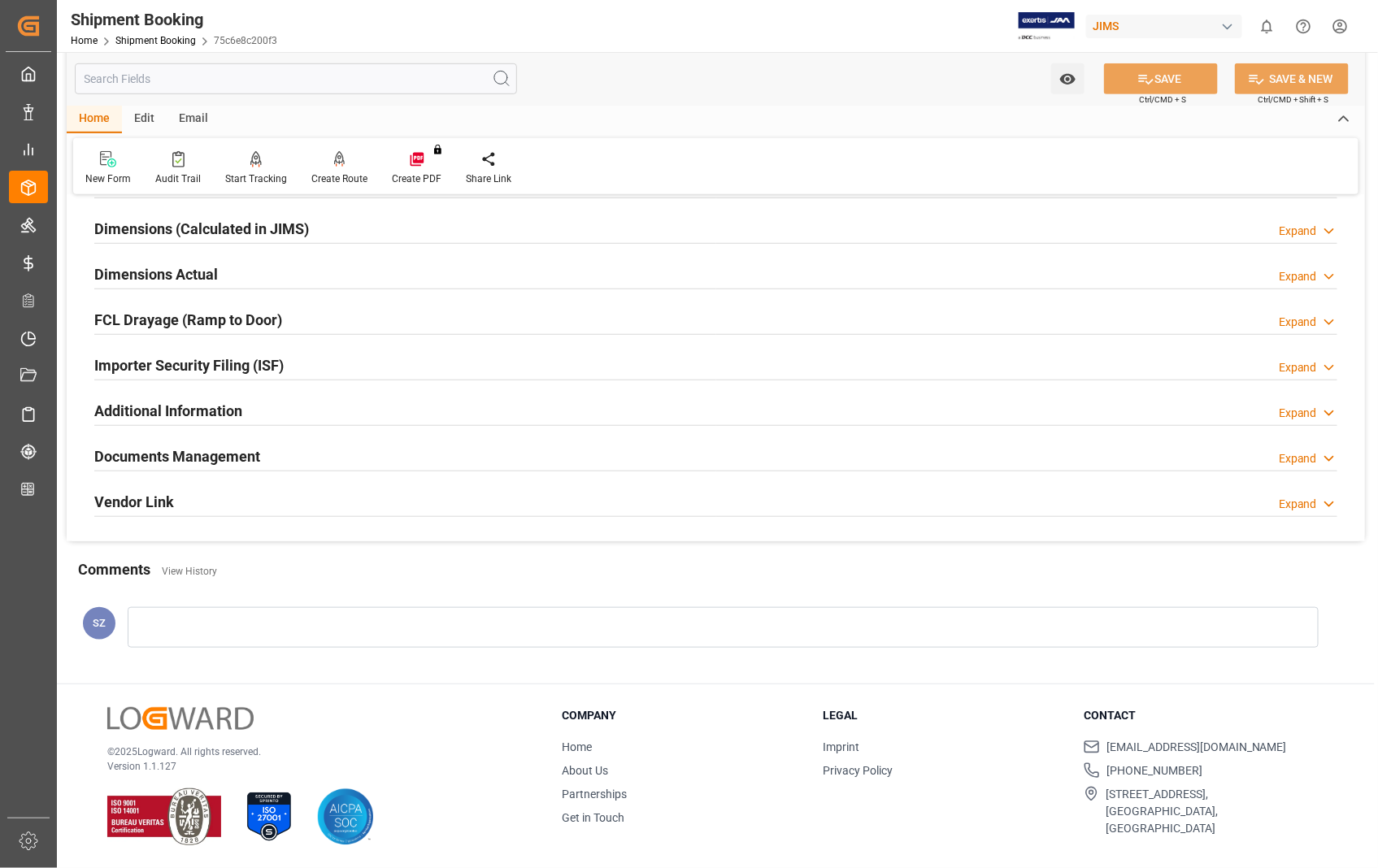
click at [228, 629] on div at bounding box center [723, 627] width 1191 height 41
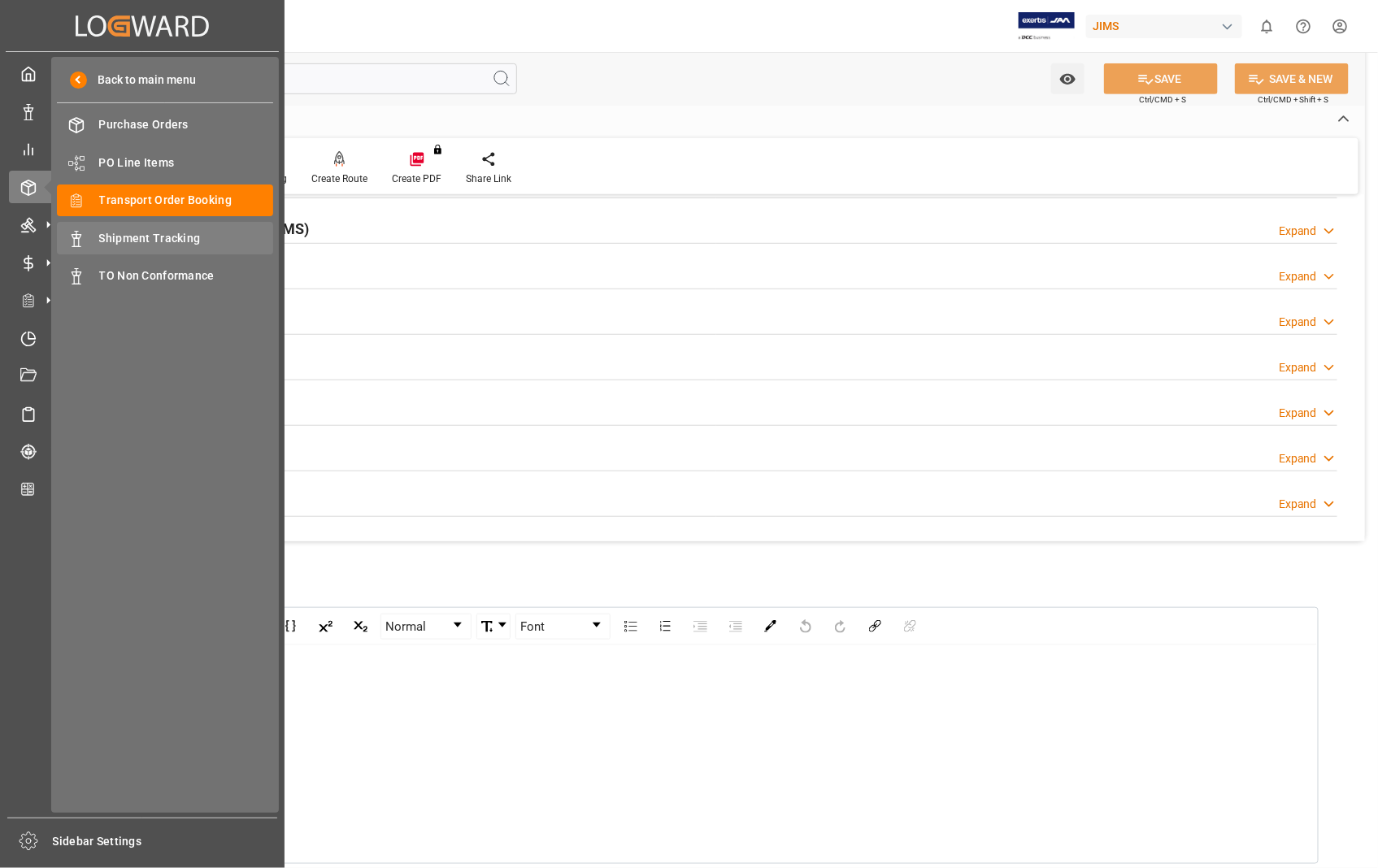
click at [170, 240] on span "Shipment Tracking" at bounding box center [187, 238] width 175 height 17
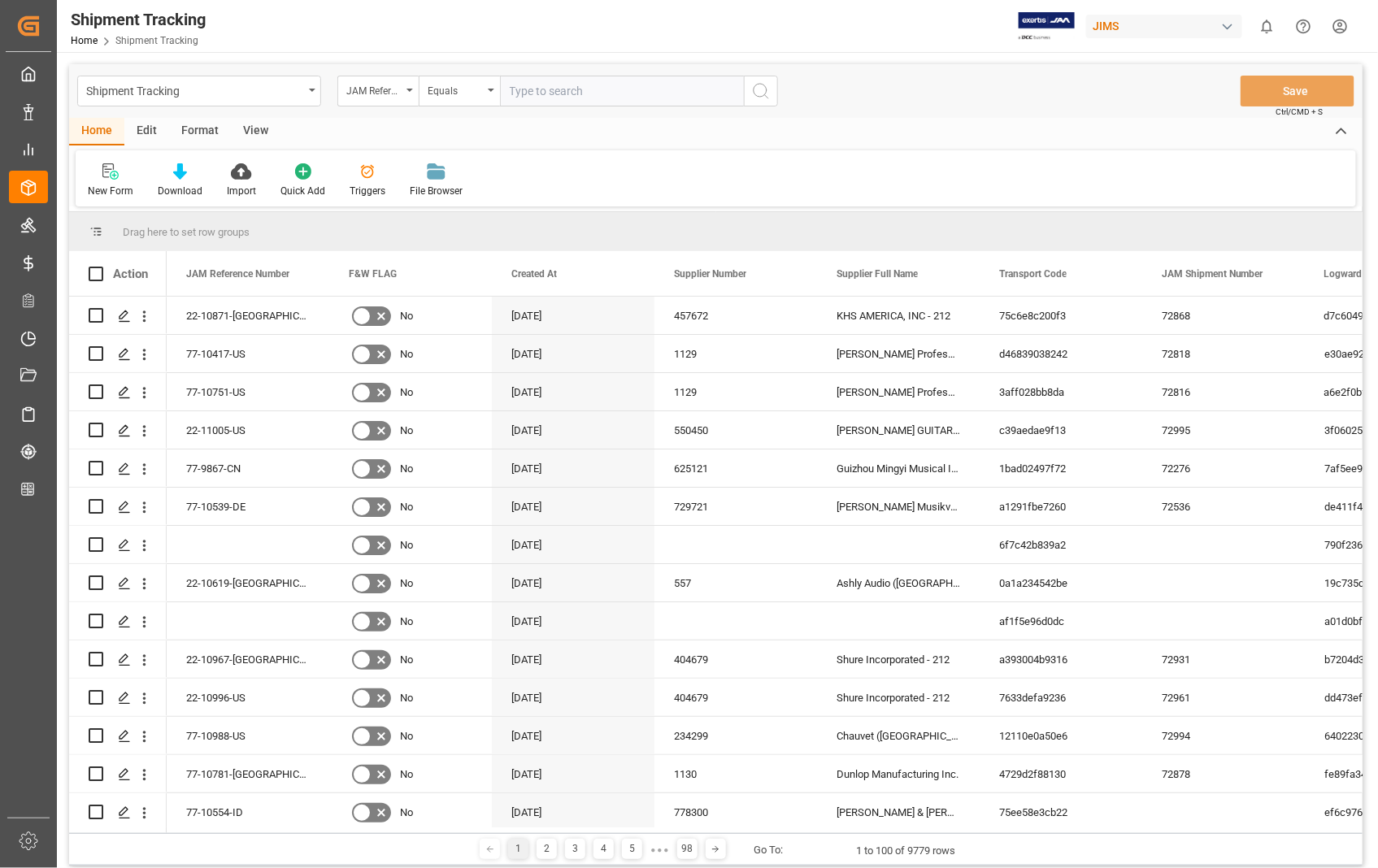
click at [604, 86] on input "text" at bounding box center [621, 91] width 244 height 31
type input "SR-213833"
drag, startPoint x: 574, startPoint y: 94, endPoint x: 480, endPoint y: 91, distance: 94.0
click at [480, 91] on div "JAM Reference Number Equals SR-213833" at bounding box center [557, 91] width 440 height 31
click at [127, 315] on icon "Press SPACE to select this row." at bounding box center [124, 316] width 13 height 13
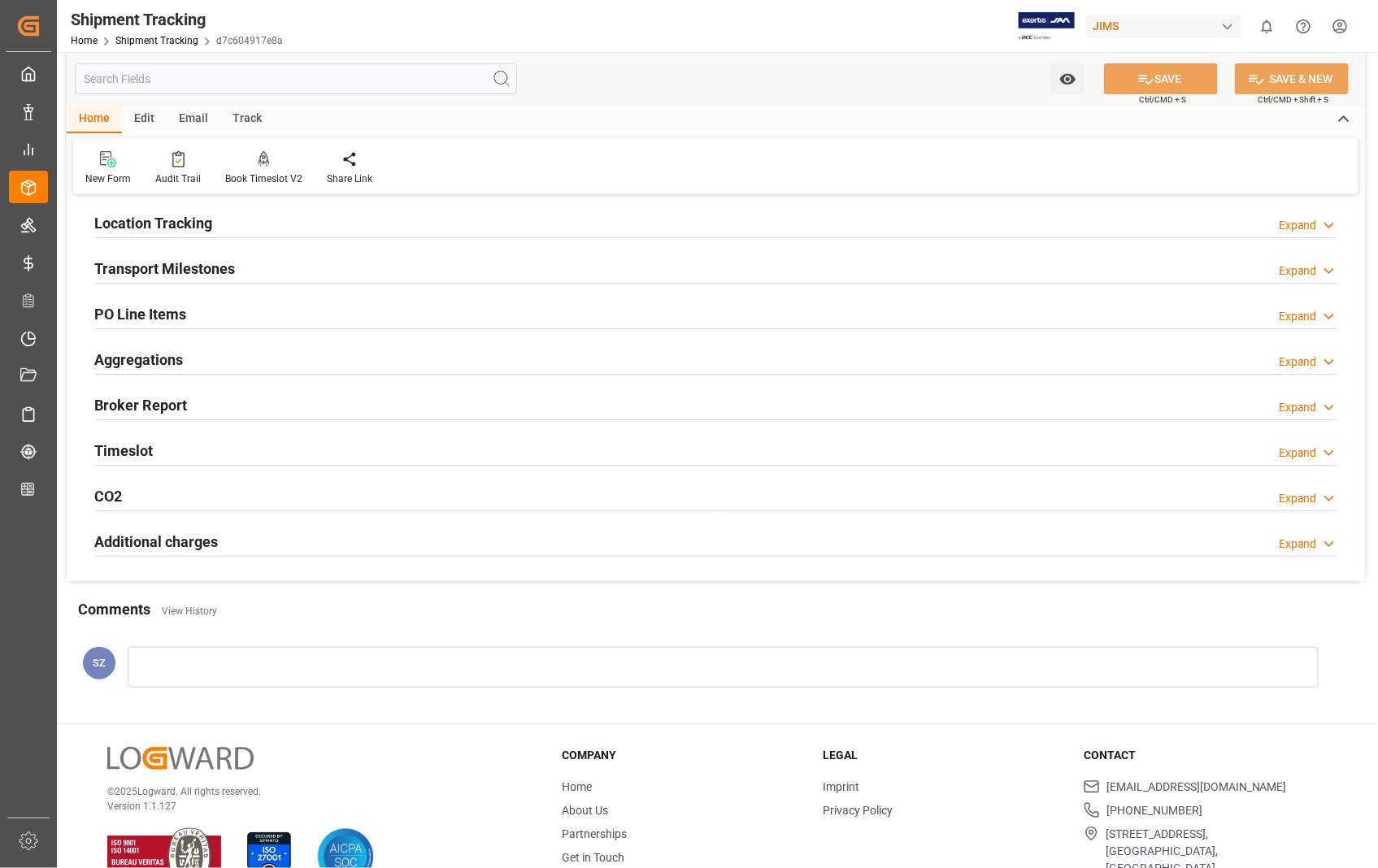
scroll to position [232, 0]
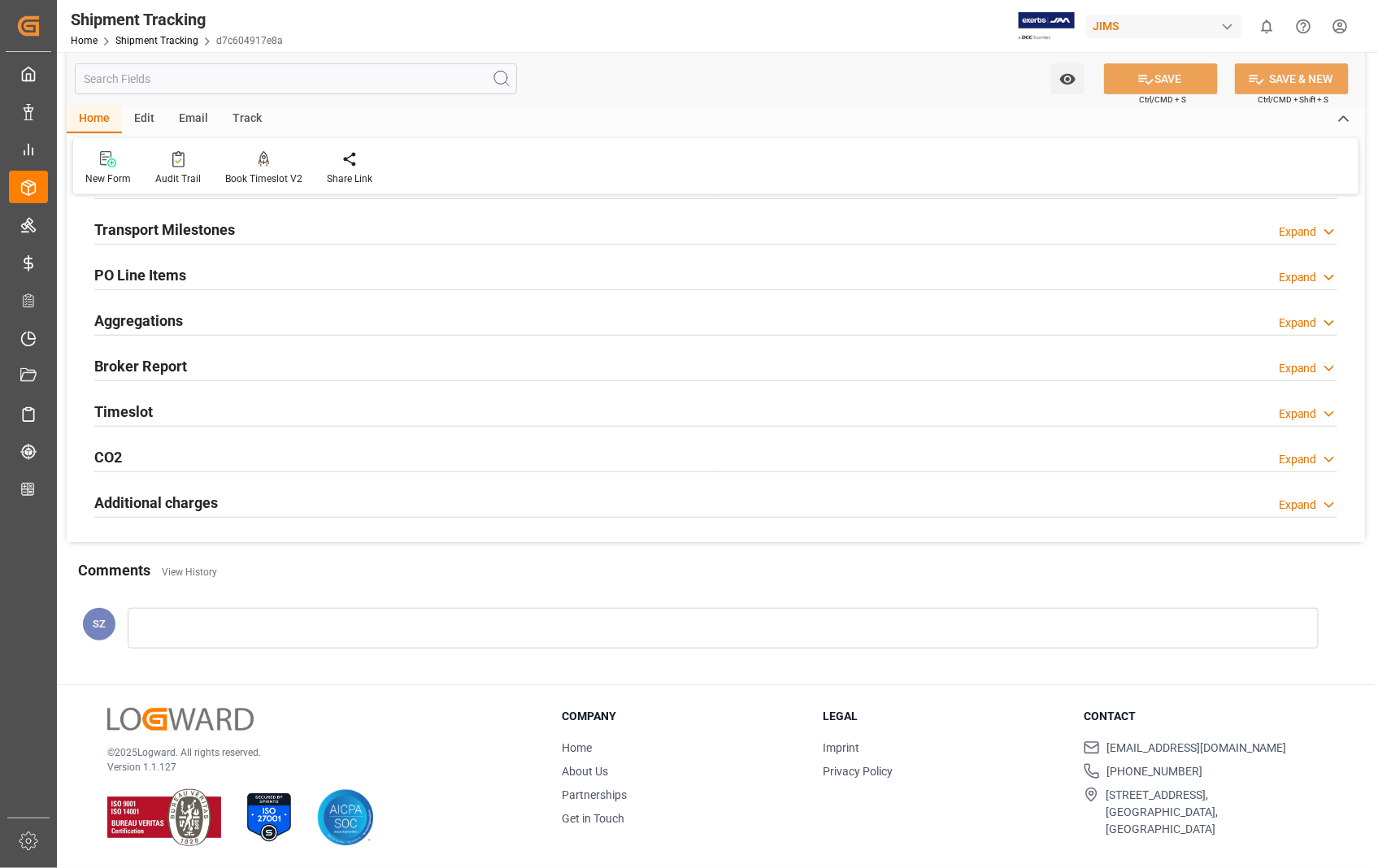
click at [237, 631] on div at bounding box center [723, 628] width 1191 height 41
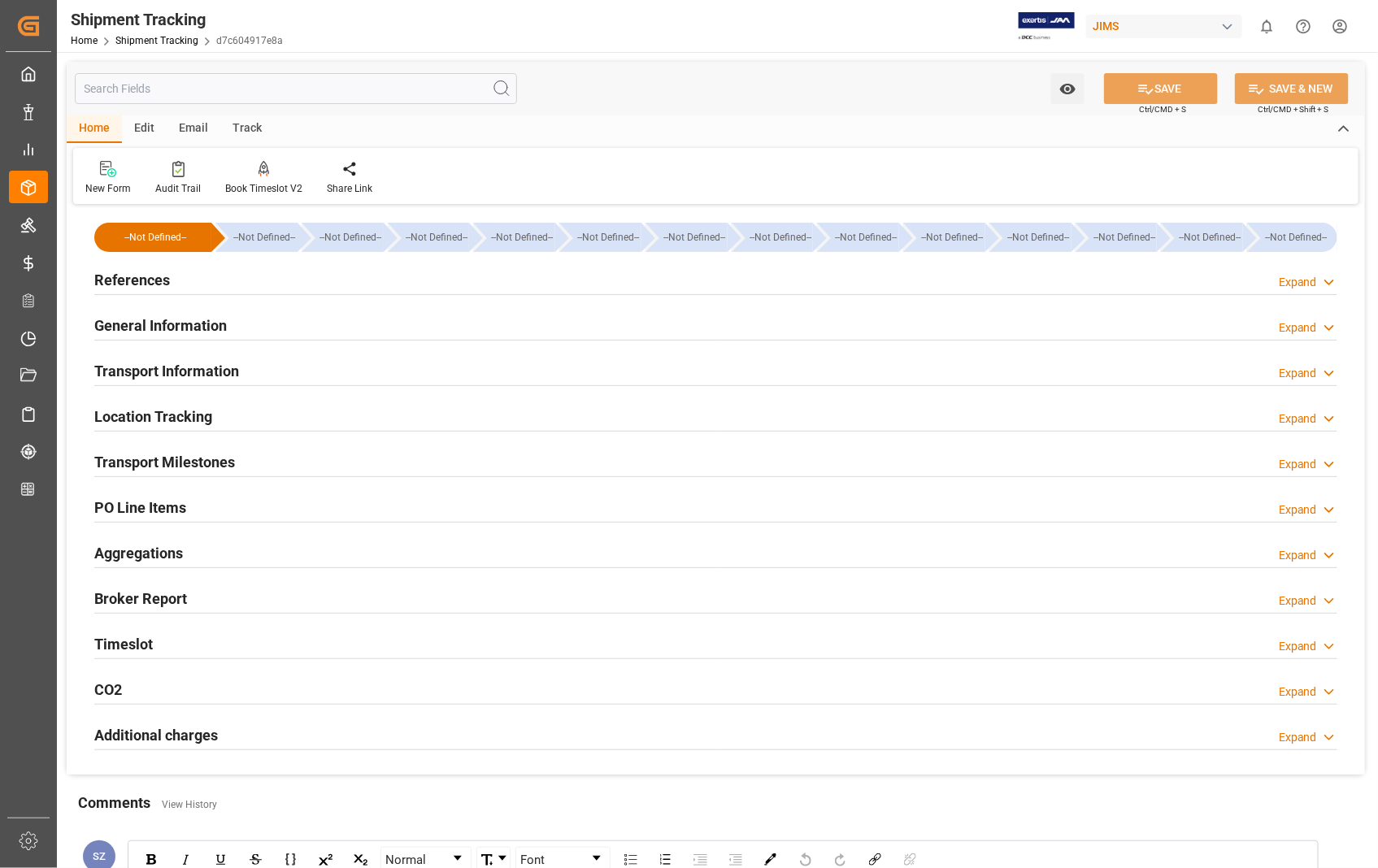
scroll to position [451, 0]
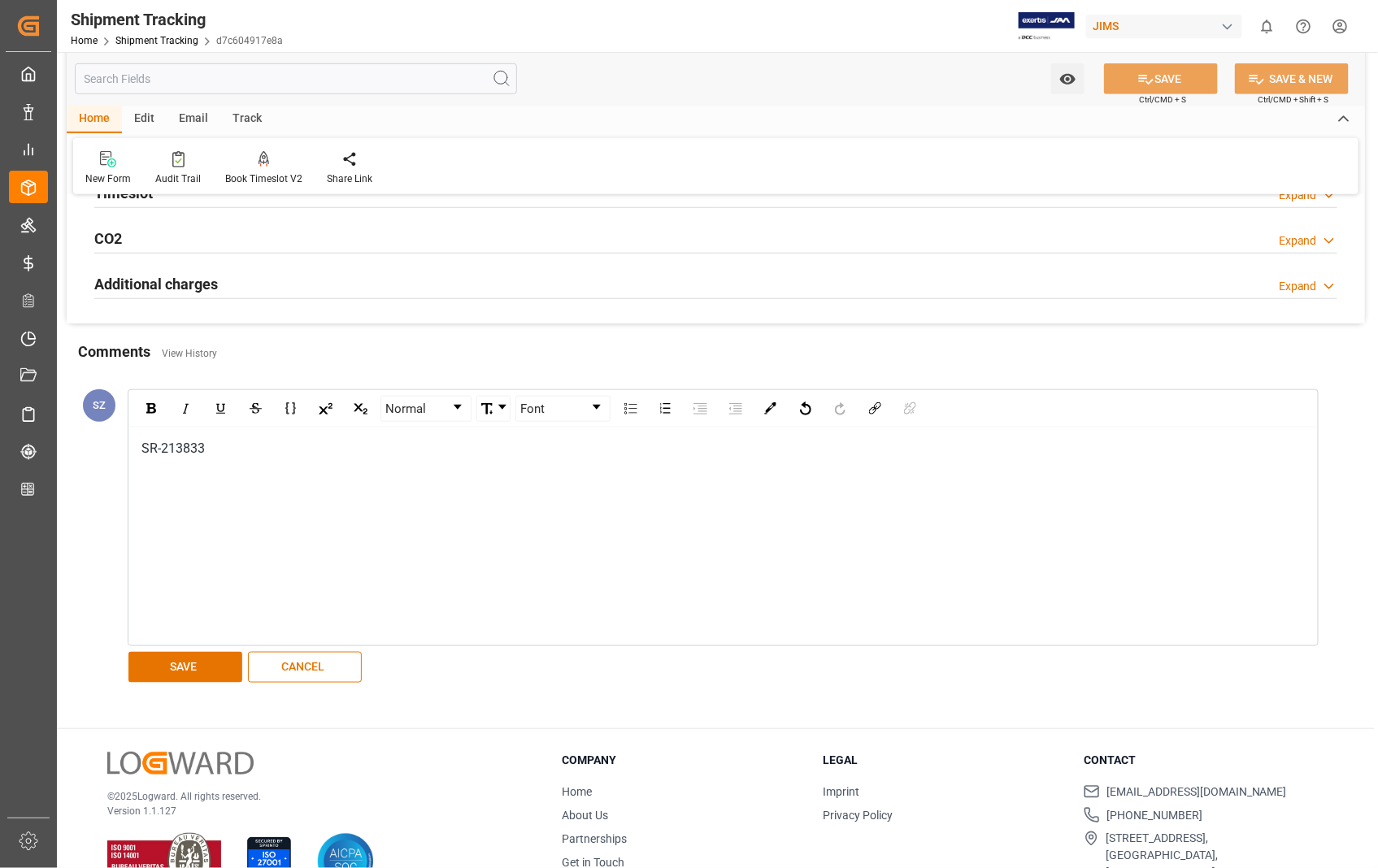
click at [143, 445] on span "SR-213833" at bounding box center [173, 448] width 64 height 16
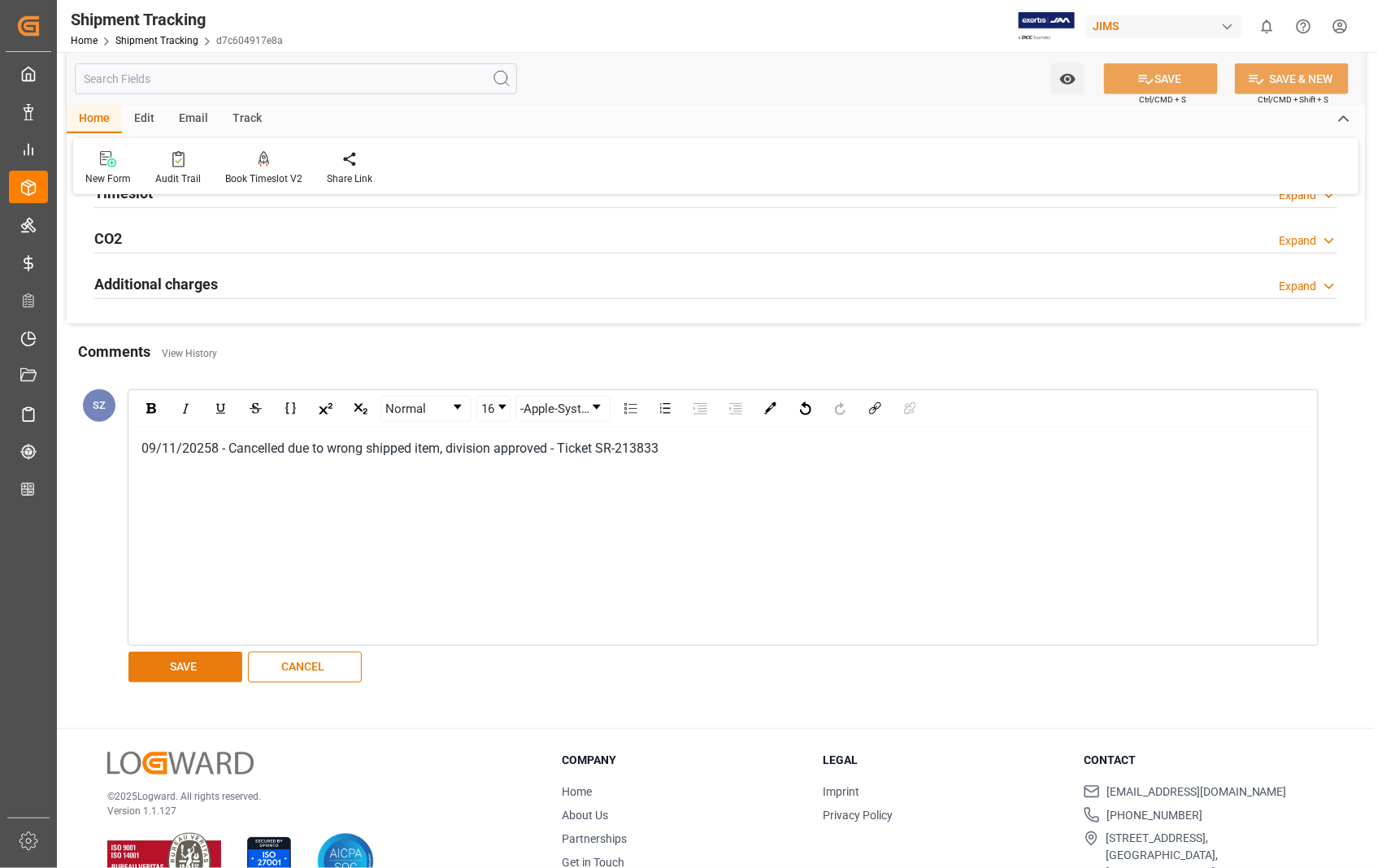
click at [162, 664] on button "SAVE" at bounding box center [185, 666] width 114 height 31
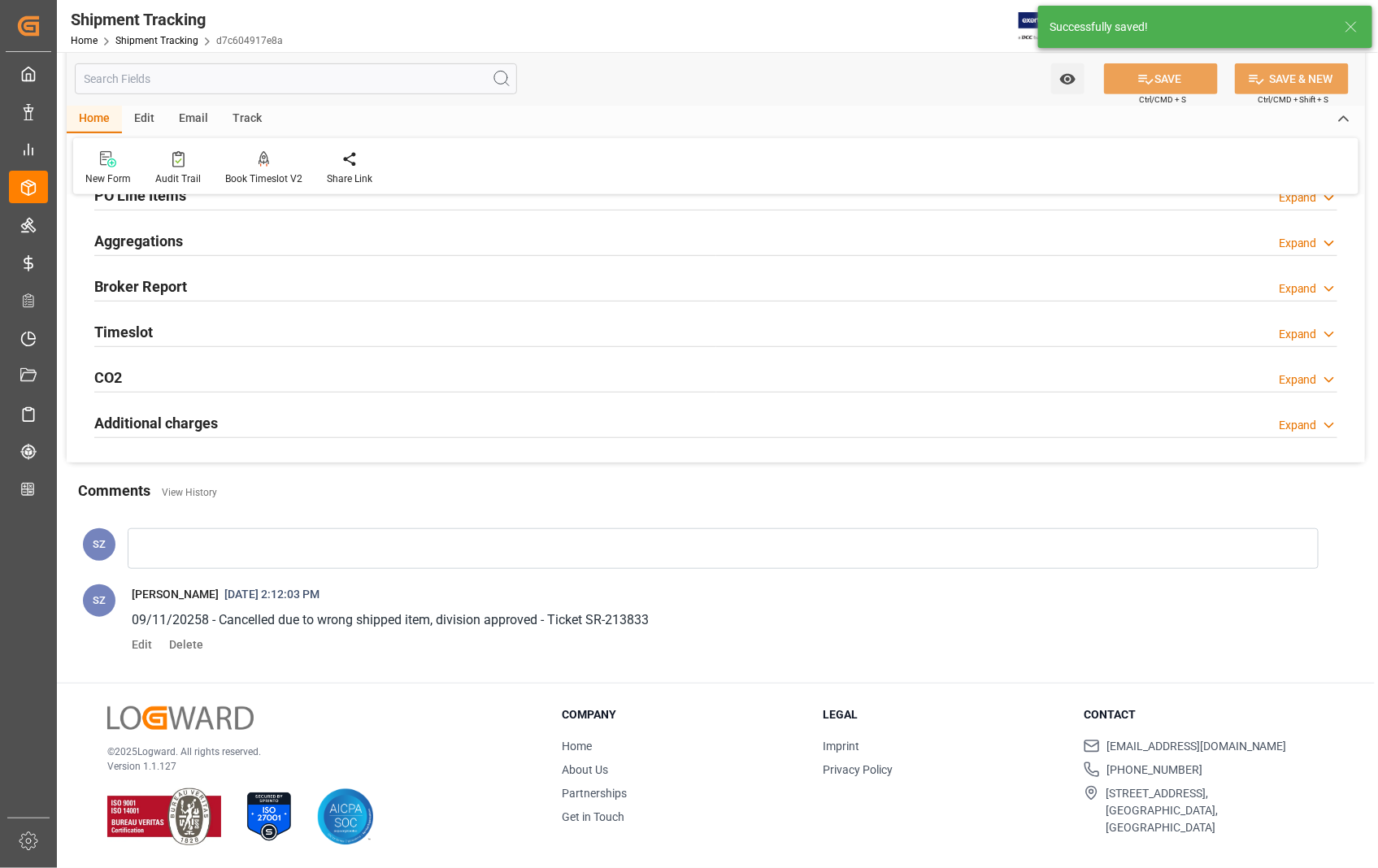
scroll to position [311, 0]
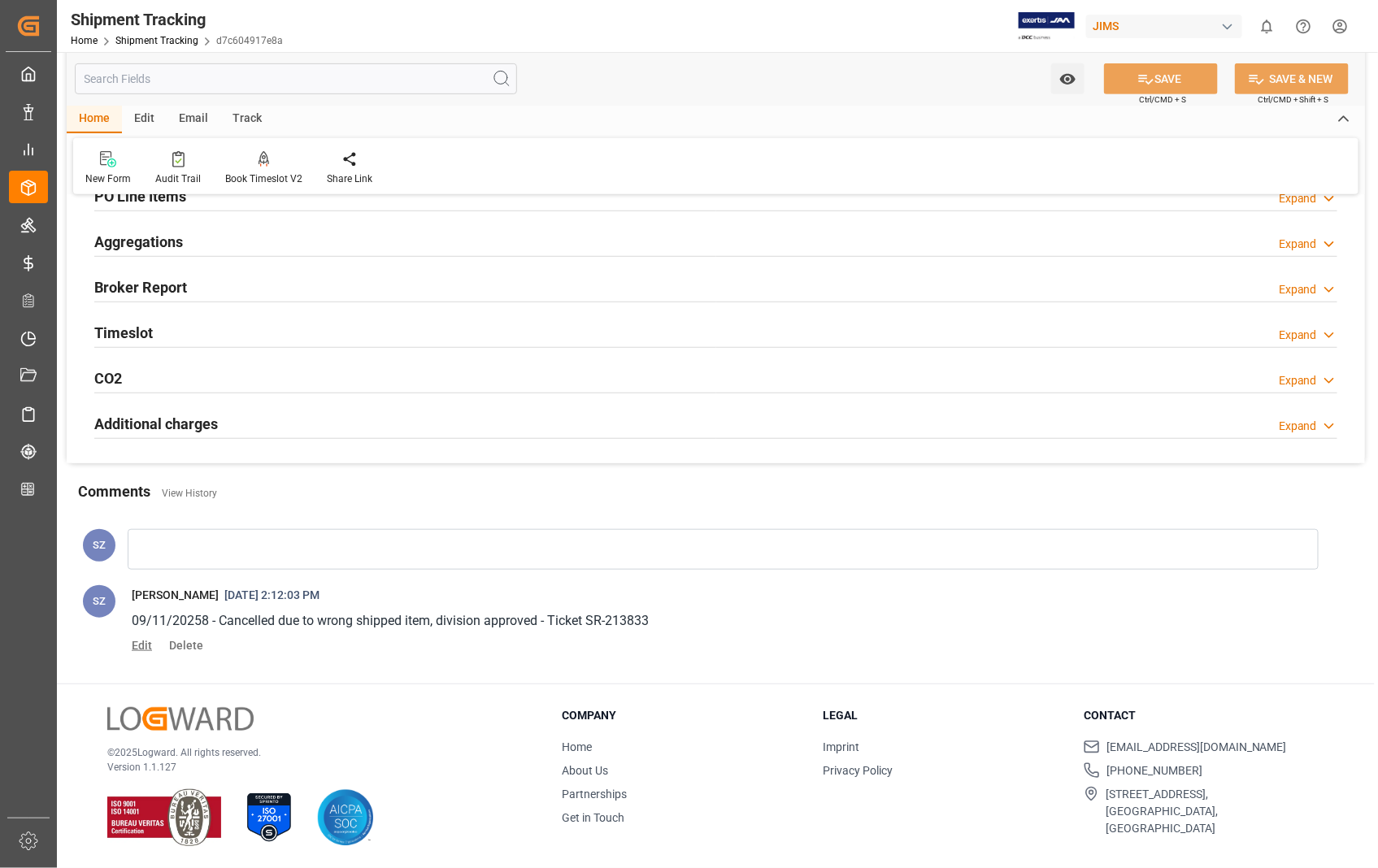
click at [138, 646] on span "Edit" at bounding box center [148, 645] width 31 height 13
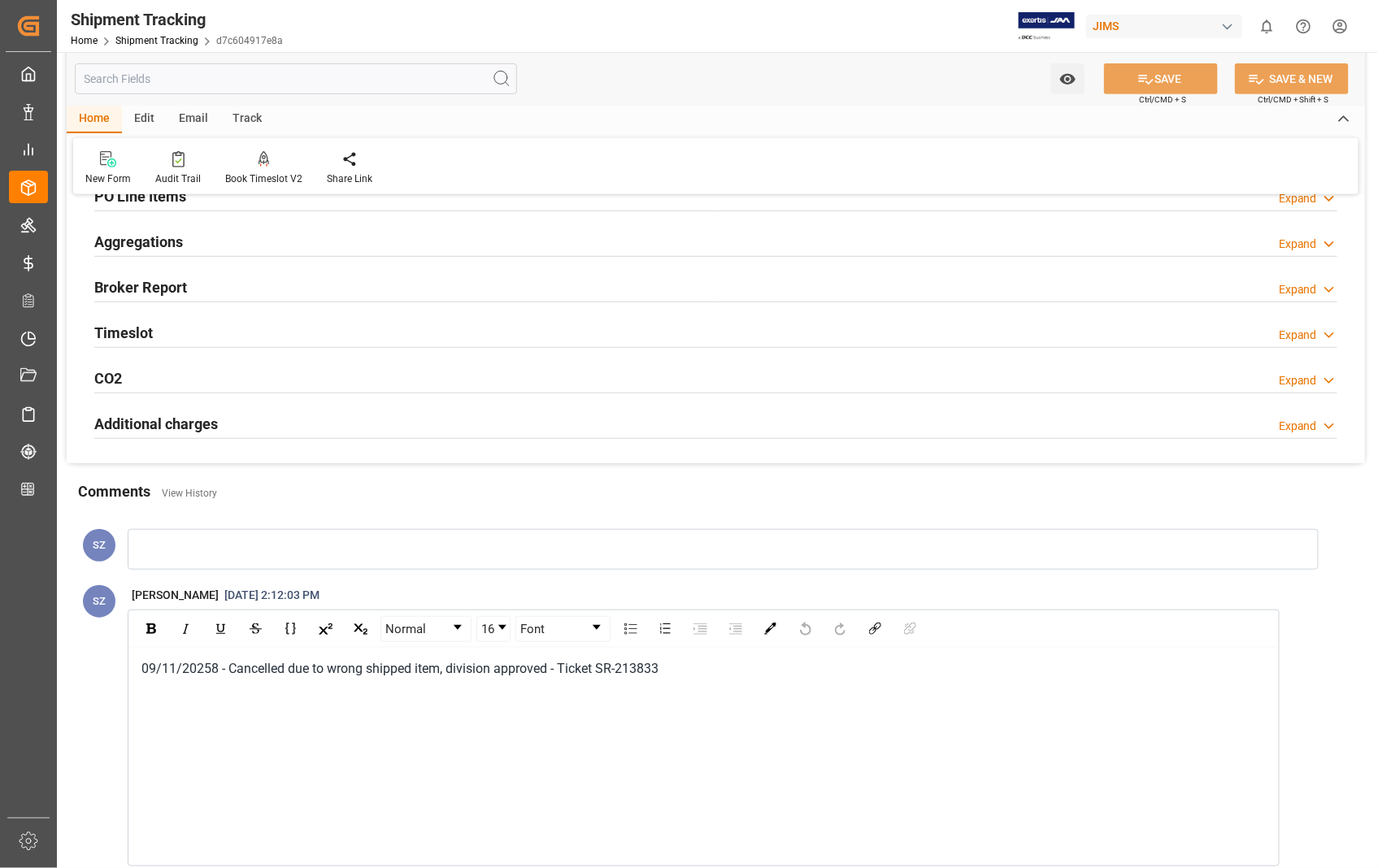
scroll to position [451, 0]
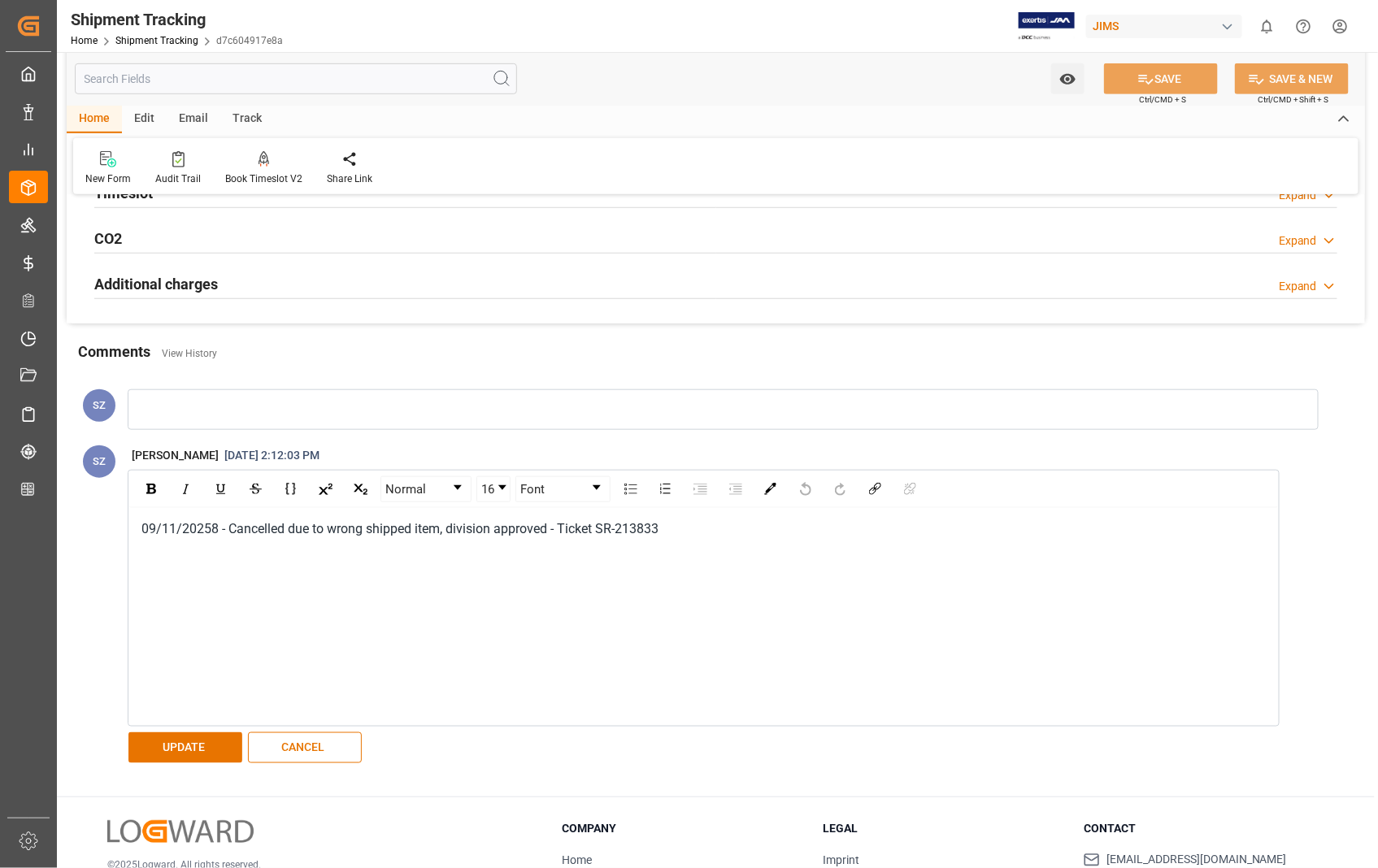
click at [217, 527] on span "09/11/20258 - Cancelled due to wrong shipped item, division approved - Ticket S…" at bounding box center [400, 529] width 517 height 16
click at [173, 745] on button "UPDATE" at bounding box center [185, 747] width 114 height 31
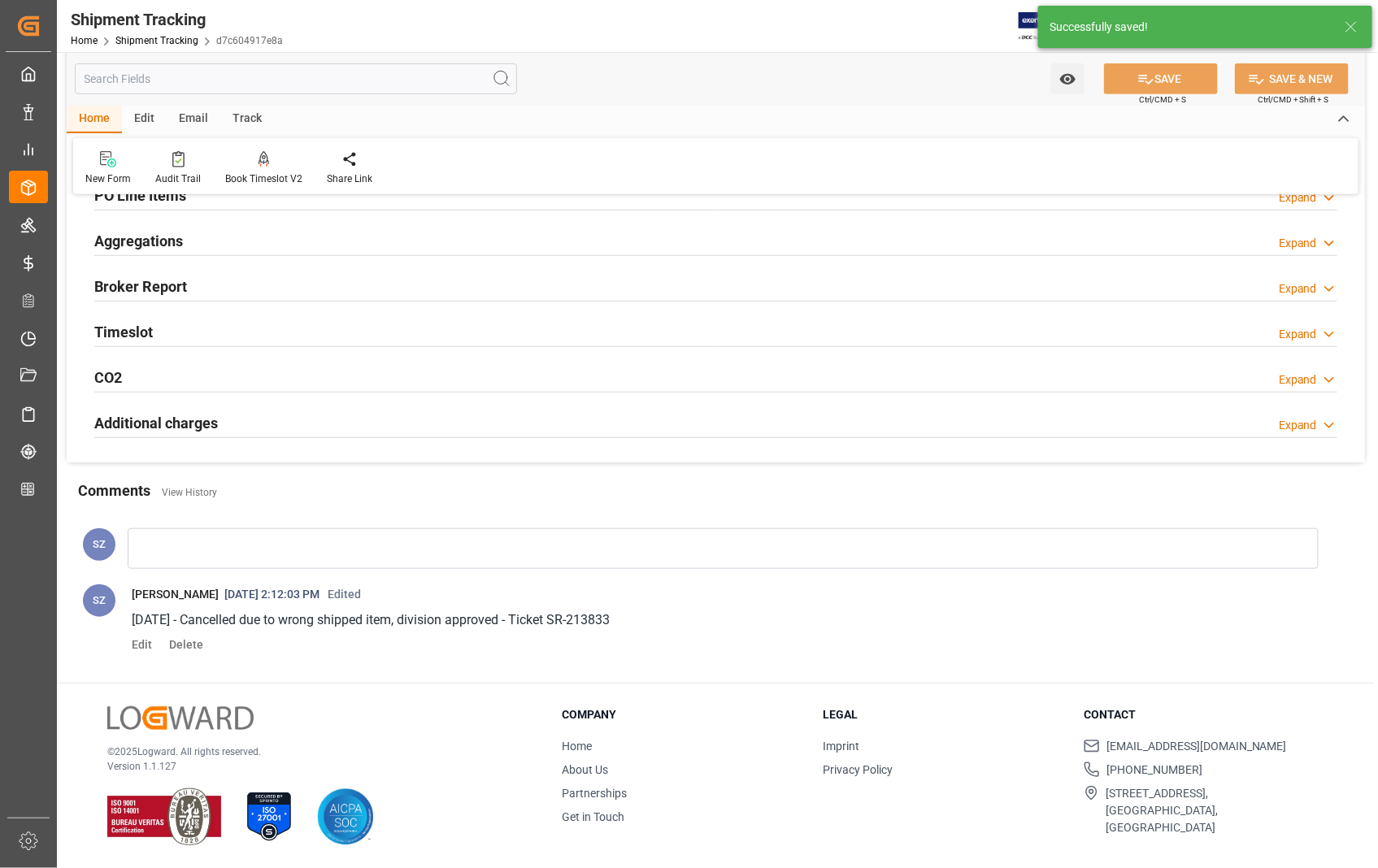
scroll to position [311, 0]
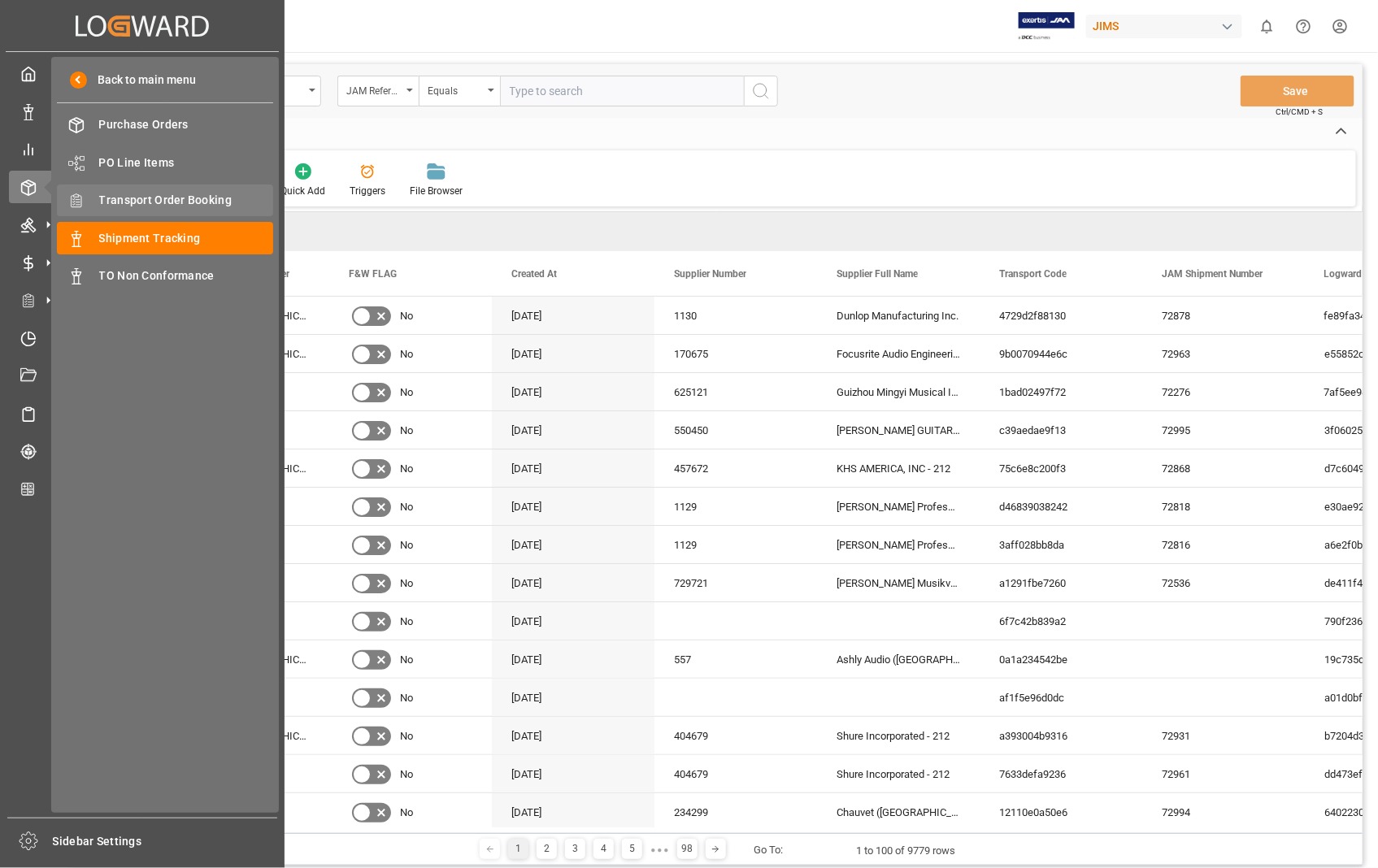
click at [163, 197] on span "Transport Order Booking" at bounding box center [187, 201] width 175 height 17
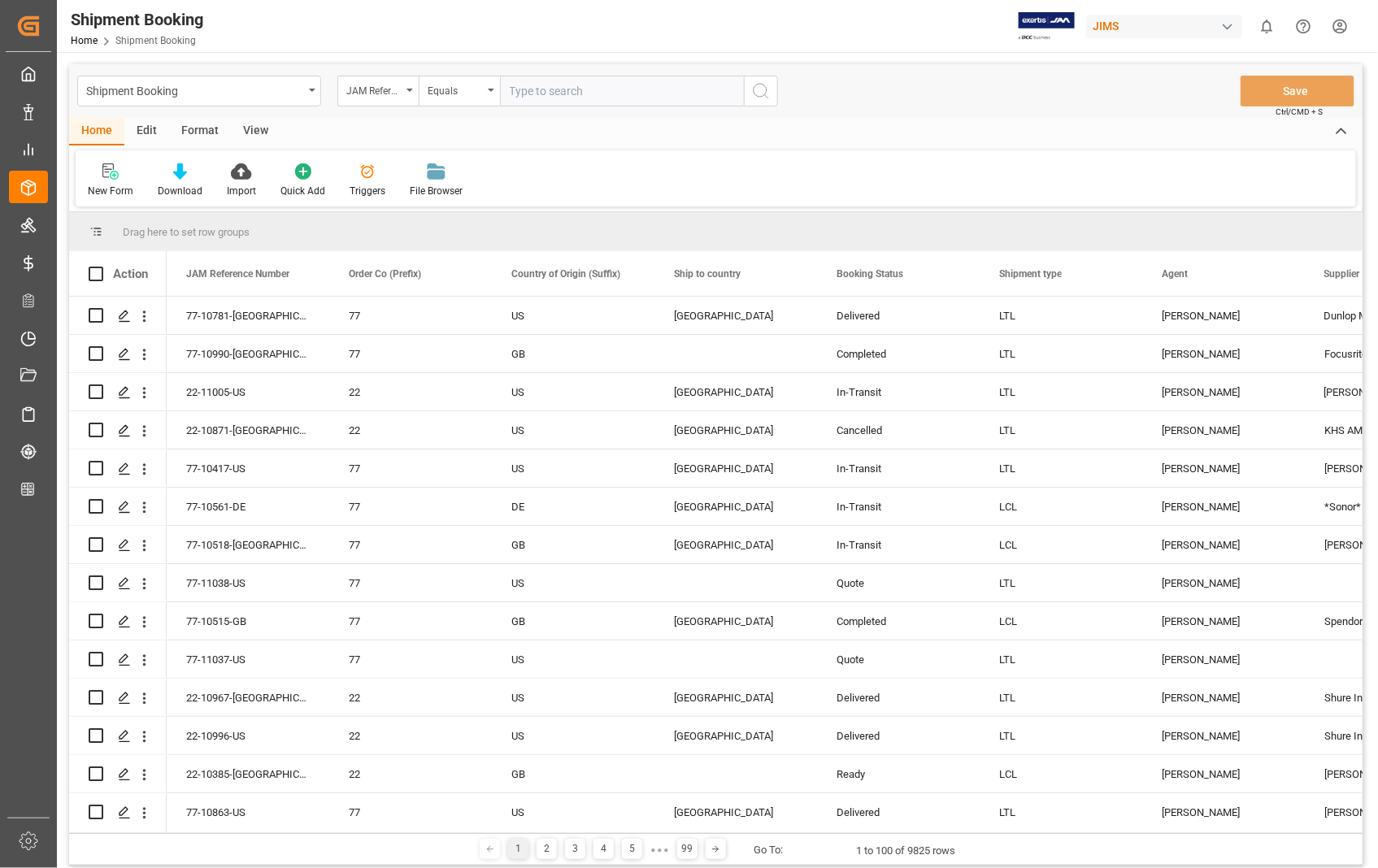
click at [612, 78] on input "text" at bounding box center [621, 91] width 244 height 31
click at [610, 79] on input "text" at bounding box center [621, 91] width 244 height 31
paste input "22-10997-US"
type input "22-10997-US"
click at [757, 93] on icon "search button" at bounding box center [761, 91] width 19 height 19
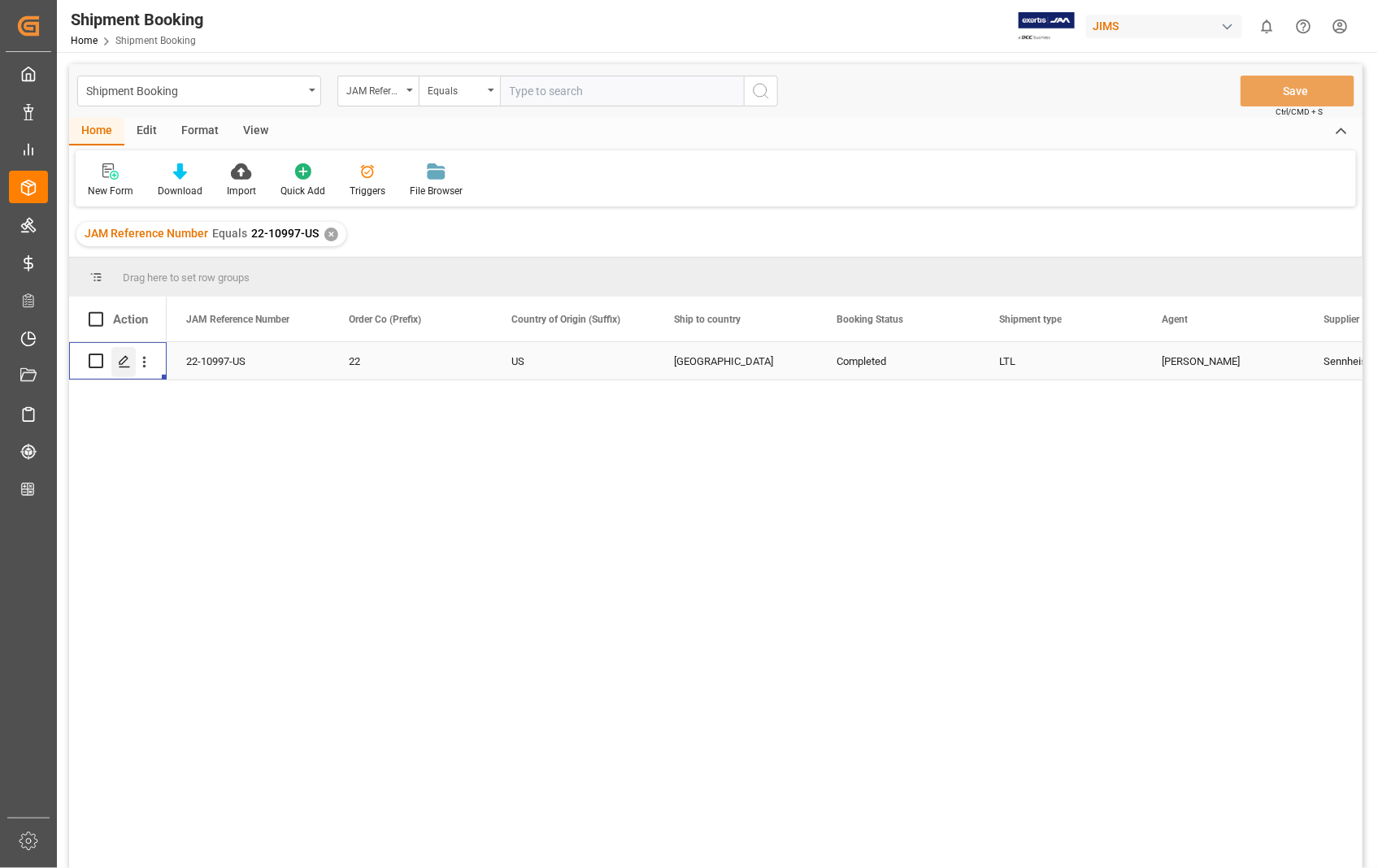
click at [127, 359] on icon "Press SPACE to select this row." at bounding box center [124, 362] width 13 height 13
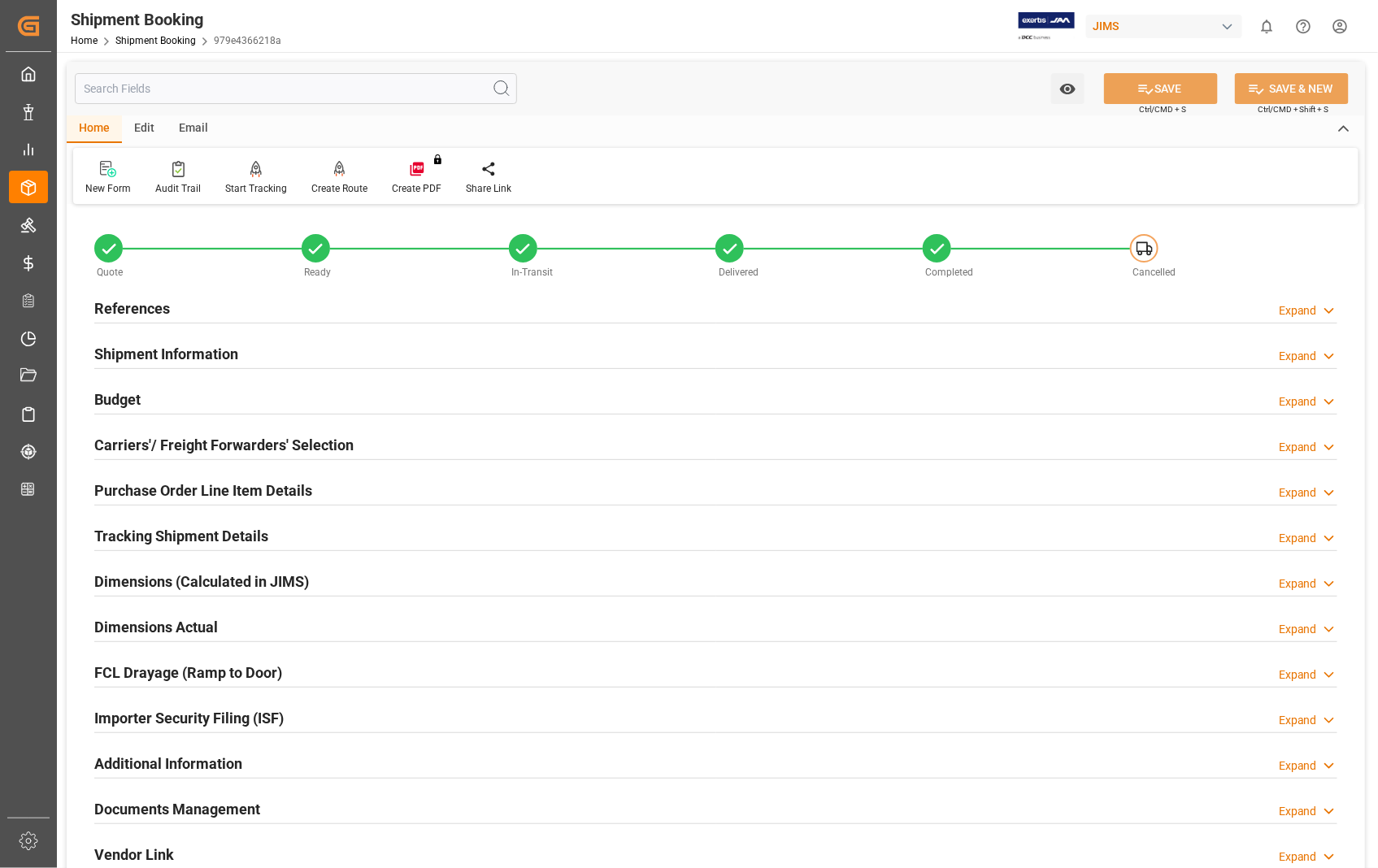
click at [233, 806] on h2 "Documents Management" at bounding box center [177, 809] width 166 height 22
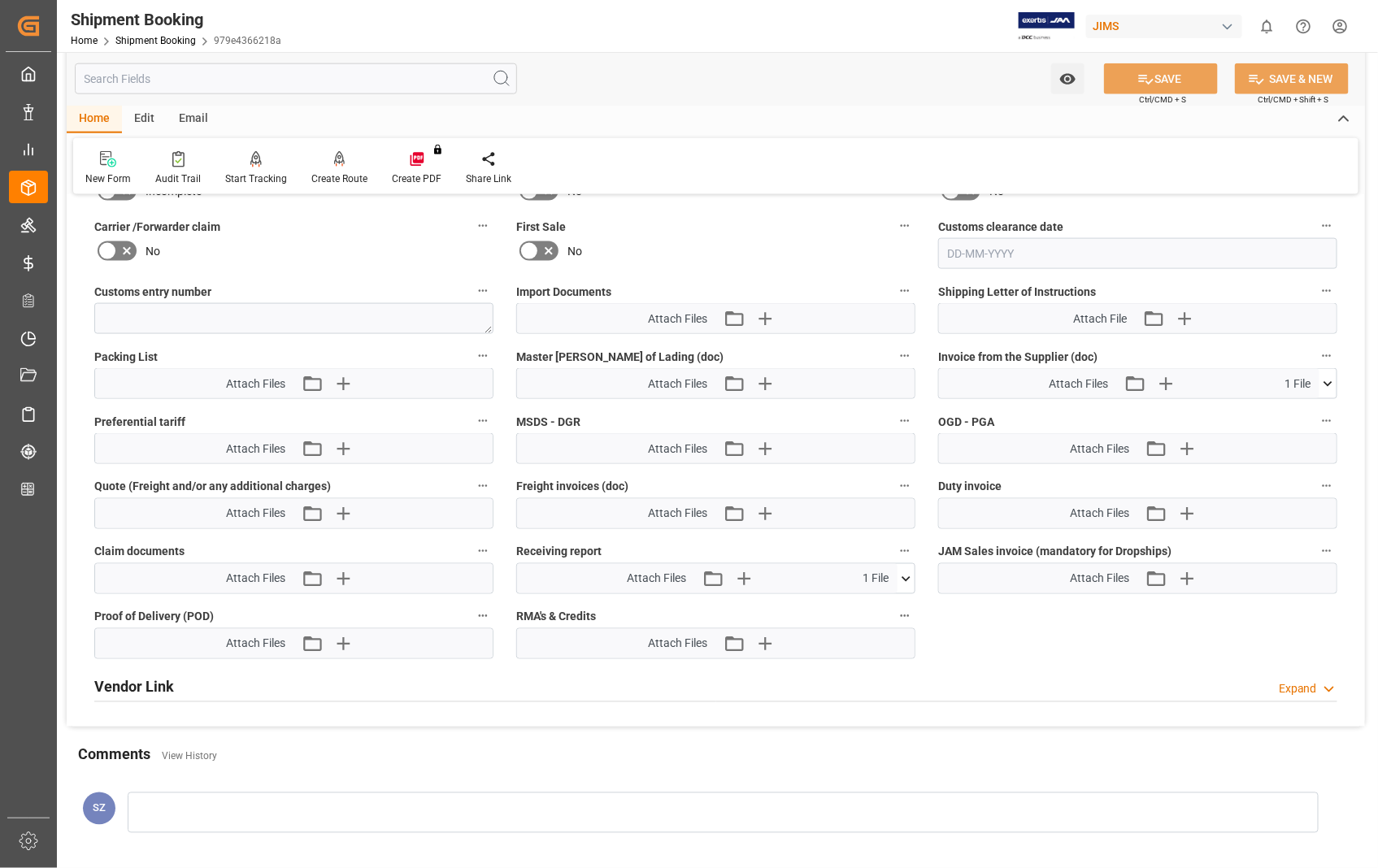
scroll to position [813, 0]
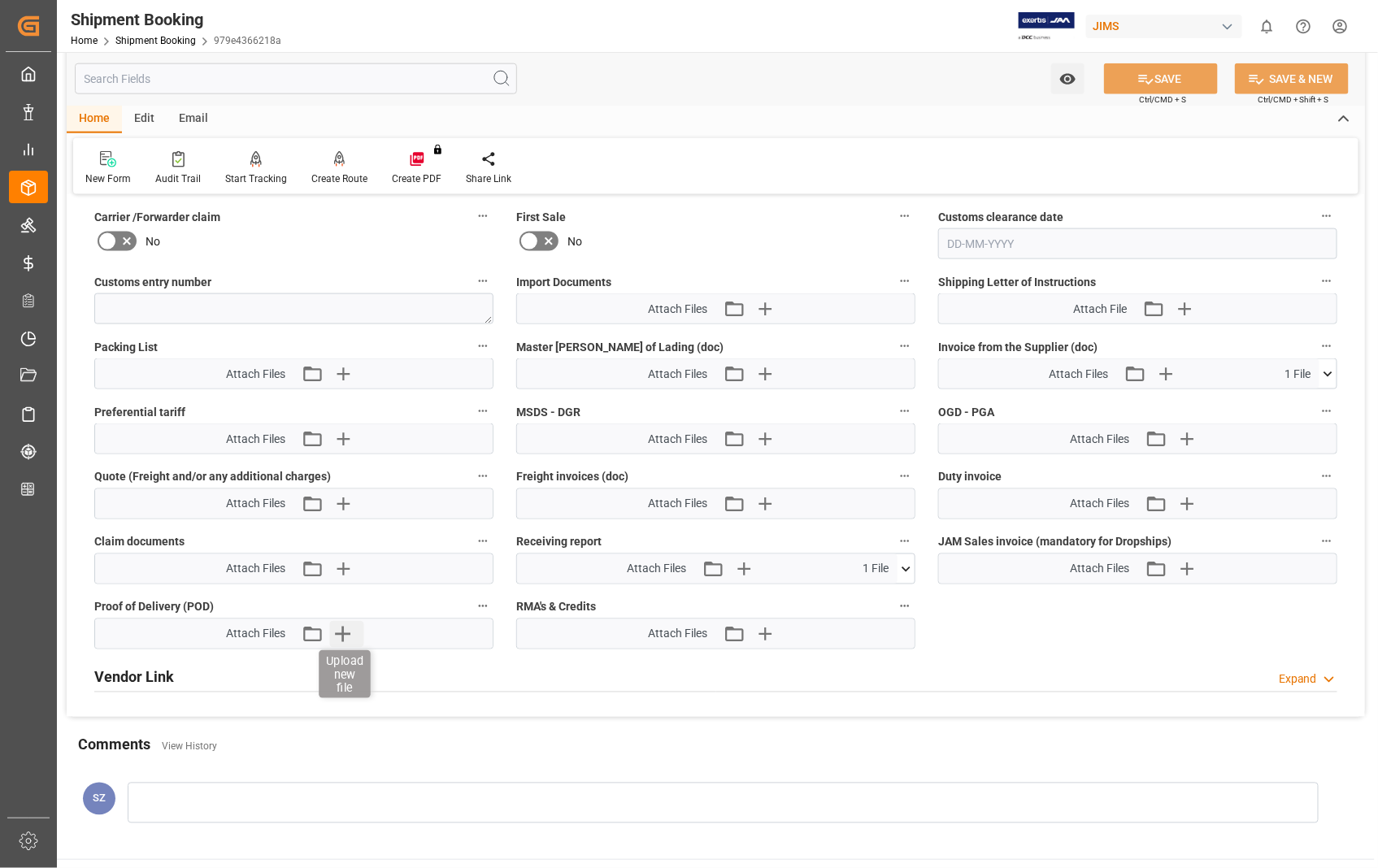
click at [346, 632] on icon "button" at bounding box center [343, 634] width 26 height 26
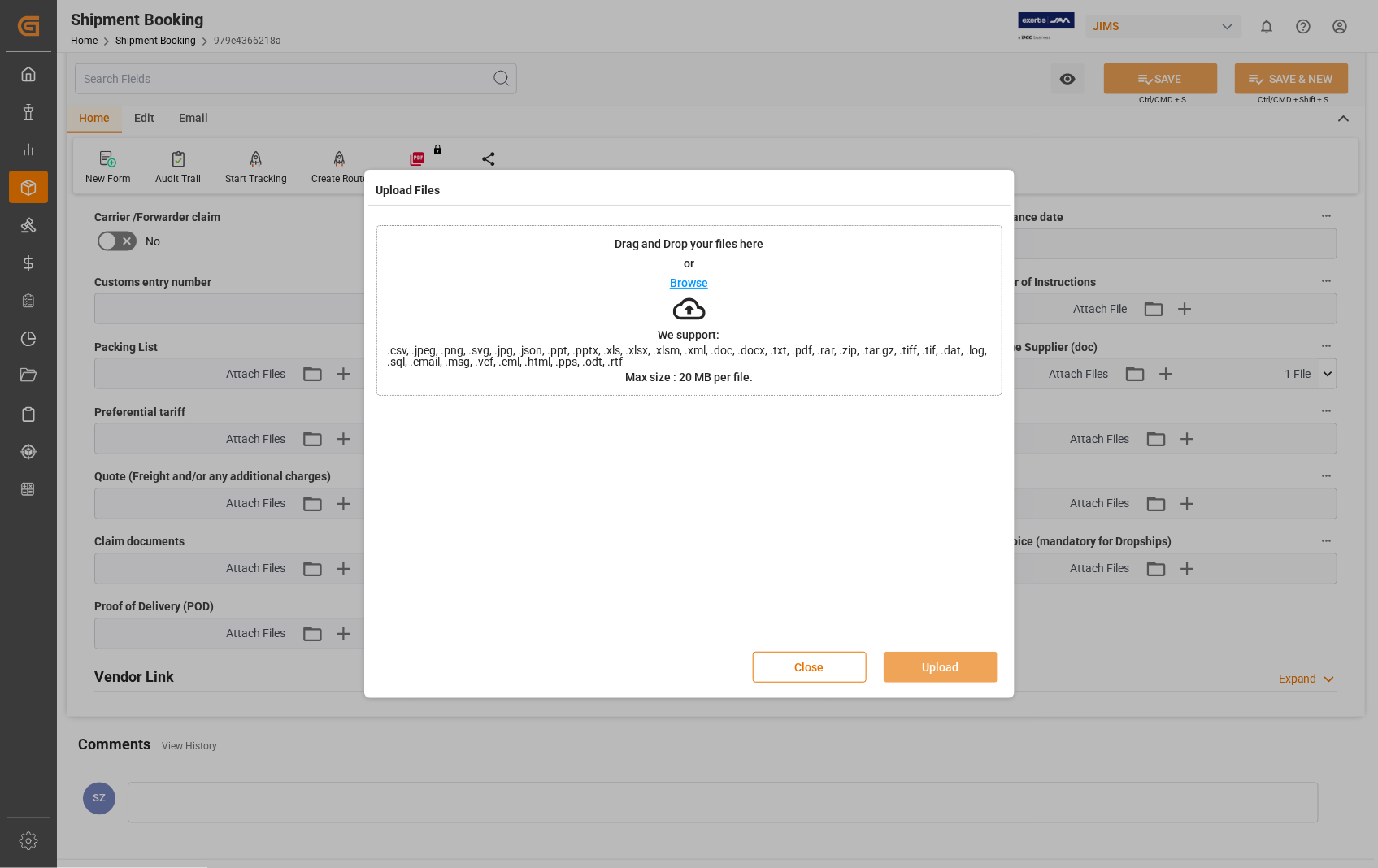
click at [675, 277] on p "Browse" at bounding box center [689, 282] width 38 height 11
click at [945, 668] on button "Upload" at bounding box center [940, 666] width 114 height 31
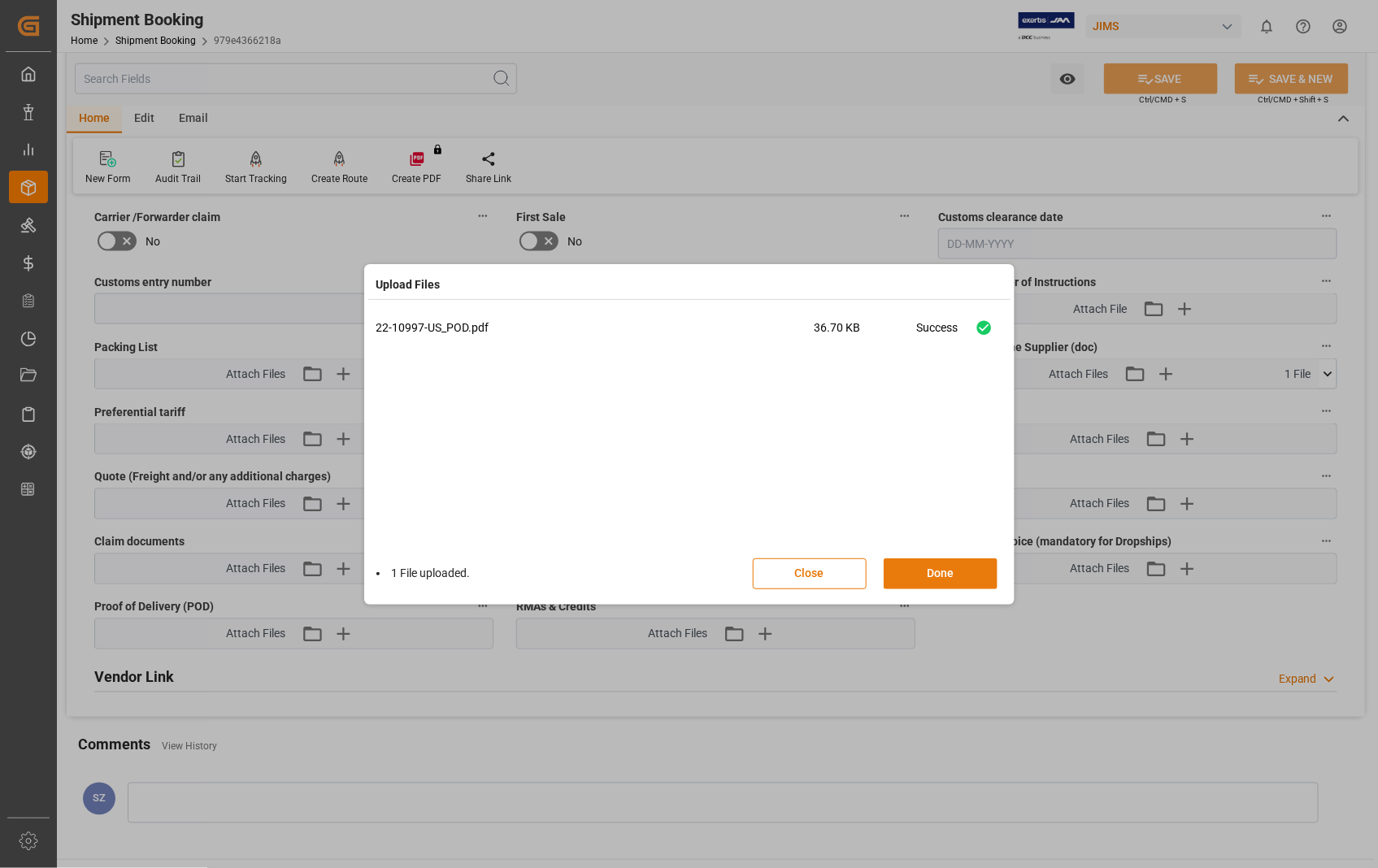
click at [928, 574] on button "Done" at bounding box center [940, 573] width 114 height 31
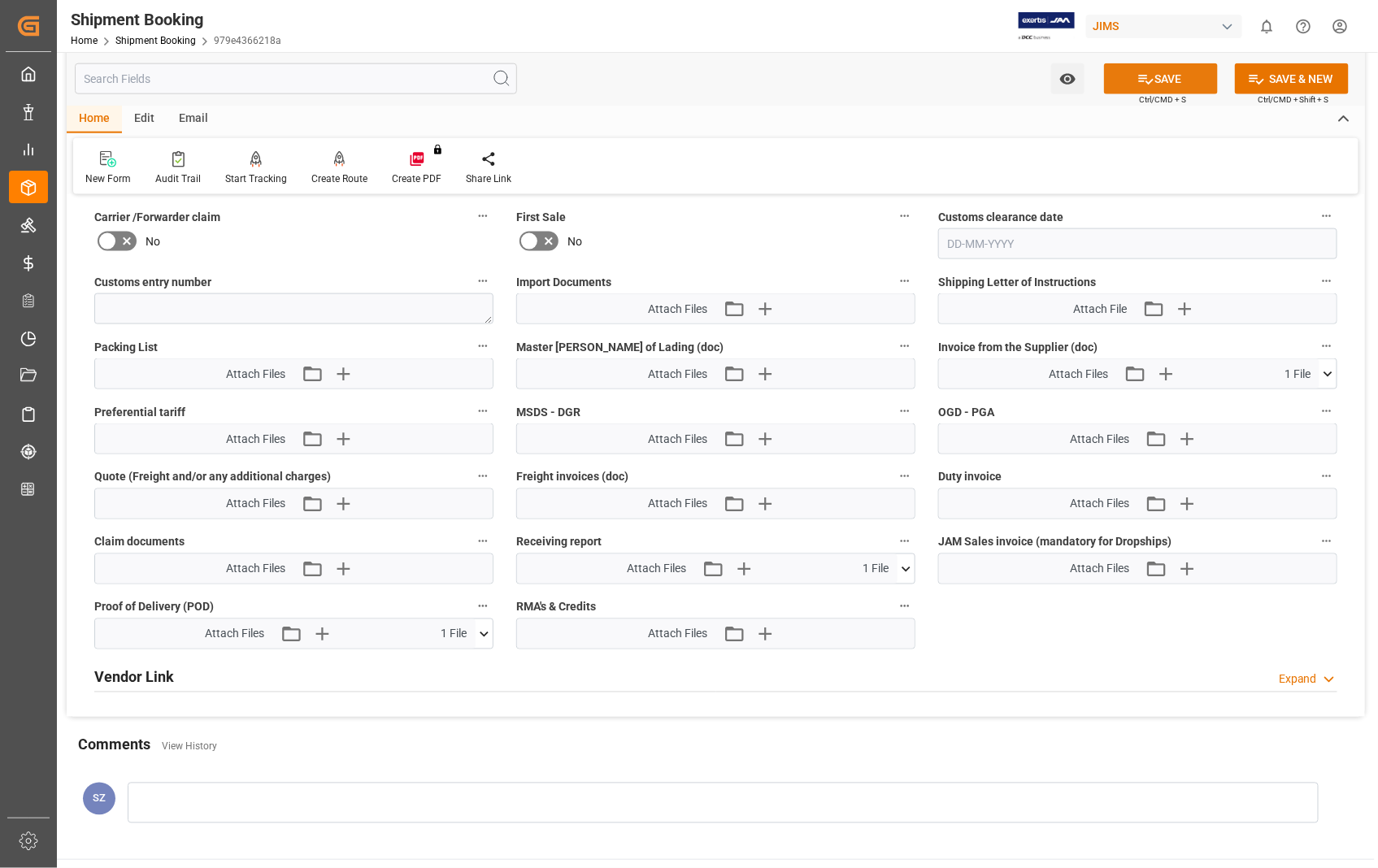
click at [1174, 81] on button "SAVE" at bounding box center [1161, 79] width 114 height 31
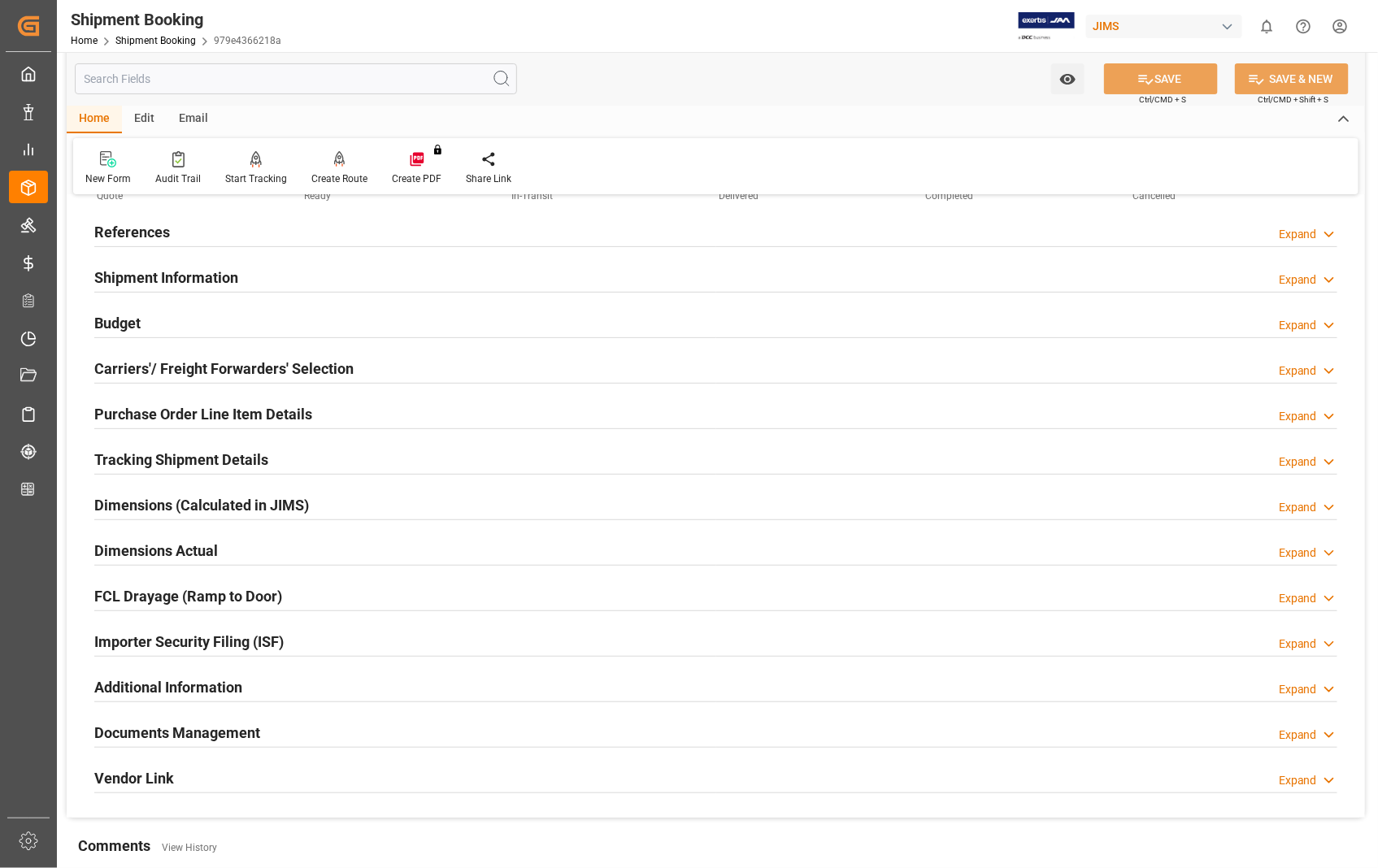
scroll to position [0, 0]
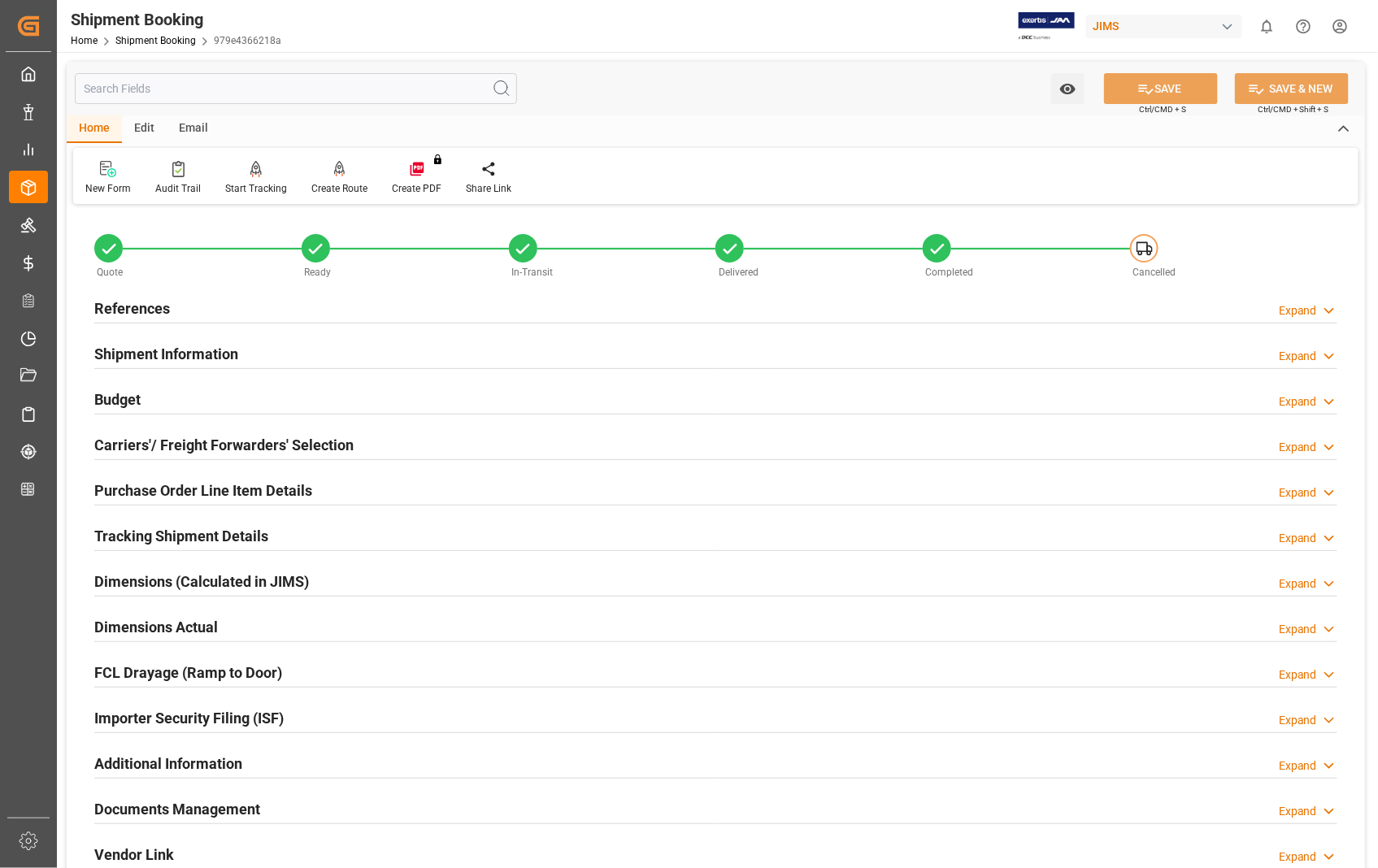
click at [152, 313] on h2 "References" at bounding box center [132, 308] width 76 height 22
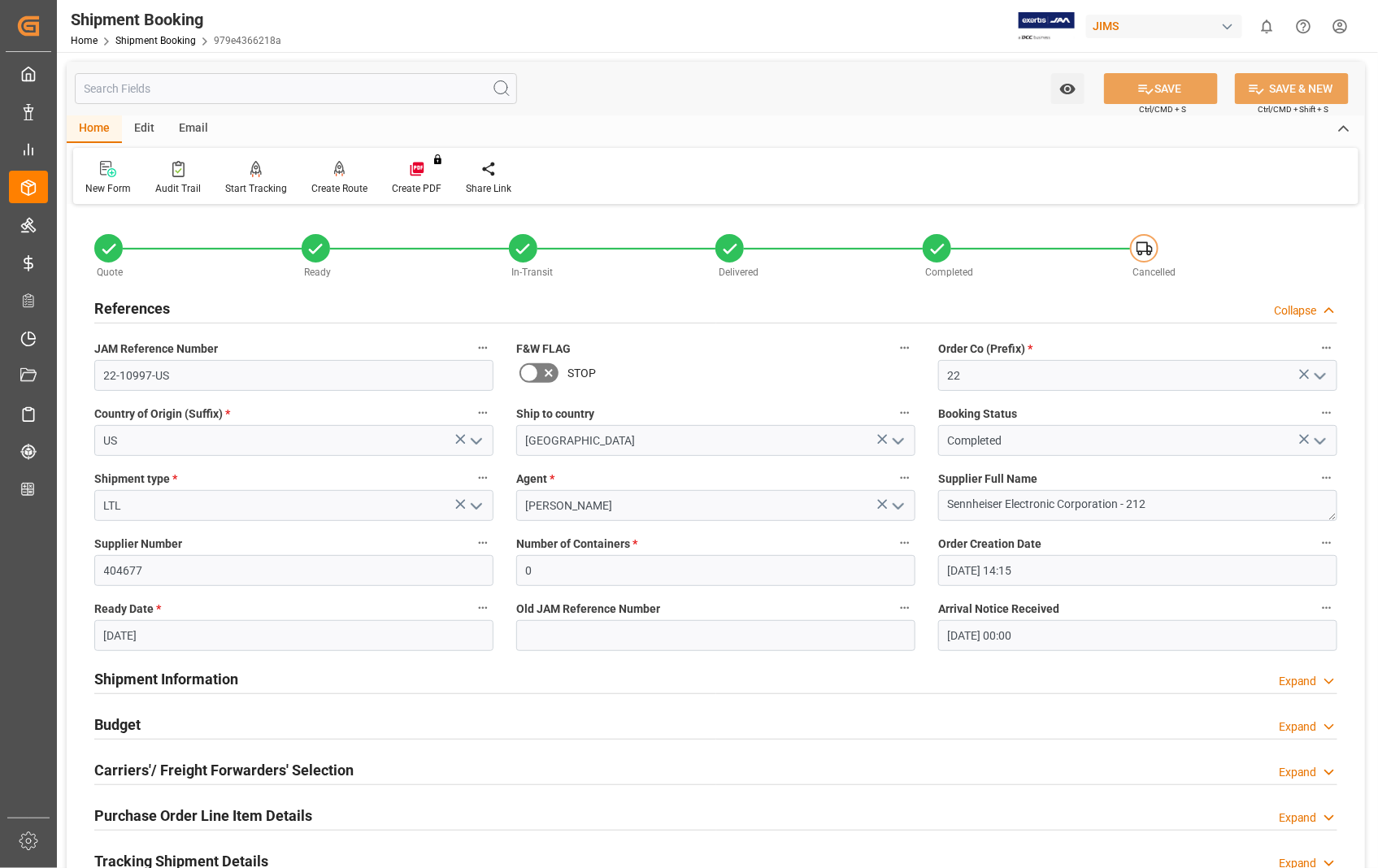
click at [152, 313] on h2 "References" at bounding box center [132, 308] width 76 height 22
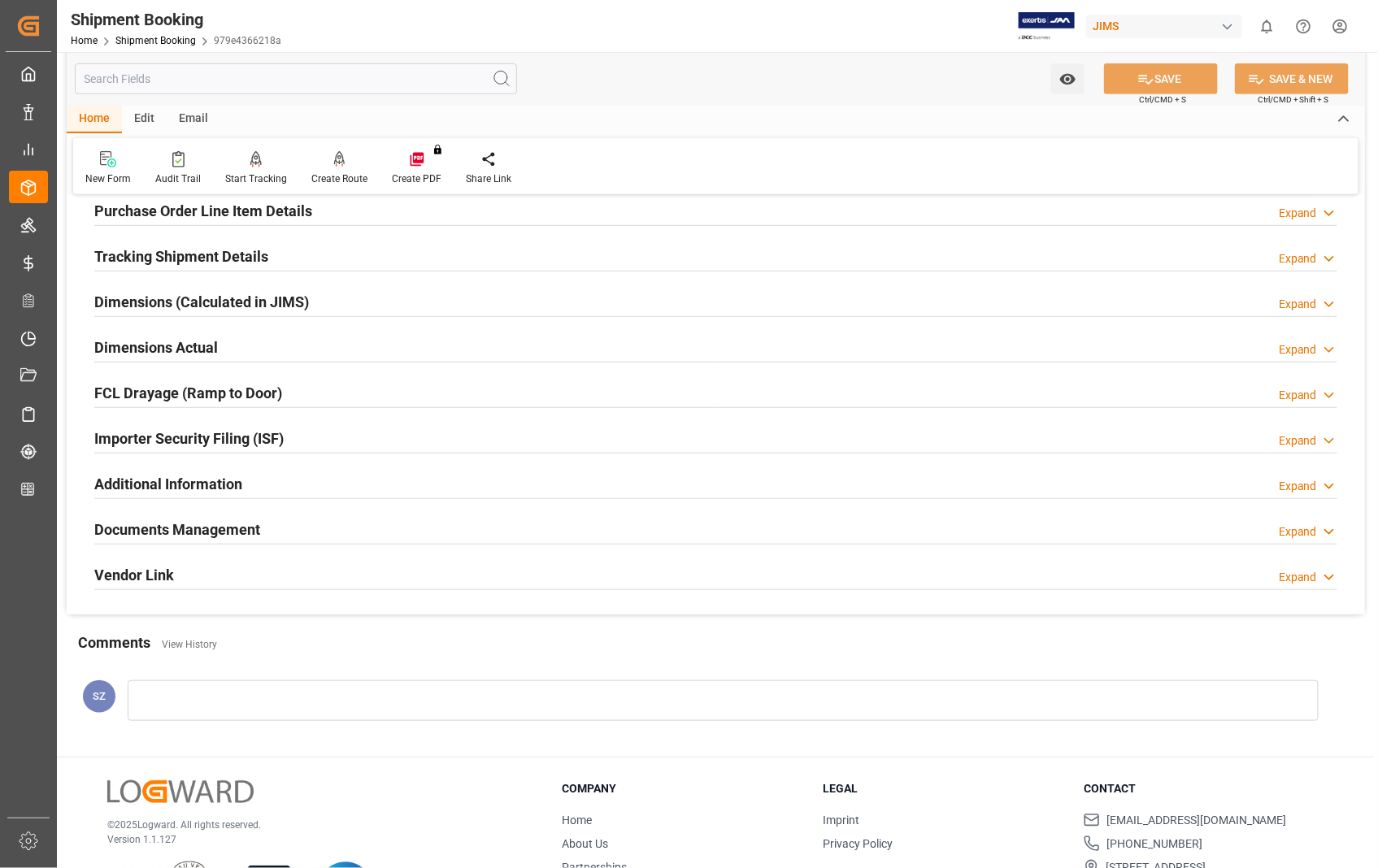
scroll to position [353, 0]
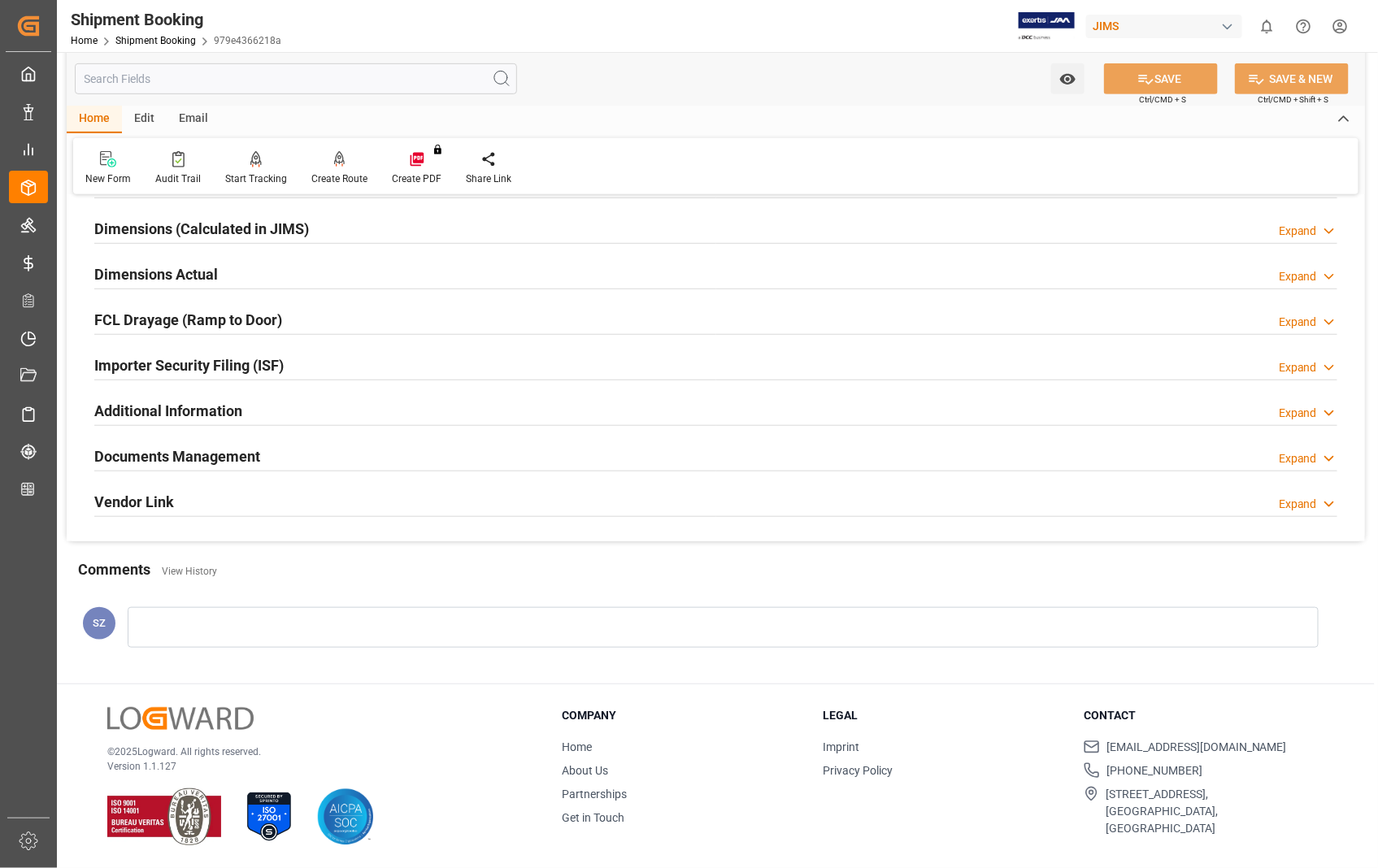
click at [201, 457] on h2 "Documents Management" at bounding box center [177, 456] width 166 height 22
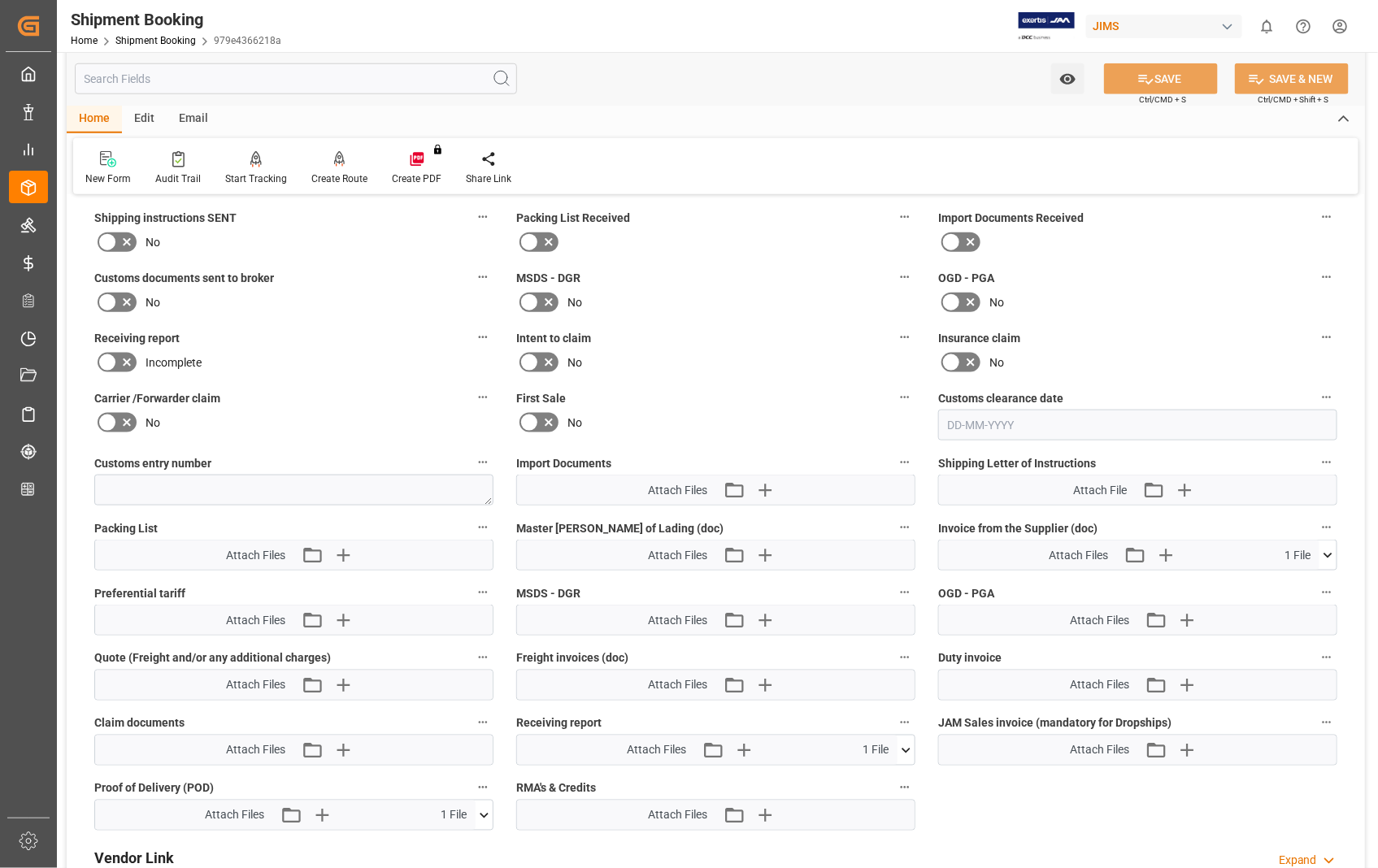
scroll to position [713, 0]
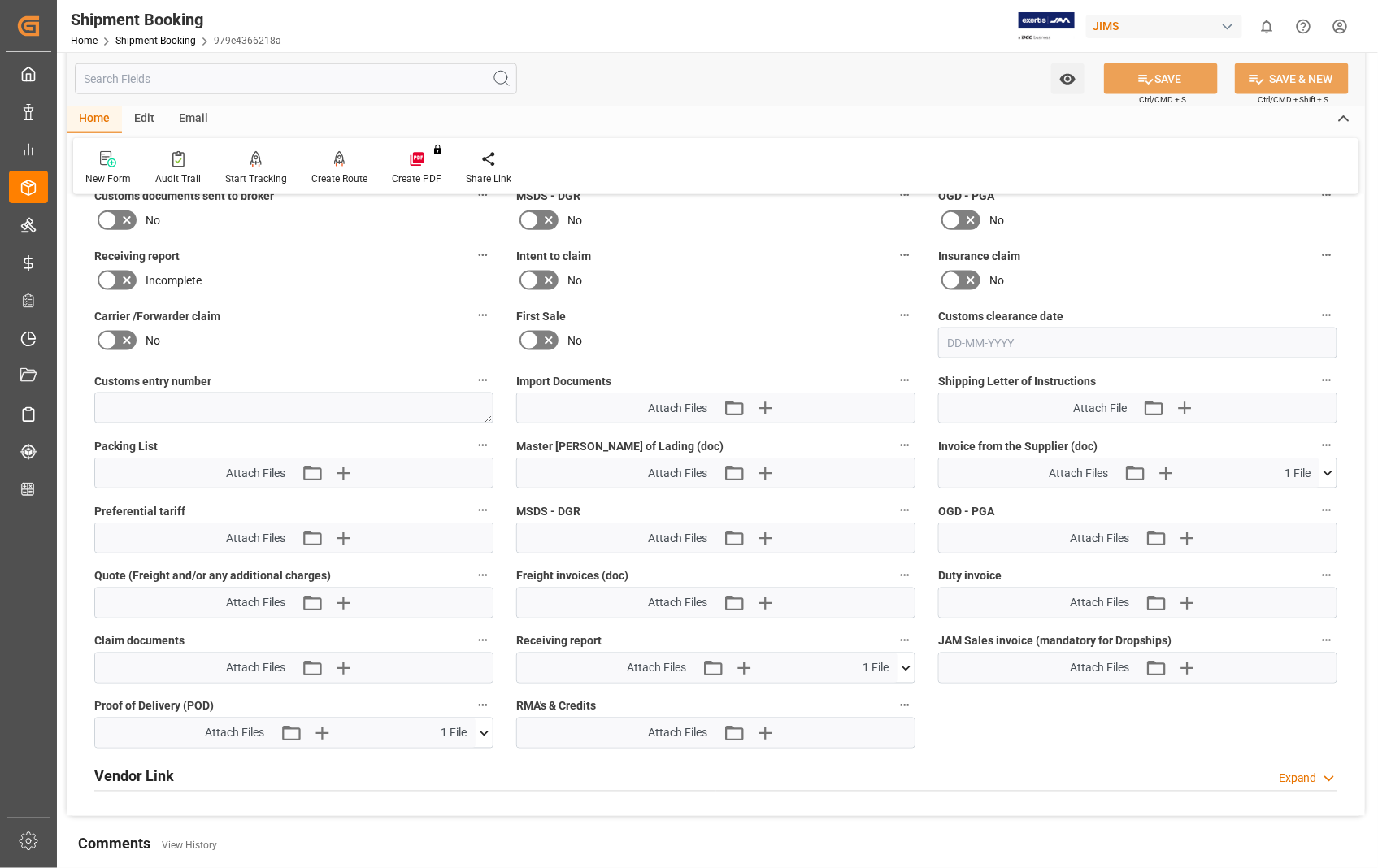
click at [1329, 471] on icon at bounding box center [1327, 473] width 9 height 5
click at [1319, 505] on icon at bounding box center [1319, 504] width 17 height 17
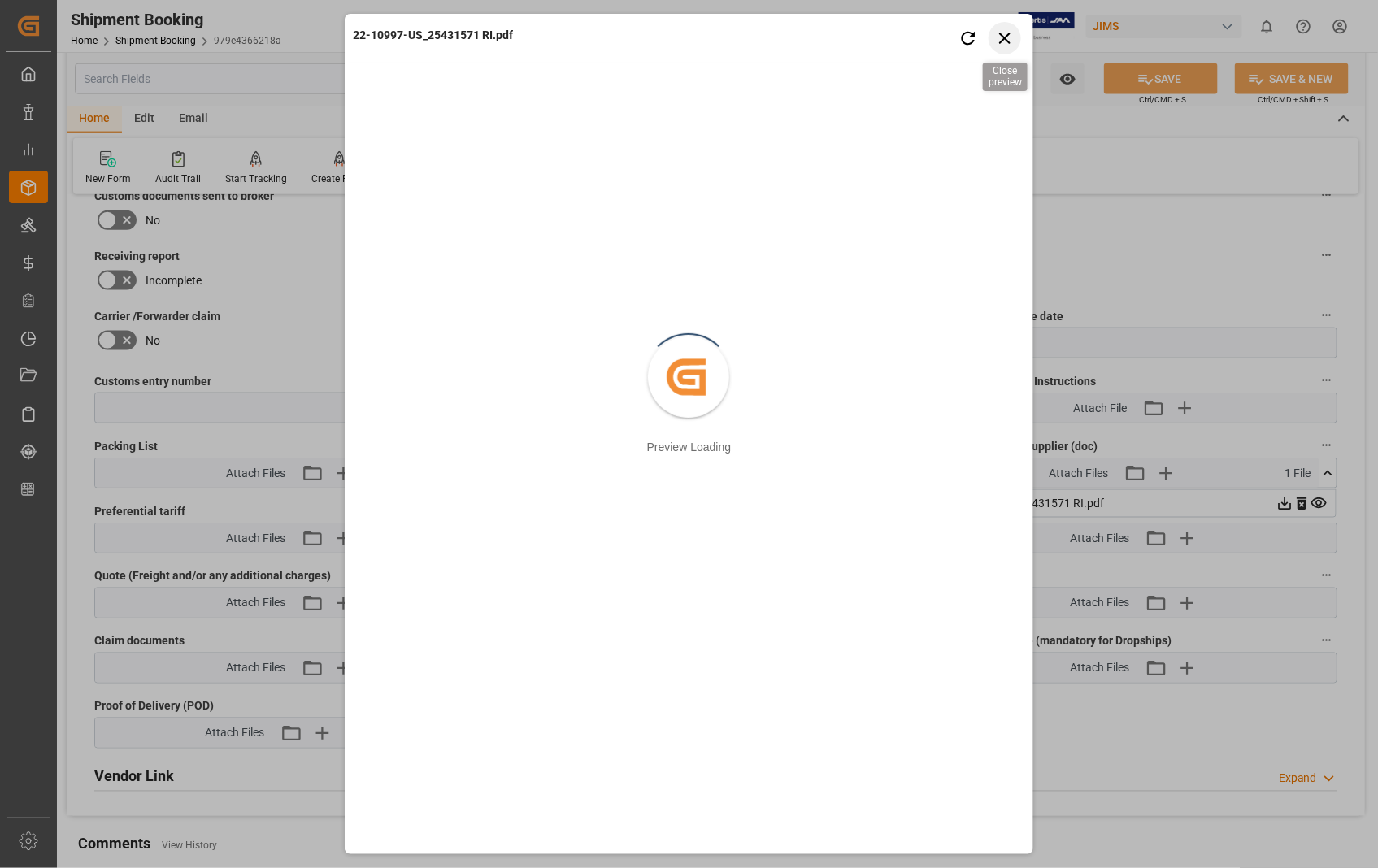
click at [1011, 38] on icon "button" at bounding box center [1004, 38] width 20 height 20
